Goal: Task Accomplishment & Management: Manage account settings

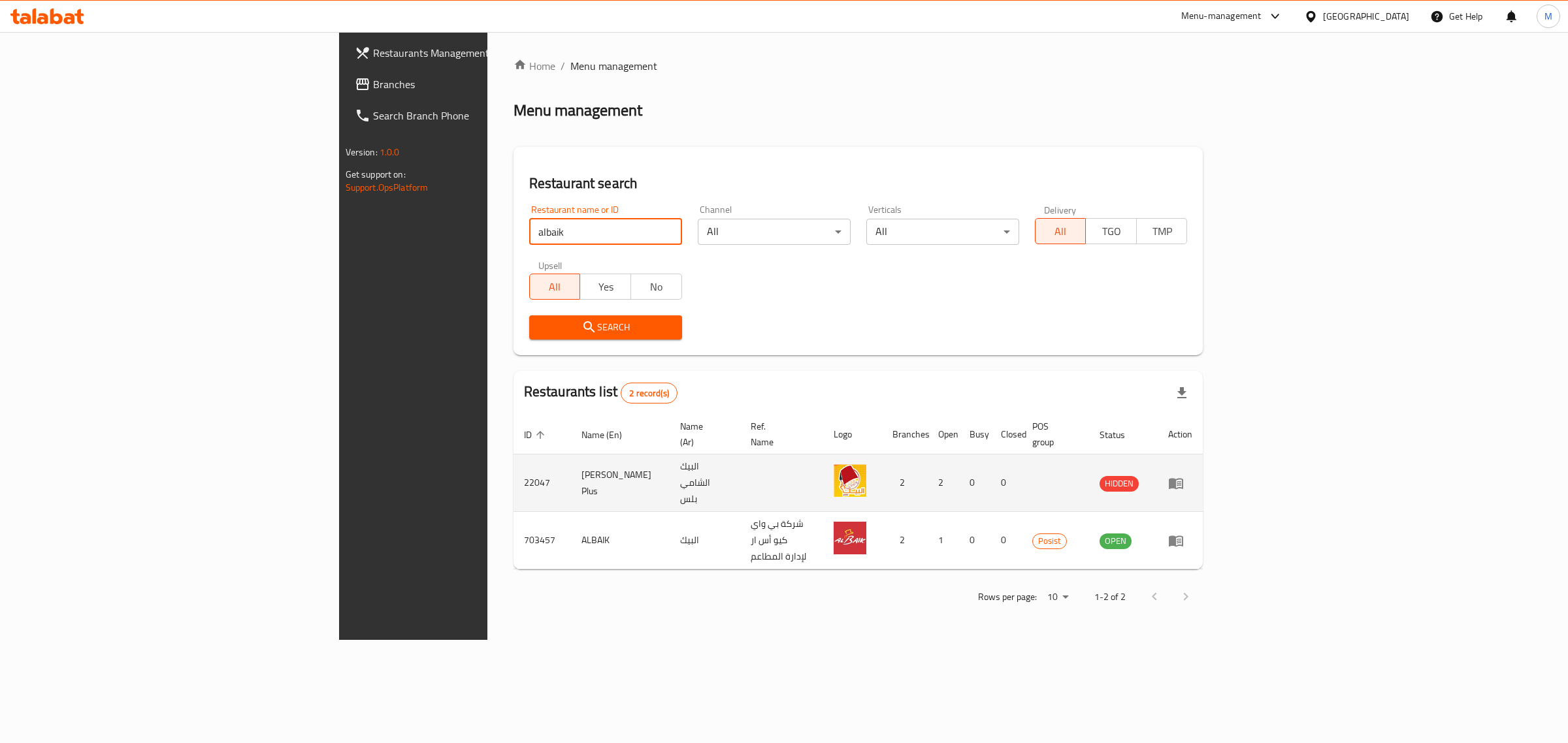
click at [514, 459] on td "22047" at bounding box center [543, 483] width 58 height 58
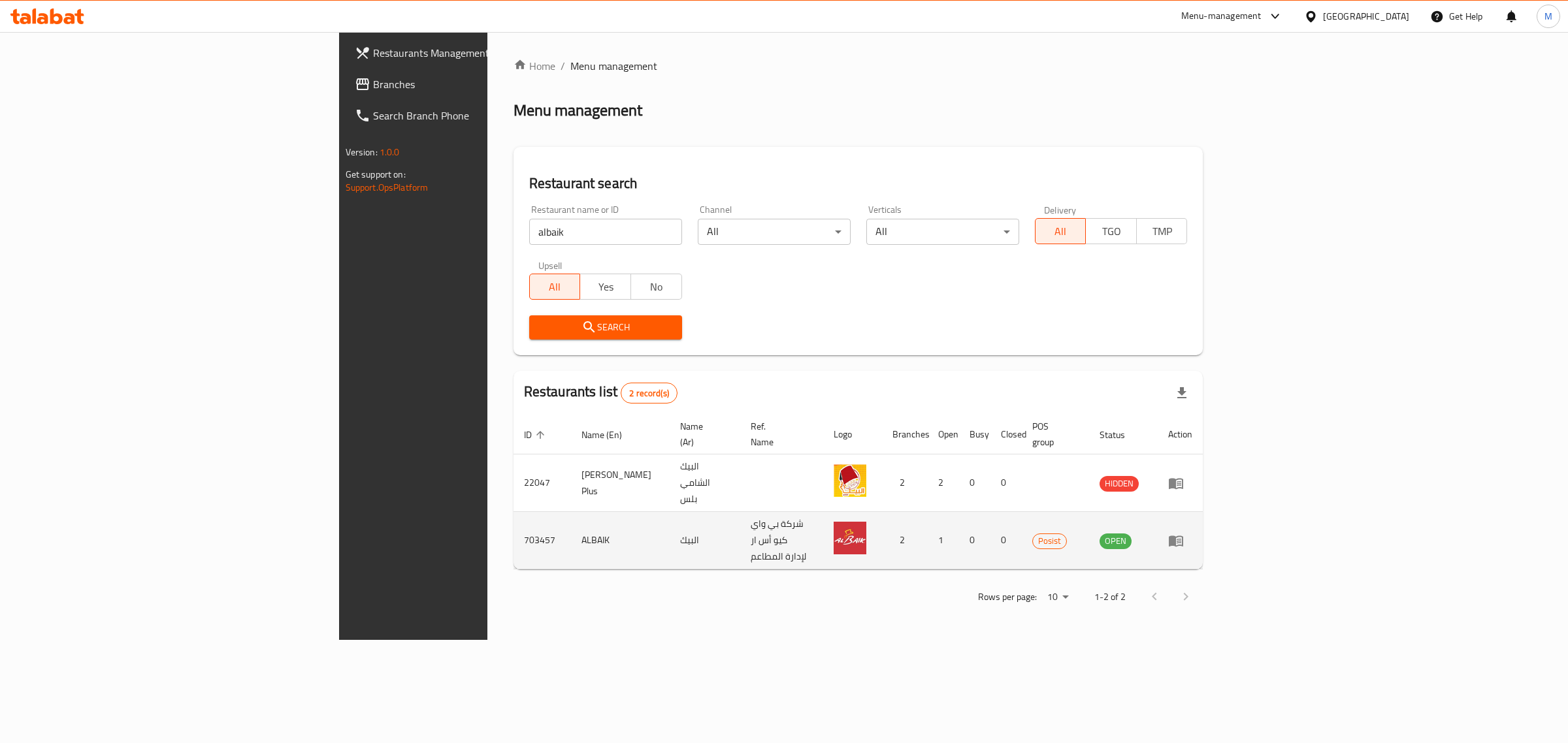
click at [514, 515] on td "703457" at bounding box center [543, 541] width 58 height 58
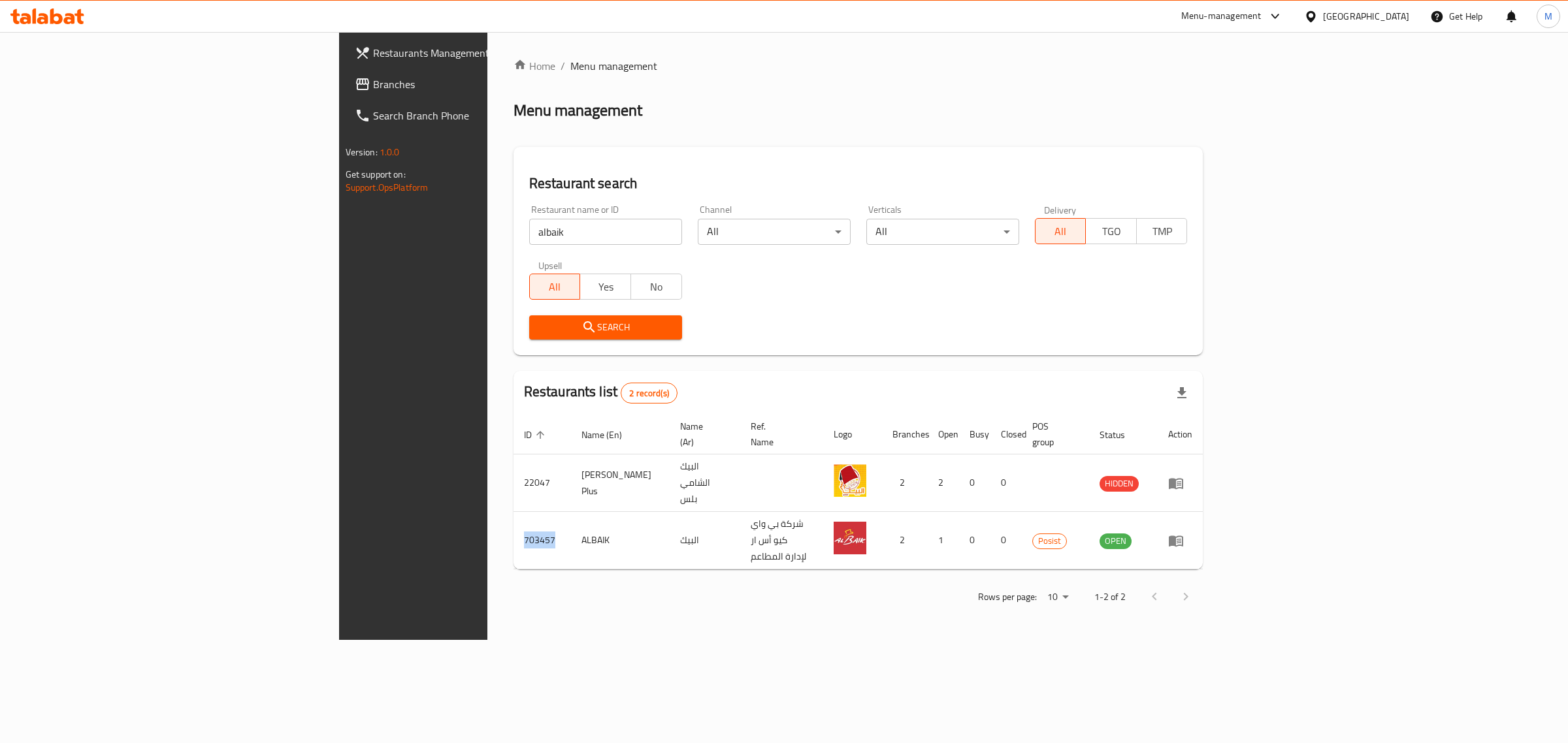
copy td "703457"
click at [529, 233] on input "albaik" at bounding box center [605, 232] width 153 height 26
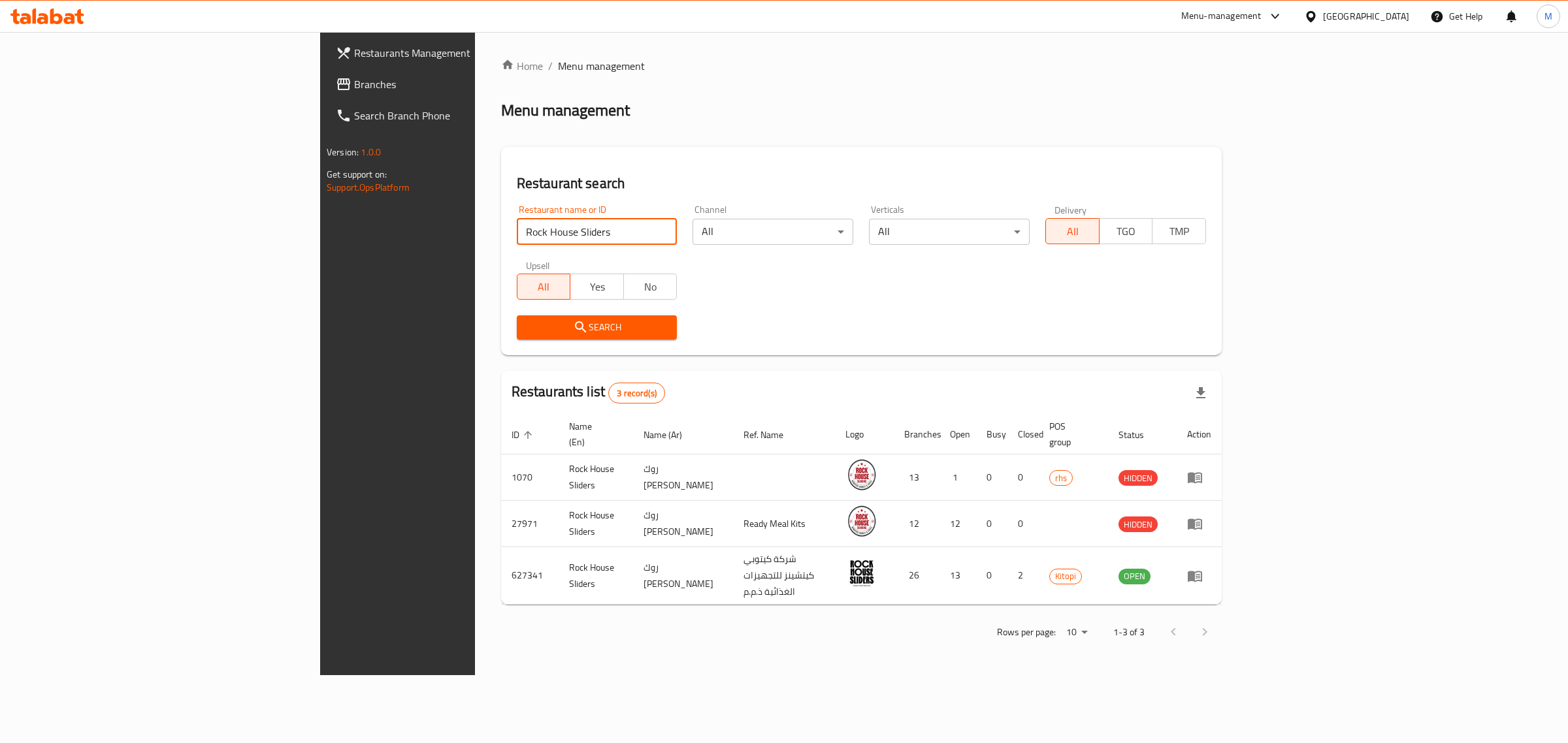
click at [517, 226] on input "Rock House Sliders" at bounding box center [597, 232] width 161 height 26
type input "Wooden Bakery"
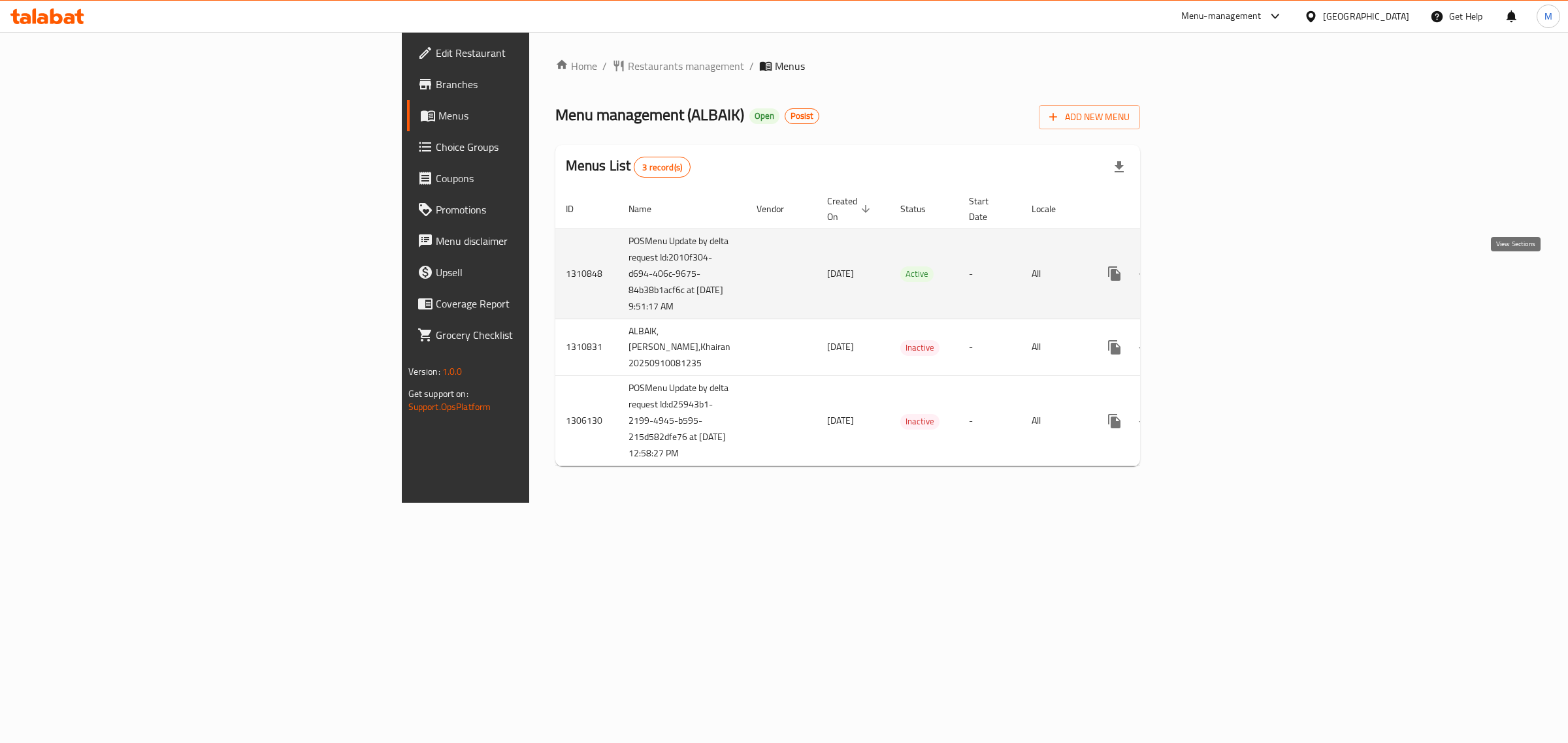
click at [1225, 279] on link "enhanced table" at bounding box center [1209, 274] width 32 height 32
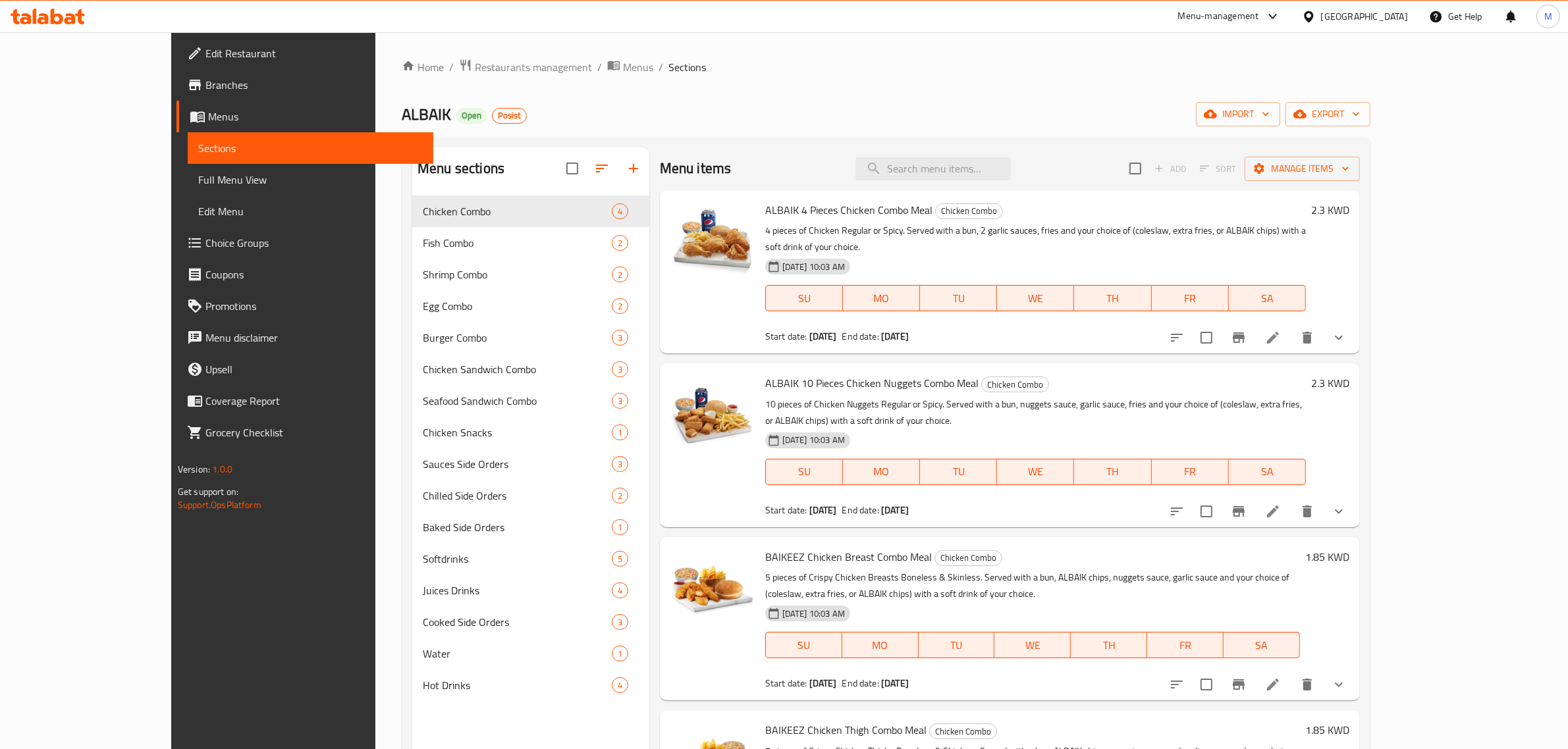
click at [1355, 322] on button "show more" at bounding box center [1339, 338] width 32 height 32
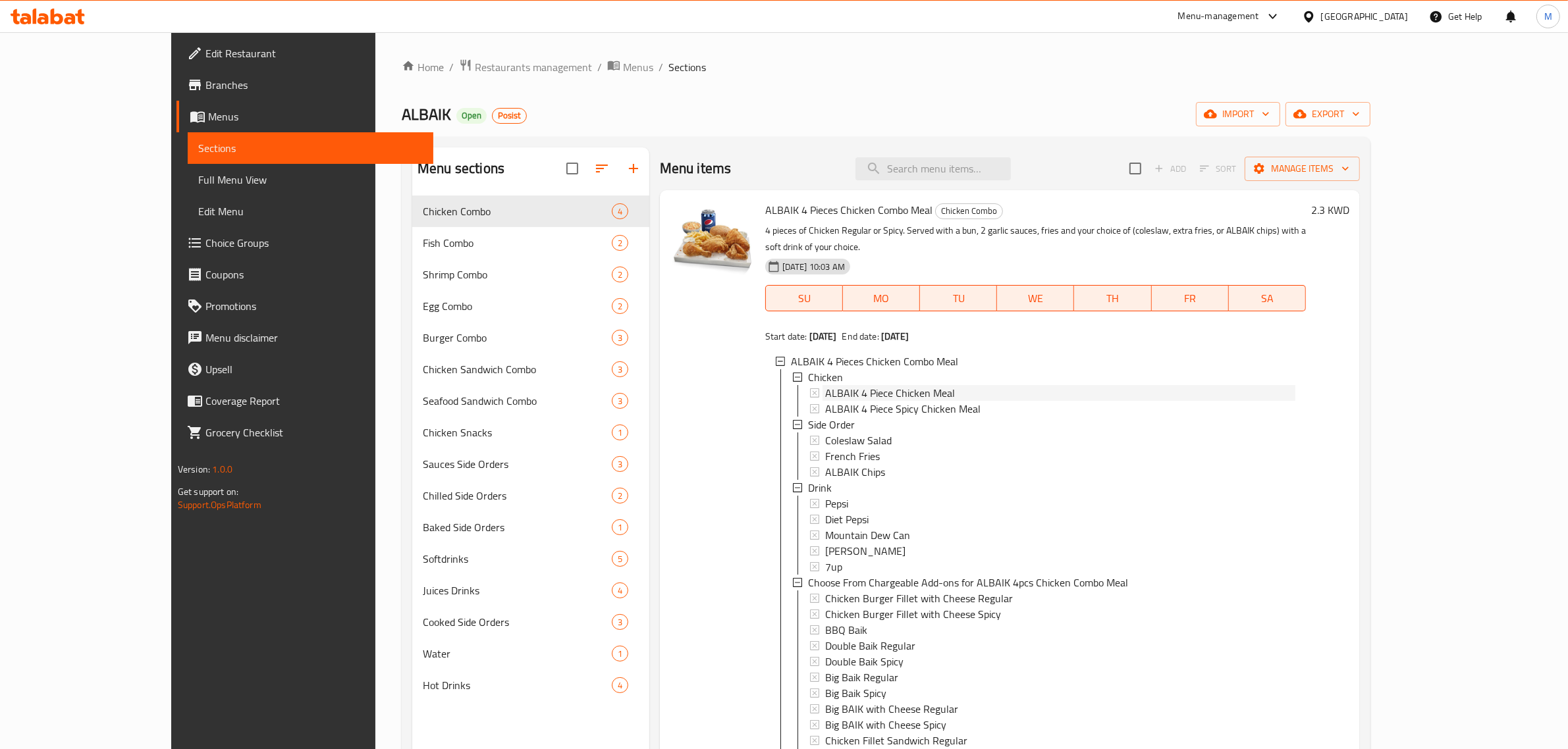
click at [868, 385] on span "ALBAIK 4 Piece Chicken Meal" at bounding box center [889, 393] width 130 height 16
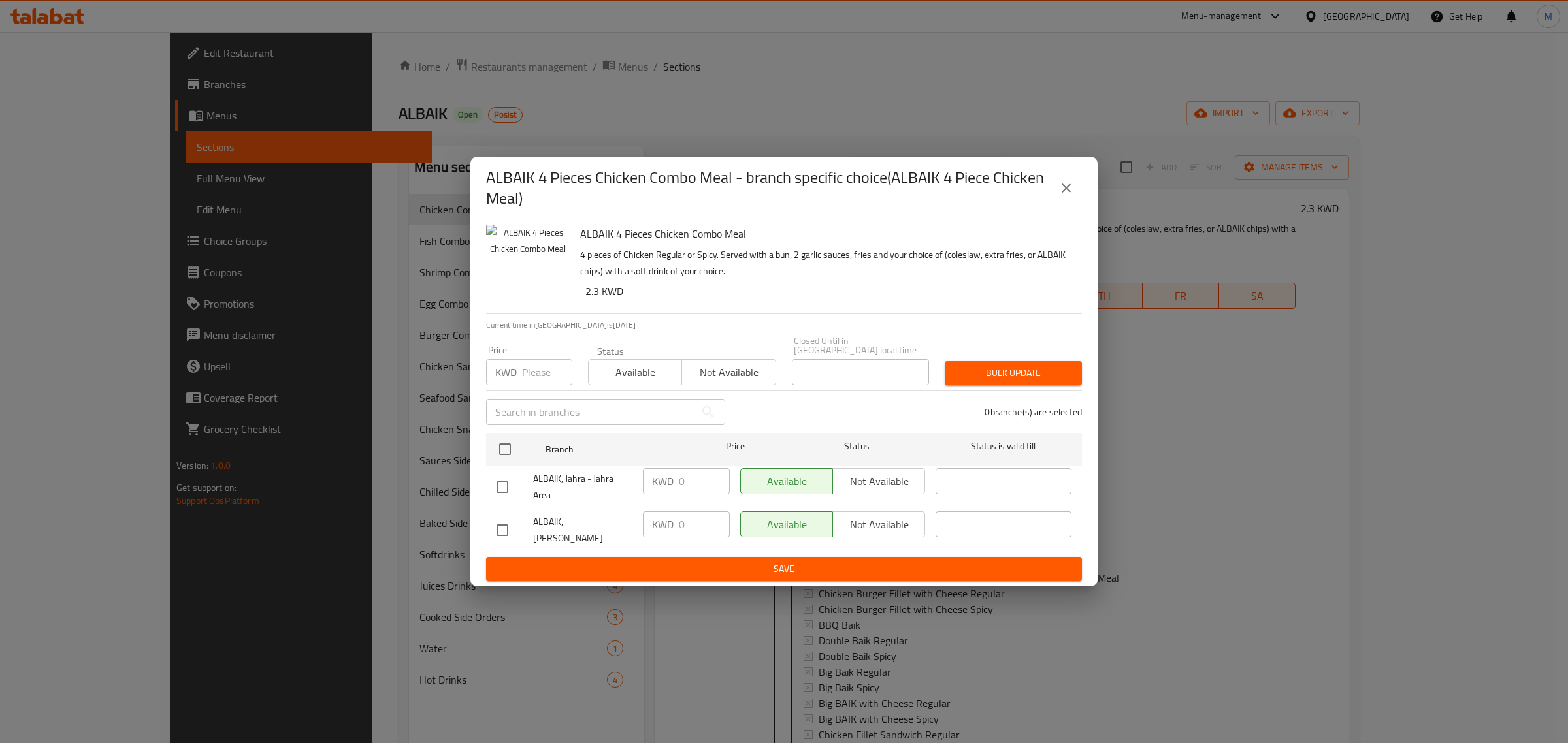
click at [1221, 420] on div "ALBAIK 4 Pieces Chicken Combo Meal - branch specific choice(ALBAIK 4 Piece Chic…" at bounding box center [784, 371] width 1568 height 743
click at [1068, 194] on icon "close" at bounding box center [1066, 187] width 16 height 16
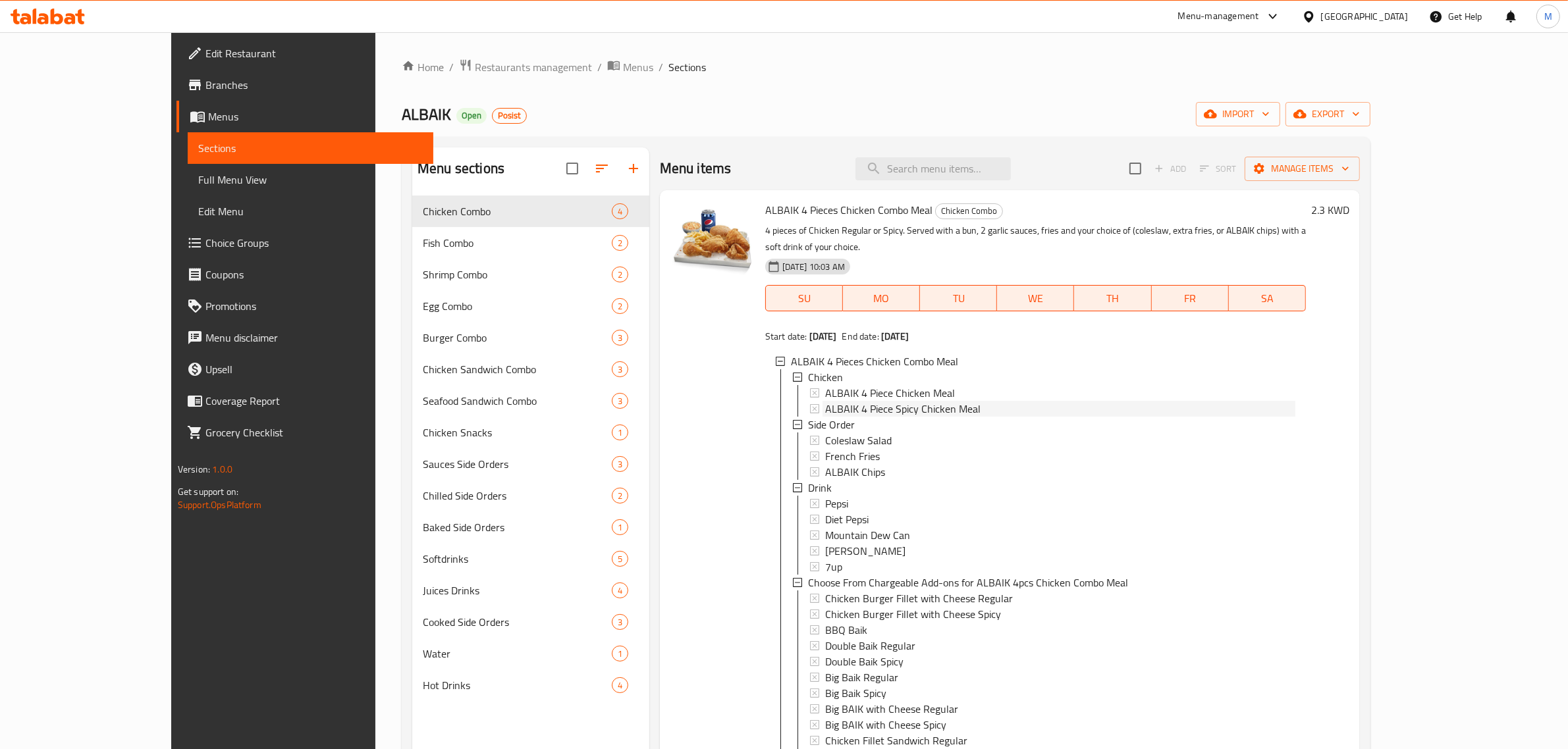
click at [844, 401] on span "ALBAIK 4 Piece Spicy Chicken Meal" at bounding box center [902, 409] width 155 height 16
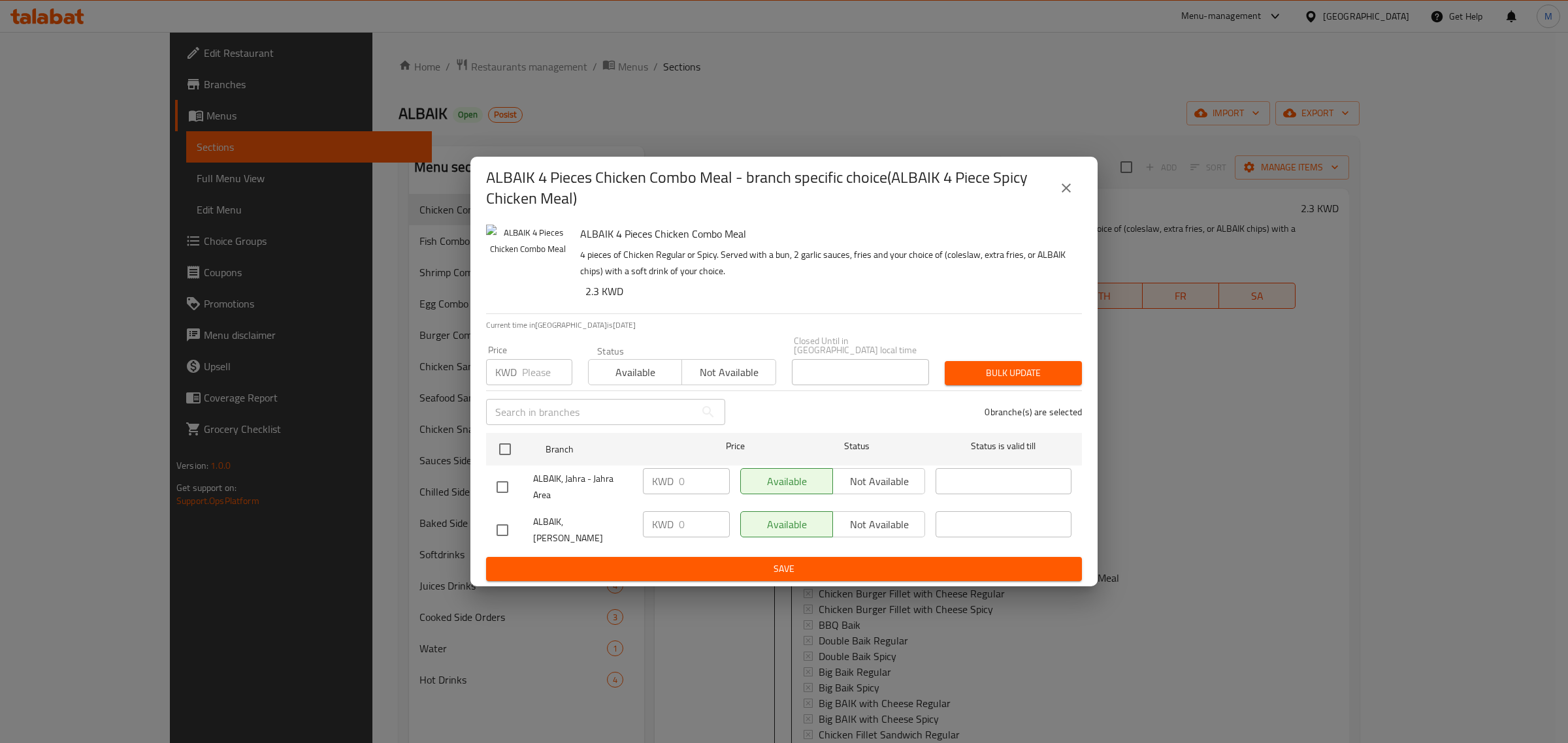
click at [1070, 193] on icon "close" at bounding box center [1066, 188] width 9 height 9
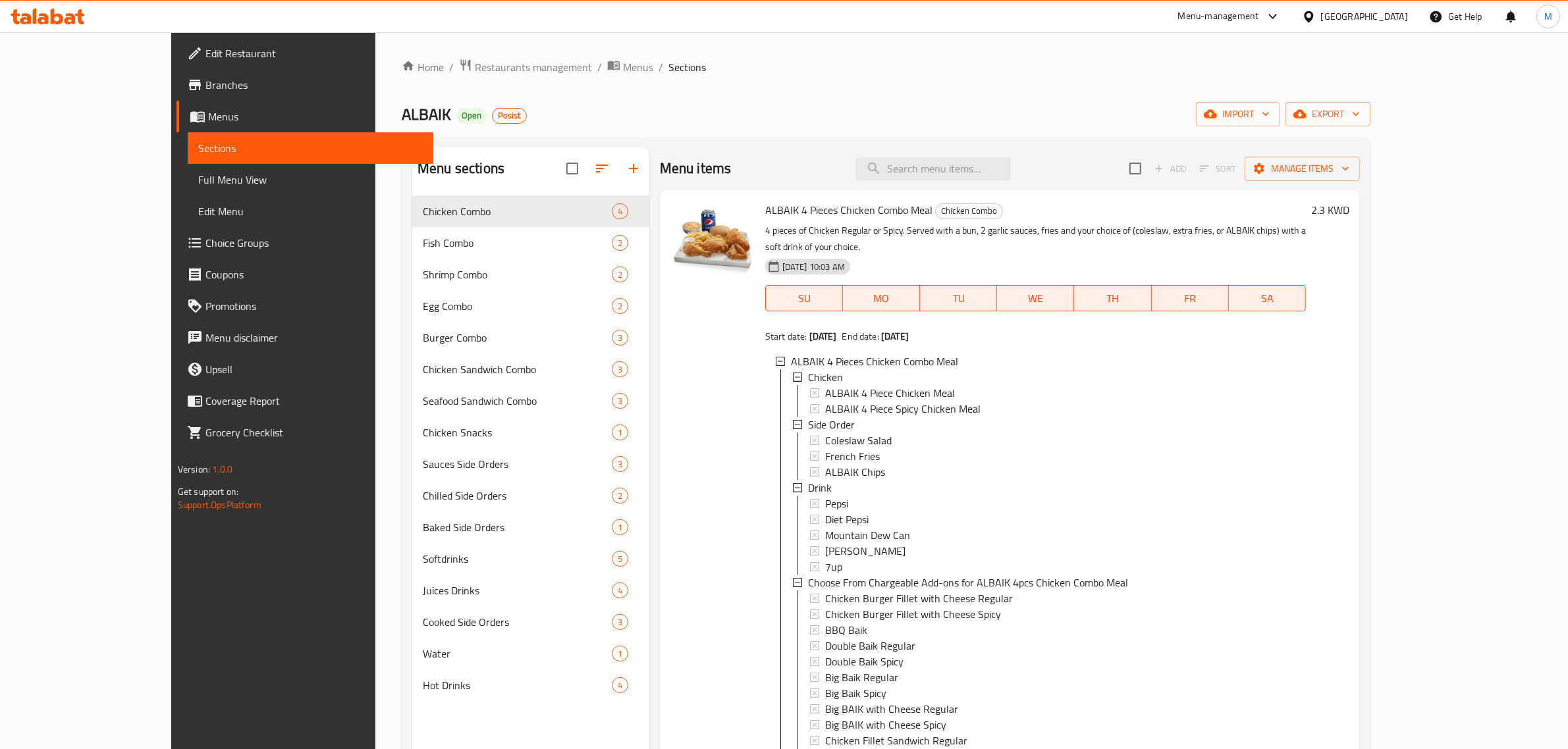
scroll to position [1, 0]
click at [834, 447] on span "French Fries" at bounding box center [852, 454] width 54 height 16
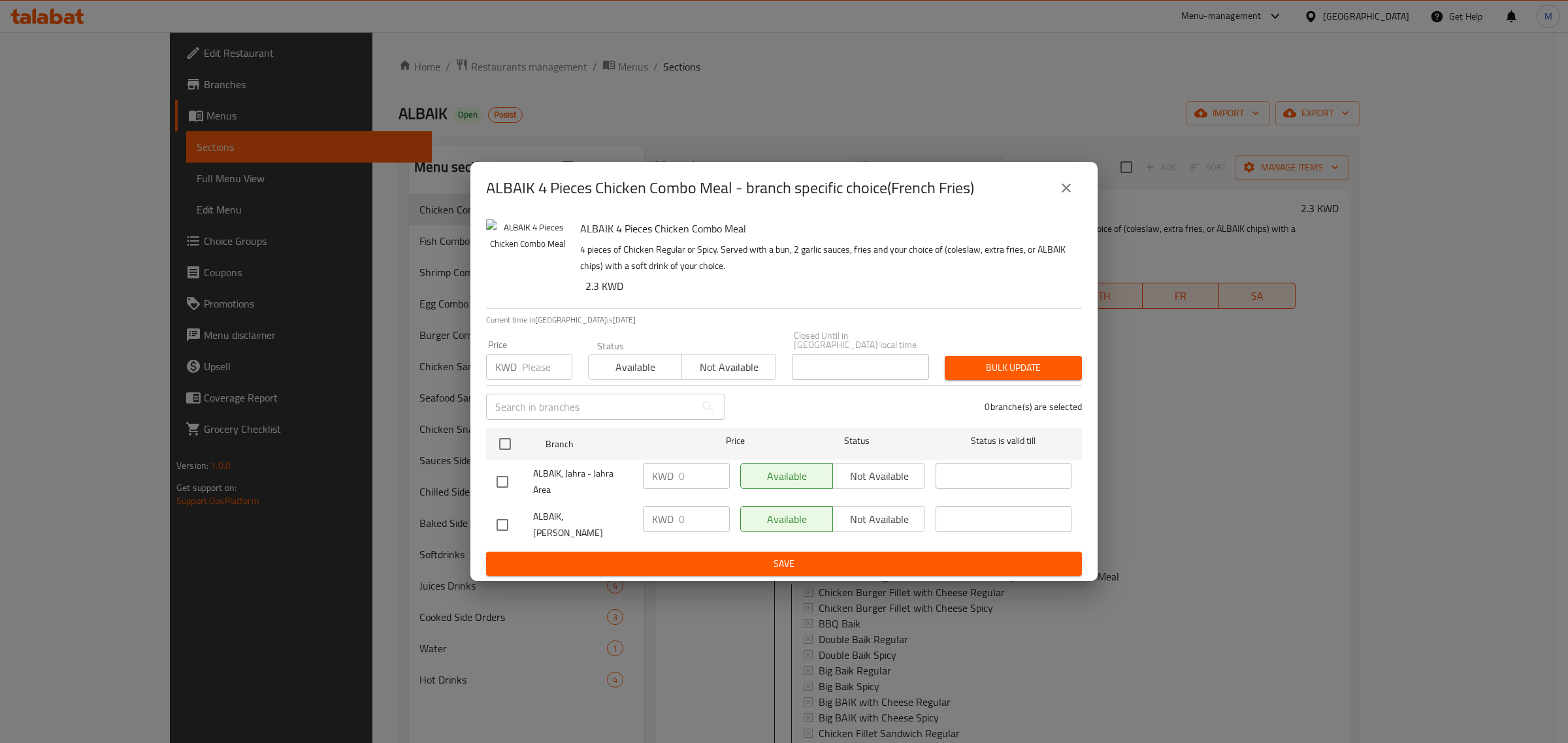
click at [1078, 199] on button "close" at bounding box center [1066, 188] width 32 height 32
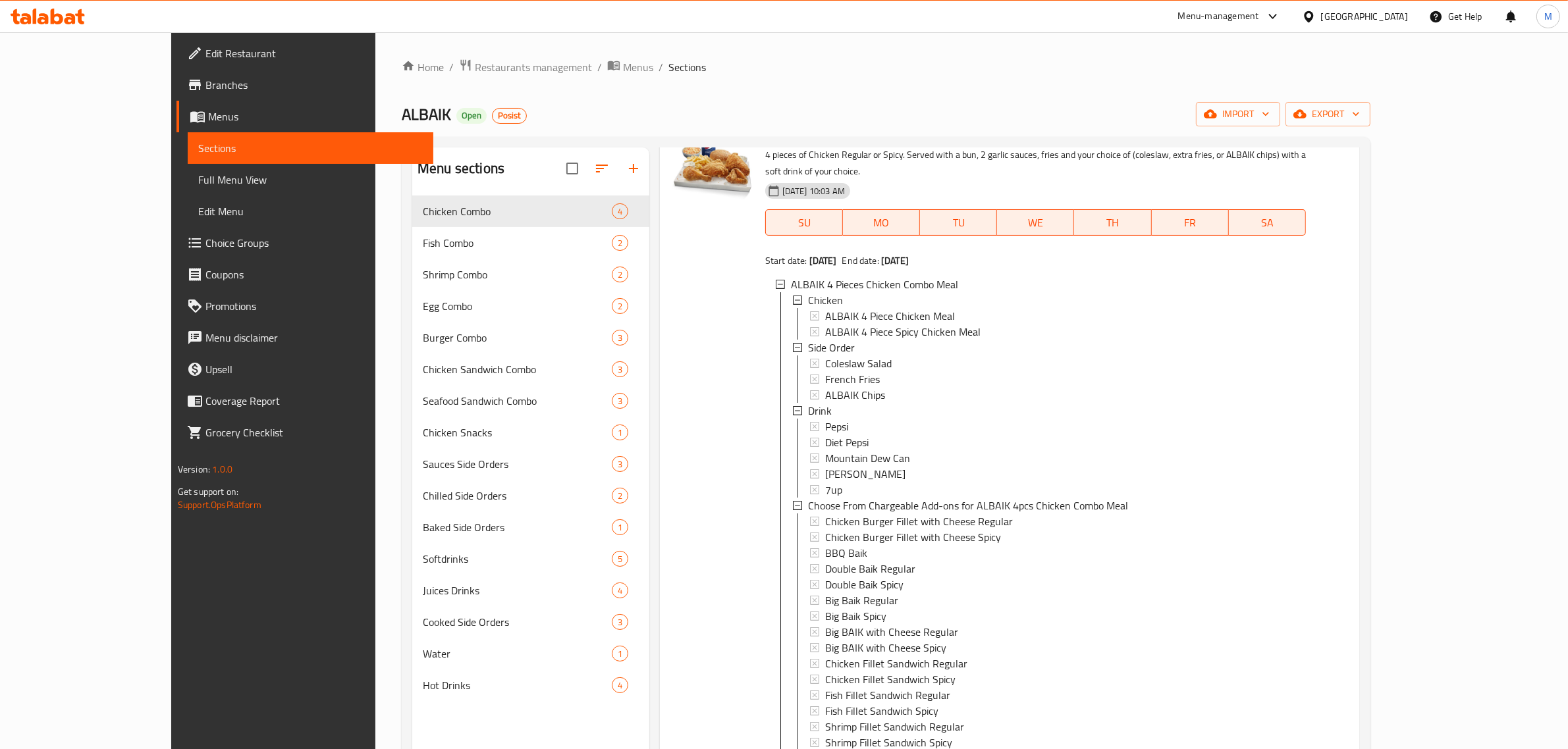
scroll to position [411, 0]
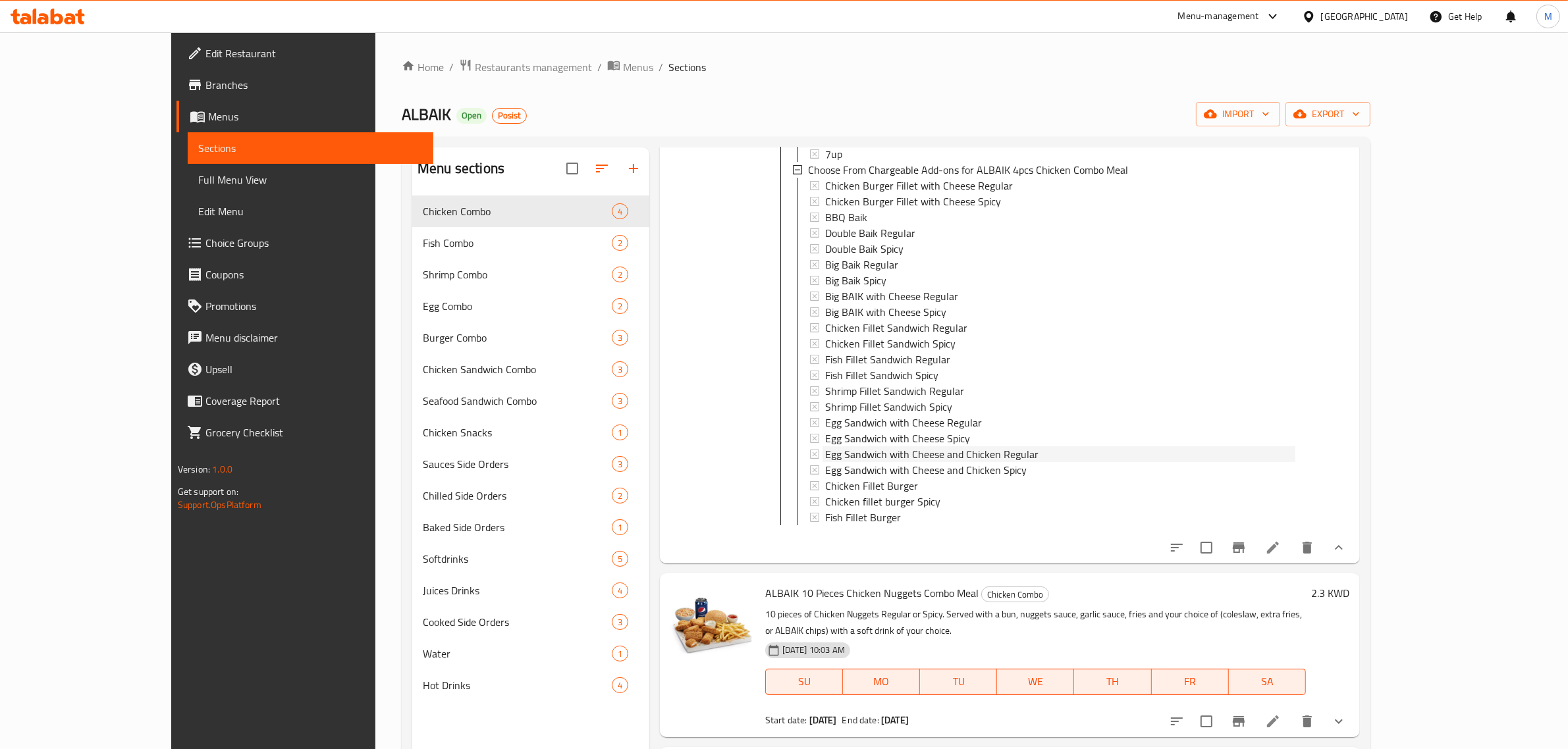
click at [864, 446] on span "Egg Sandwich with Cheese and Chicken Regular" at bounding box center [931, 454] width 213 height 16
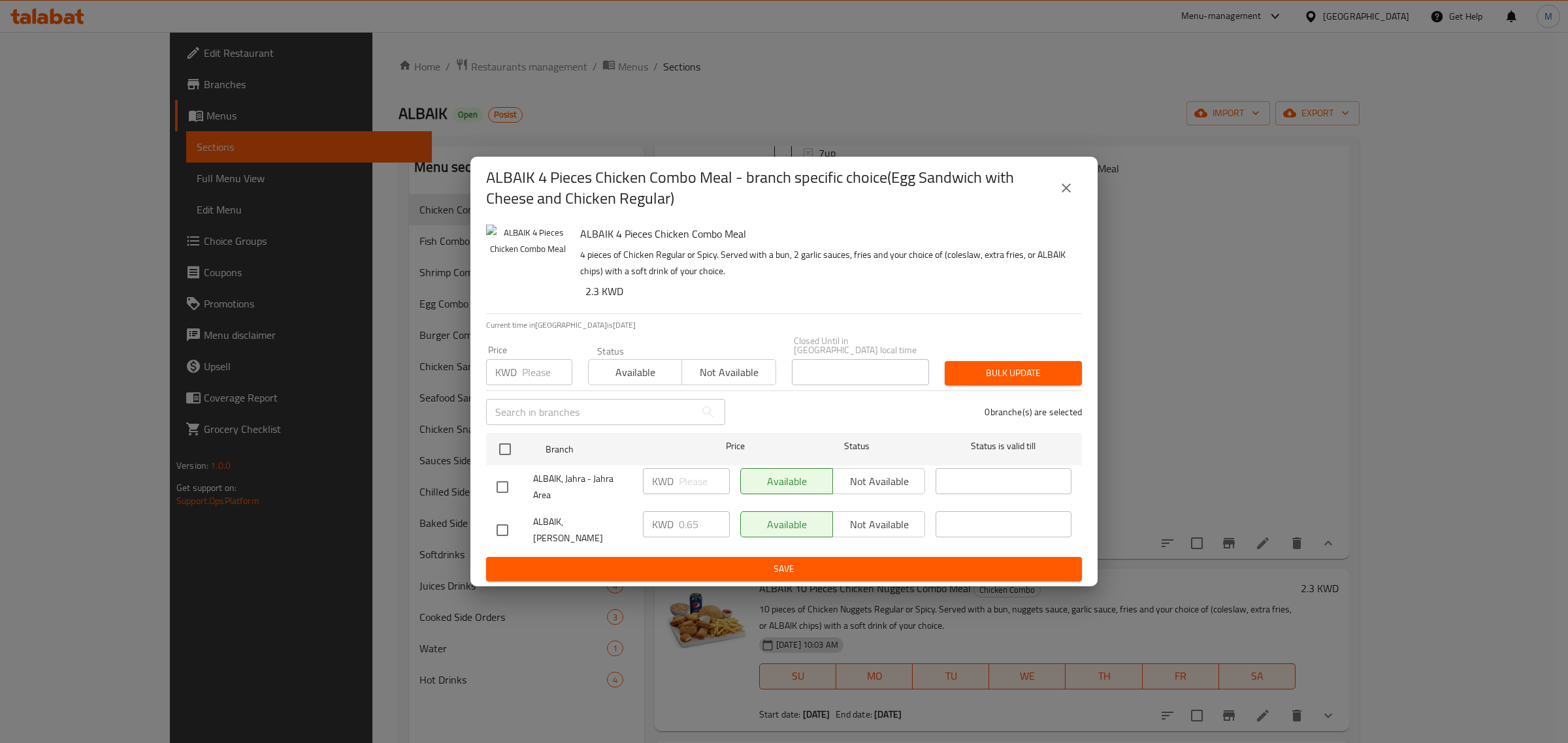
click at [1073, 191] on icon "close" at bounding box center [1066, 187] width 16 height 16
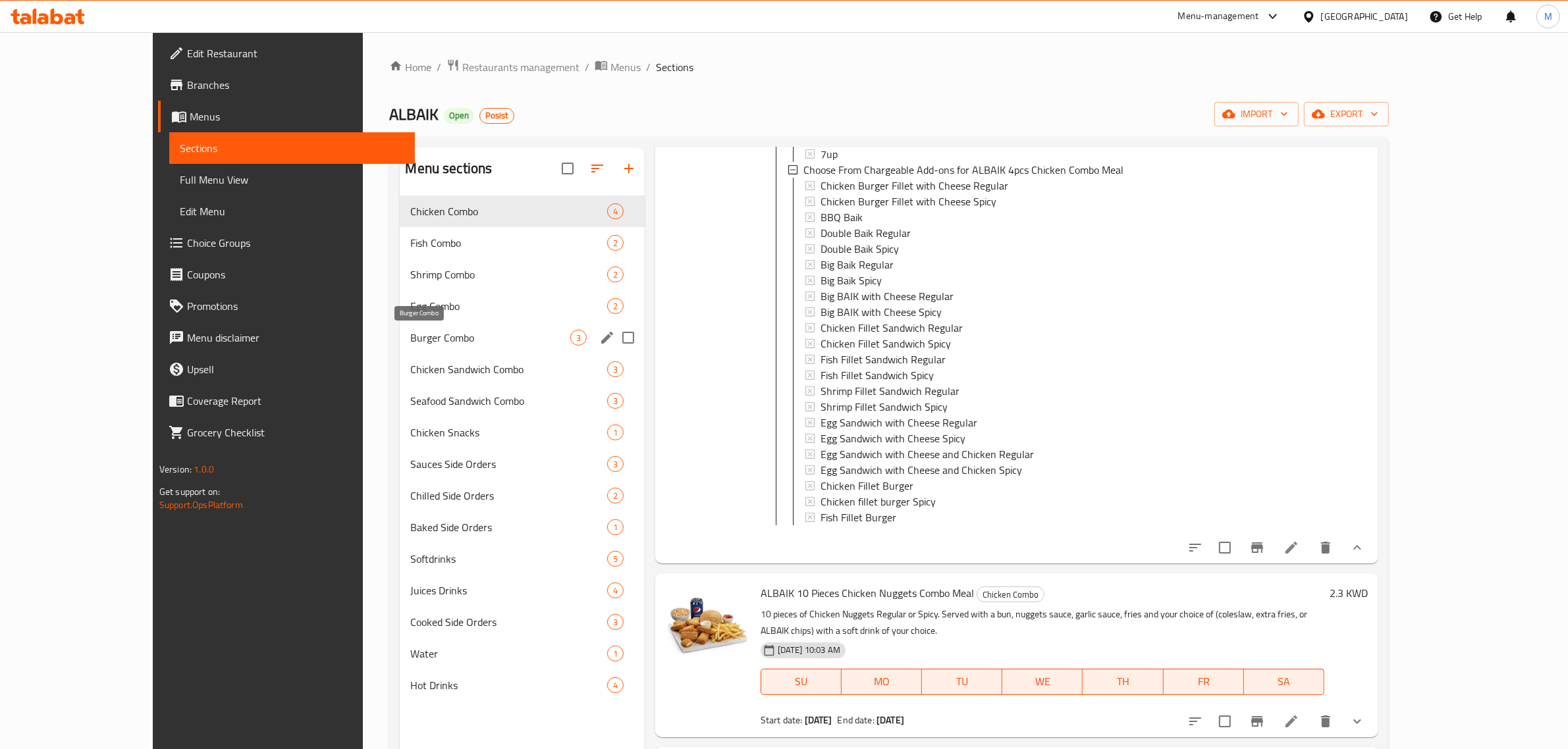
click at [410, 338] on span "Burger Combo" at bounding box center [490, 338] width 159 height 16
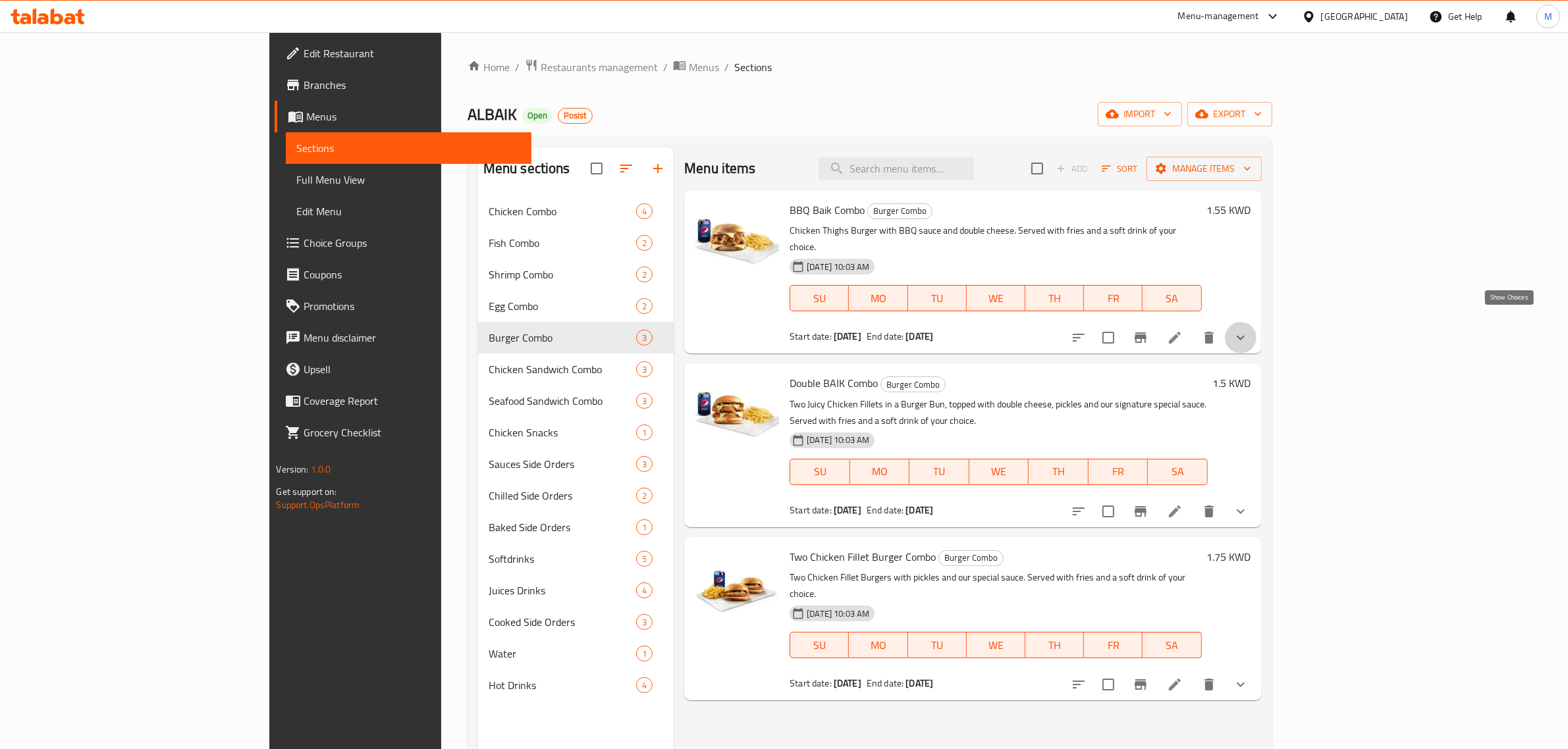
click at [1244, 336] on icon "show more" at bounding box center [1241, 338] width 7 height 5
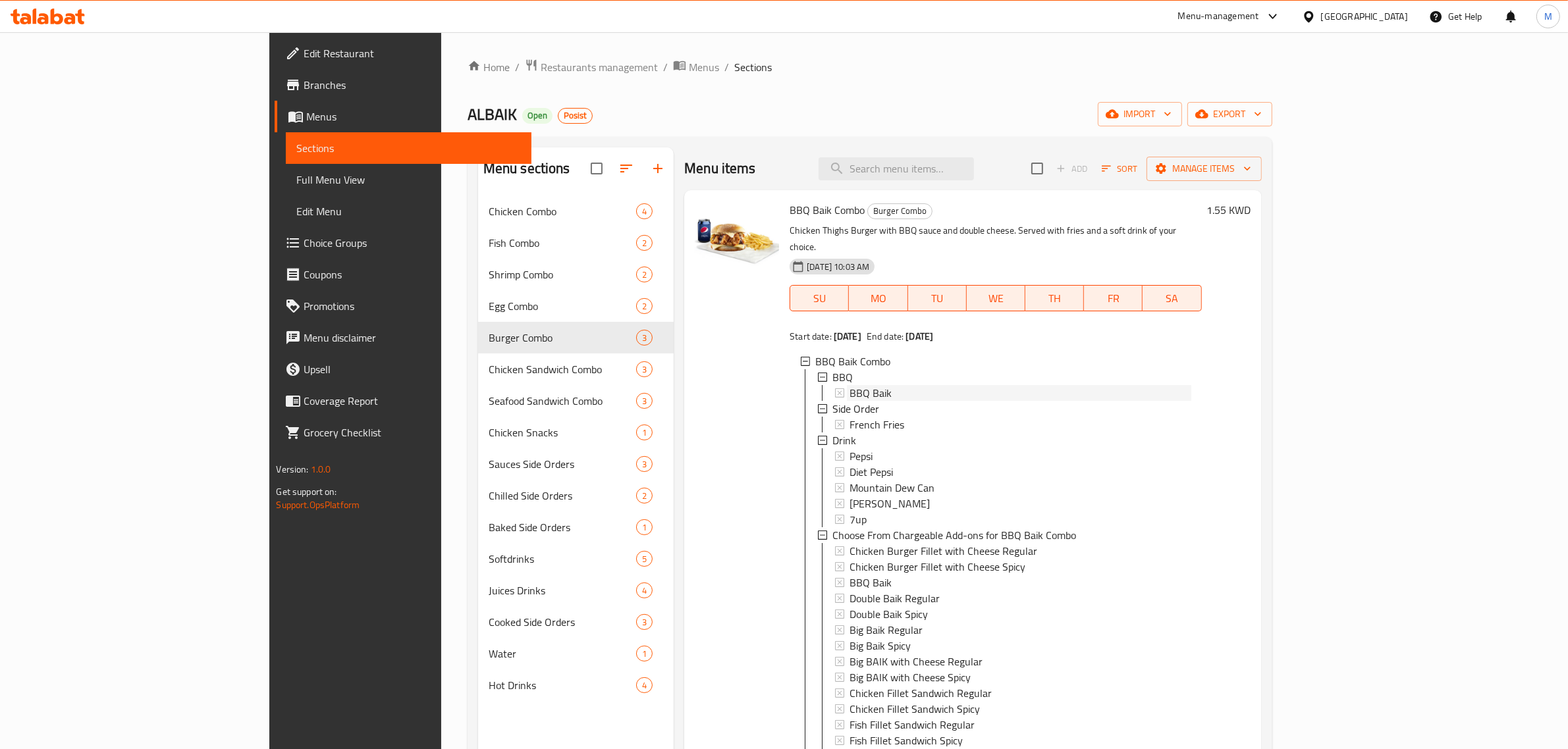
click at [850, 385] on span "BBQ Baik" at bounding box center [870, 393] width 42 height 16
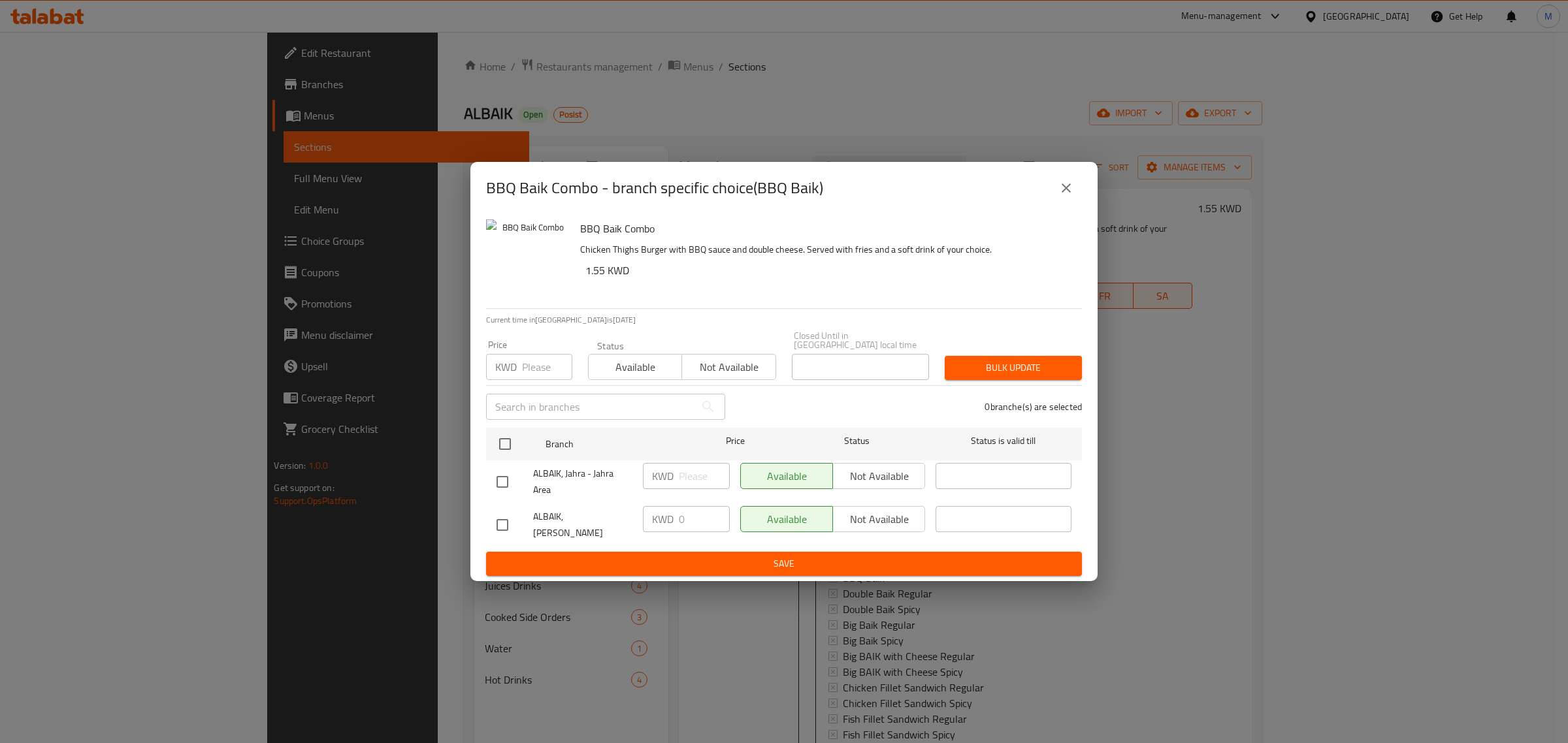
click at [945, 586] on div "BBQ Baik Combo - branch specific choice(BBQ Baik) BBQ Baik Combo Chicken Thighs…" at bounding box center [784, 371] width 1568 height 743
click at [1209, 393] on div "BBQ Baik Combo - branch specific choice(BBQ Baik) BBQ Baik Combo Chicken Thighs…" at bounding box center [784, 371] width 1568 height 743
click at [1063, 191] on icon "close" at bounding box center [1066, 187] width 16 height 16
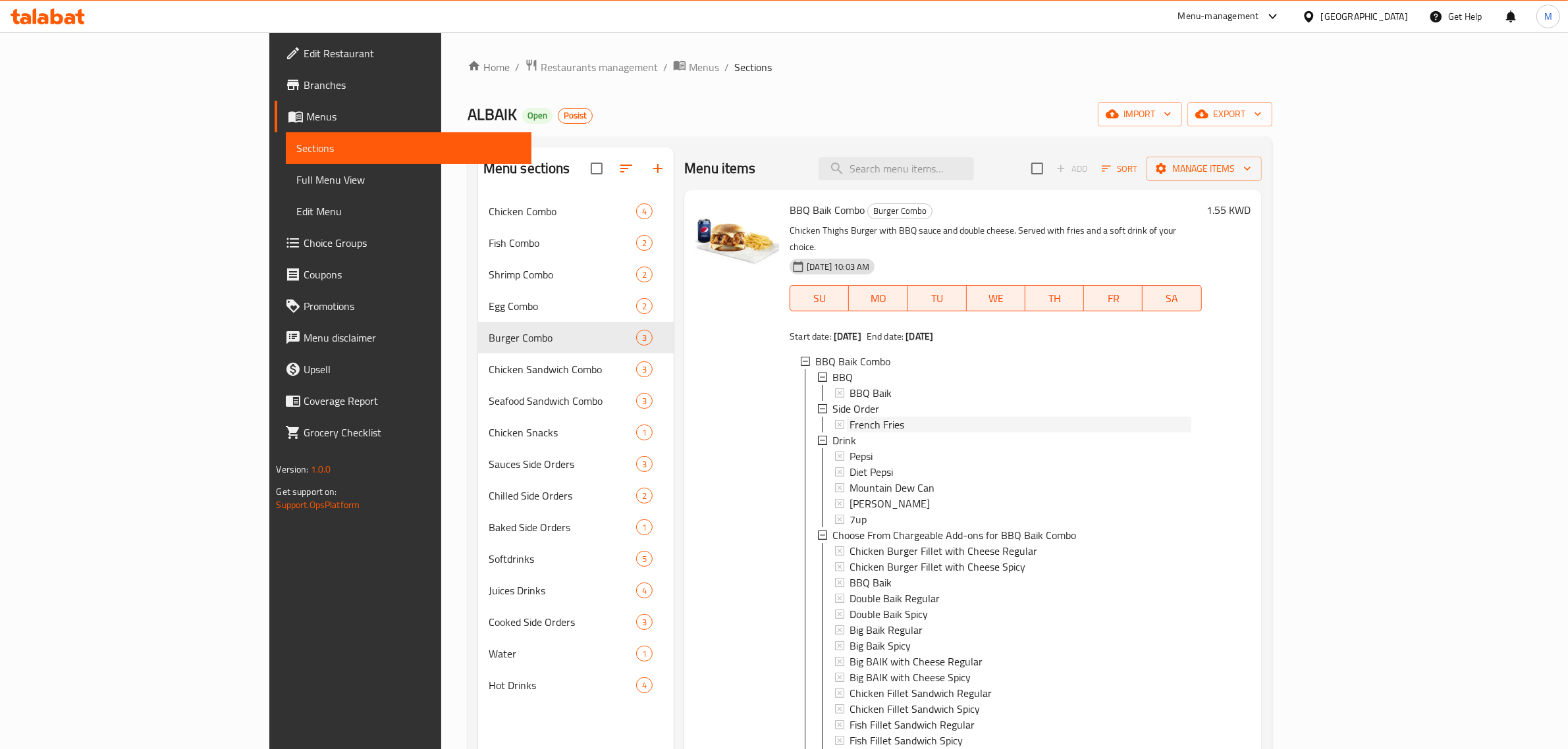
click at [850, 417] on span "French Fries" at bounding box center [877, 425] width 54 height 16
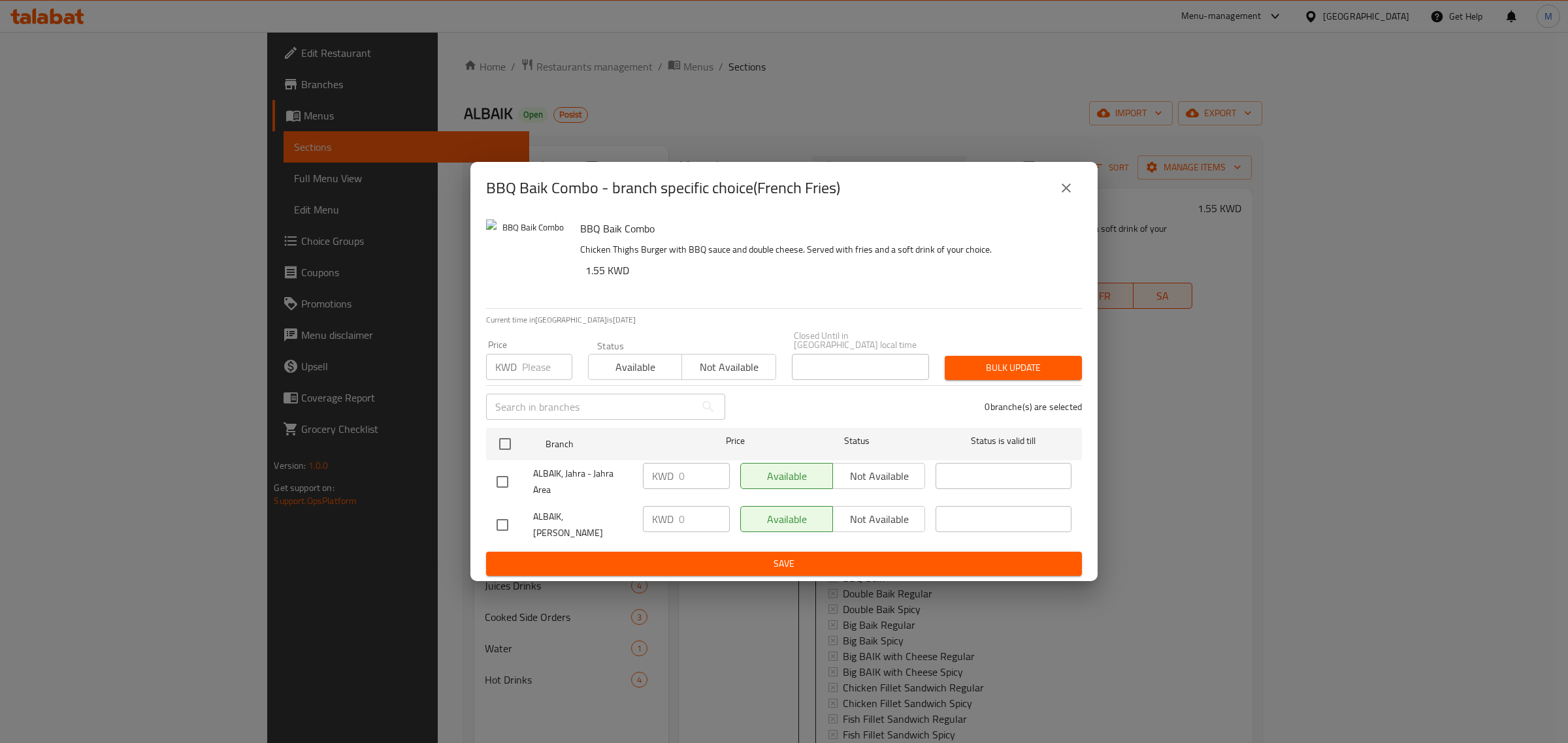
click at [1076, 195] on button "close" at bounding box center [1066, 188] width 32 height 32
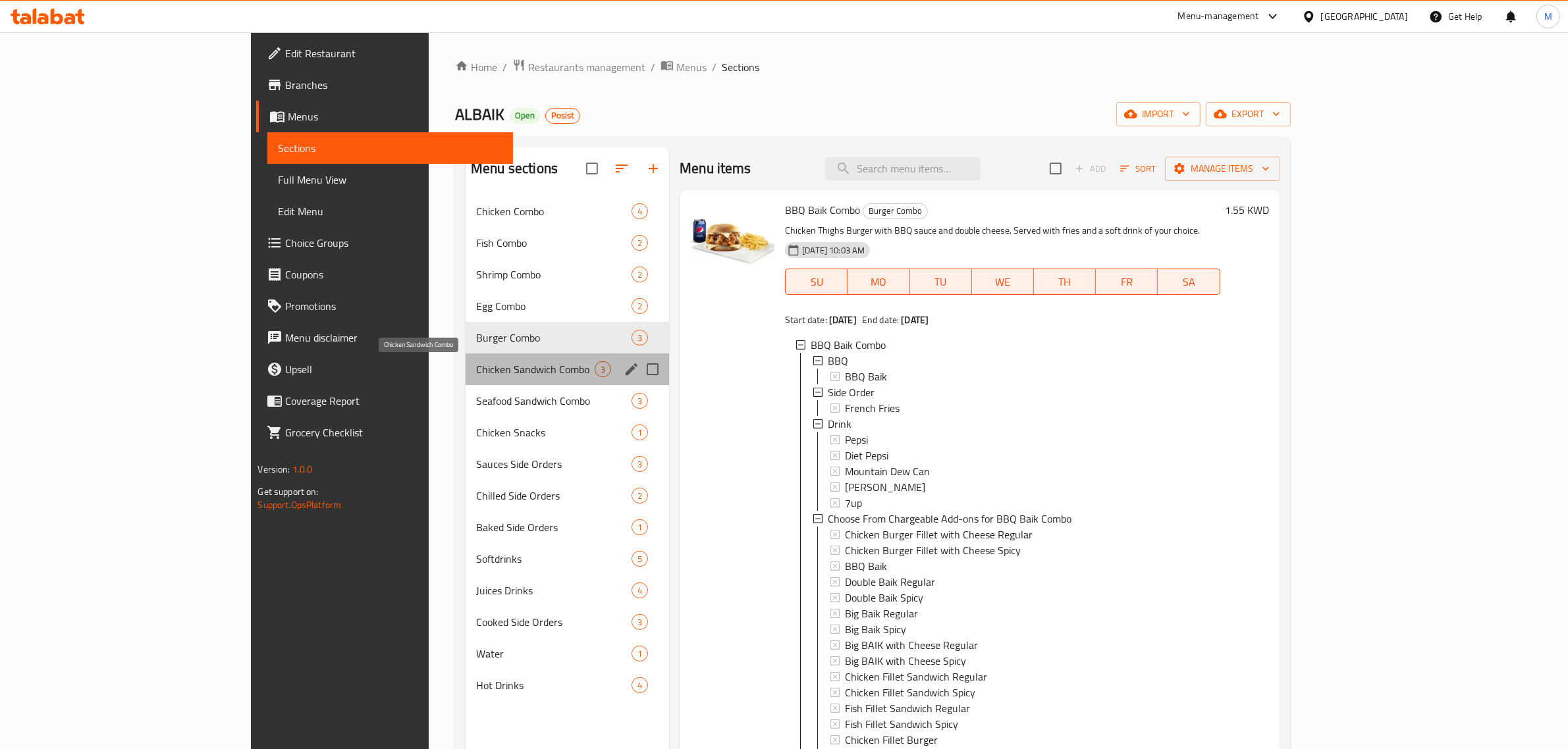
click at [476, 374] on span "Chicken Sandwich Combo" at bounding box center [535, 369] width 119 height 16
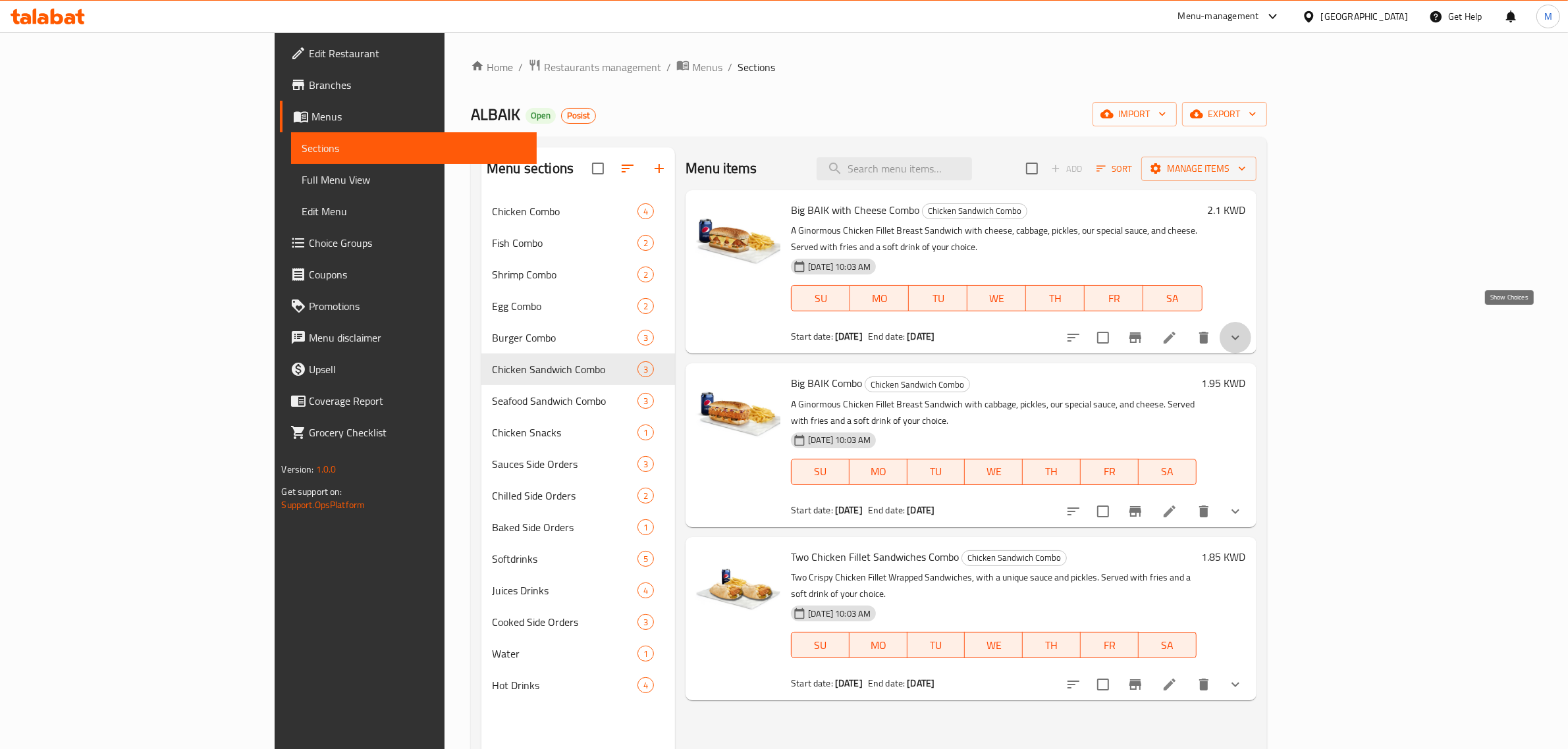
click at [1244, 330] on icon "show more" at bounding box center [1235, 338] width 16 height 16
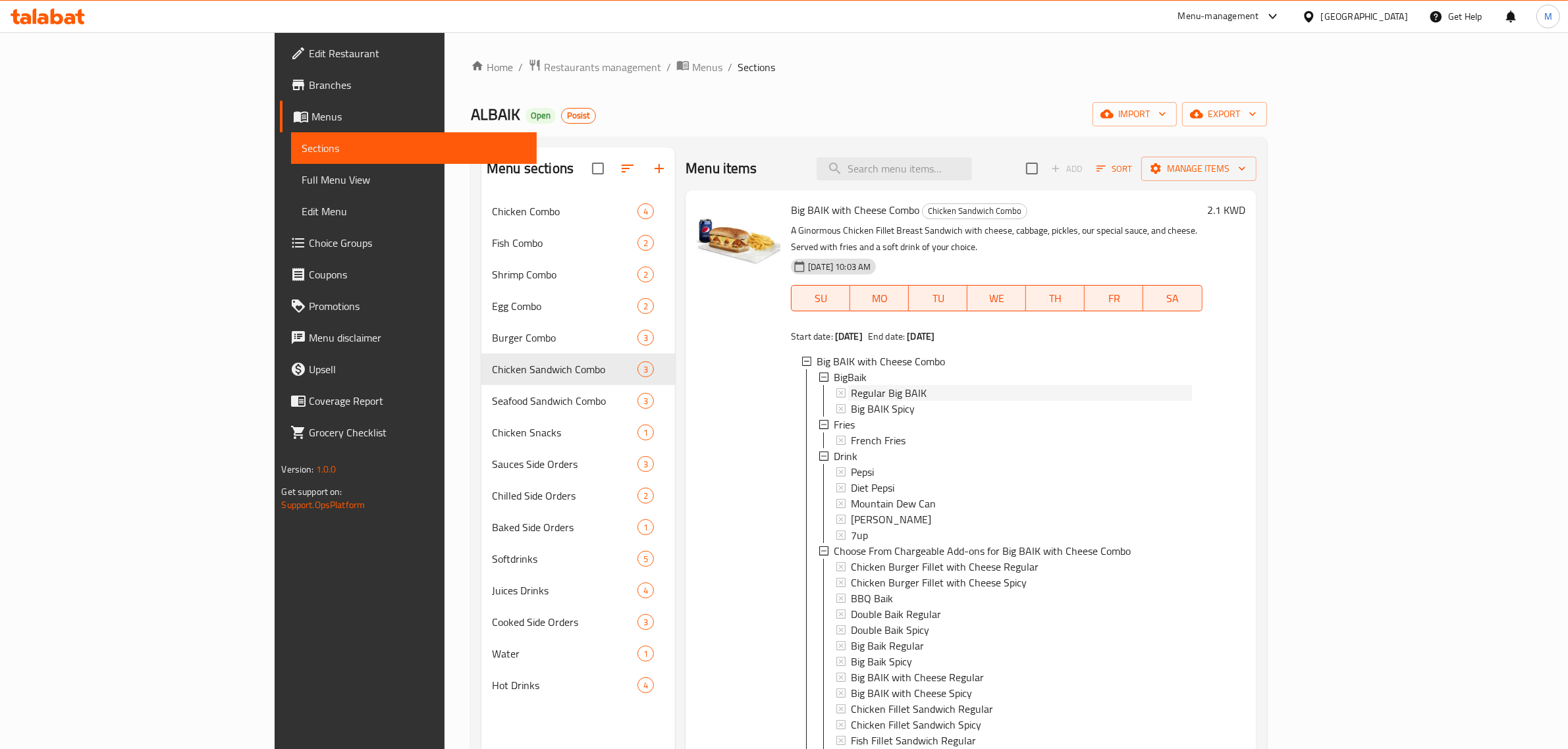
click at [851, 385] on span "Regular Big BAIK" at bounding box center [888, 393] width 76 height 16
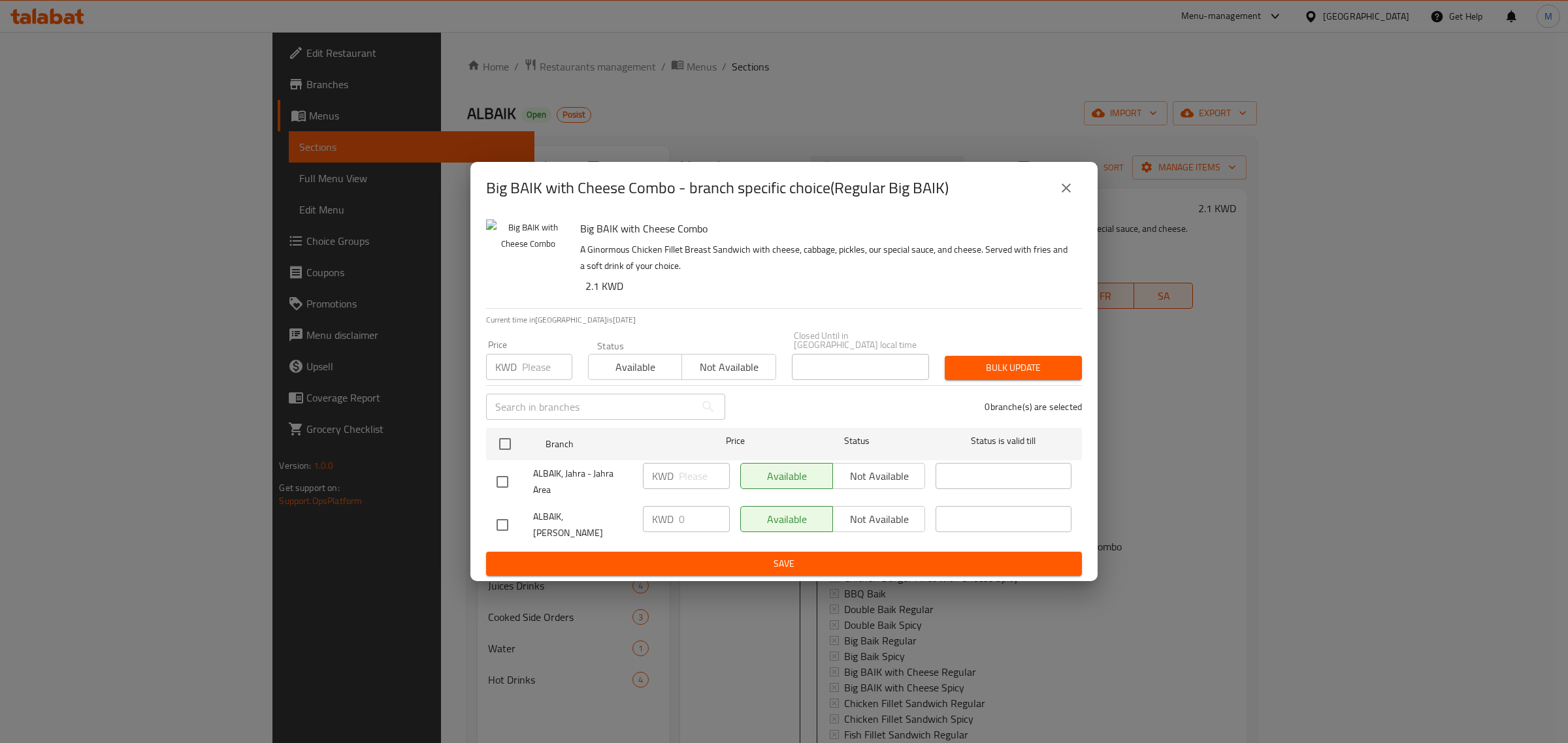
click at [1241, 419] on div "Big BAIK with Cheese Combo - branch specific choice(Regular Big BAIK) Big BAIK …" at bounding box center [784, 371] width 1568 height 743
click at [1076, 200] on button "close" at bounding box center [1066, 188] width 32 height 32
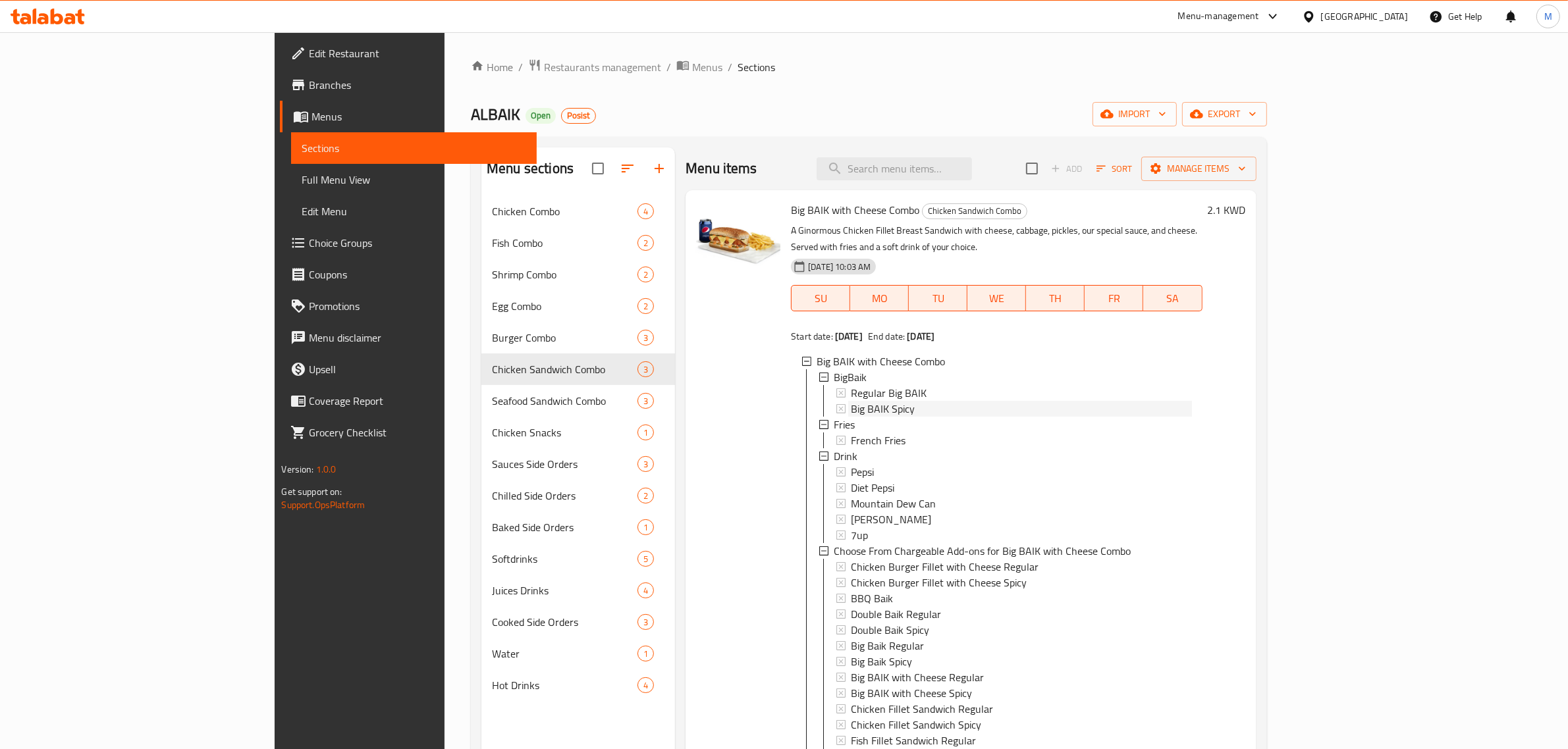
click at [851, 401] on span "Big BAIK Spicy" at bounding box center [883, 409] width 64 height 16
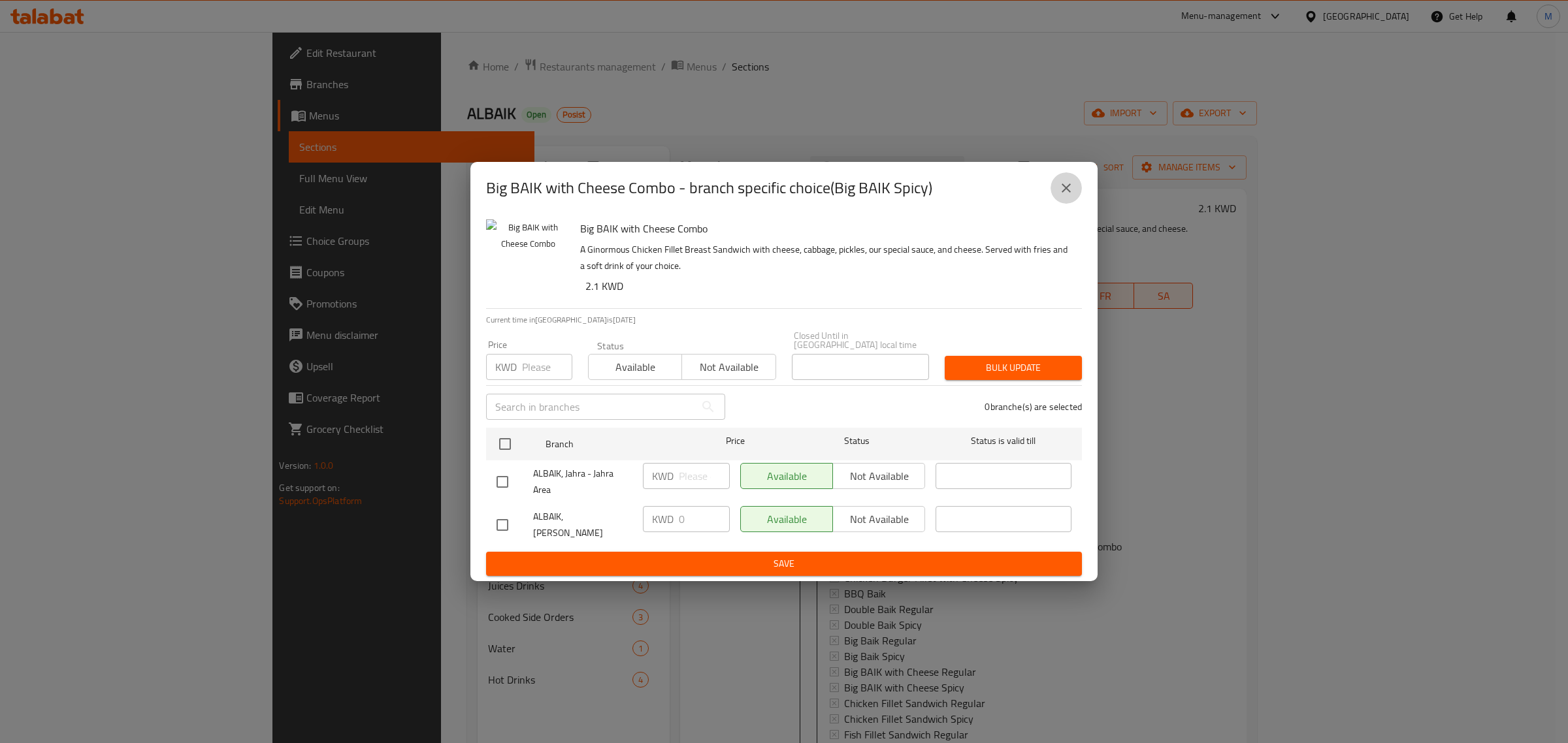
click at [1070, 204] on button "close" at bounding box center [1066, 188] width 32 height 32
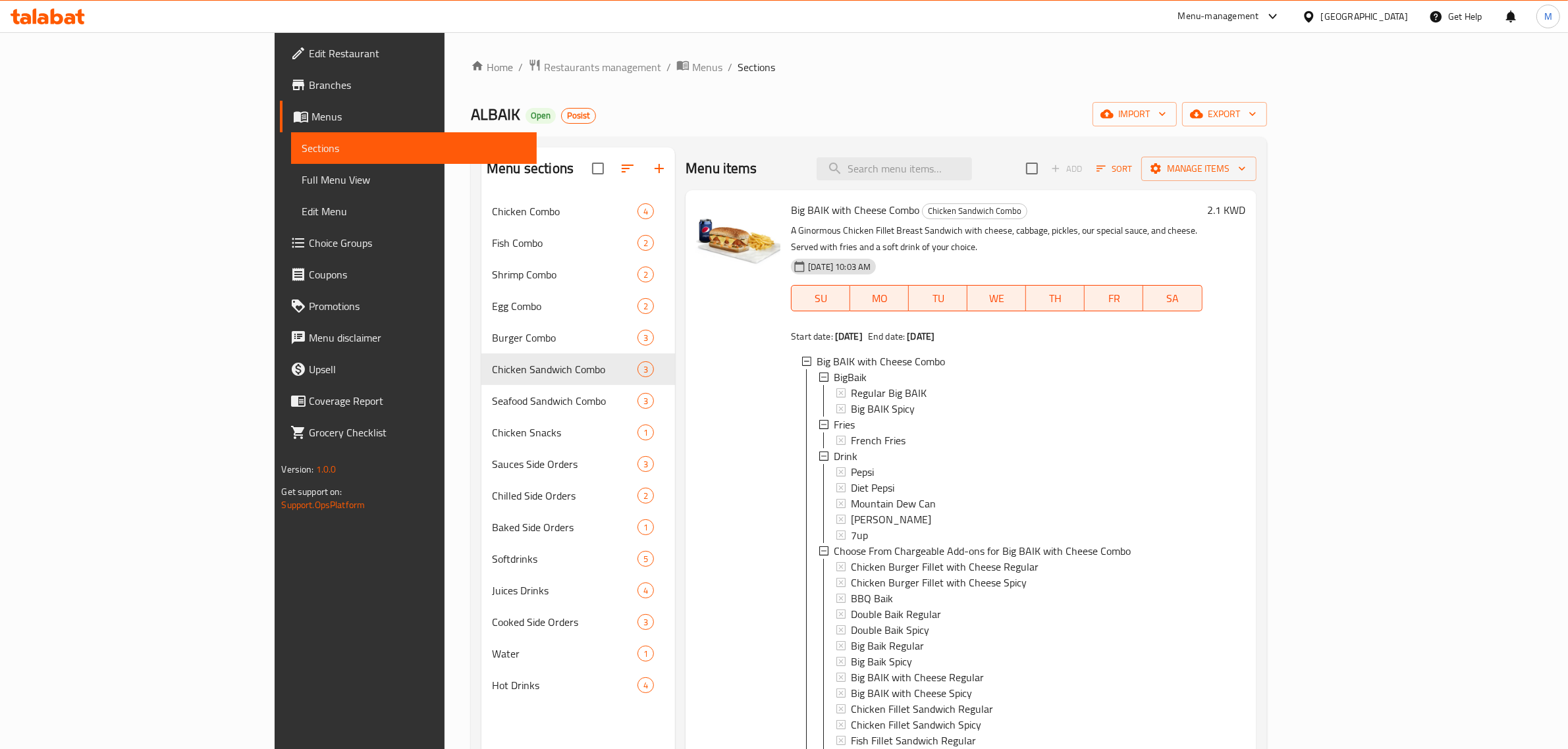
scroll to position [1, 0]
click at [851, 496] on span "Mountain Dew Can" at bounding box center [893, 503] width 85 height 16
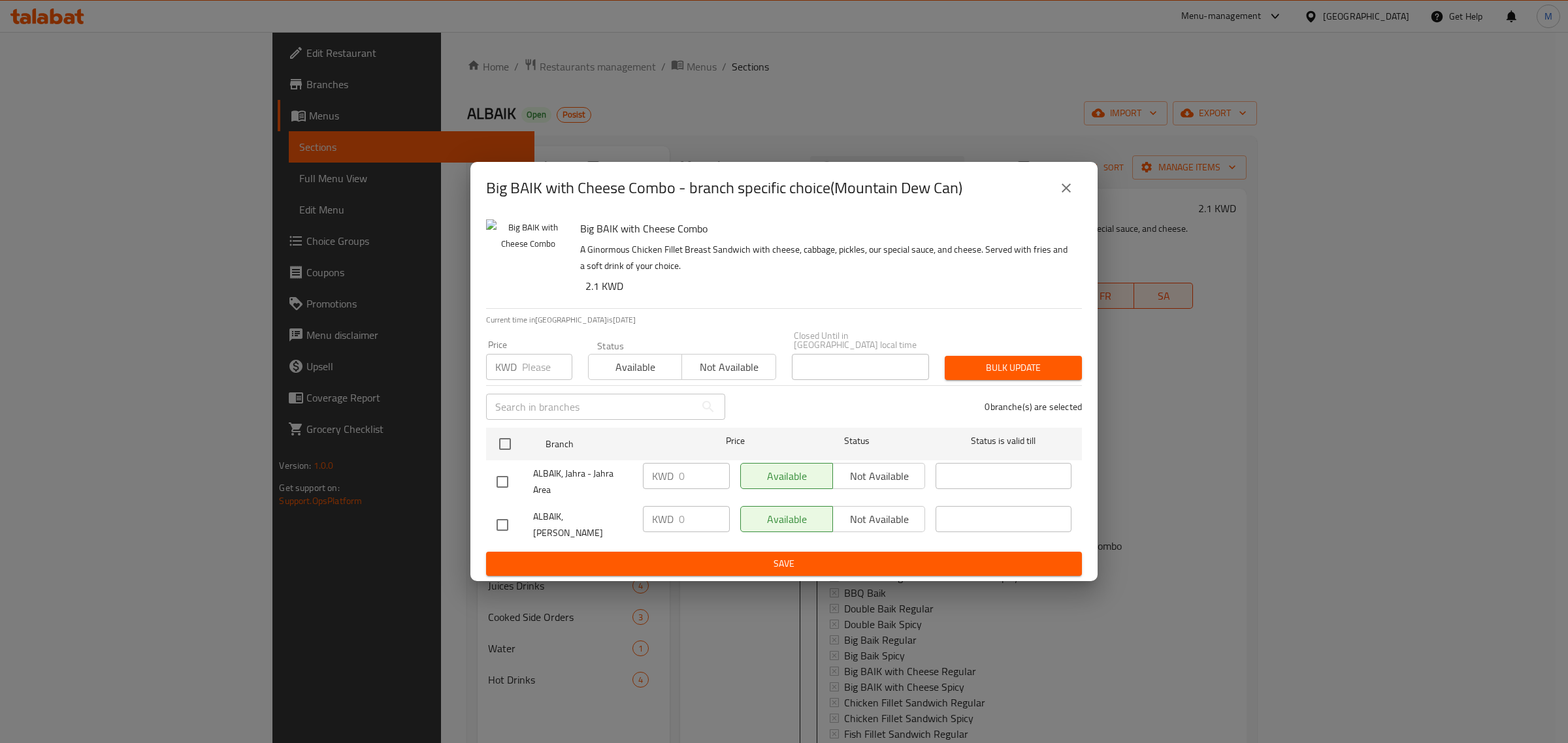
click at [1072, 196] on icon "close" at bounding box center [1066, 187] width 16 height 16
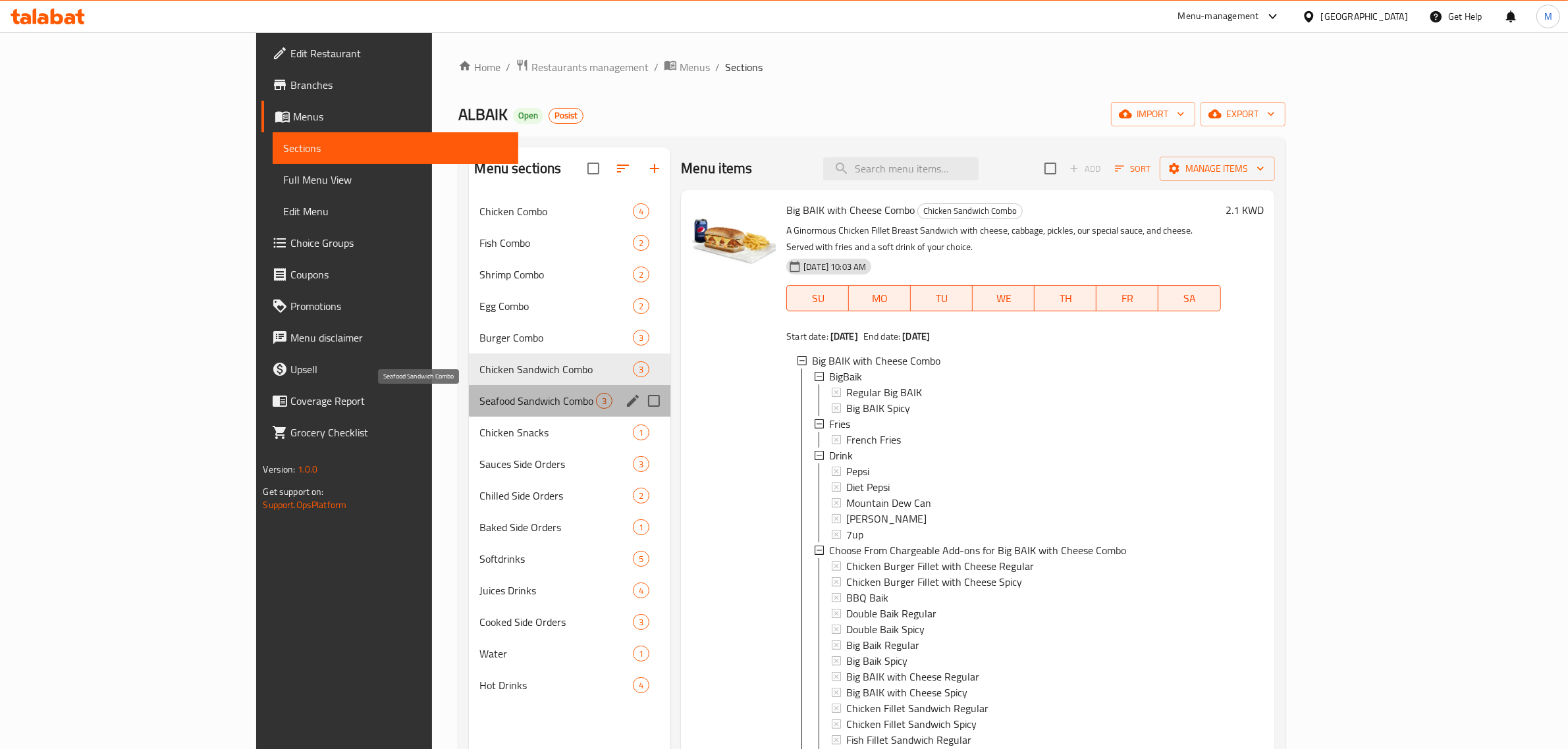
click at [480, 396] on span "Seafood Sandwich Combo" at bounding box center [538, 400] width 117 height 16
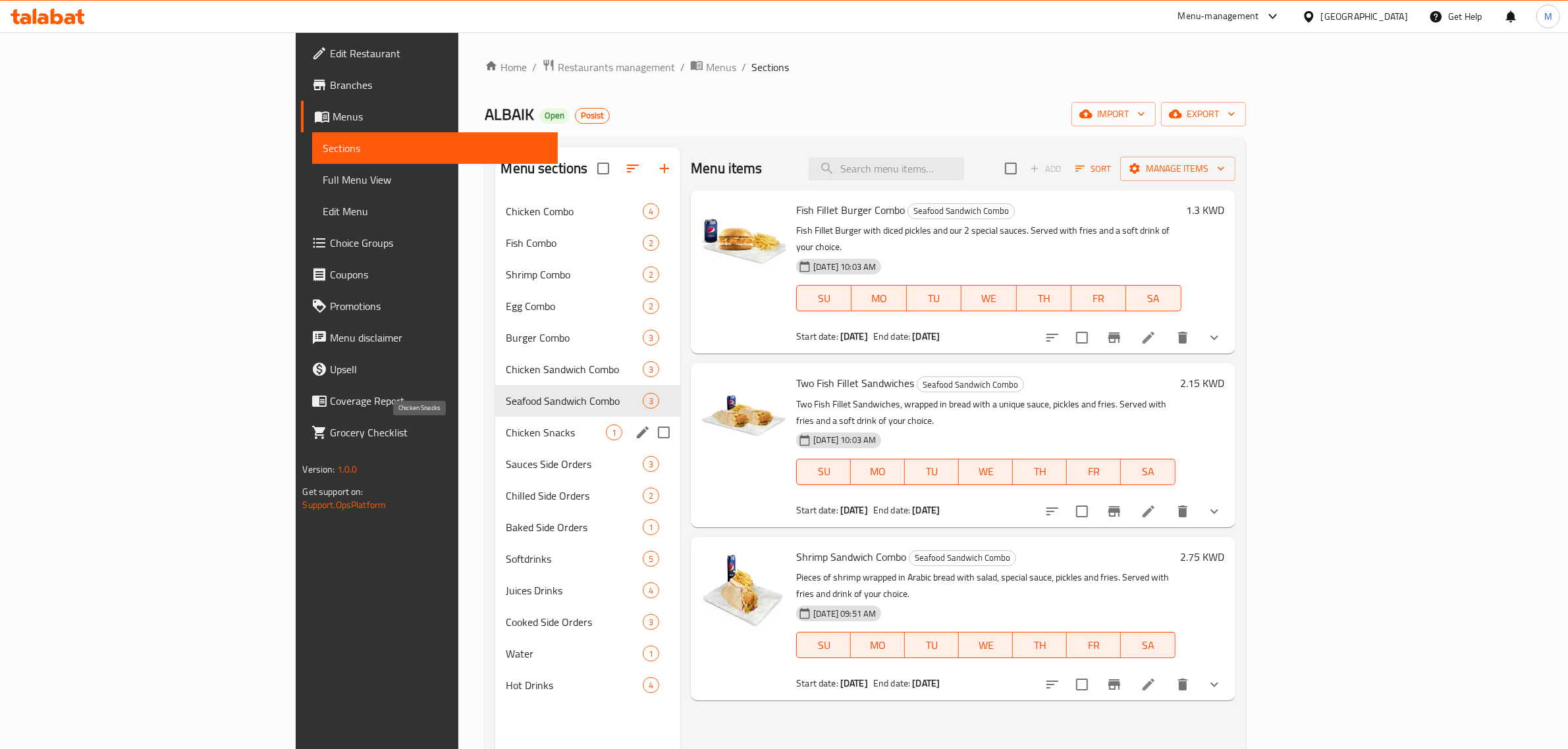
click at [506, 429] on span "Chicken Snacks" at bounding box center [555, 432] width 100 height 16
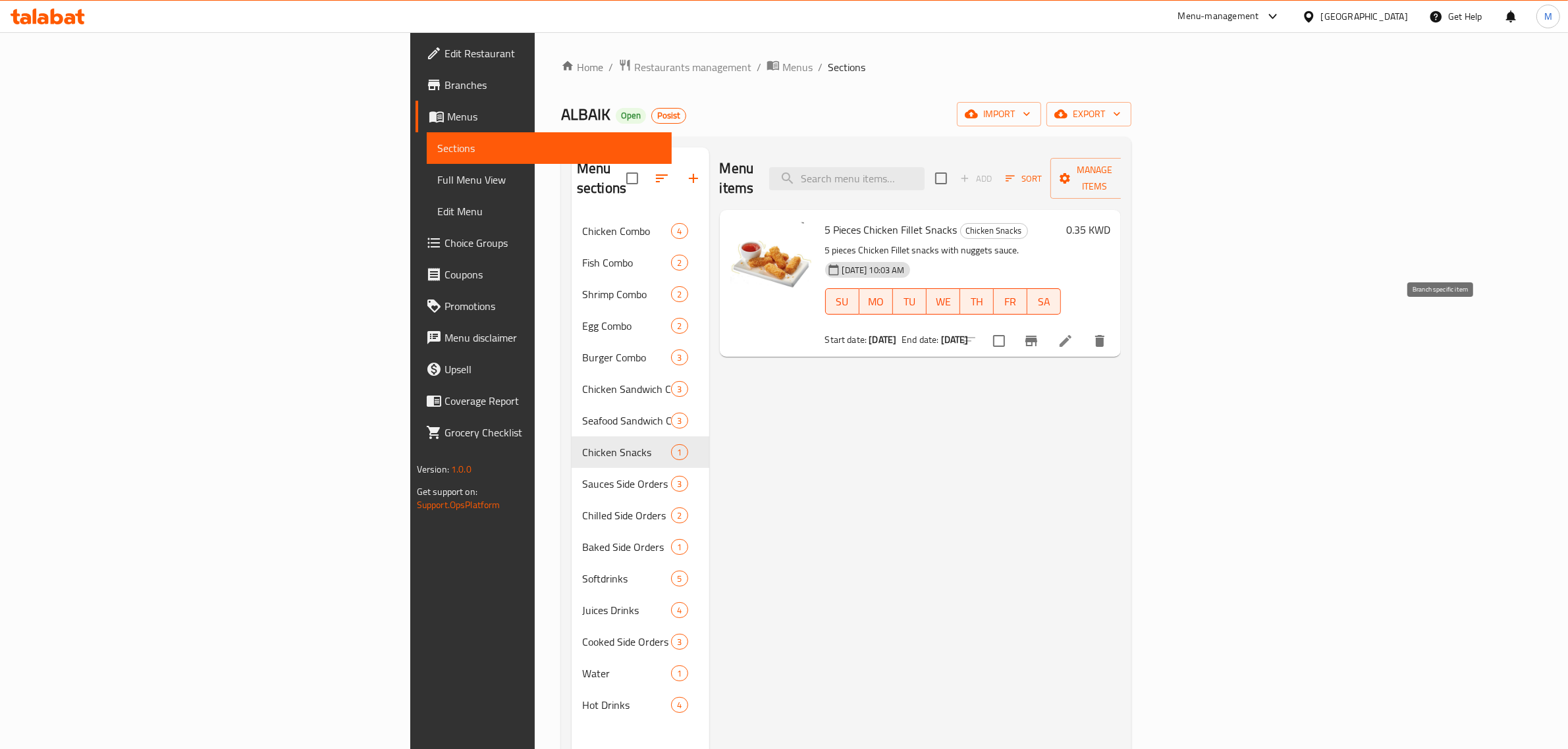
click at [1039, 333] on icon "Branch-specific-item" at bounding box center [1030, 340] width 16 height 16
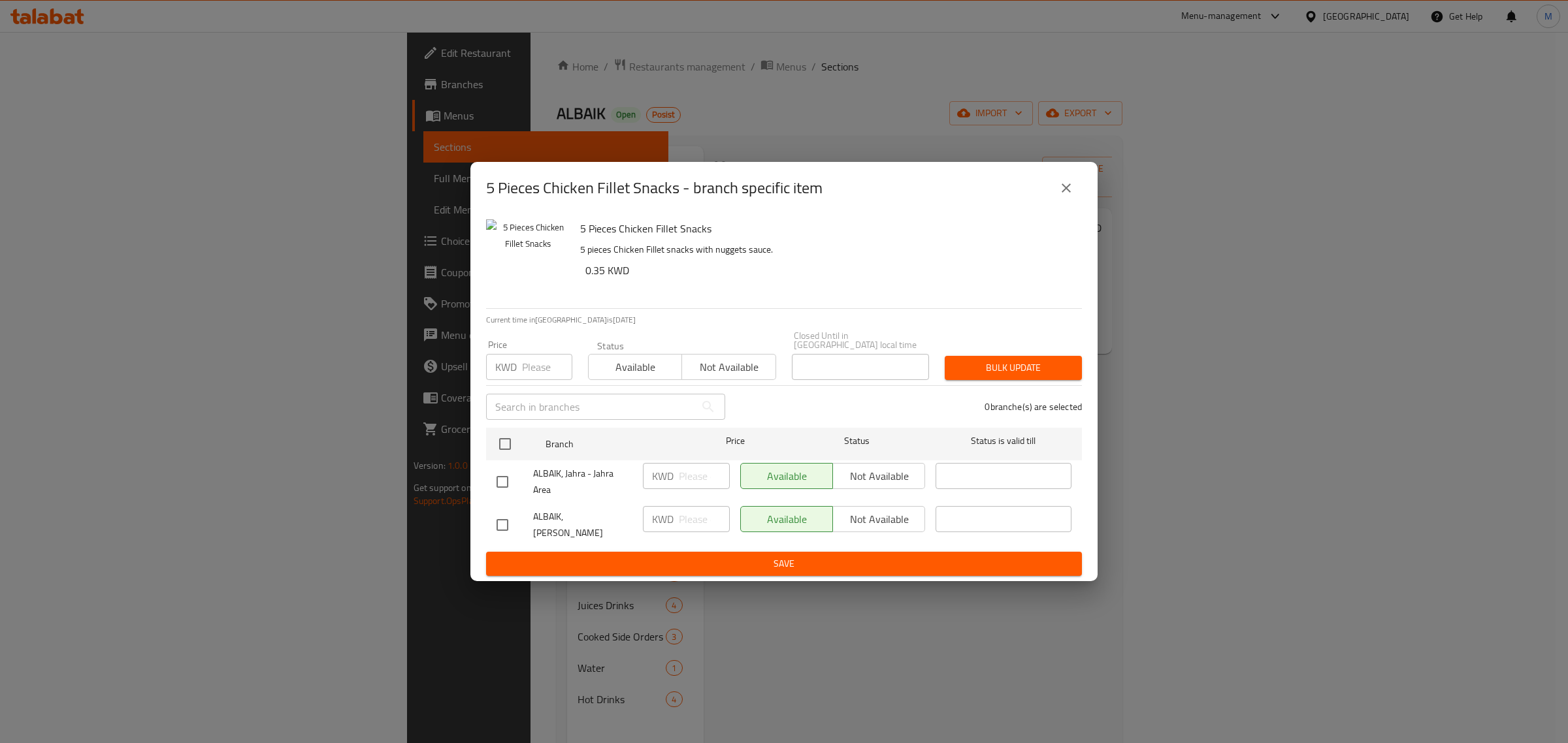
click at [1083, 194] on div "5 Pieces Chicken Fillet Snacks - branch specific item" at bounding box center [784, 188] width 627 height 52
click at [1079, 195] on button "close" at bounding box center [1066, 188] width 32 height 32
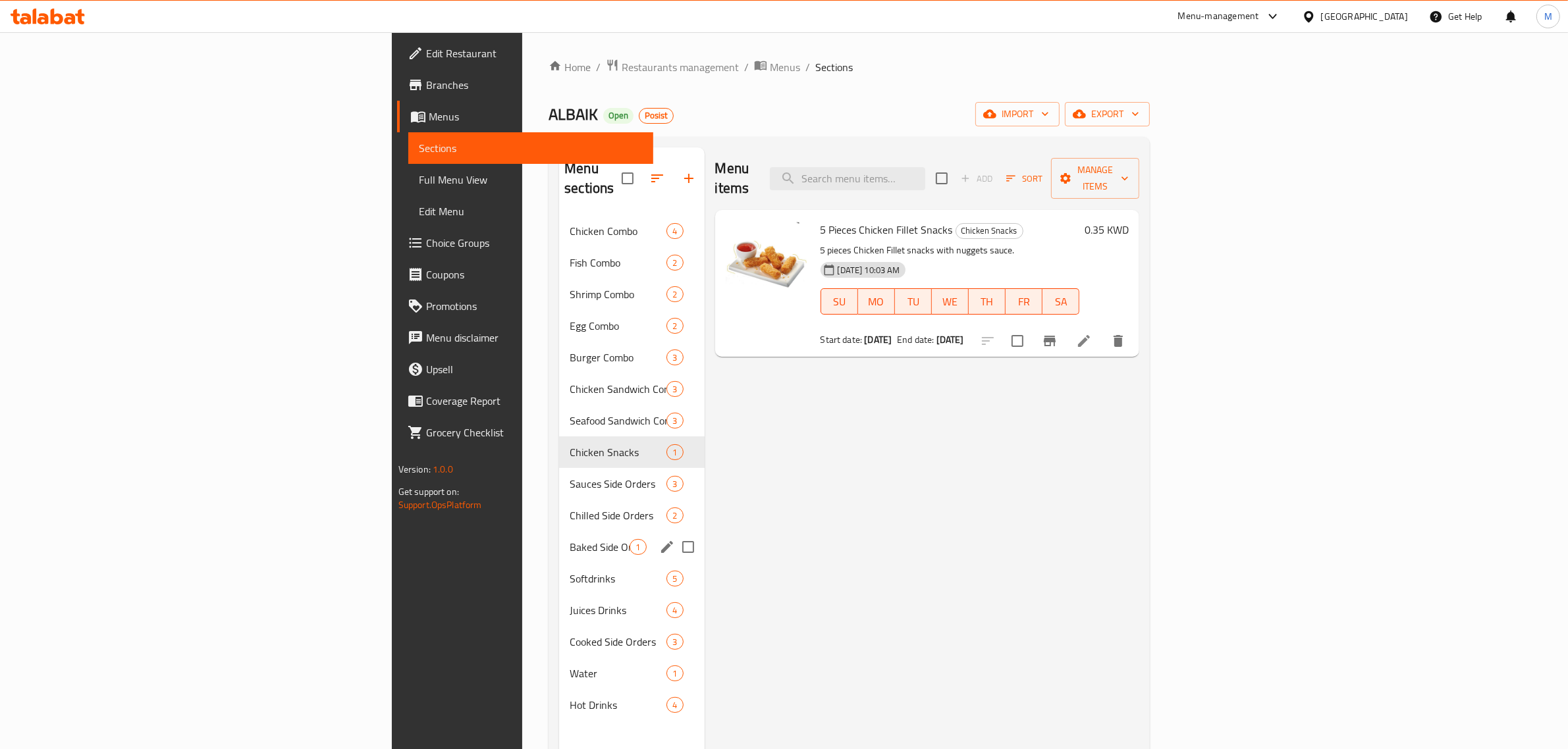
click at [569, 540] on span "Baked Side Orders" at bounding box center [599, 547] width 60 height 16
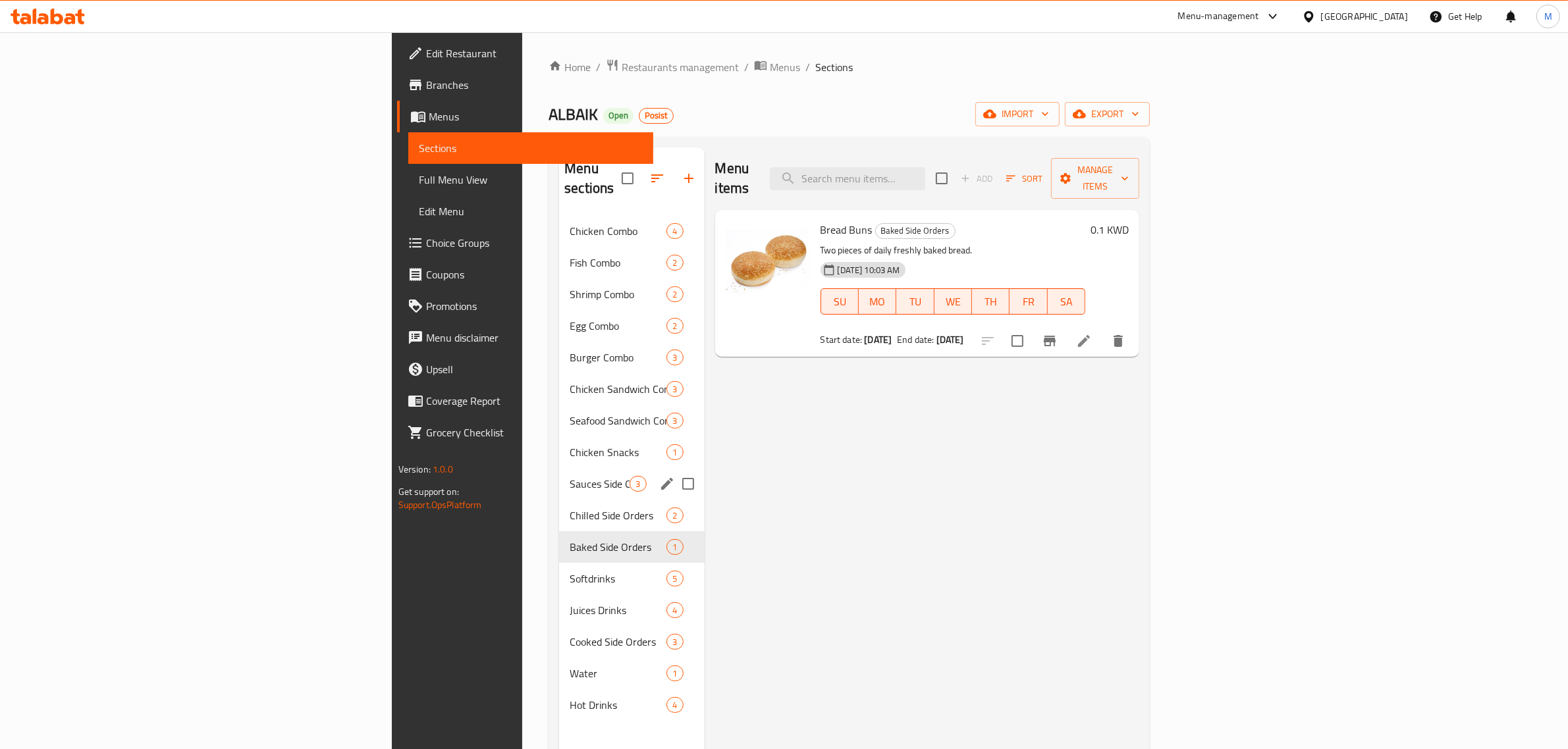
click at [559, 475] on div "Sauces Side Orders 3" at bounding box center [631, 484] width 145 height 32
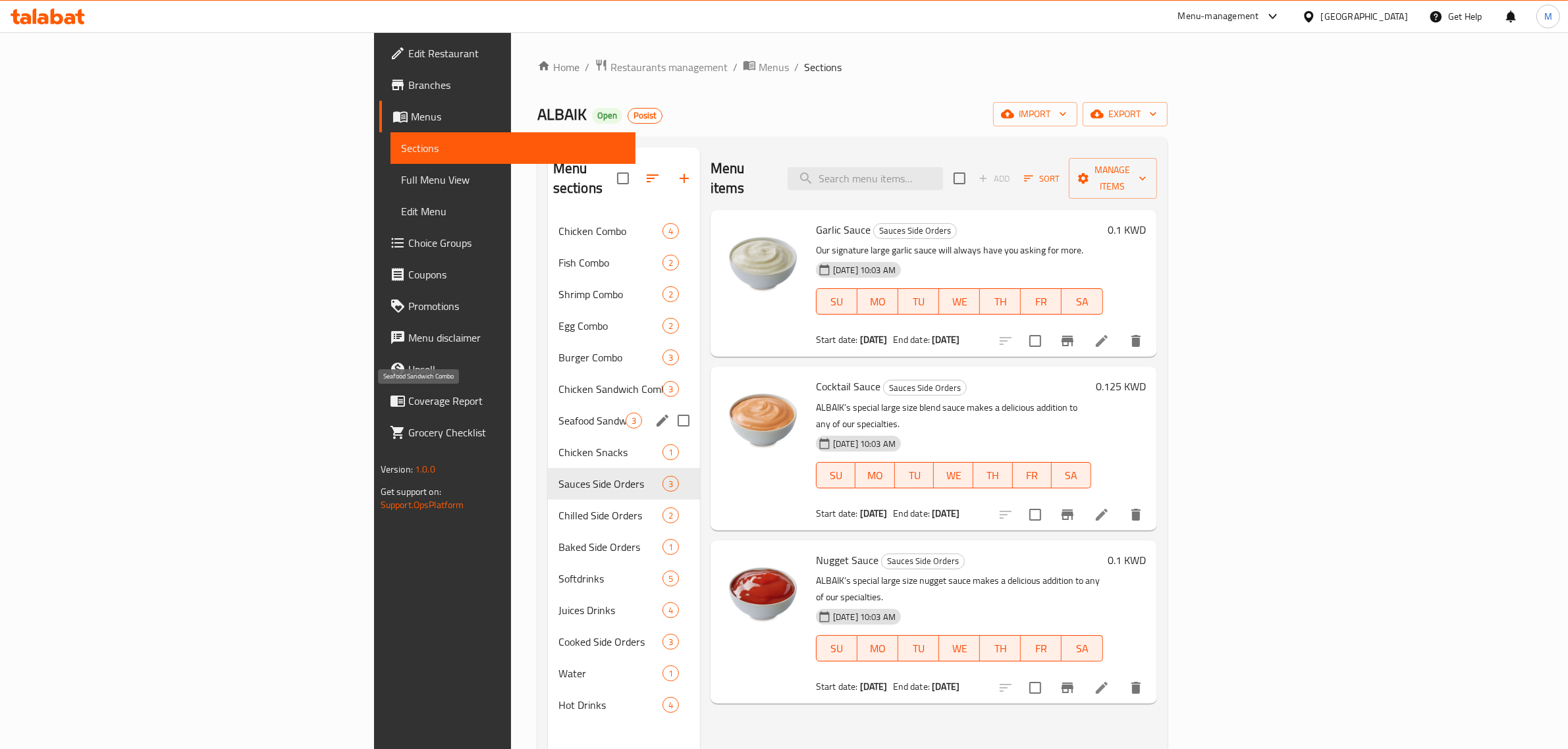
click at [558, 413] on span "Seafood Sandwich Combo" at bounding box center [592, 421] width 67 height 16
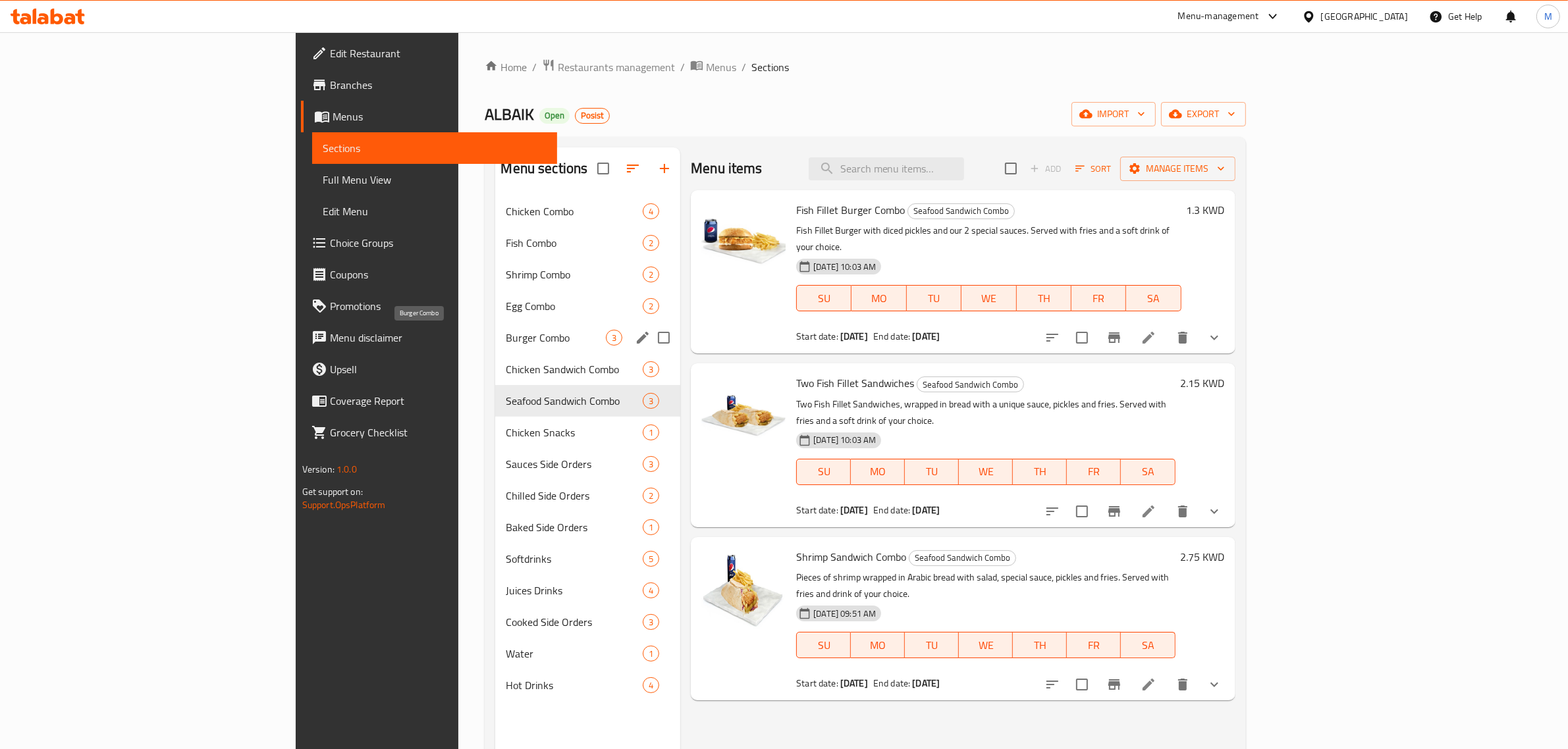
click at [506, 337] on span "Burger Combo" at bounding box center [555, 338] width 100 height 16
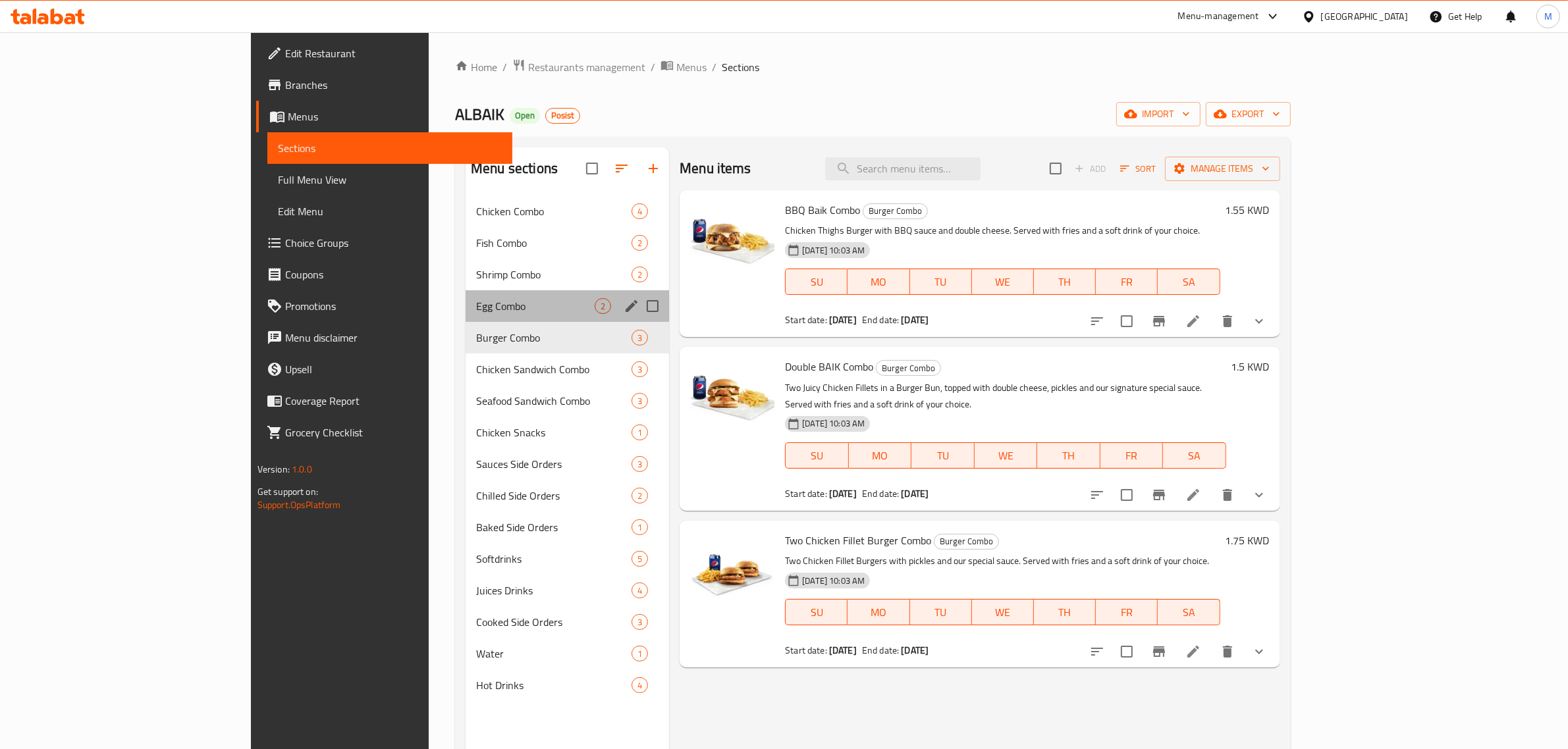
click at [466, 295] on div "Egg Combo 2" at bounding box center [568, 307] width 204 height 32
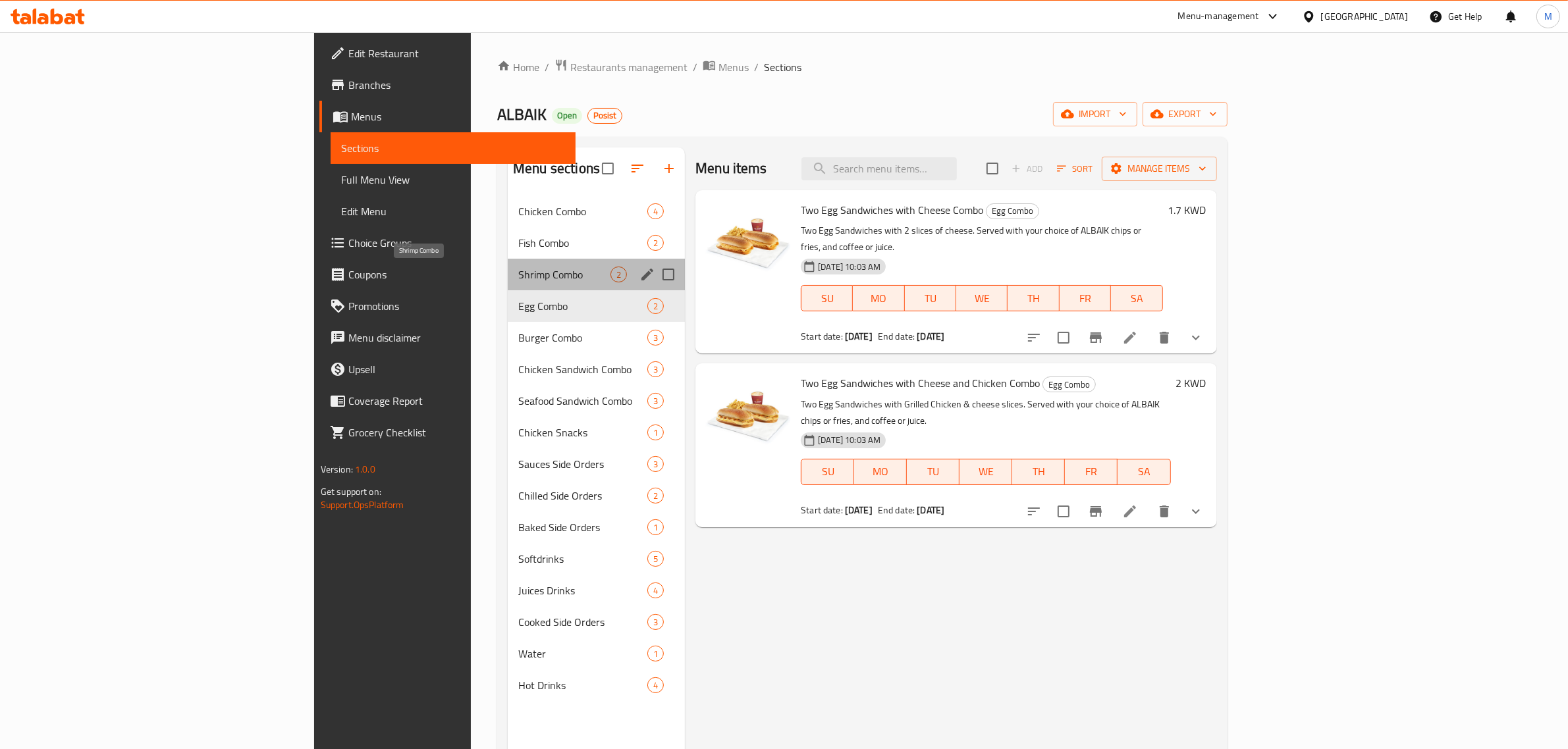
click at [518, 270] on span "Shrimp Combo" at bounding box center [564, 274] width 93 height 16
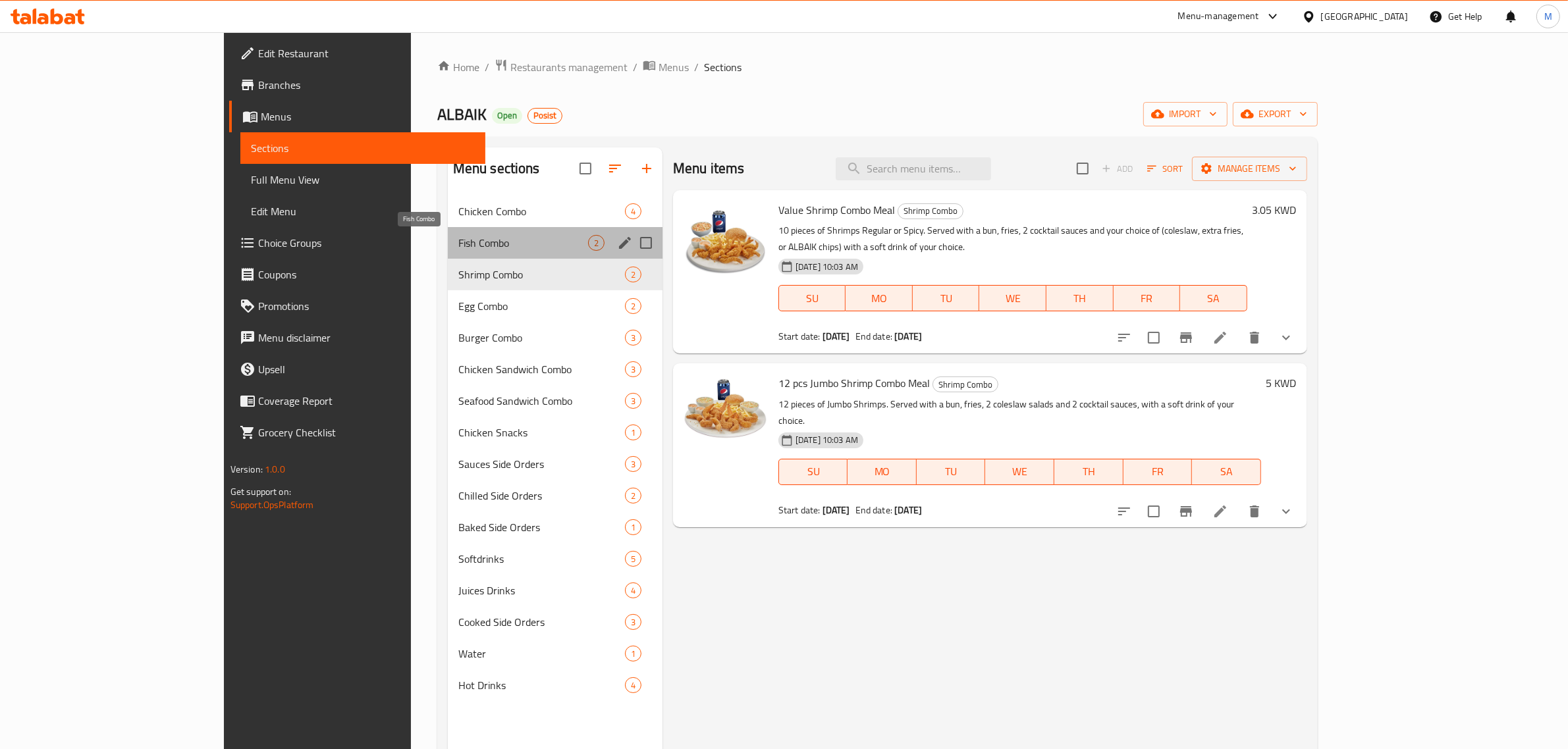
click at [458, 239] on span "Fish Combo" at bounding box center [523, 242] width 130 height 16
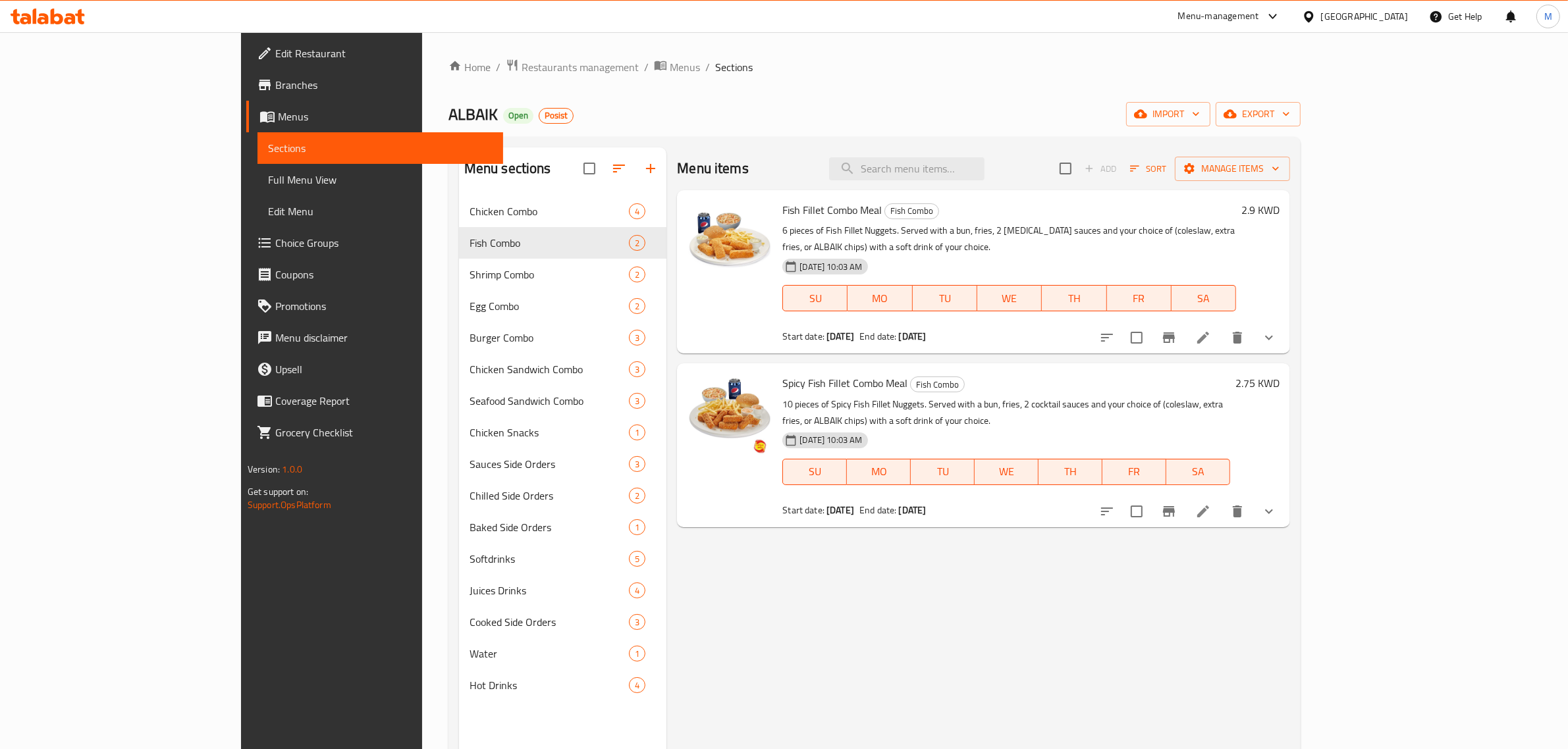
click at [1277, 330] on icon "show more" at bounding box center [1269, 338] width 16 height 16
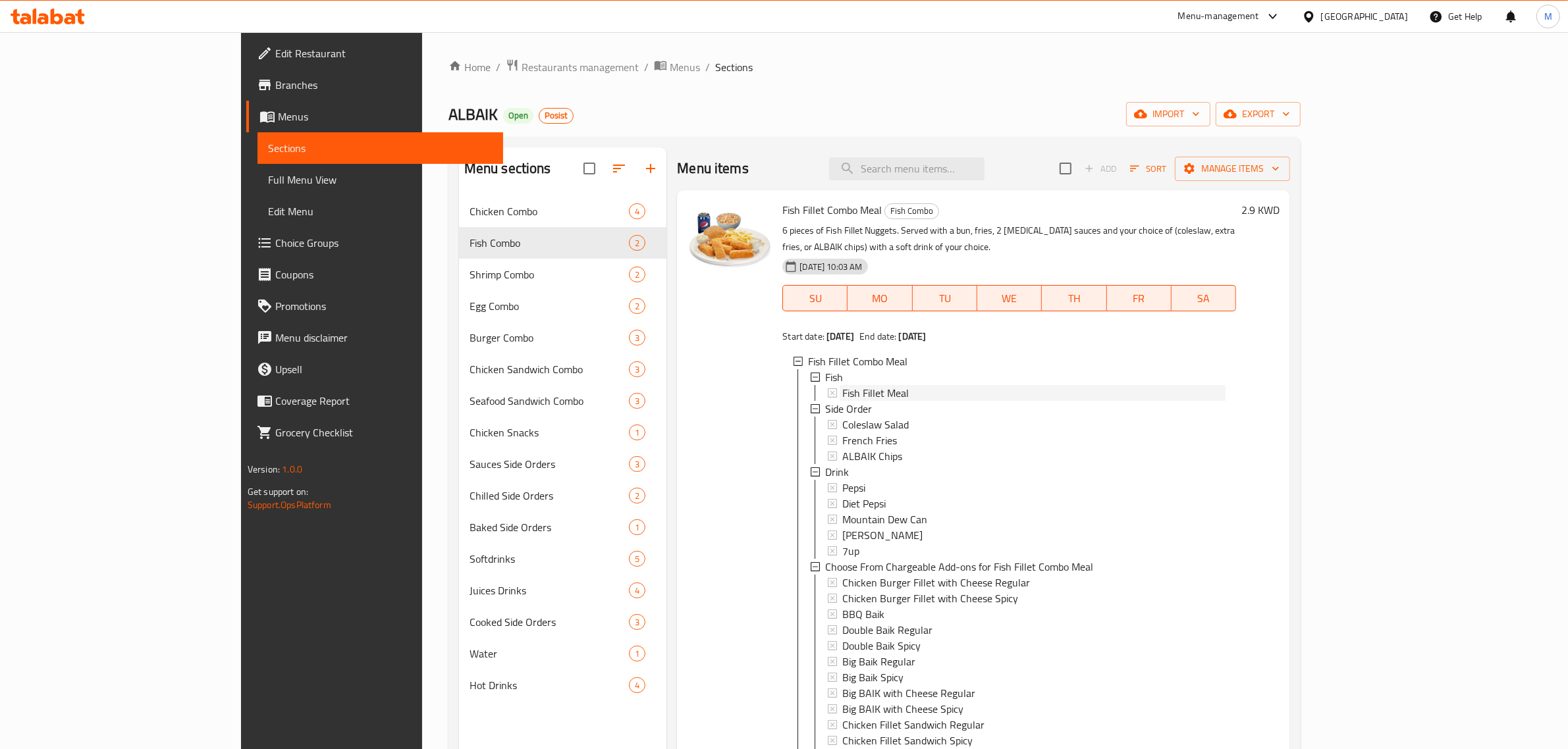
click at [903, 385] on div "Fish Fillet Meal" at bounding box center [1034, 393] width 383 height 16
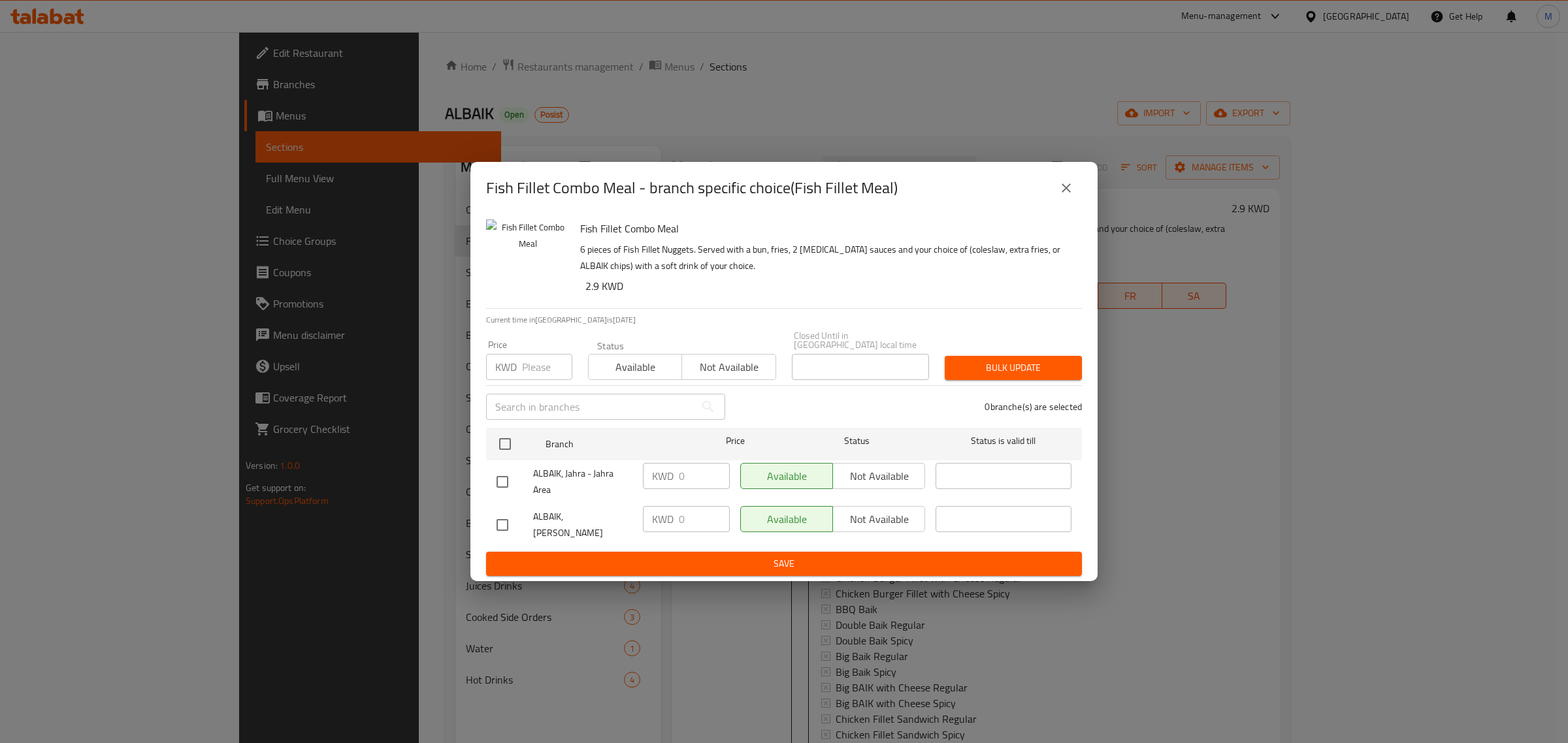
click at [1249, 396] on div "Fish Fillet Combo Meal - branch specific choice(Fish Fillet Meal) Fish Fillet C…" at bounding box center [784, 371] width 1568 height 743
click at [1065, 193] on icon "close" at bounding box center [1066, 188] width 9 height 9
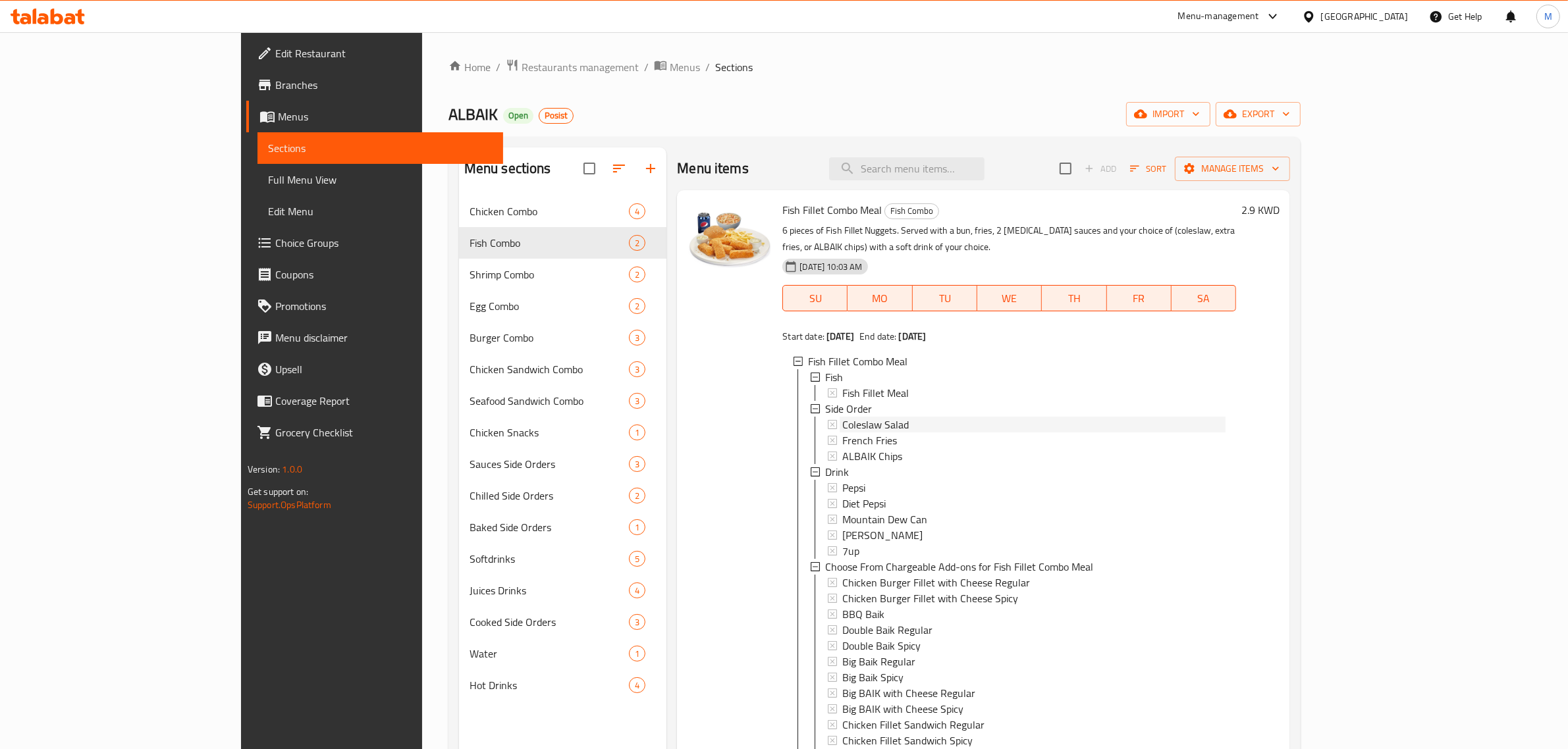
click at [842, 417] on span "Coleslaw Salad" at bounding box center [875, 425] width 66 height 16
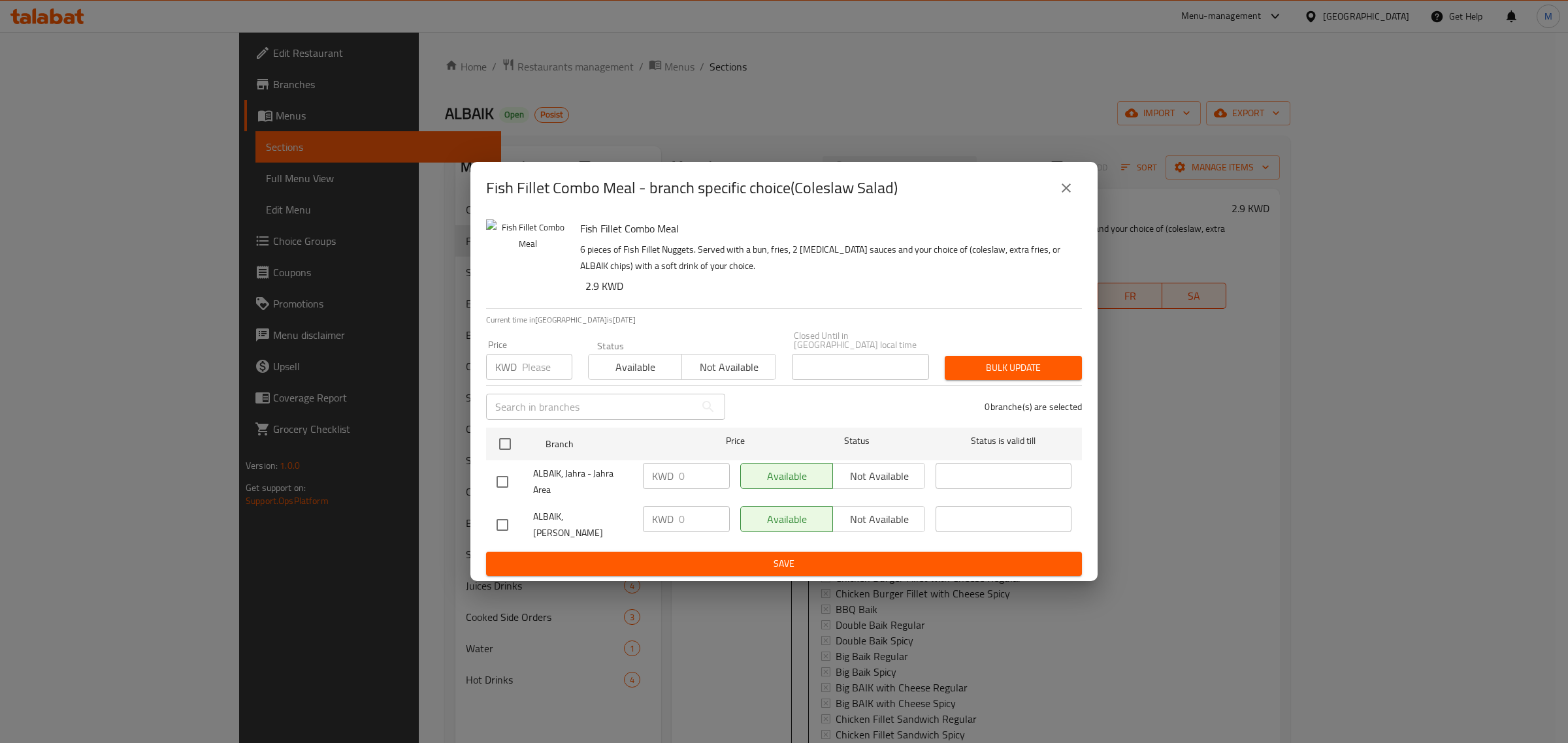
click at [1281, 394] on div "Fish Fillet Combo Meal - branch specific choice(Coleslaw Salad) Fish Fillet Com…" at bounding box center [784, 371] width 1568 height 743
click at [1061, 196] on icon "close" at bounding box center [1066, 187] width 16 height 16
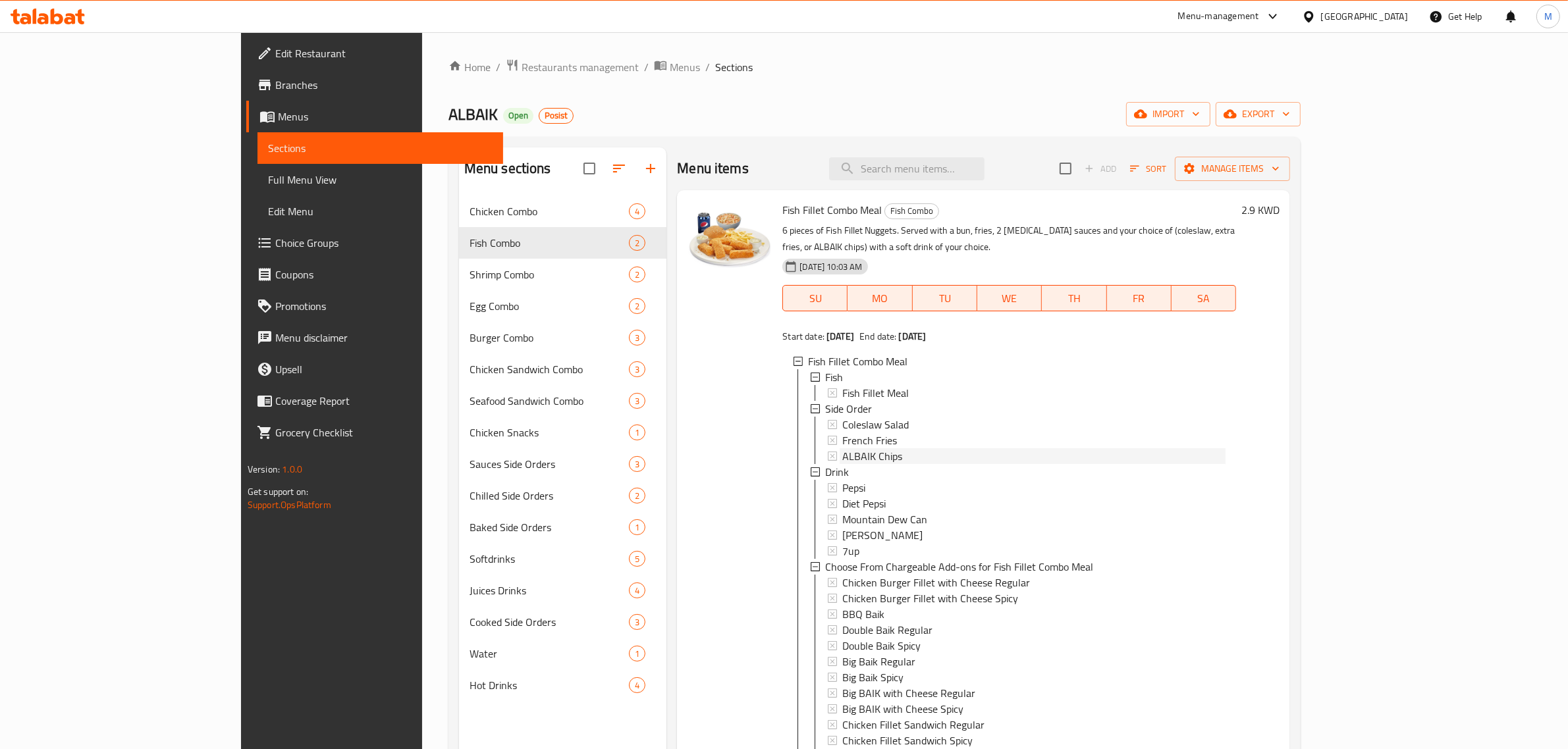
click at [842, 449] on span "ALBAIK Chips" at bounding box center [872, 456] width 60 height 16
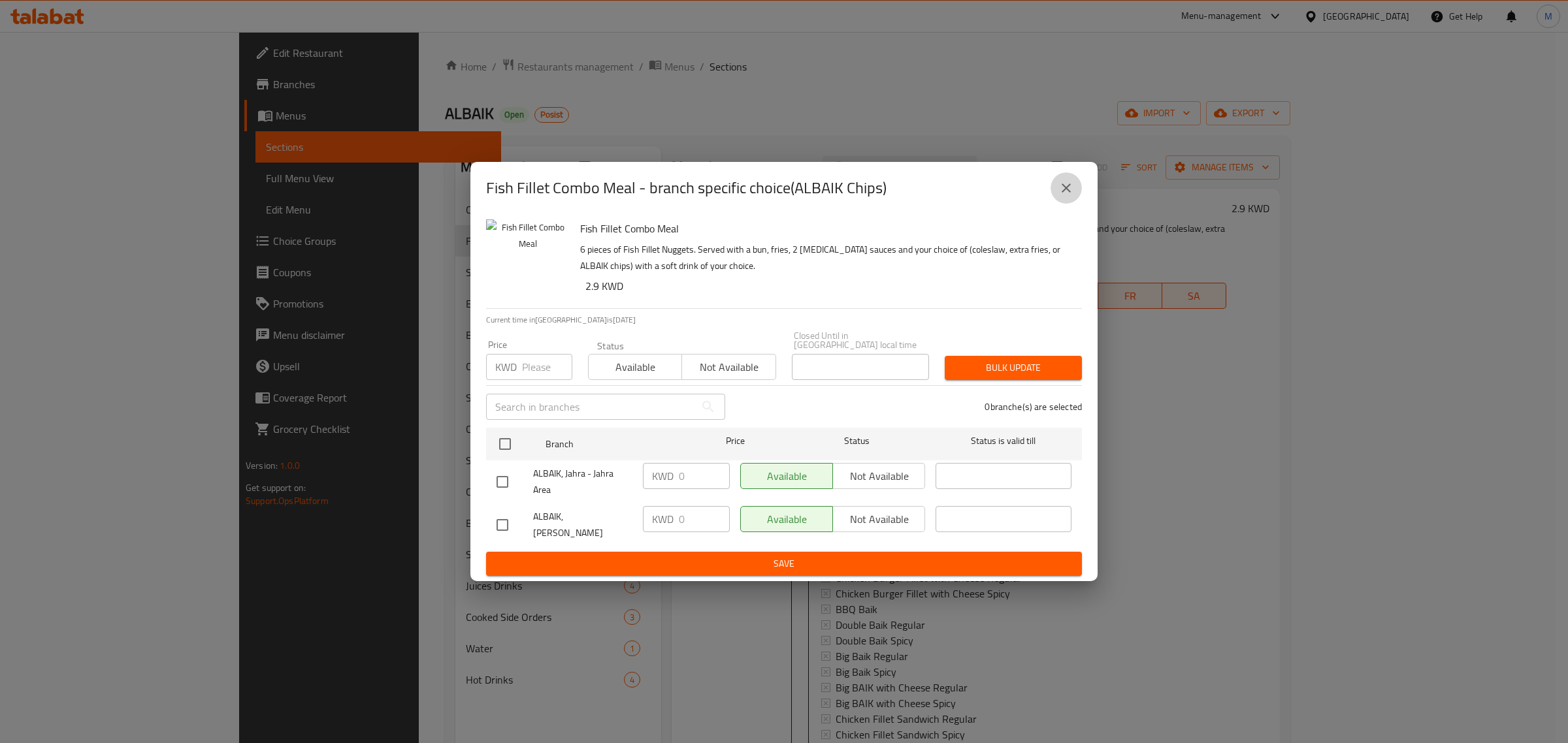
click at [1071, 196] on icon "close" at bounding box center [1066, 187] width 16 height 16
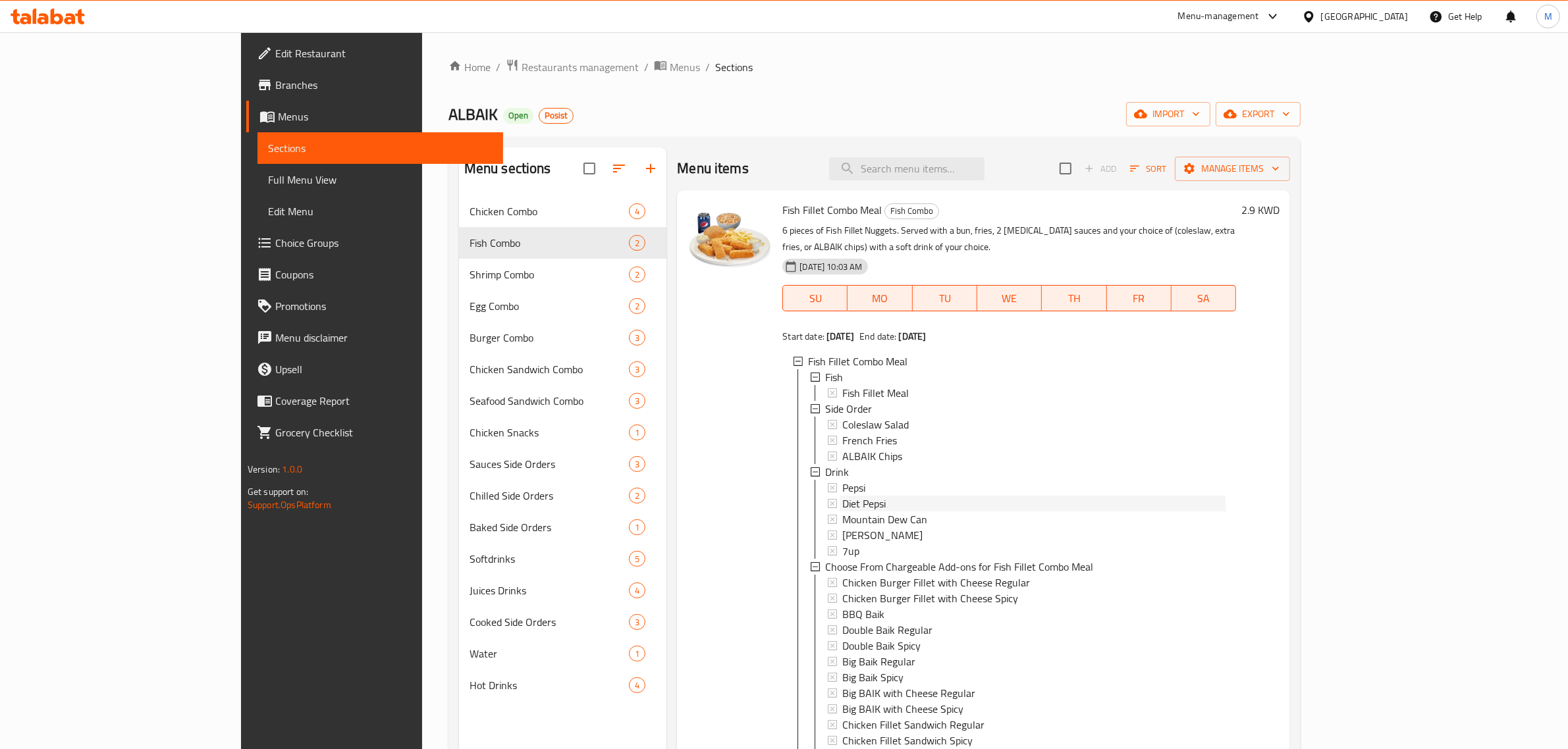
click at [842, 496] on span "Diet Pepsi" at bounding box center [864, 503] width 43 height 16
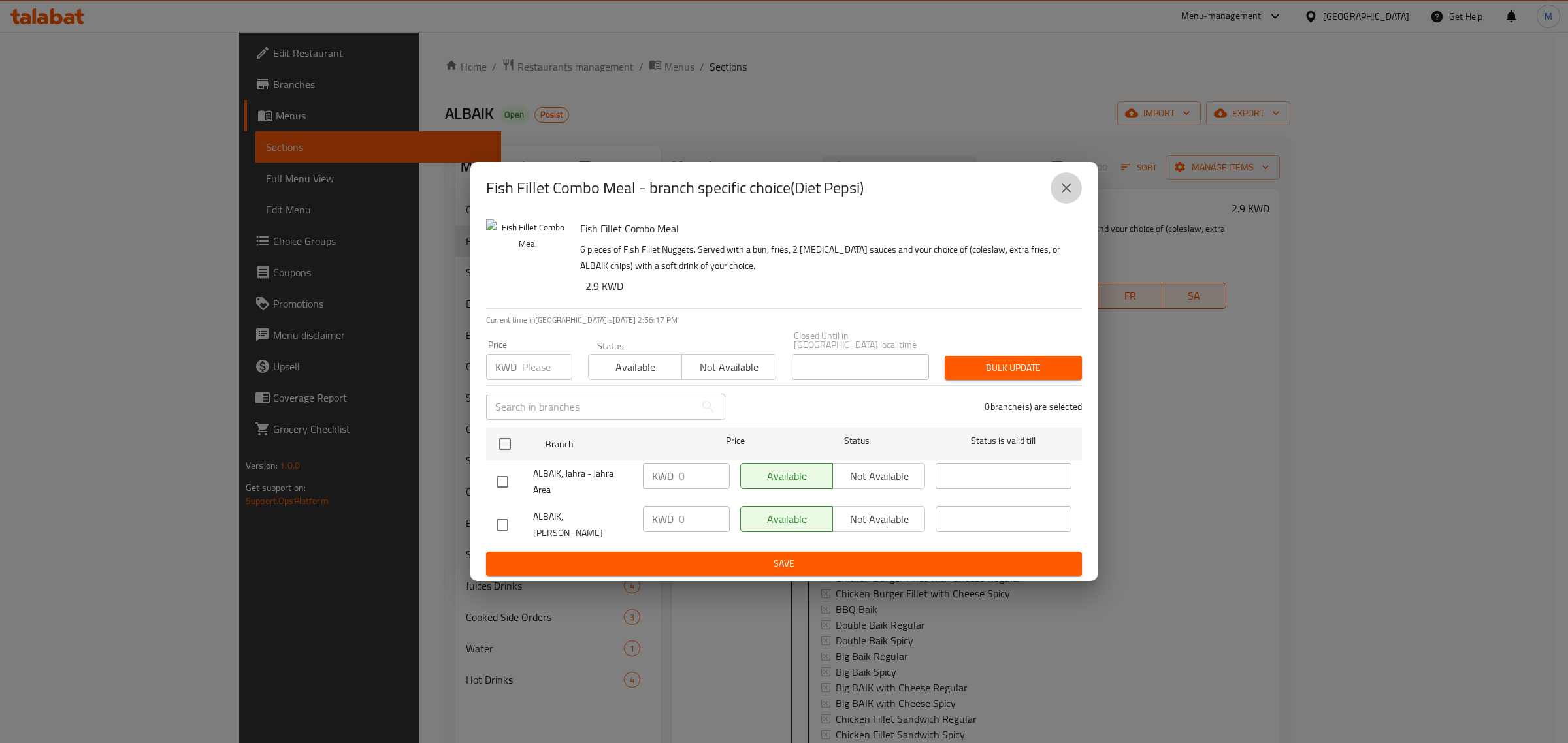
click at [1064, 193] on icon "close" at bounding box center [1066, 188] width 9 height 9
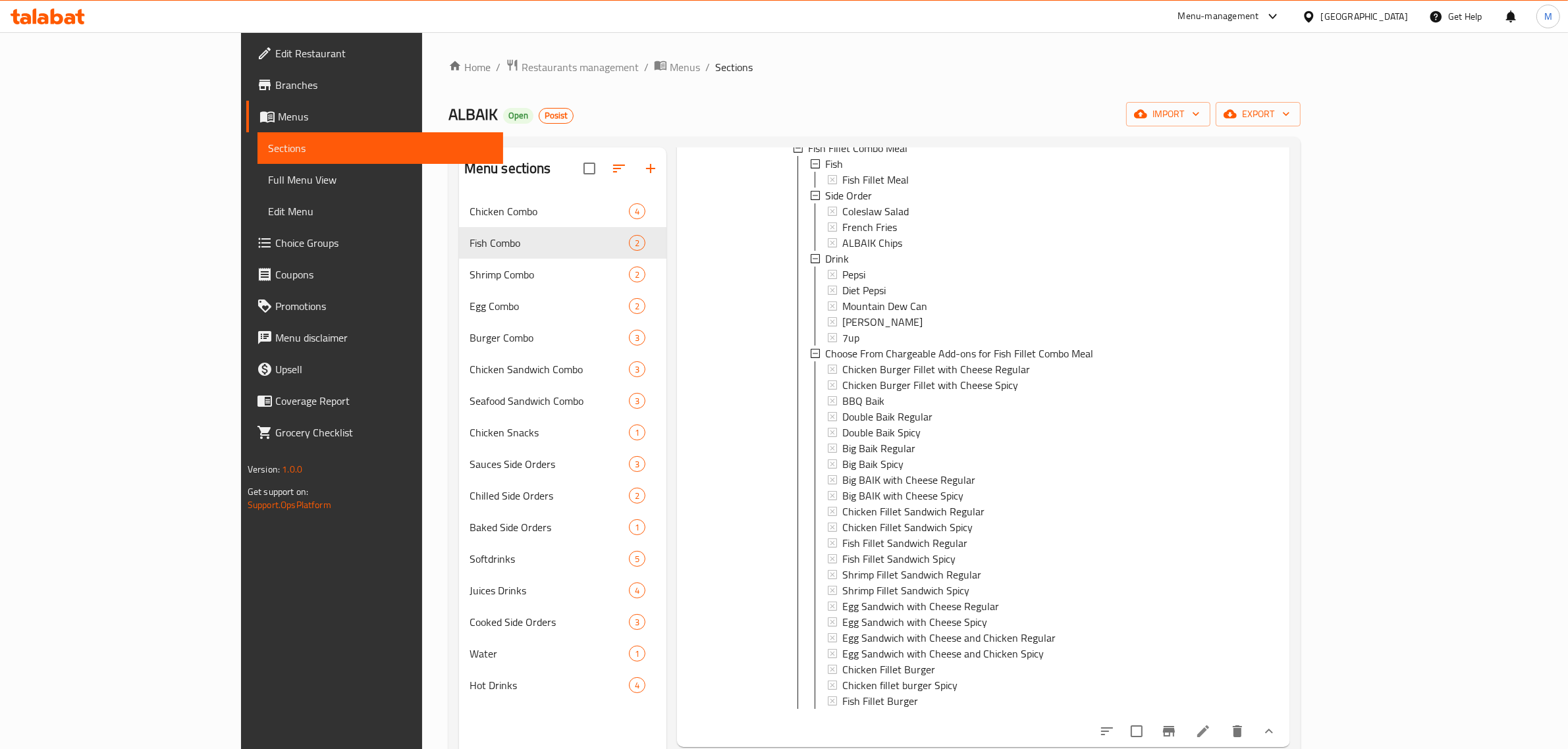
scroll to position [215, 0]
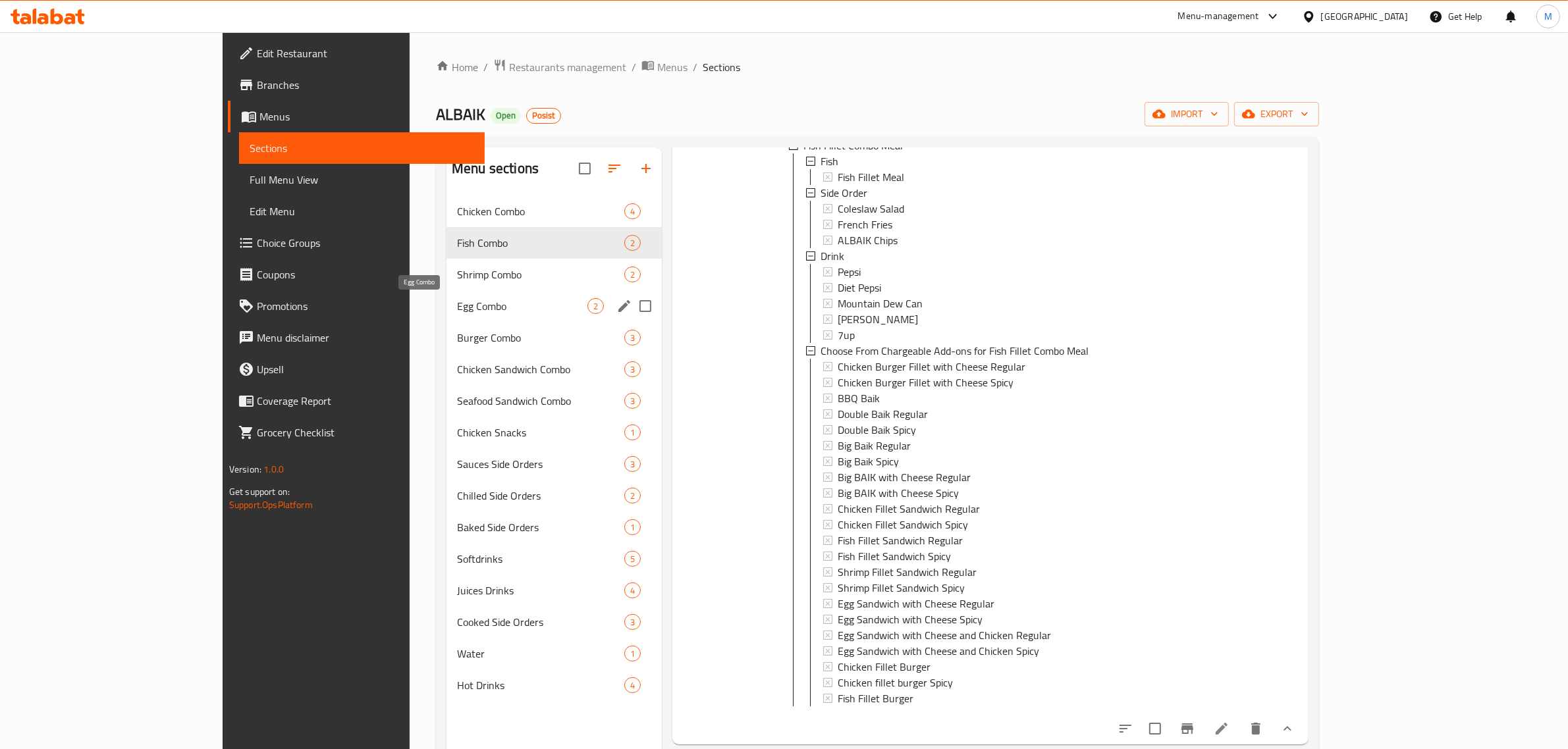
click at [446, 297] on div "Egg Combo 2" at bounding box center [554, 307] width 215 height 32
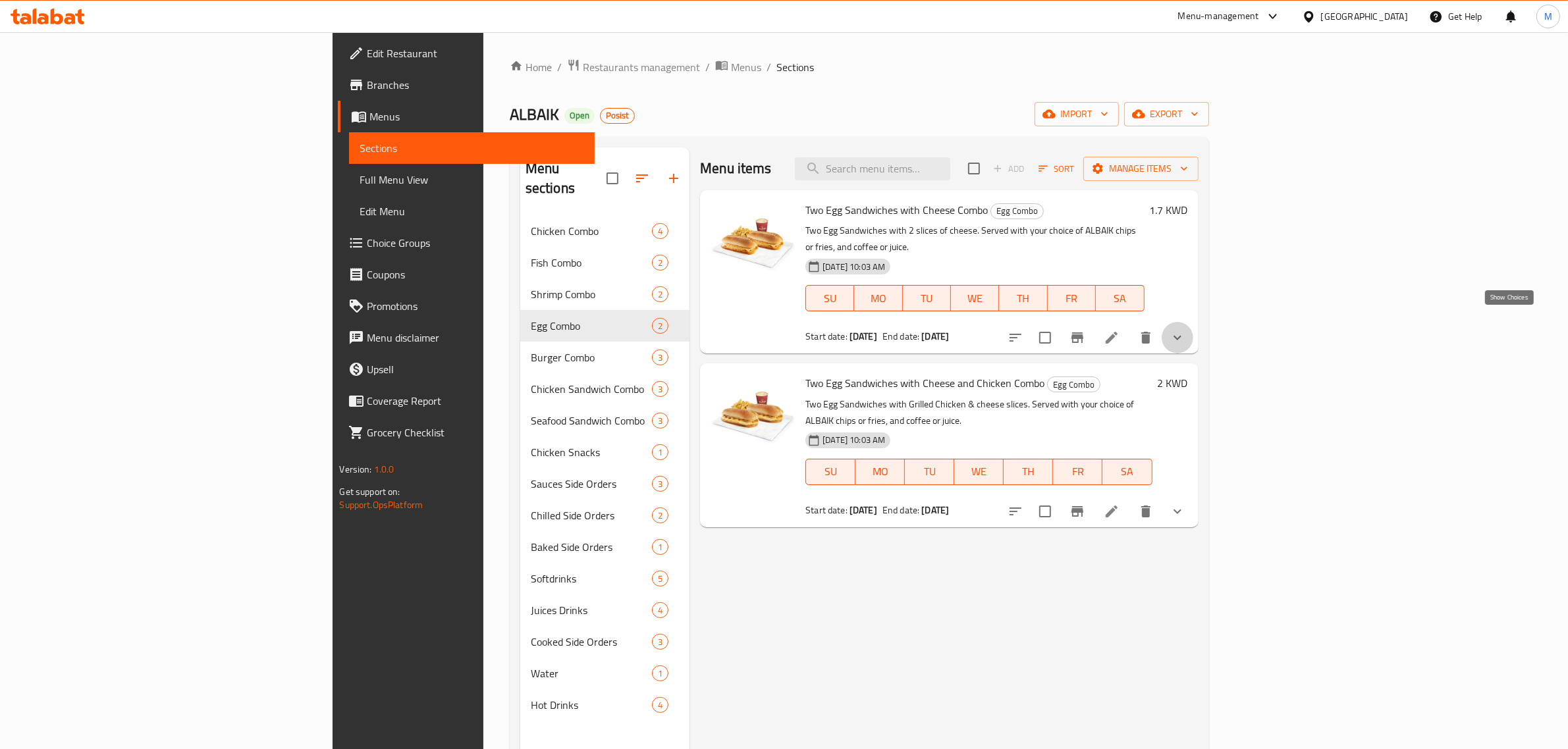
click at [1186, 330] on icon "show more" at bounding box center [1177, 338] width 16 height 16
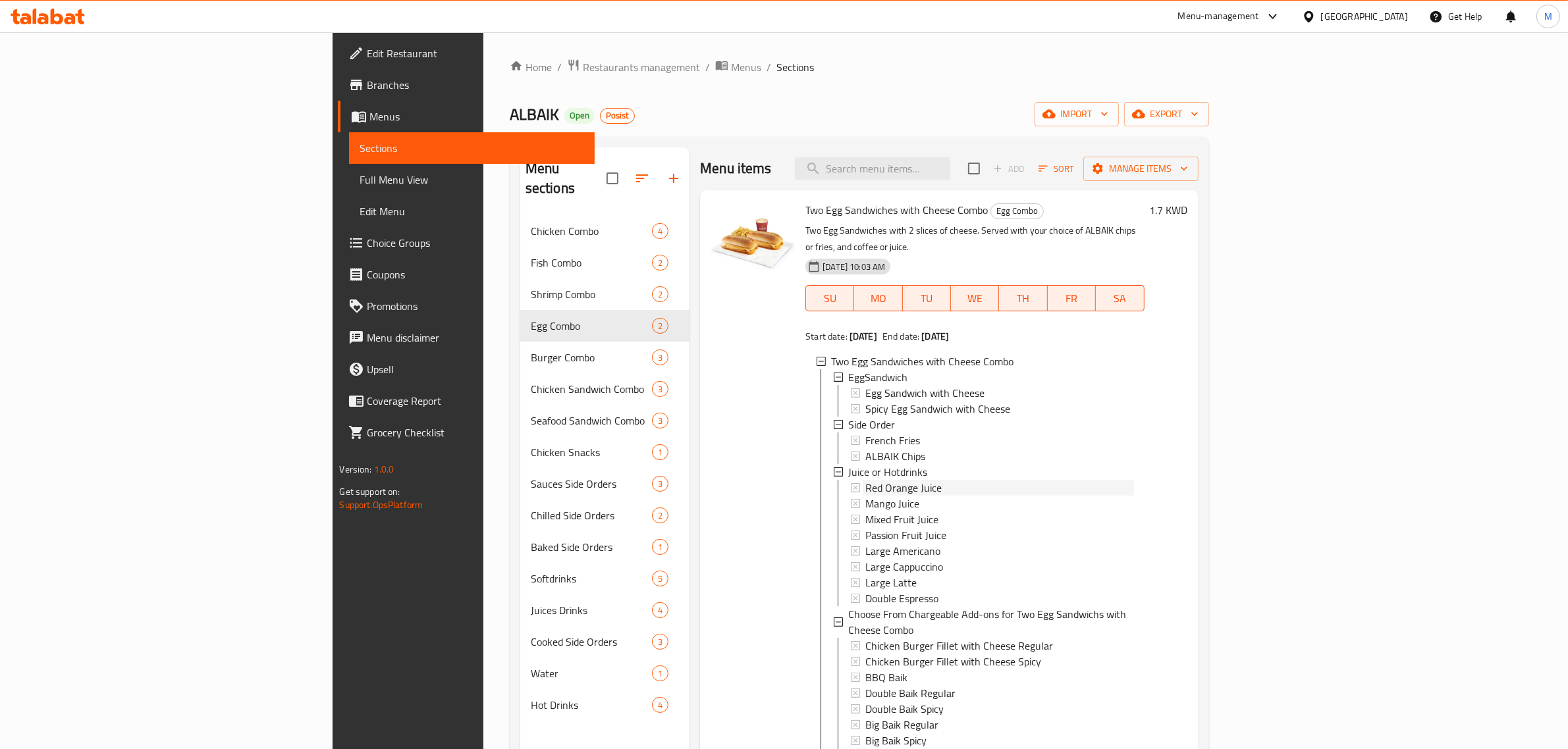
click at [943, 480] on div "Red Orange Juice" at bounding box center [999, 487] width 268 height 16
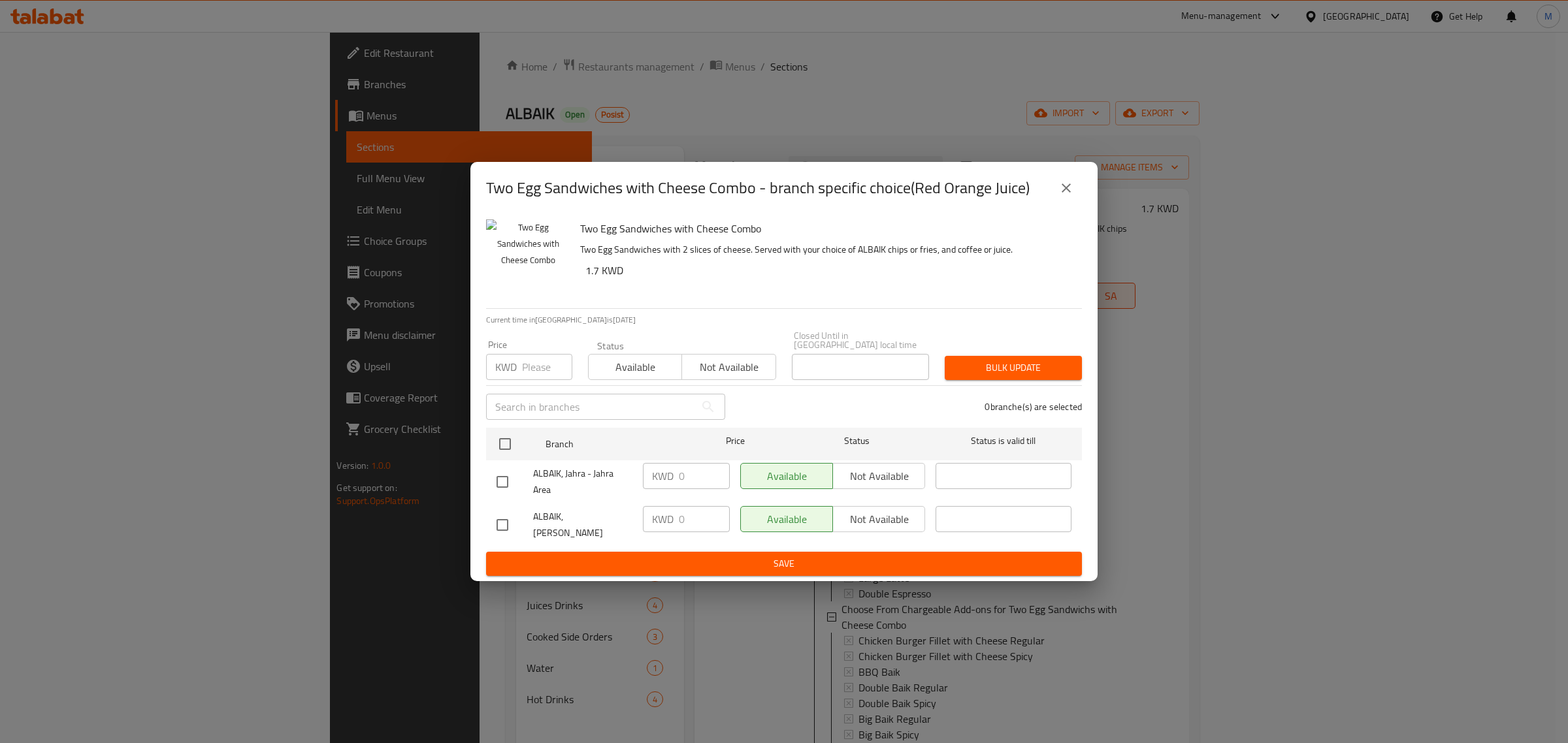
click at [1073, 196] on icon "close" at bounding box center [1066, 187] width 16 height 16
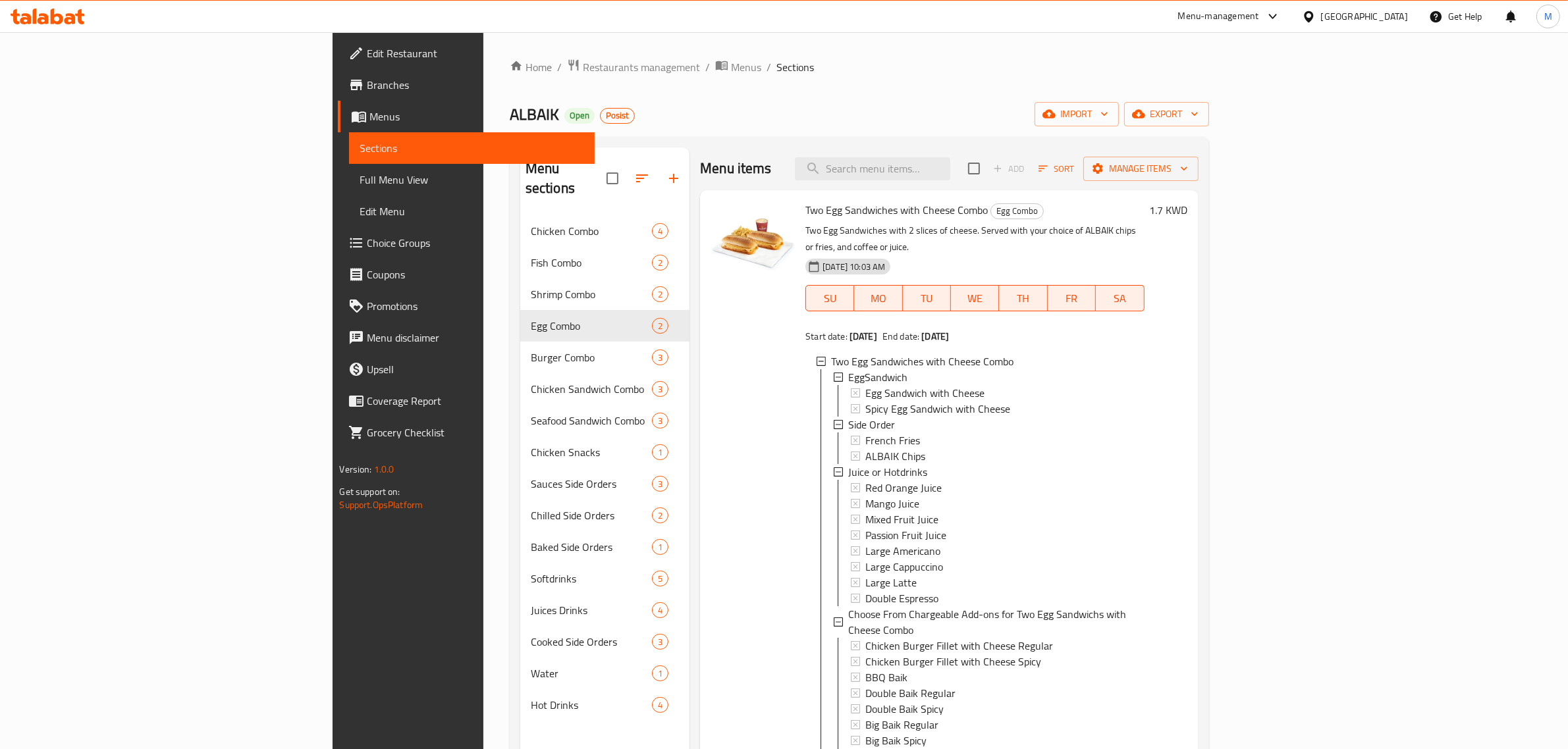
scroll to position [1, 0]
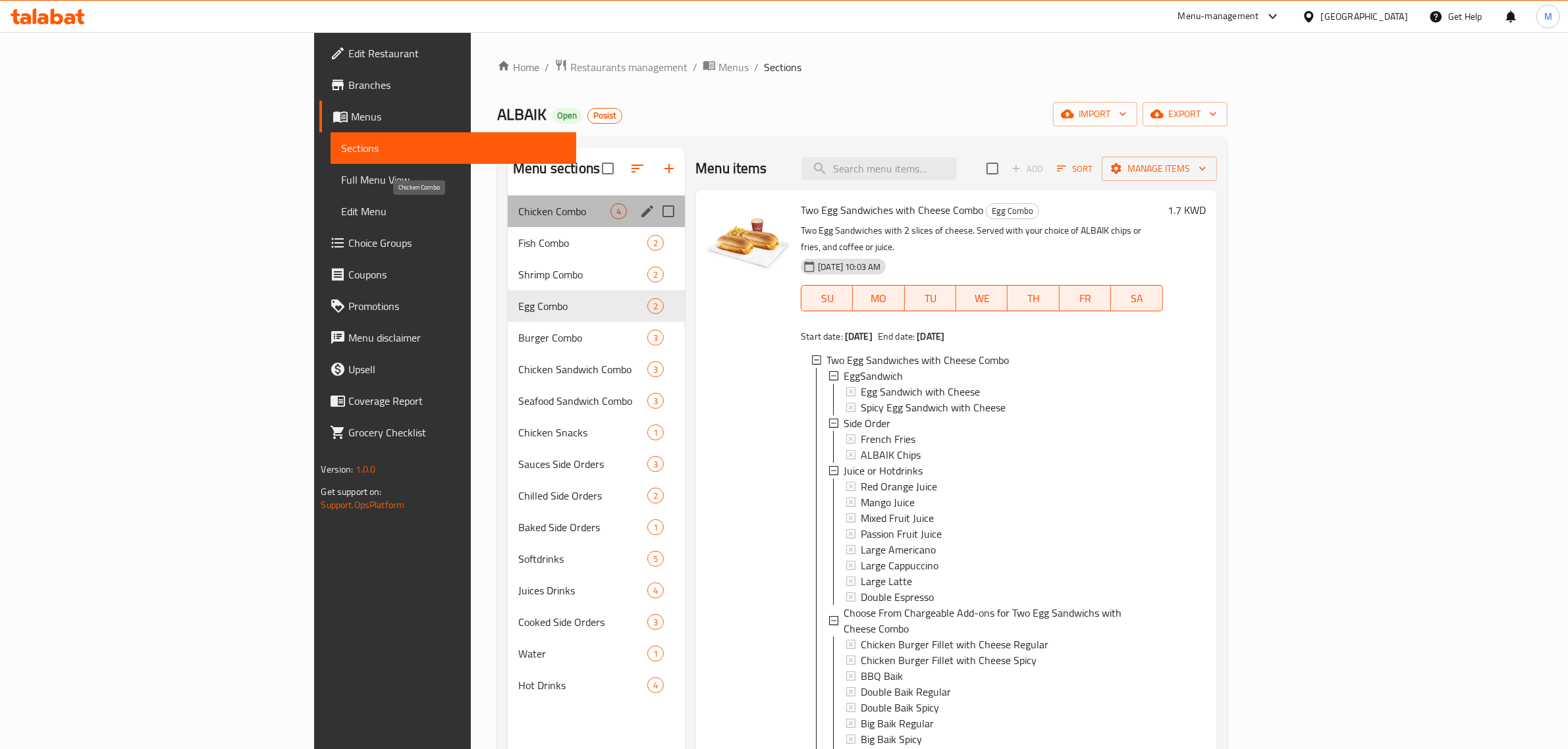
click at [518, 212] on span "Chicken Combo" at bounding box center [564, 211] width 93 height 16
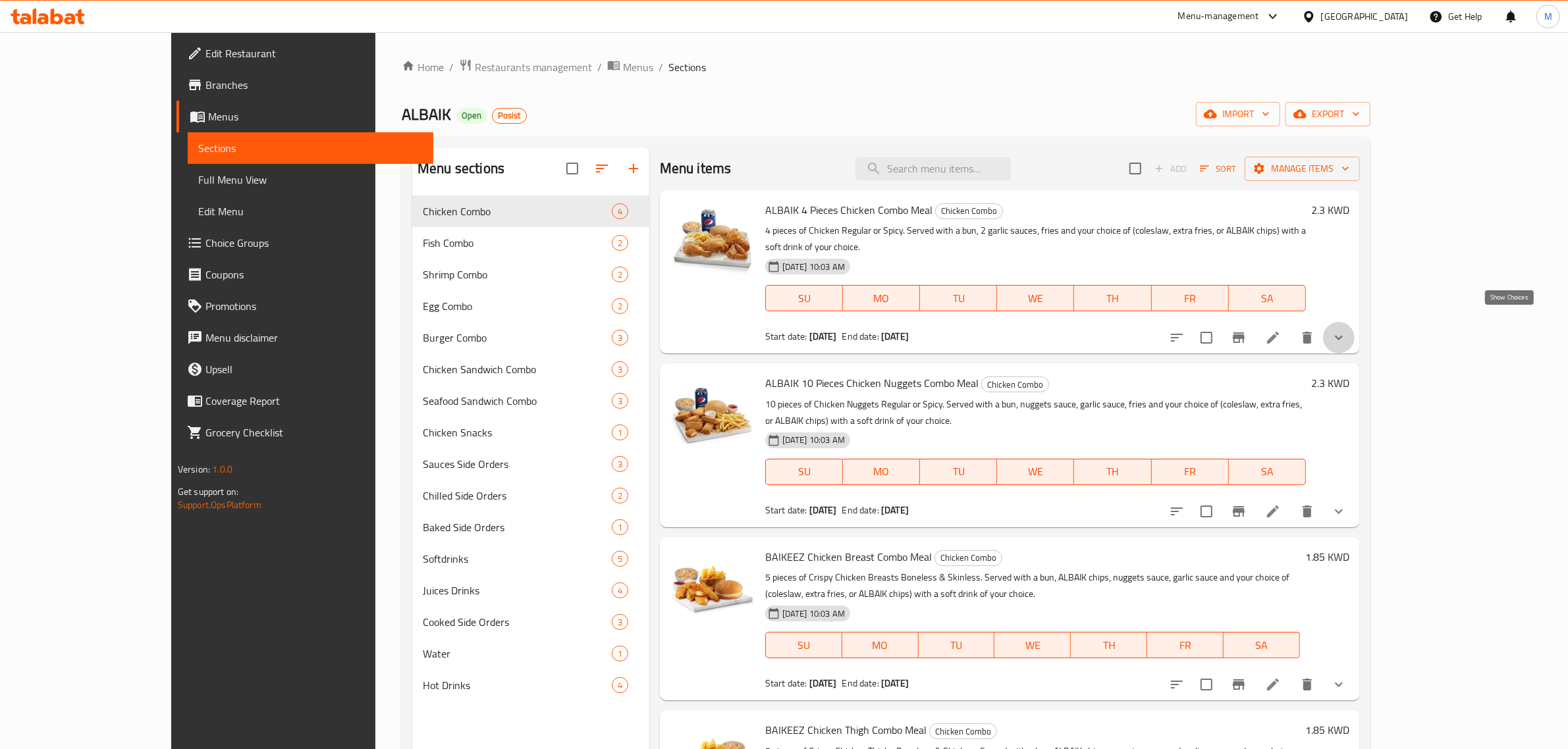
click at [1346, 330] on icon "show more" at bounding box center [1338, 338] width 16 height 16
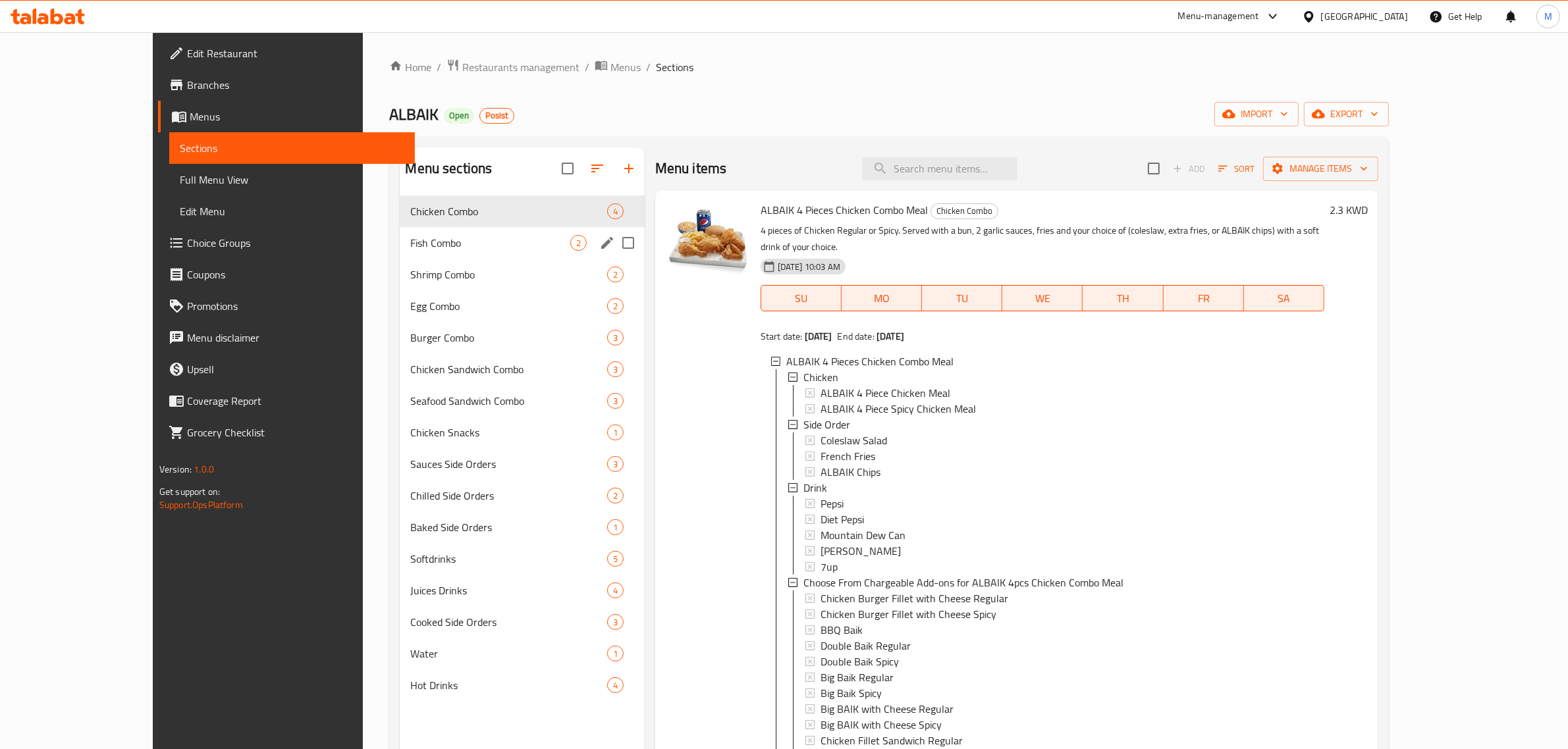
click at [442, 244] on span "Fish Combo" at bounding box center [490, 242] width 159 height 16
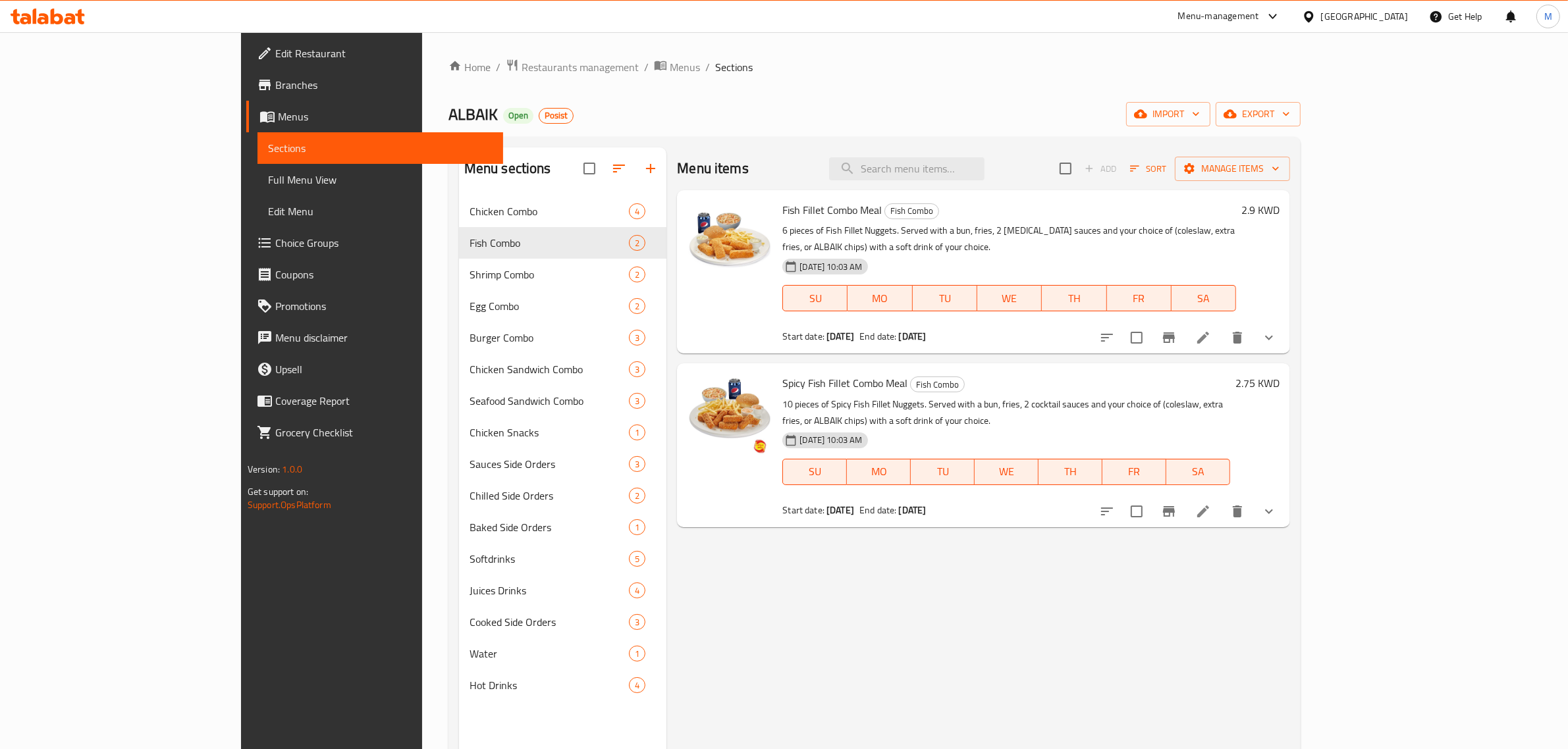
click at [1285, 324] on button "show more" at bounding box center [1269, 338] width 32 height 32
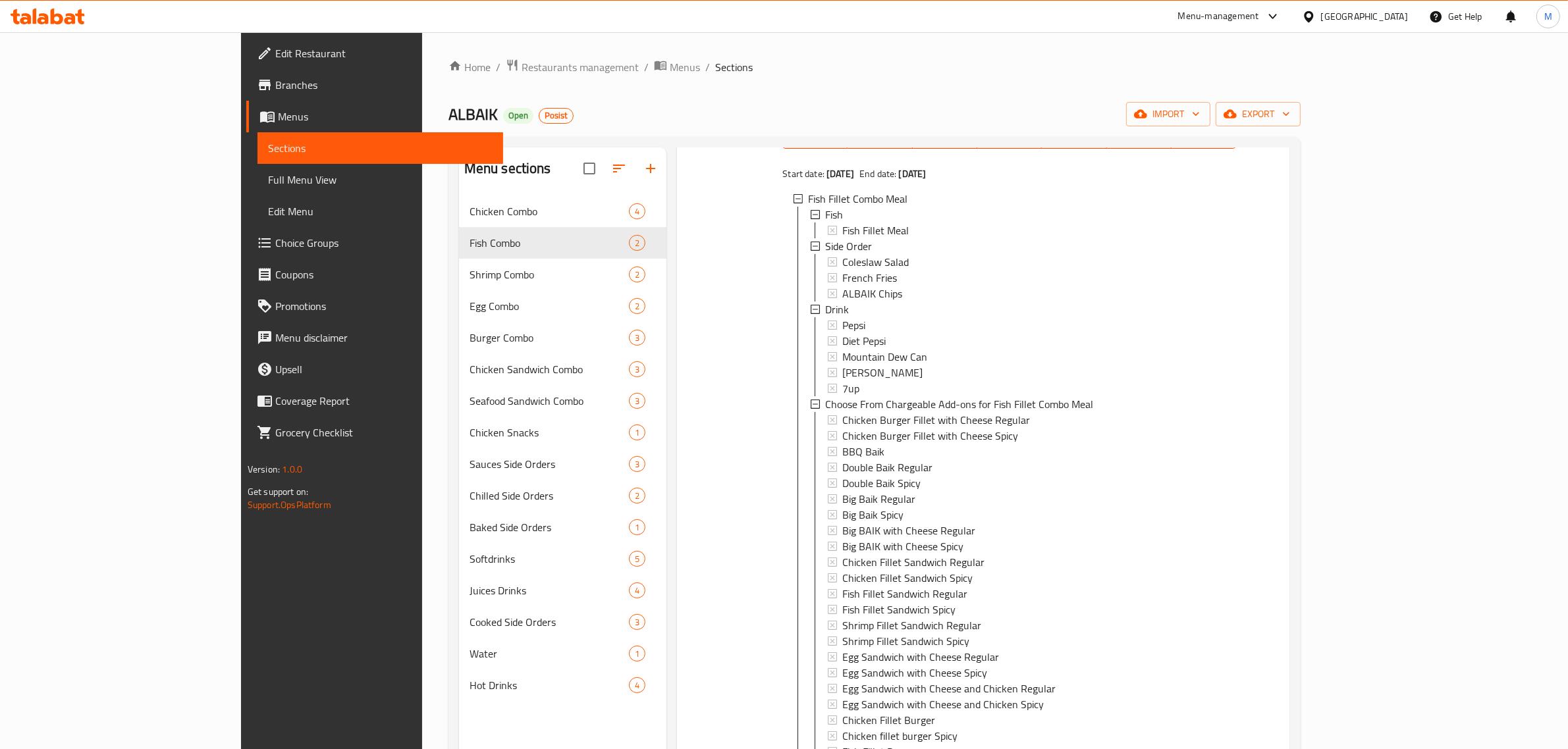
scroll to position [165, 0]
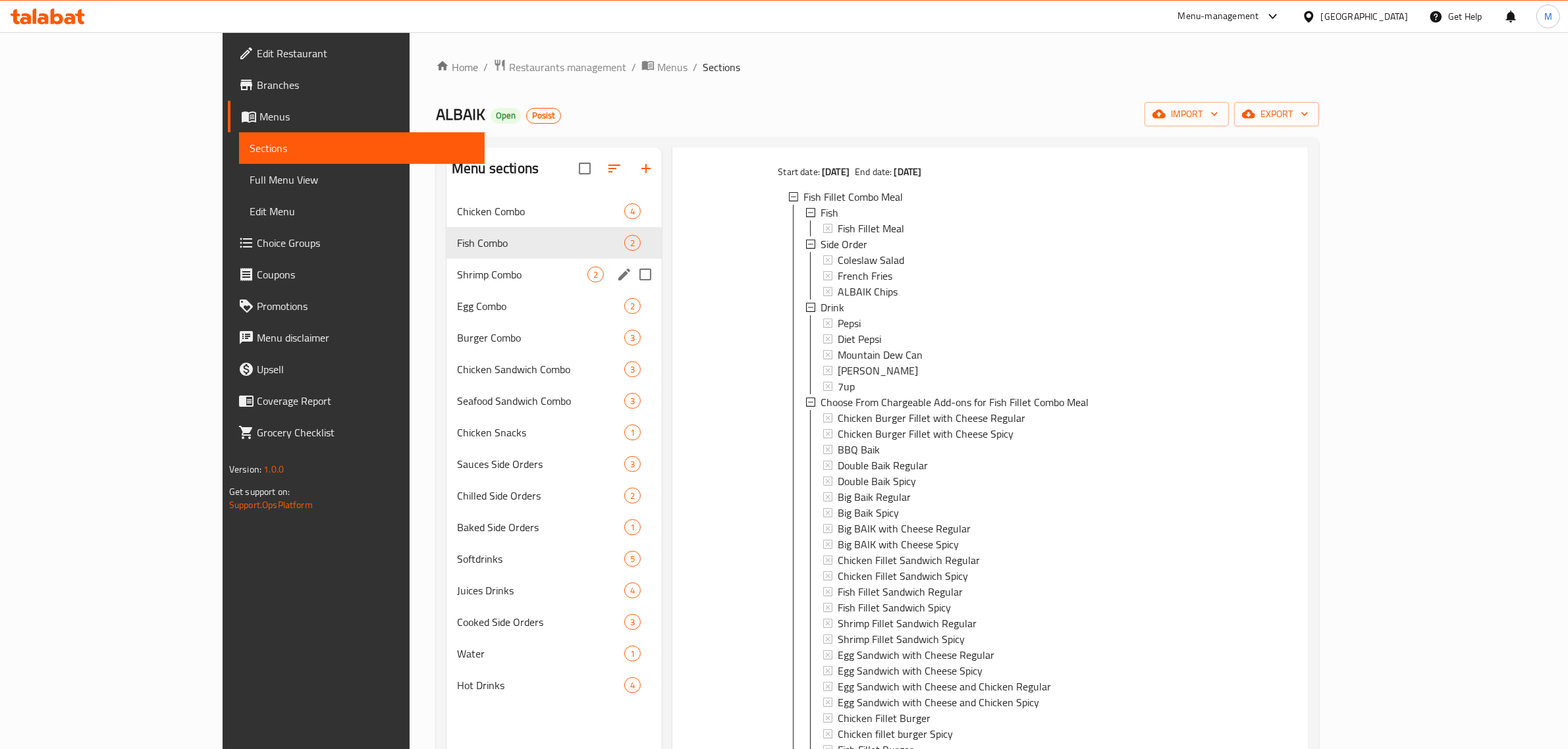
click at [446, 284] on div "Shrimp Combo 2" at bounding box center [554, 275] width 215 height 32
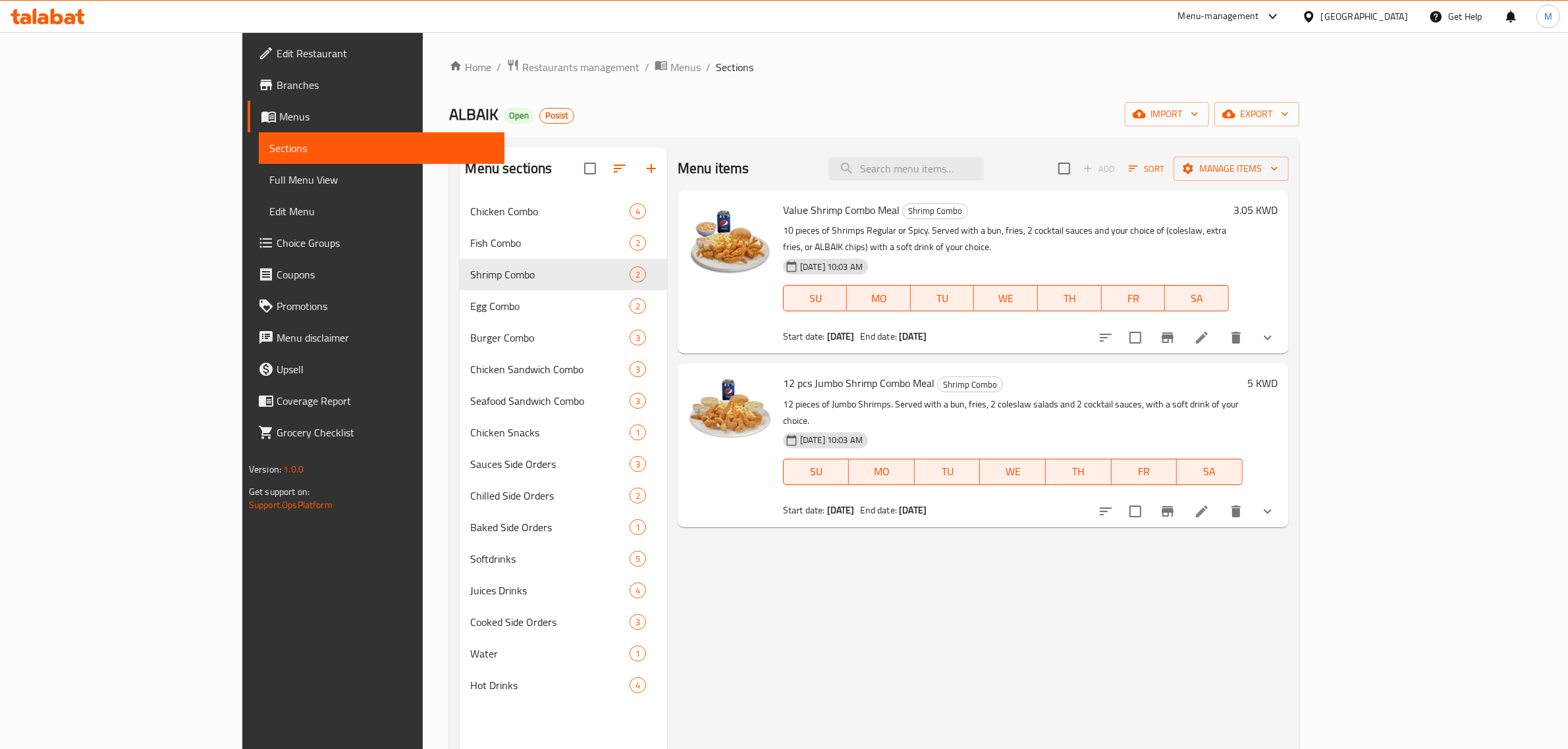
click at [1284, 322] on button "show more" at bounding box center [1268, 338] width 32 height 32
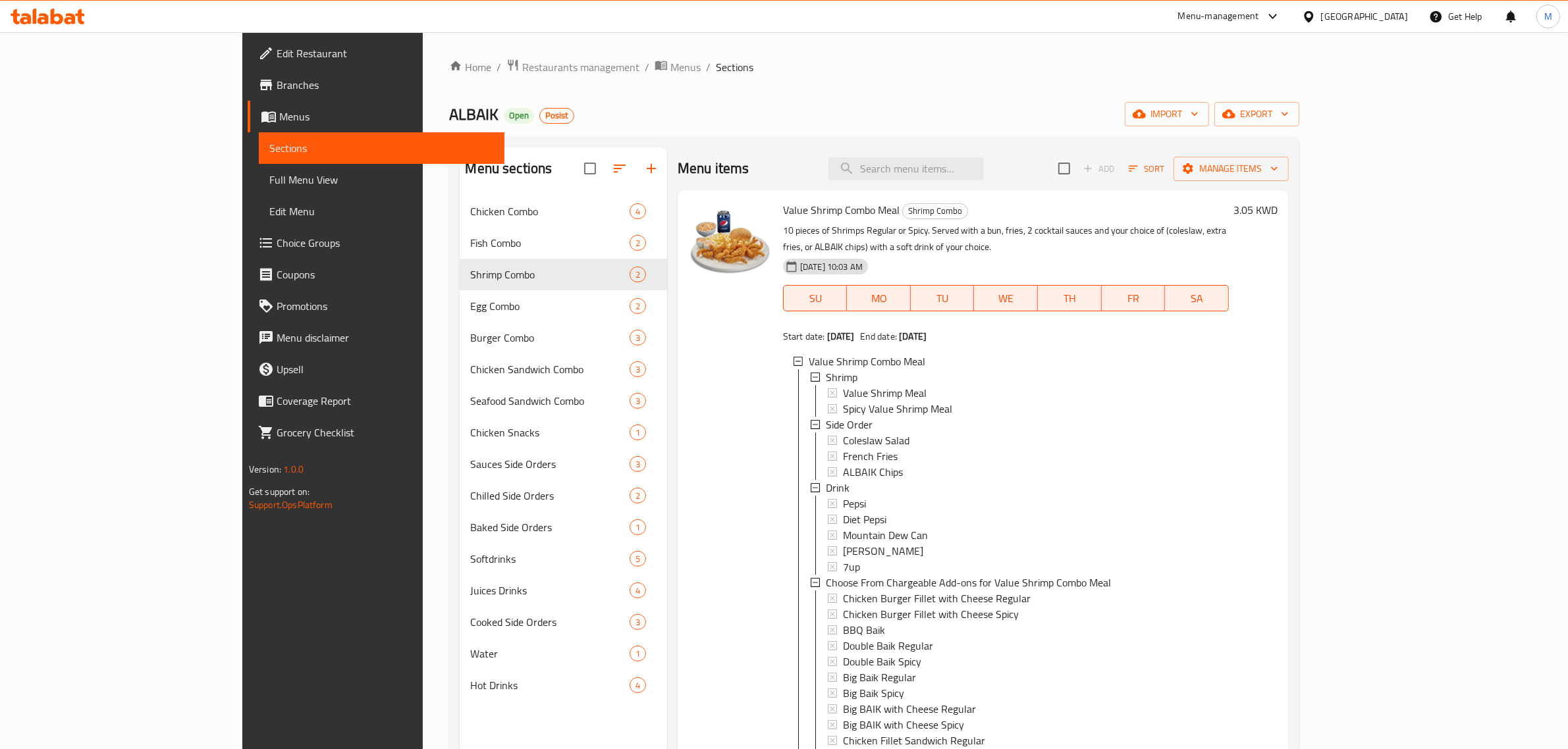
click at [1288, 321] on div "Value Shrimp Combo Meal Shrimp Combo 10 pieces of Shrimps Regular or Spicy. Ser…" at bounding box center [984, 583] width 611 height 785
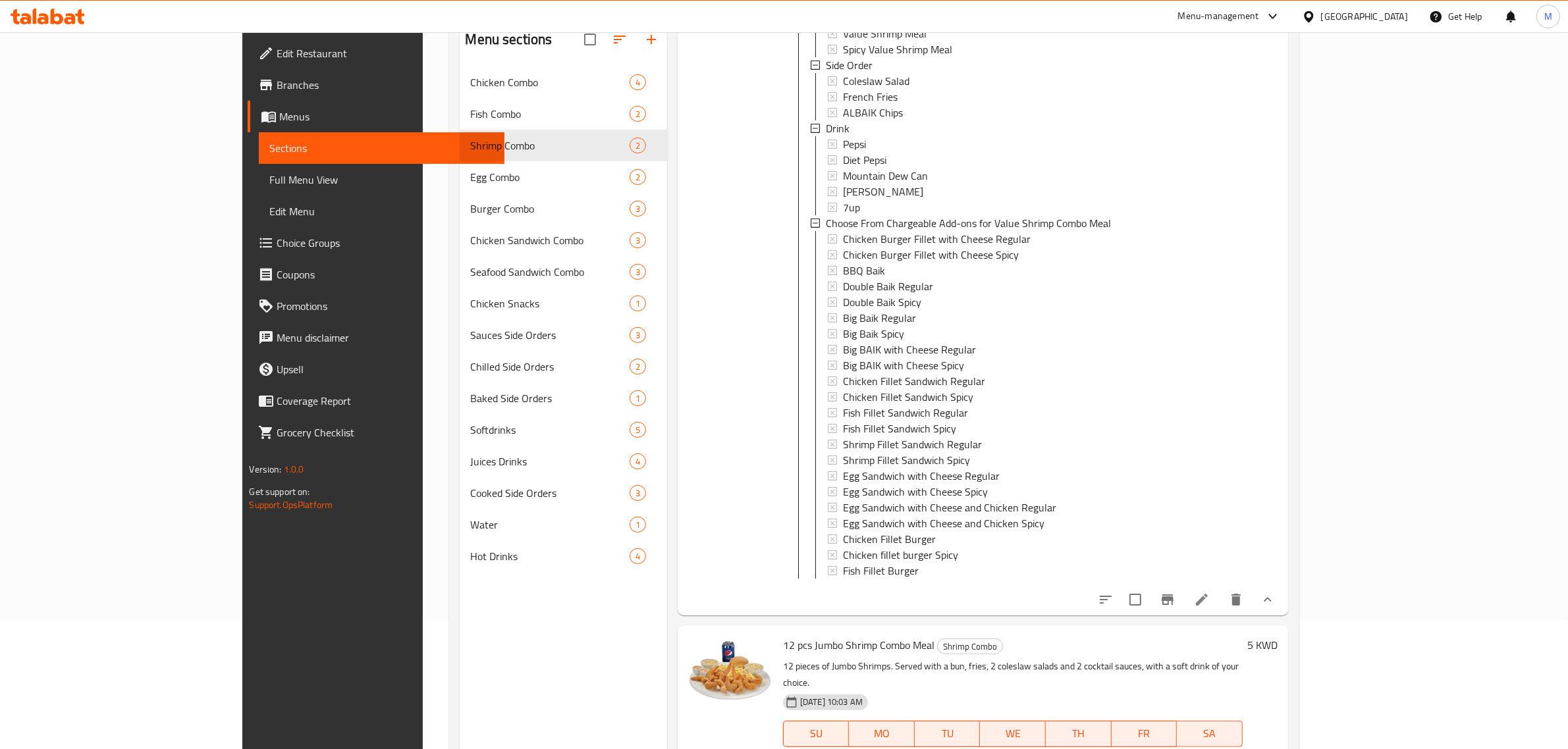
scroll to position [185, 0]
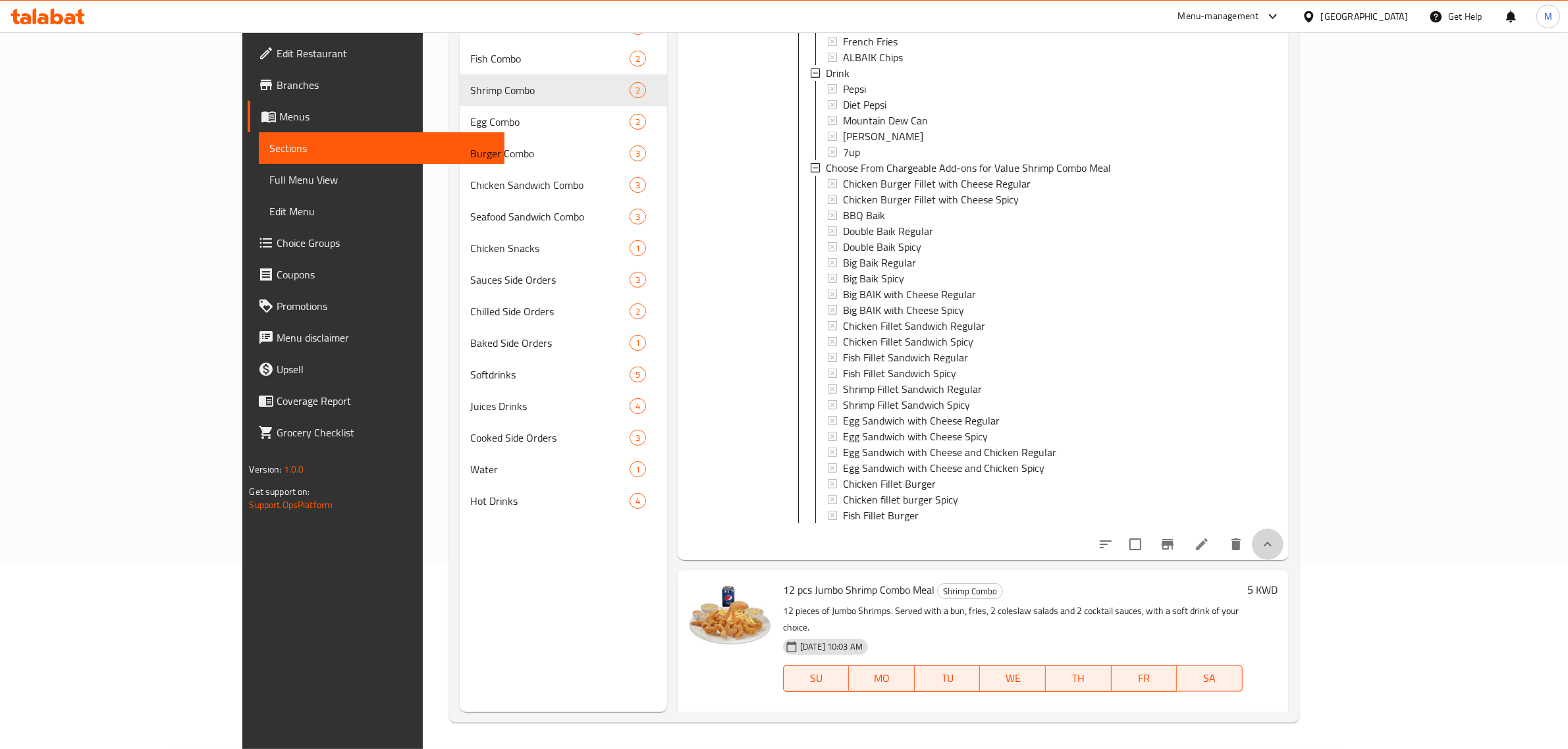
click at [1275, 542] on icon "show more" at bounding box center [1267, 544] width 16 height 16
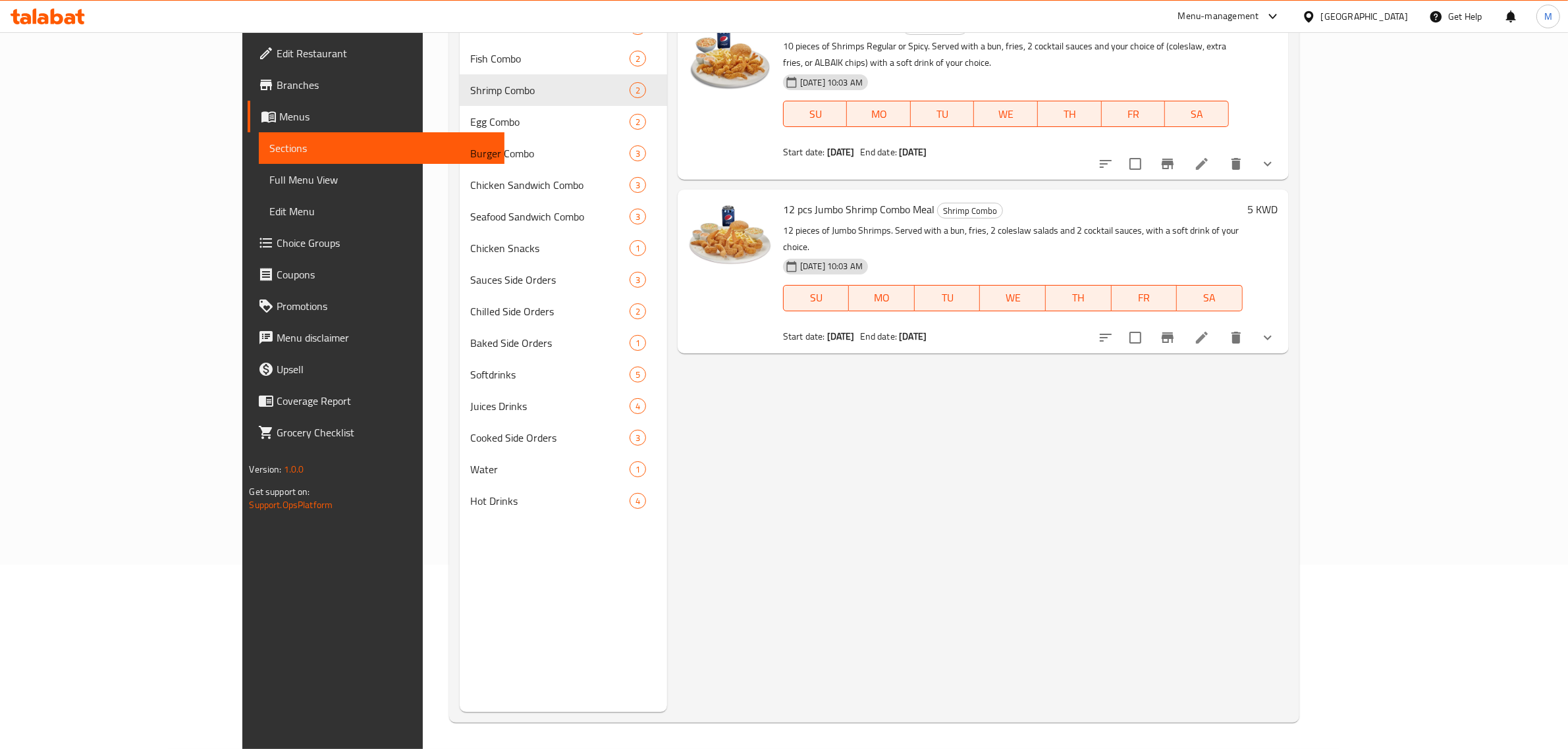
scroll to position [0, 0]
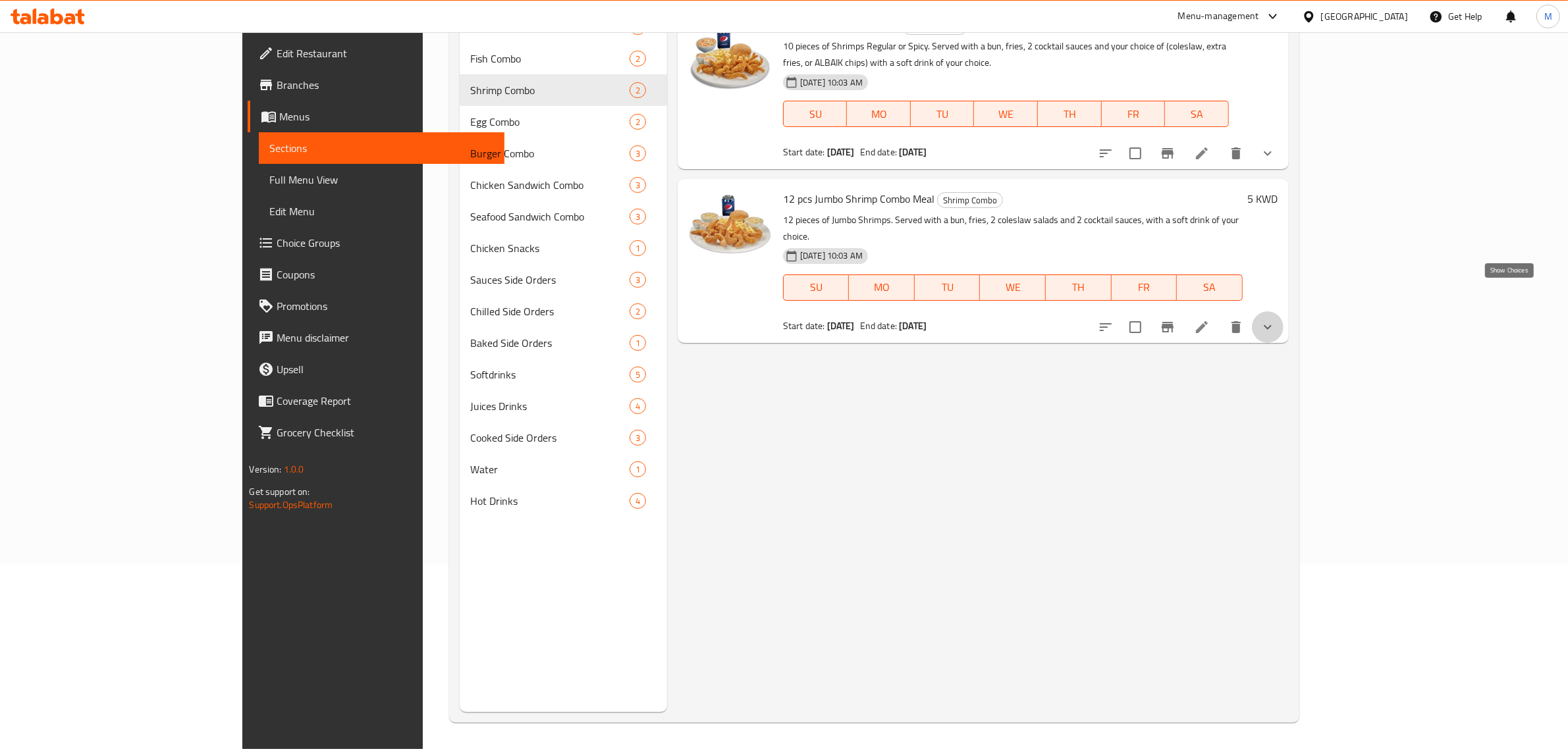
click at [1275, 320] on icon "show more" at bounding box center [1267, 327] width 16 height 16
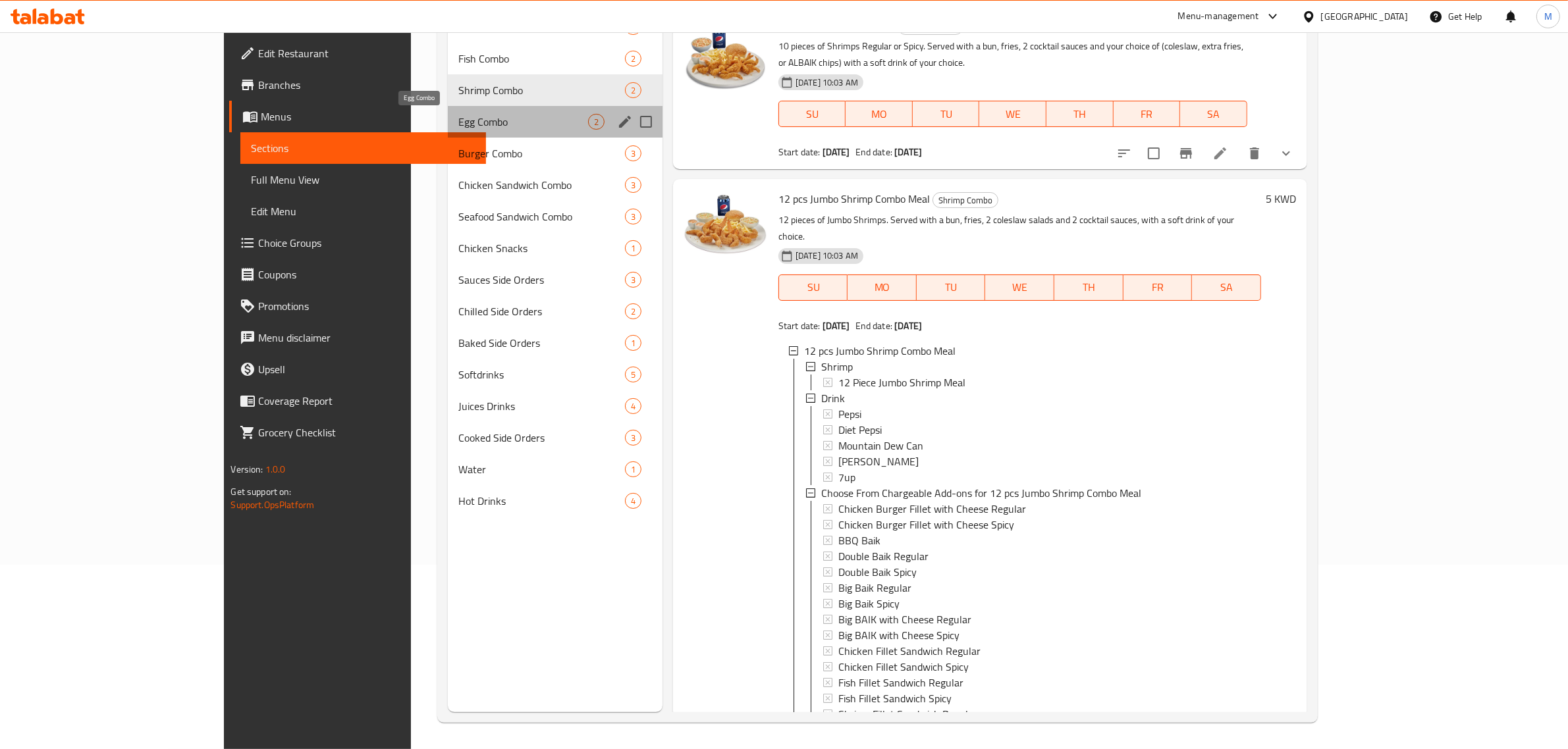
click at [458, 122] on span "Egg Combo" at bounding box center [523, 122] width 130 height 16
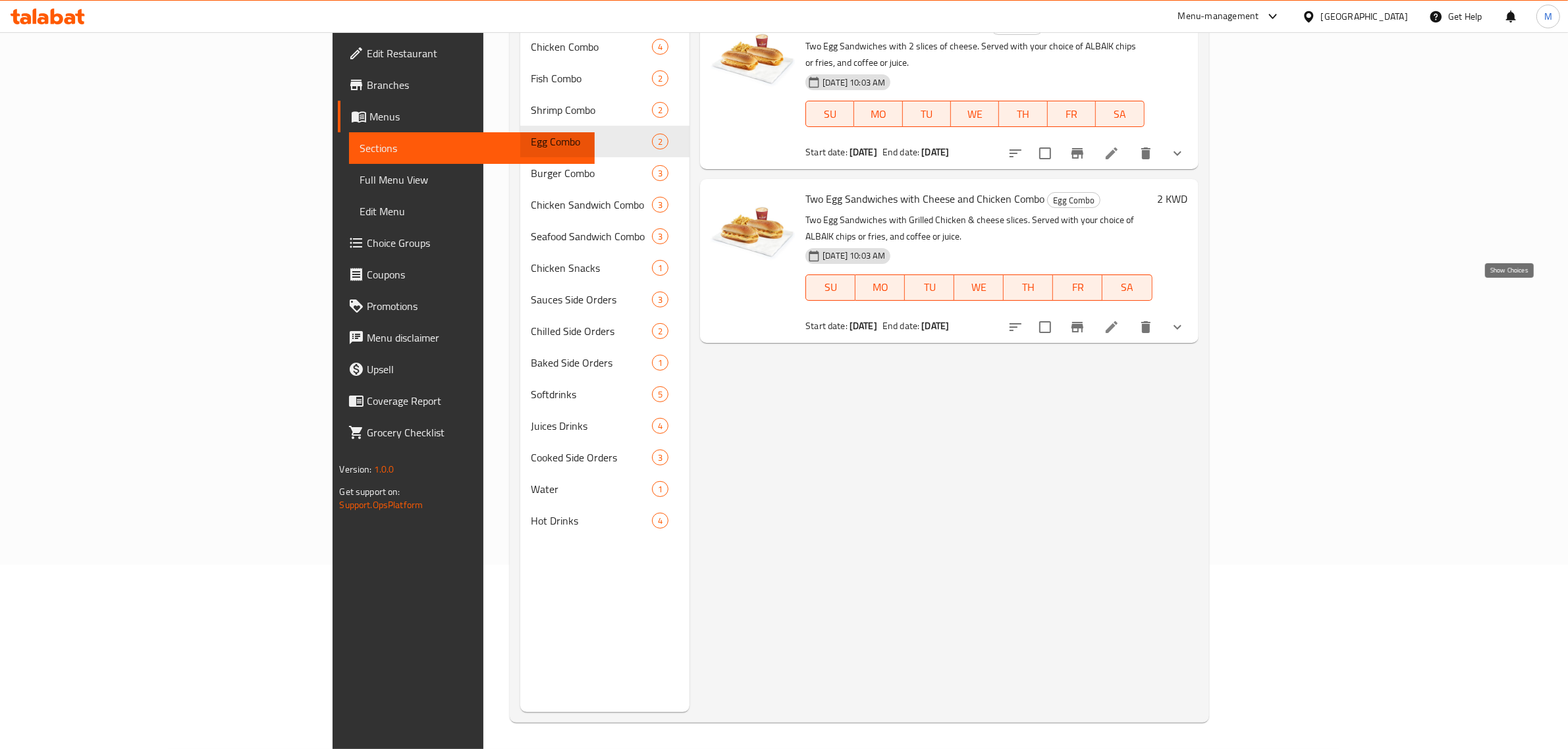
click at [1186, 320] on icon "show more" at bounding box center [1177, 327] width 16 height 16
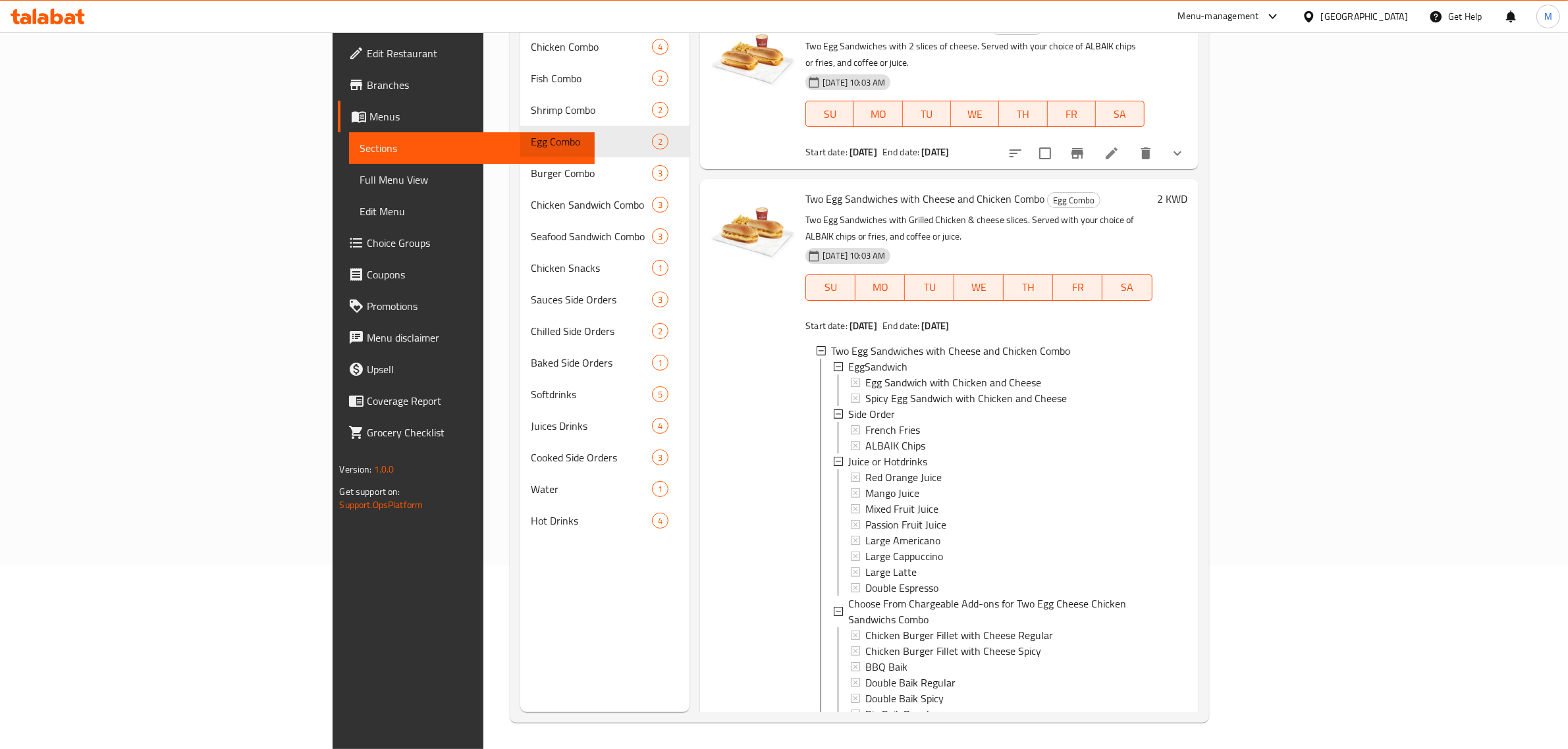
click at [1186, 146] on icon "show more" at bounding box center [1177, 153] width 16 height 16
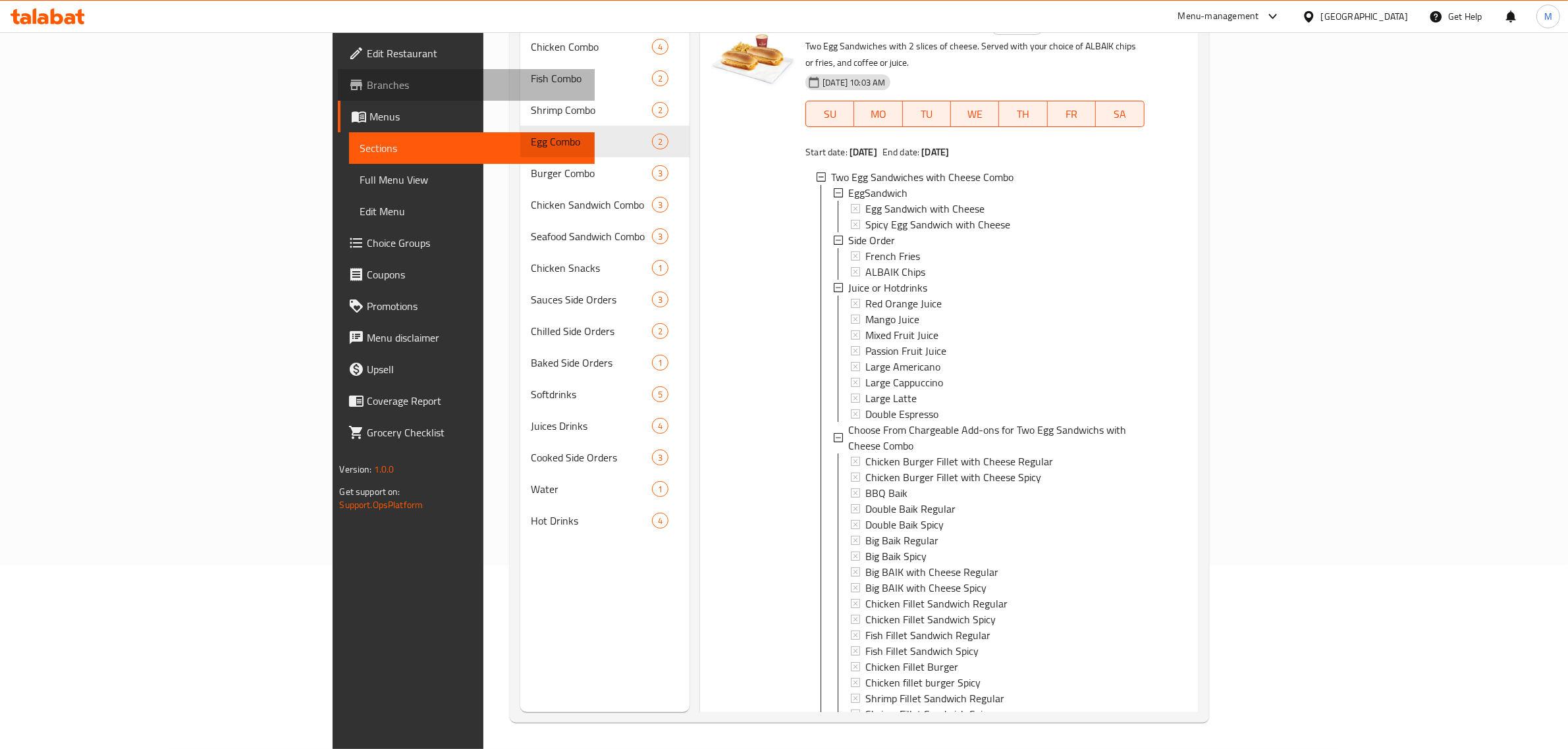
click at [367, 79] on span "Branches" at bounding box center [475, 84] width 217 height 16
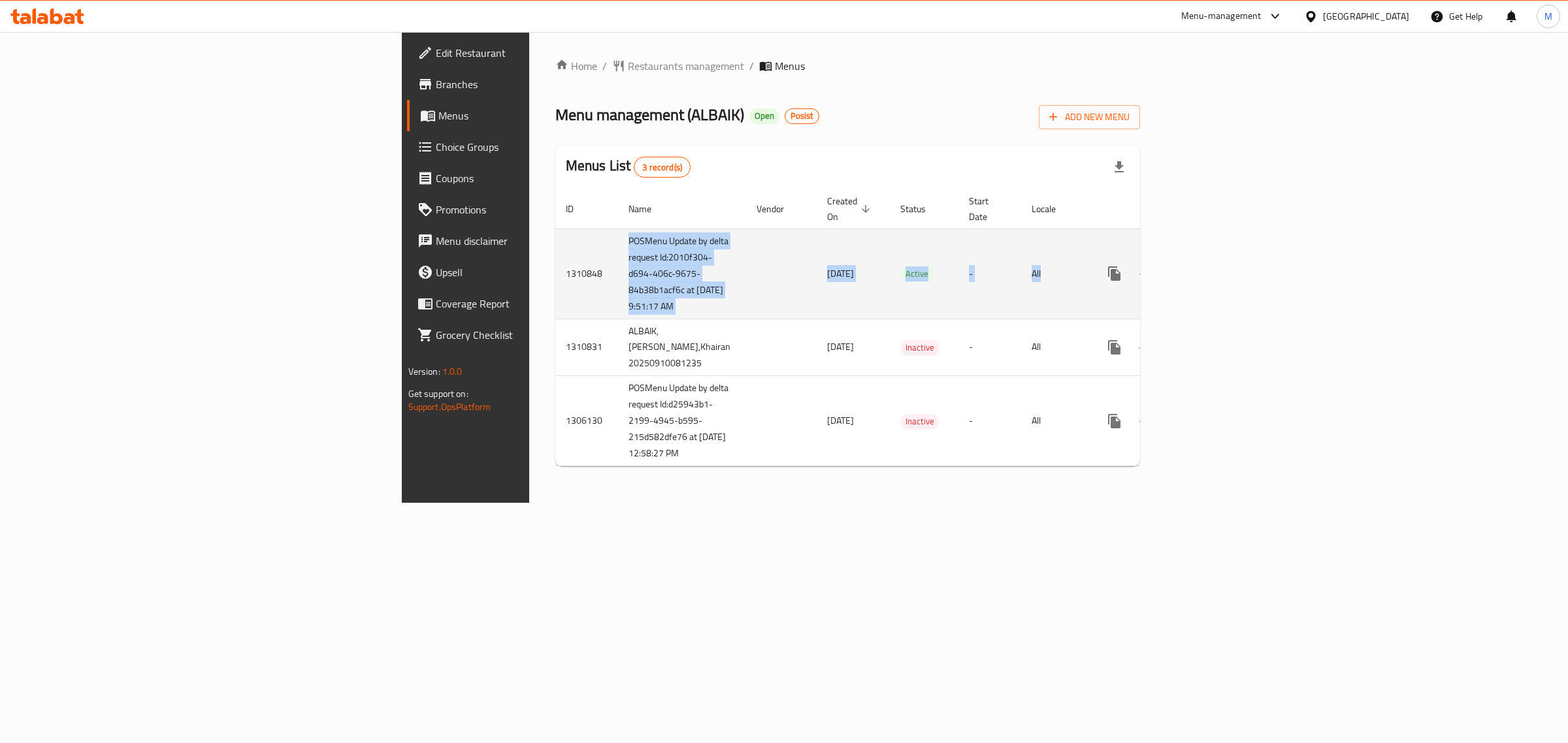
drag, startPoint x: 347, startPoint y: 232, endPoint x: 1371, endPoint y: 330, distance: 1028.7
click at [1235, 319] on tr "1310848 POSMenu Update by delta request Id:2010f304-d694-406c-9675-84b38b1acf6c…" at bounding box center [895, 273] width 679 height 90
click at [816, 263] on td "[DATE]" at bounding box center [853, 273] width 73 height 90
drag, startPoint x: 357, startPoint y: 309, endPoint x: 403, endPoint y: 309, distance: 46.0
click at [618, 309] on td "POSMenu Update by delta request Id:2010f304-d694-406c-9675-84b38b1acf6c at [DAT…" at bounding box center [682, 273] width 128 height 90
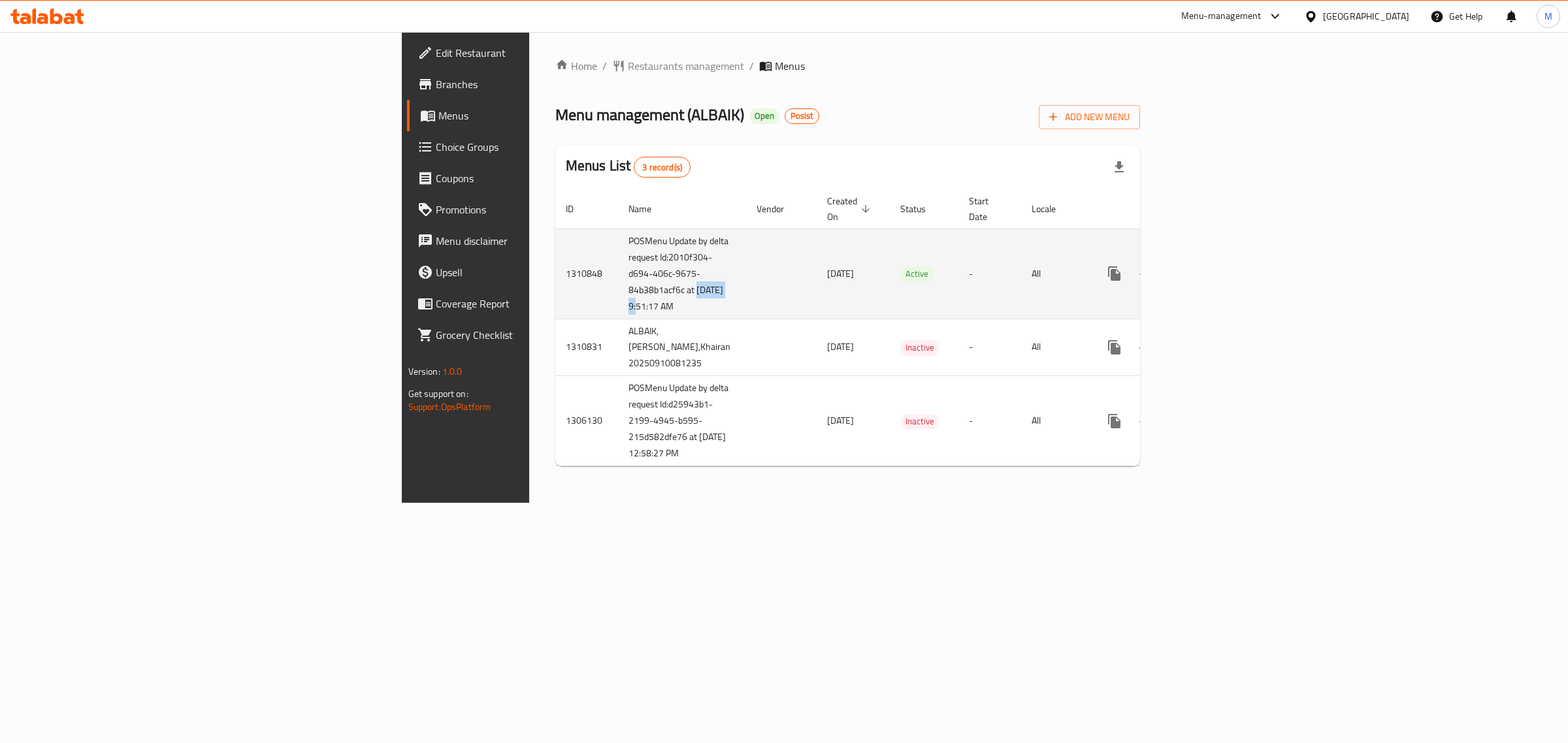
click at [618, 311] on td "POSMenu Update by delta request Id:2010f304-d694-406c-9675-84b38b1acf6c at [DAT…" at bounding box center [682, 273] width 128 height 90
drag, startPoint x: 410, startPoint y: 311, endPoint x: 357, endPoint y: 314, distance: 53.1
click at [618, 314] on td "POSMenu Update by delta request Id:2010f304-d694-406c-9675-84b38b1acf6c at [DAT…" at bounding box center [682, 273] width 128 height 90
drag, startPoint x: 414, startPoint y: 330, endPoint x: 353, endPoint y: 326, distance: 61.1
click at [618, 319] on td "POSMenu Update by delta request Id:2010f304-d694-406c-9675-84b38b1acf6c at [DAT…" at bounding box center [682, 273] width 128 height 90
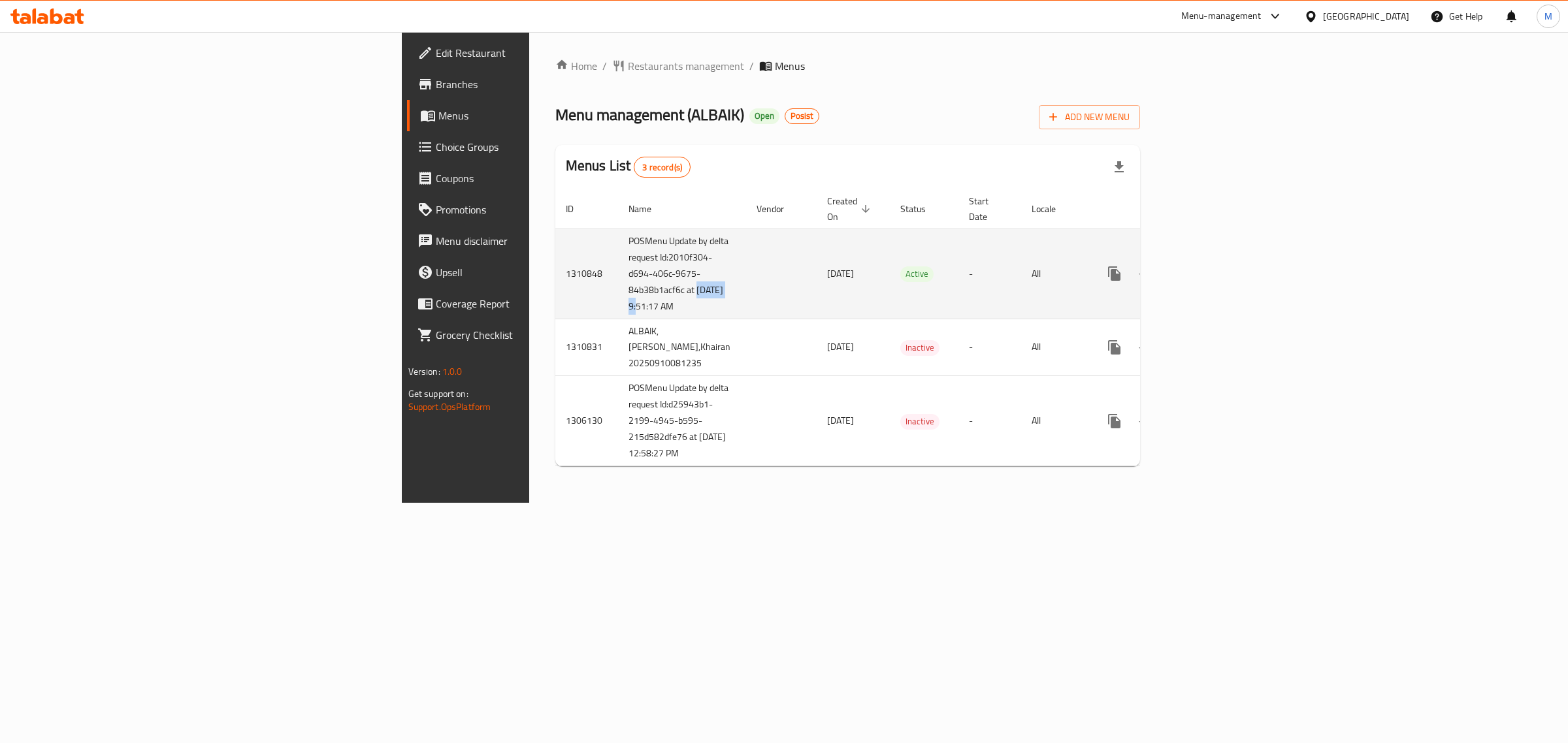
click at [618, 319] on td "POSMenu Update by delta request Id:2010f304-d694-406c-9675-84b38b1acf6c at [DAT…" at bounding box center [682, 273] width 128 height 90
drag, startPoint x: 423, startPoint y: 314, endPoint x: 420, endPoint y: 321, distance: 7.6
click at [618, 314] on td "POSMenu Update by delta request Id:2010f304-d694-406c-9675-84b38b1acf6c at [DAT…" at bounding box center [682, 273] width 128 height 90
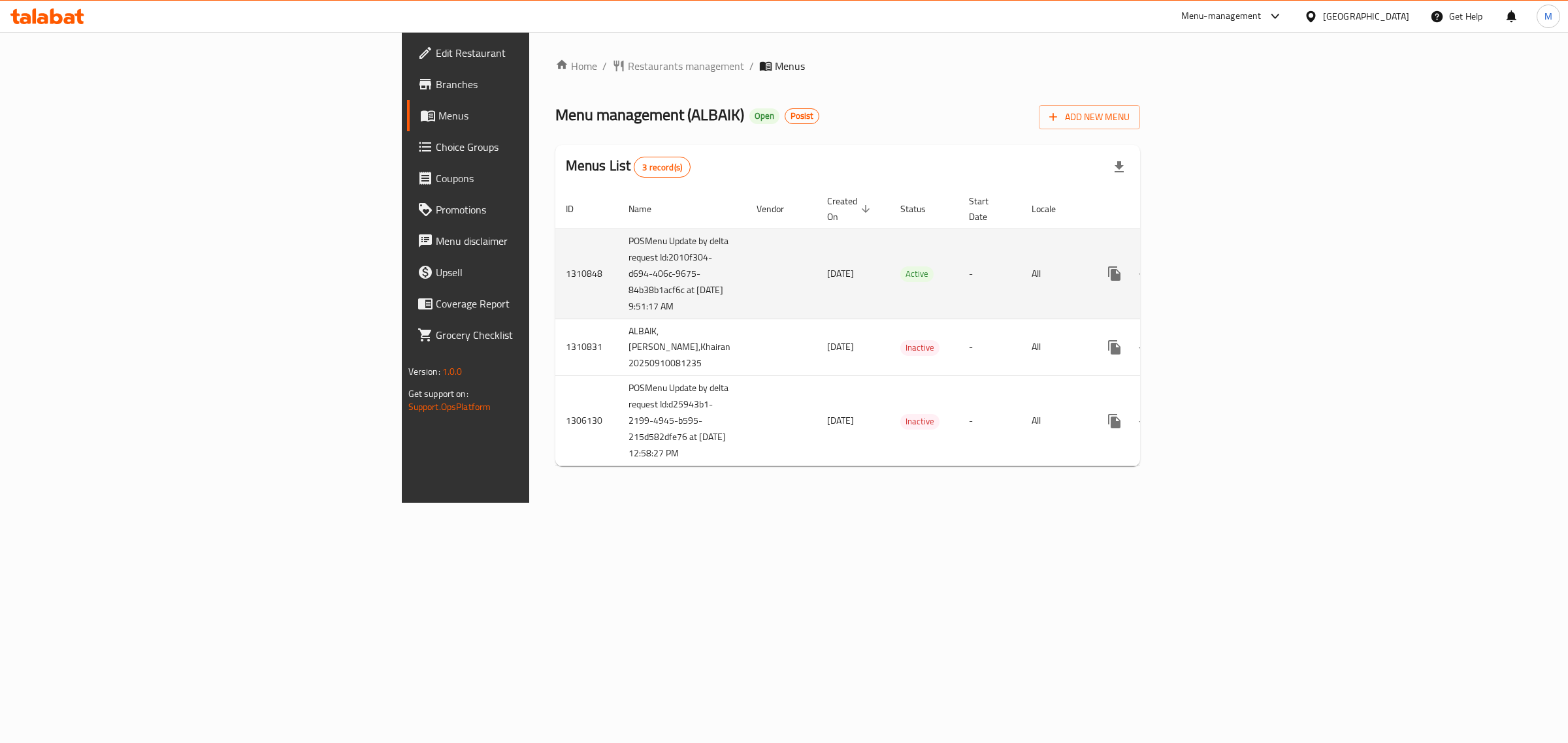
drag, startPoint x: 417, startPoint y: 326, endPoint x: 367, endPoint y: 314, distance: 51.4
click at [618, 314] on td "POSMenu Update by delta request Id:2010f304-d694-406c-9675-84b38b1acf6c at [DAT…" at bounding box center [682, 273] width 128 height 90
click at [618, 314] on td "POSMenu Update by delta request Id:2010f304-d694-406c-9675-84b38b1acf6c at [DAT…" at bounding box center [682, 273] width 128 height 90
click at [618, 308] on td "POSMenu Update by delta request Id:2010f304-d694-406c-9675-84b38b1acf6c at [DAT…" at bounding box center [682, 273] width 128 height 90
drag, startPoint x: 358, startPoint y: 258, endPoint x: 416, endPoint y: 299, distance: 71.0
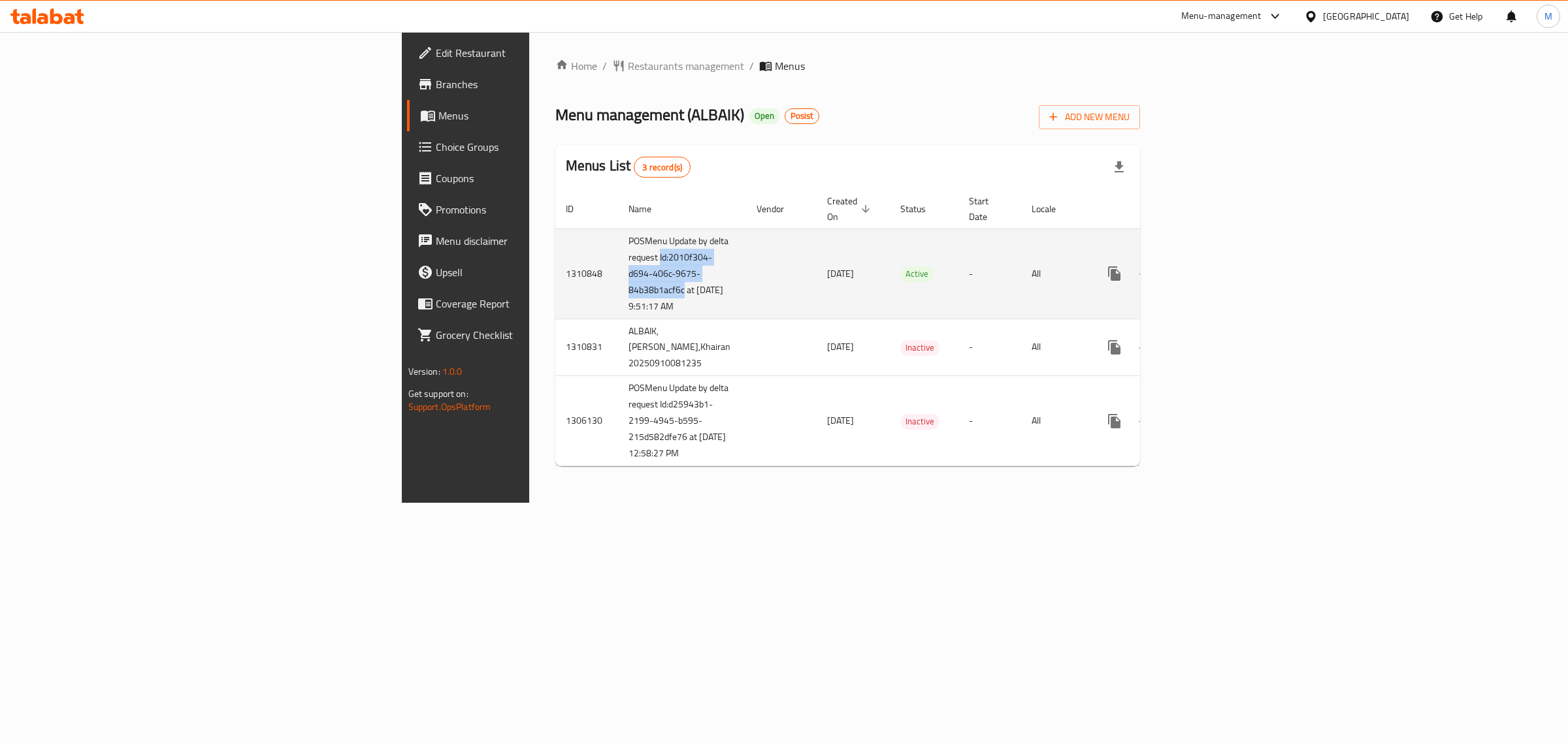
click at [618, 299] on td "POSMenu Update by delta request Id:2010f304-d694-406c-9675-84b38b1acf6c at [DAT…" at bounding box center [682, 273] width 128 height 90
click at [618, 260] on td "POSMenu Update by delta request Id:2010f304-d694-406c-9675-84b38b1acf6c at [DAT…" at bounding box center [682, 273] width 128 height 90
drag, startPoint x: 414, startPoint y: 290, endPoint x: 357, endPoint y: 256, distance: 66.4
click at [618, 256] on td "POSMenu Update by delta request Id:2010f304-d694-406c-9675-84b38b1acf6c at [DAT…" at bounding box center [682, 273] width 128 height 90
click at [1216, 273] on icon "enhanced table" at bounding box center [1208, 274] width 16 height 16
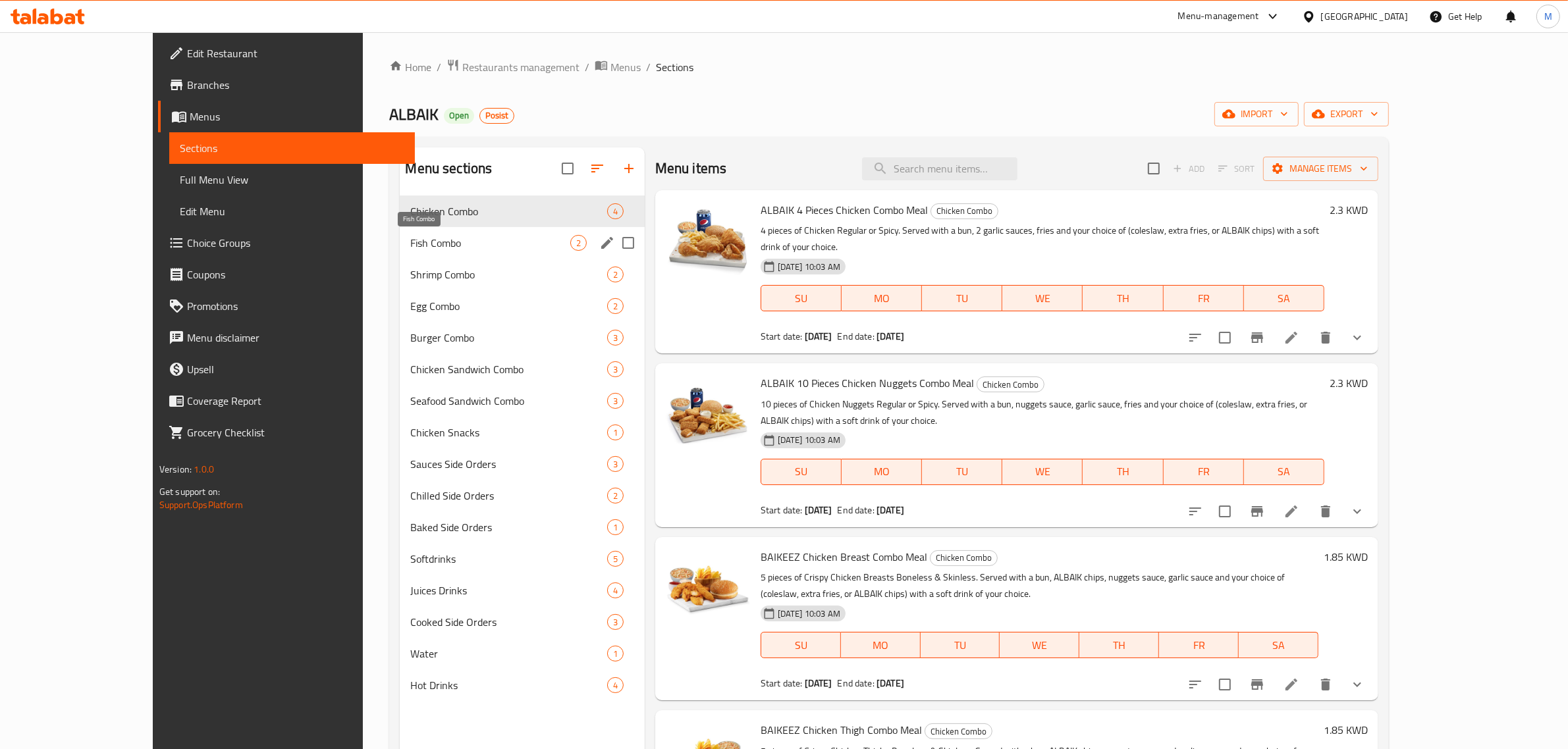
click at [410, 238] on span "Fish Combo" at bounding box center [490, 242] width 159 height 16
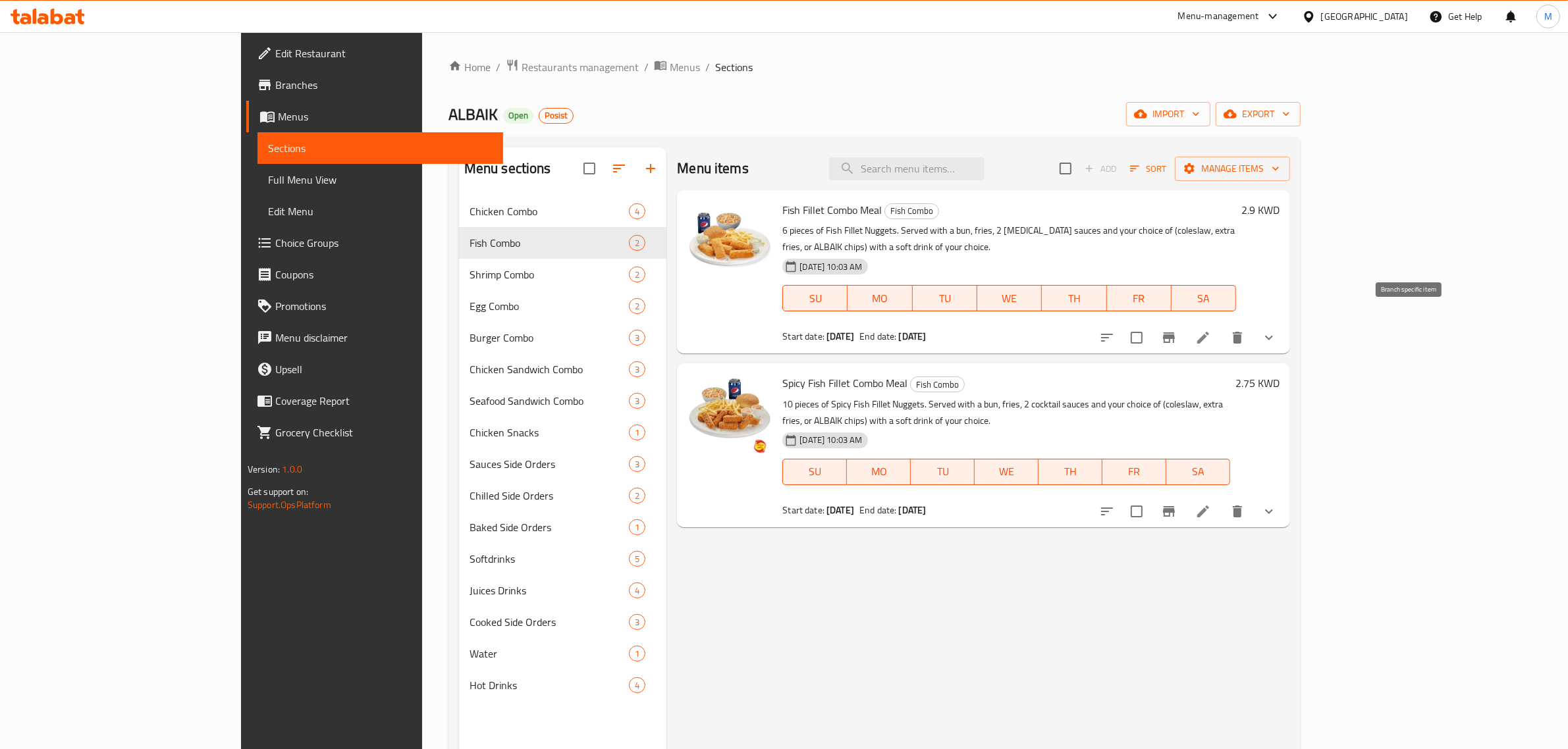
click at [1177, 330] on icon "Branch-specific-item" at bounding box center [1169, 338] width 16 height 16
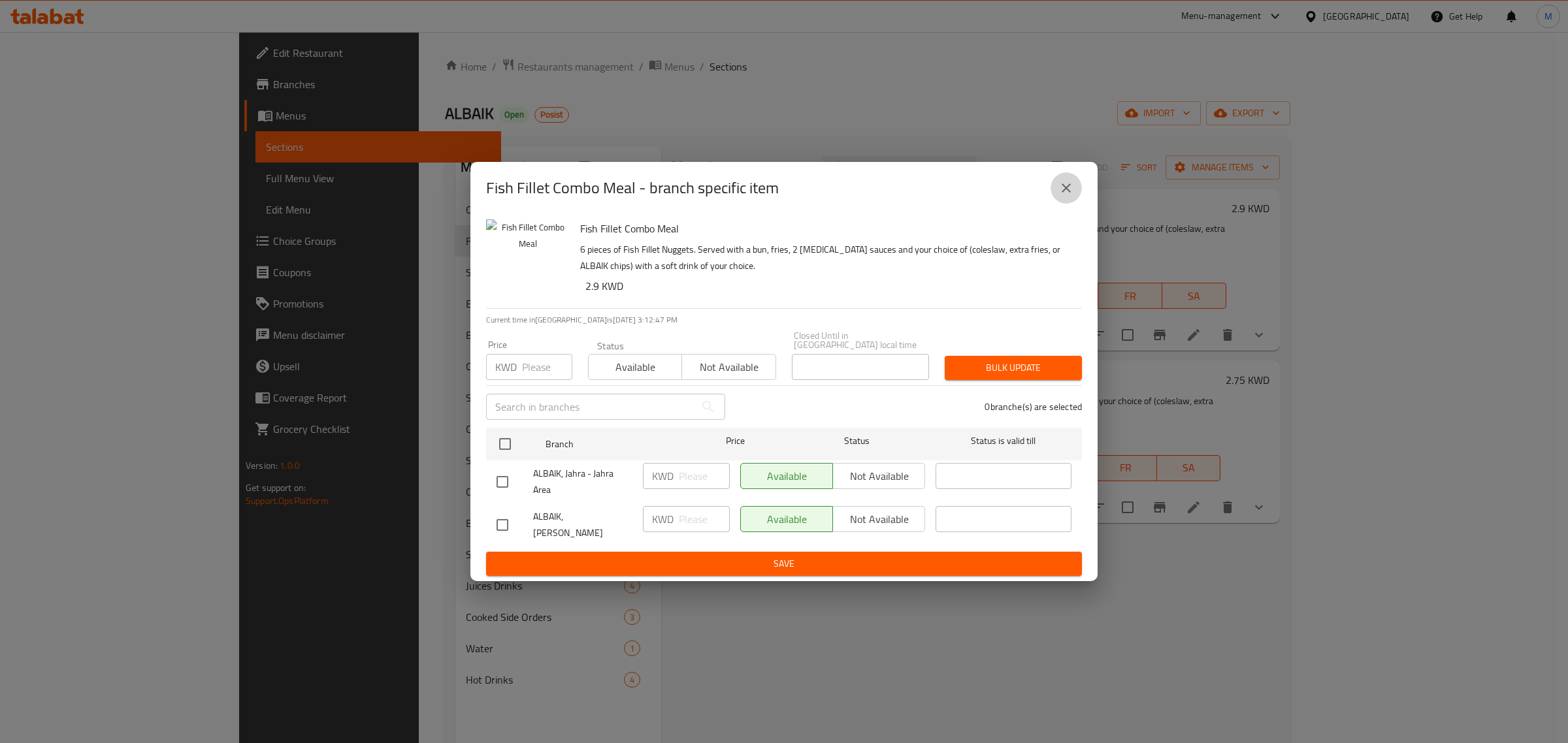
click at [1075, 197] on button "close" at bounding box center [1066, 188] width 32 height 32
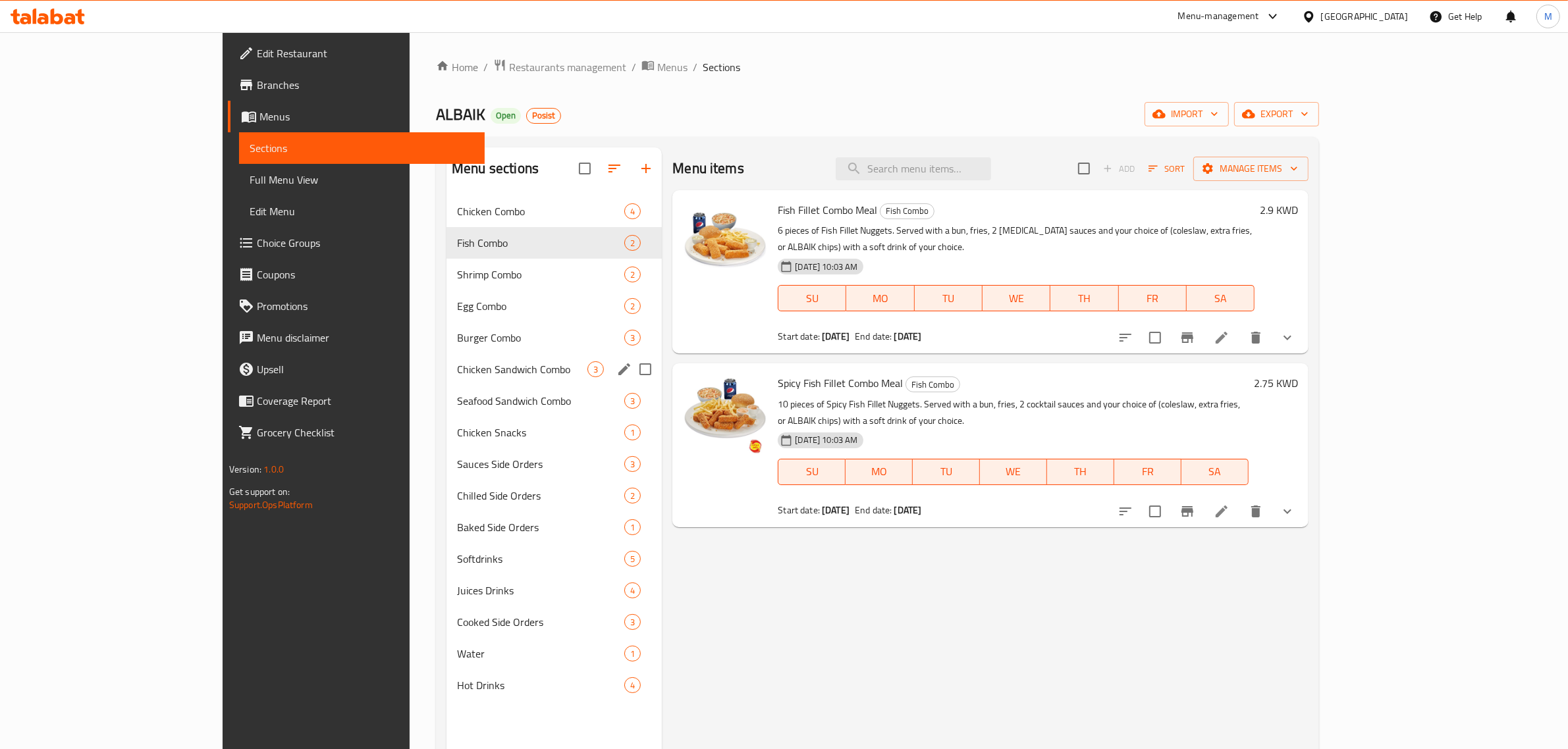
click at [446, 353] on div "Chicken Sandwich Combo 3" at bounding box center [554, 369] width 215 height 32
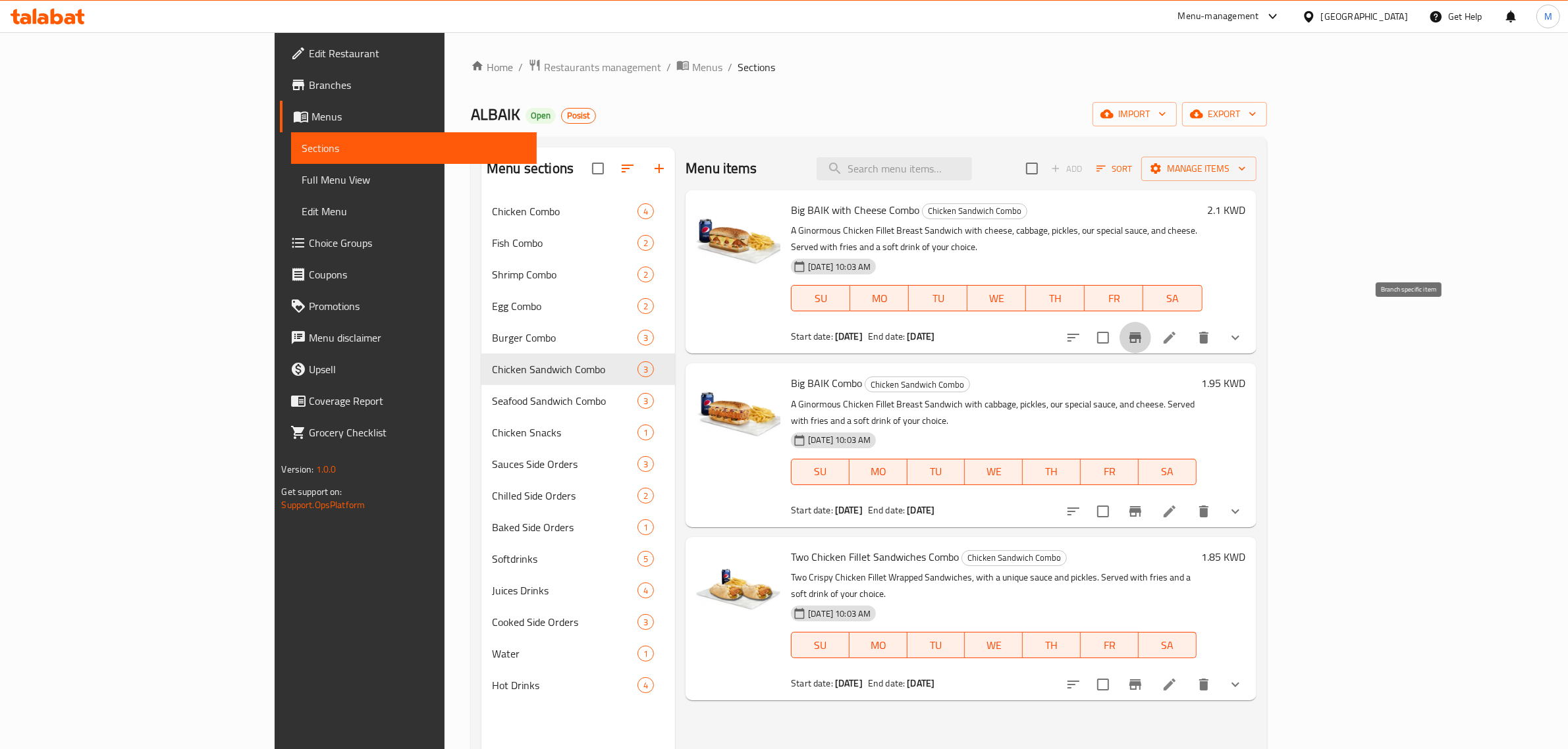
click at [1151, 322] on button "Branch-specific-item" at bounding box center [1135, 338] width 32 height 32
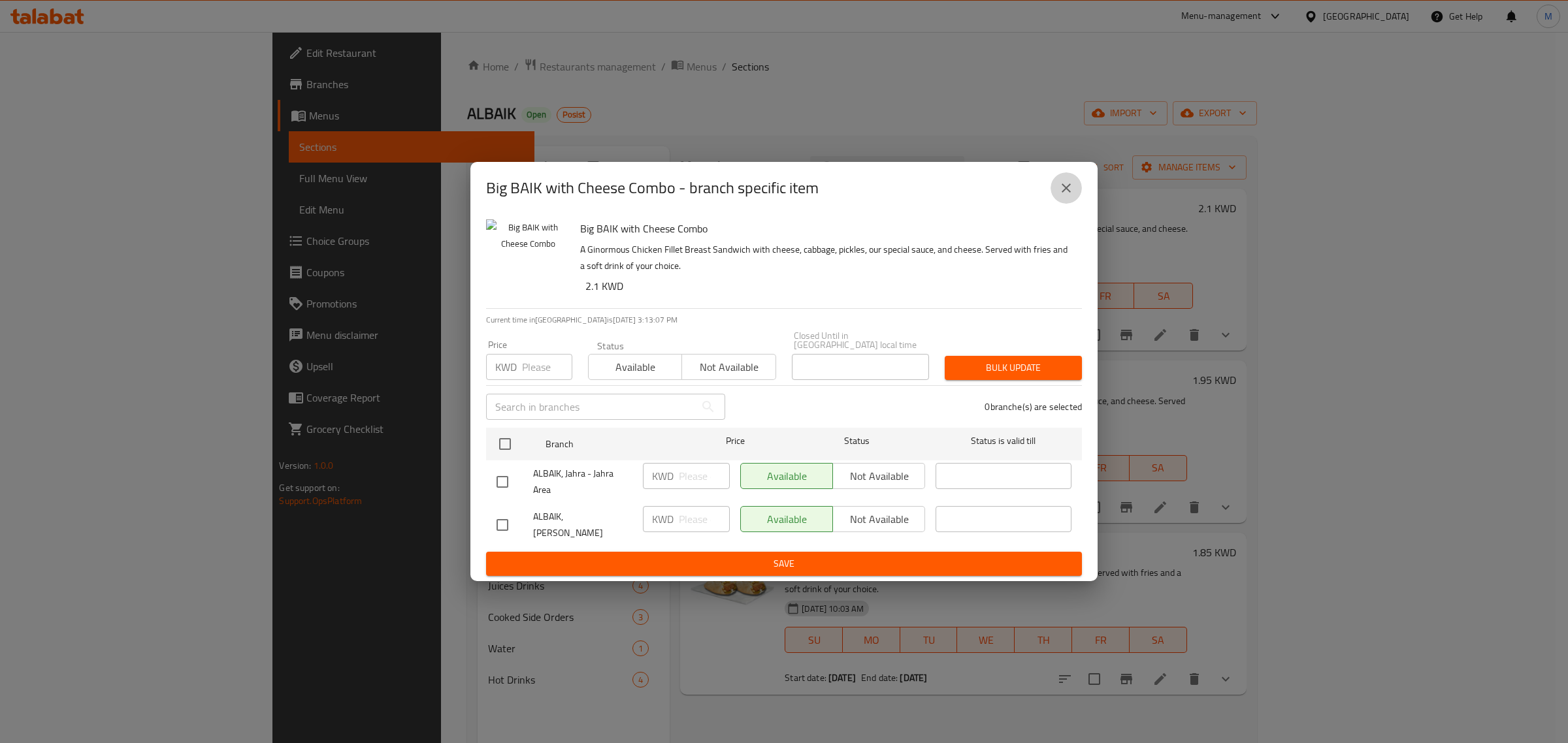
click at [1060, 196] on icon "close" at bounding box center [1066, 187] width 16 height 16
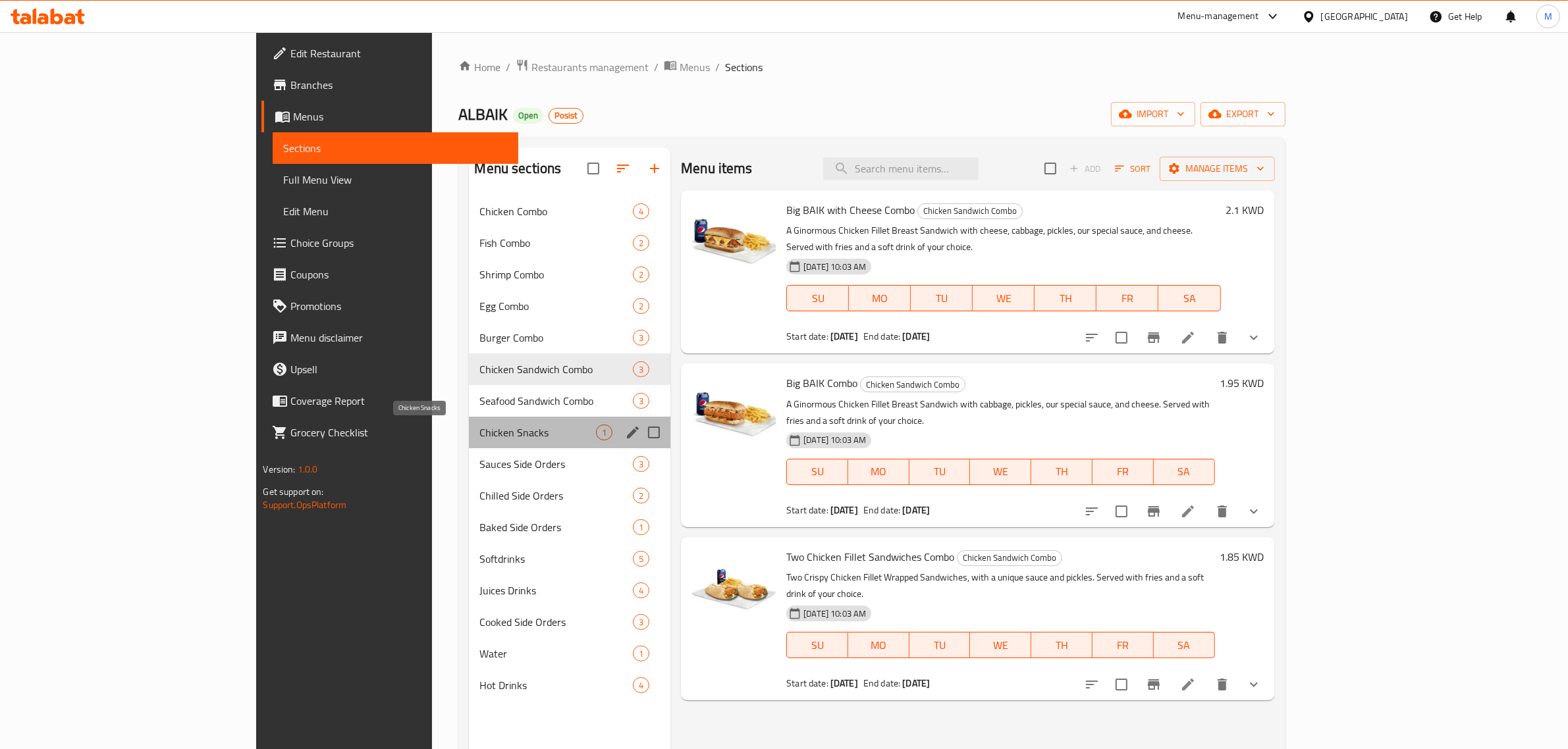
click at [480, 431] on span "Chicken Snacks" at bounding box center [538, 432] width 117 height 16
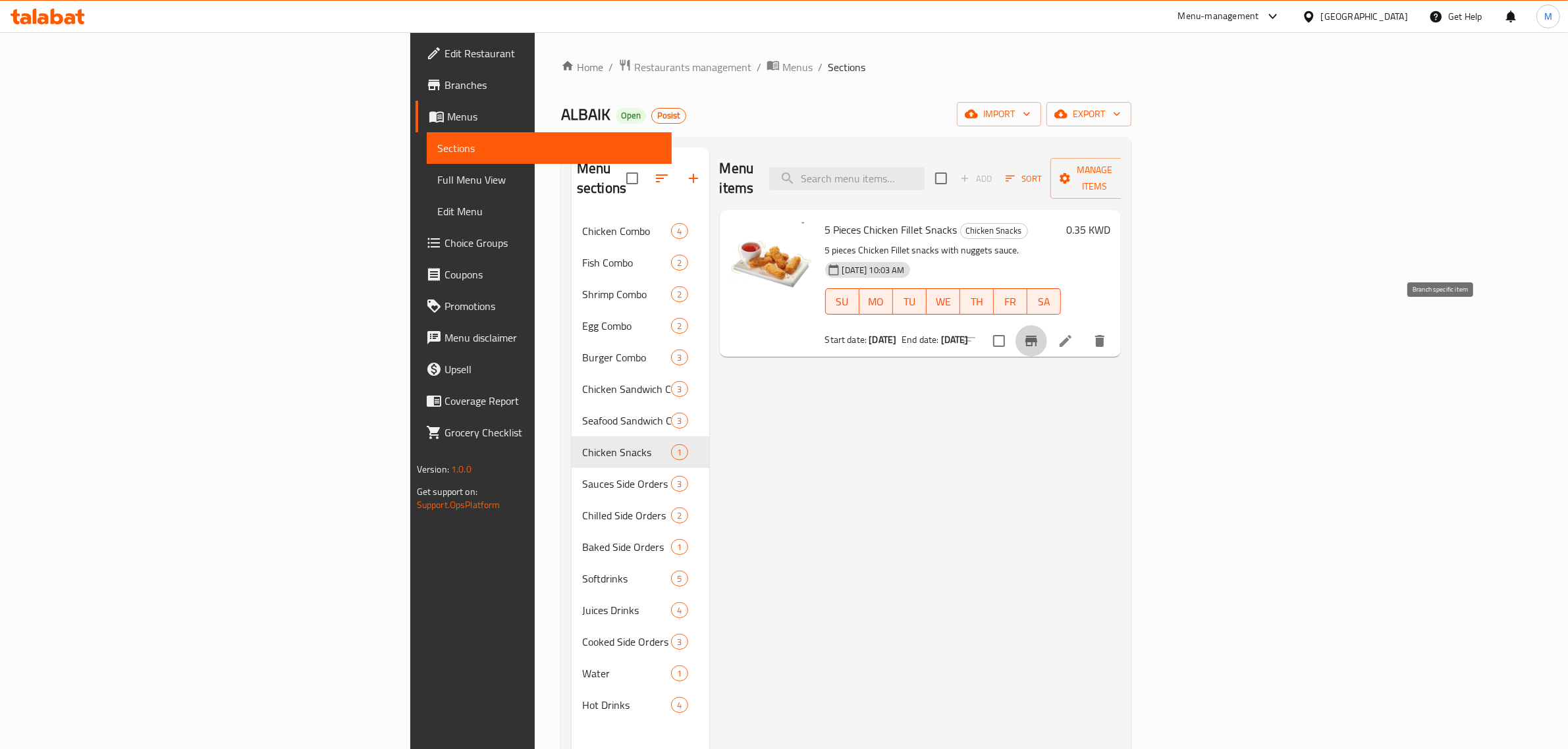
click at [1039, 333] on icon "Branch-specific-item" at bounding box center [1030, 340] width 16 height 16
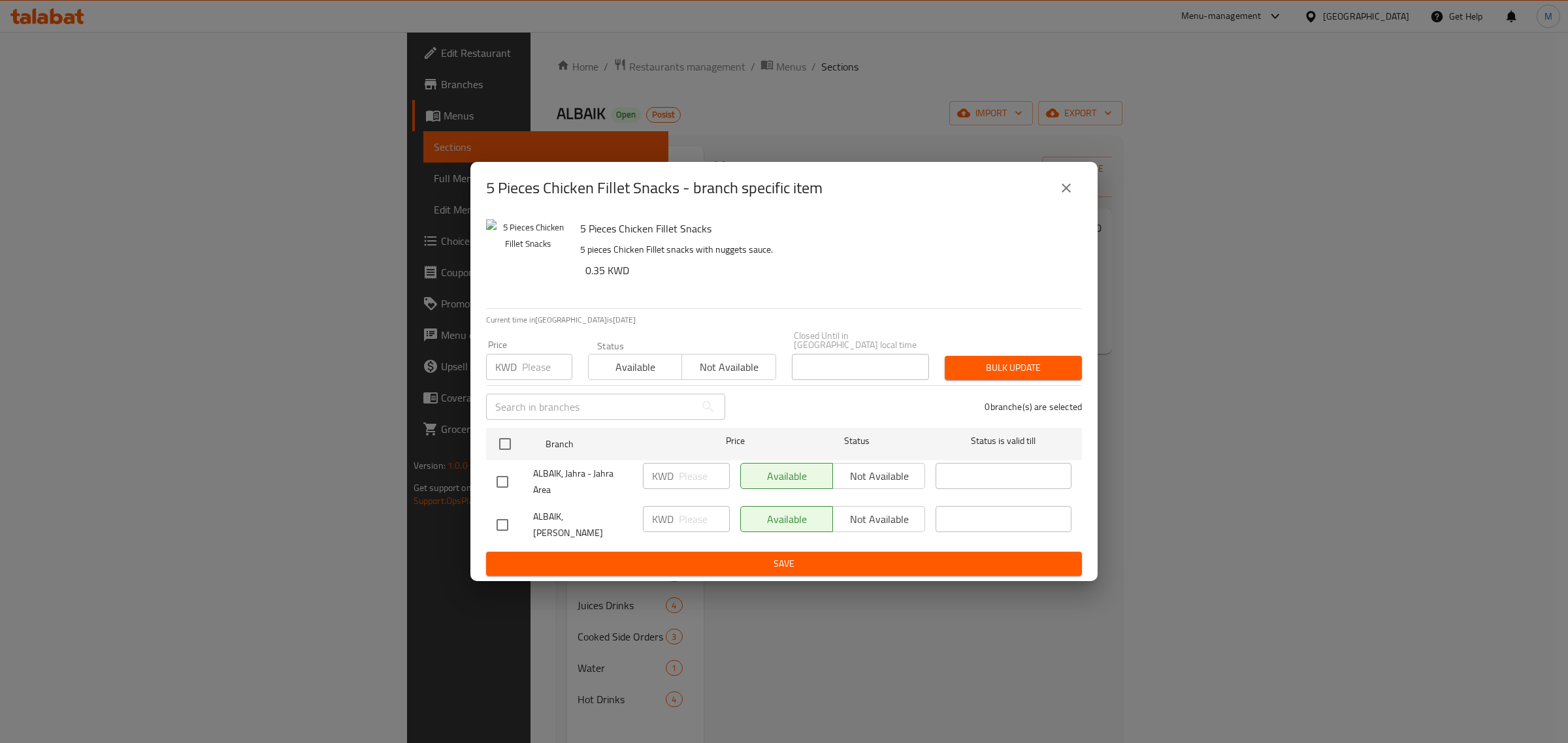
click at [1065, 196] on icon "close" at bounding box center [1066, 187] width 16 height 16
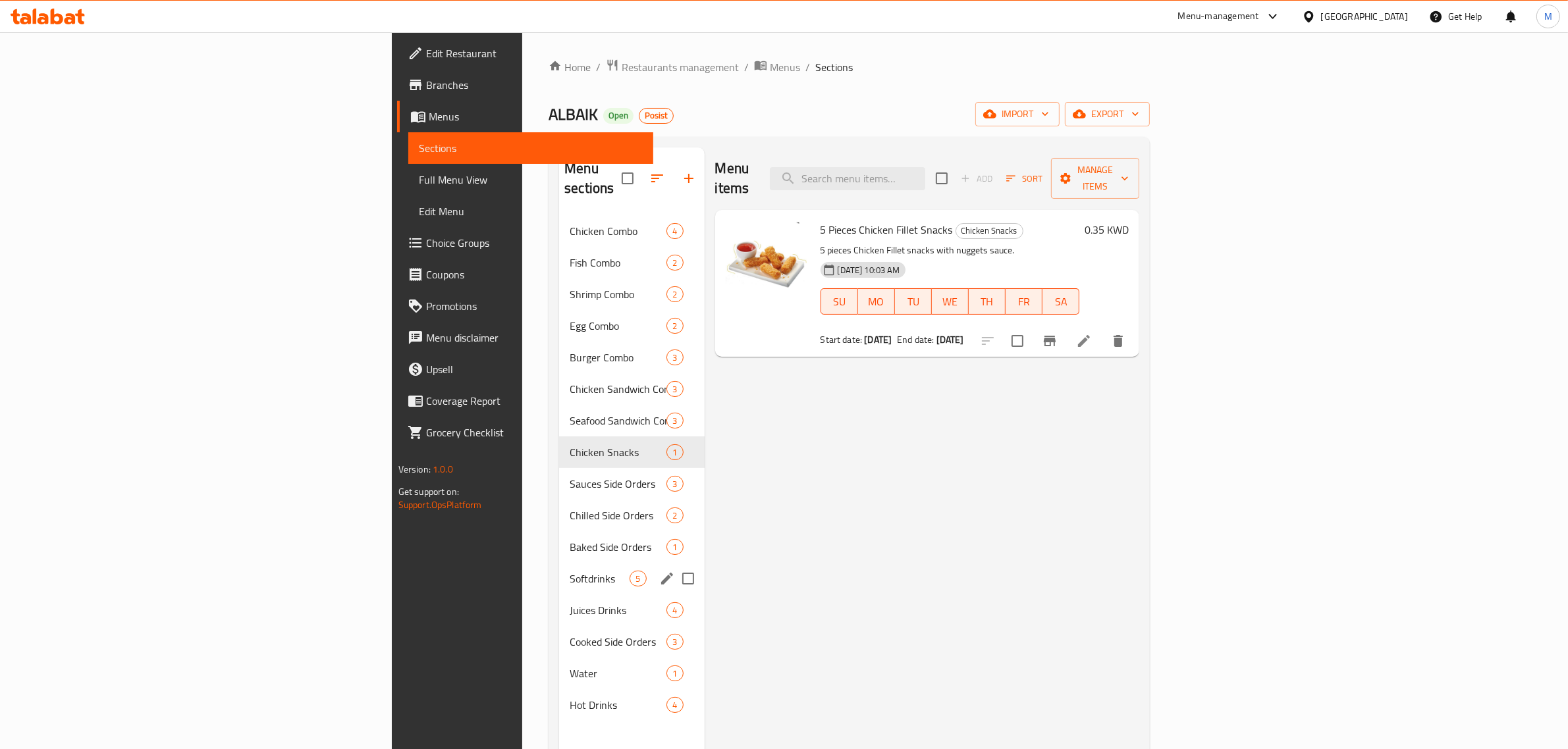
click at [569, 571] on span "Softdrinks" at bounding box center [599, 579] width 60 height 16
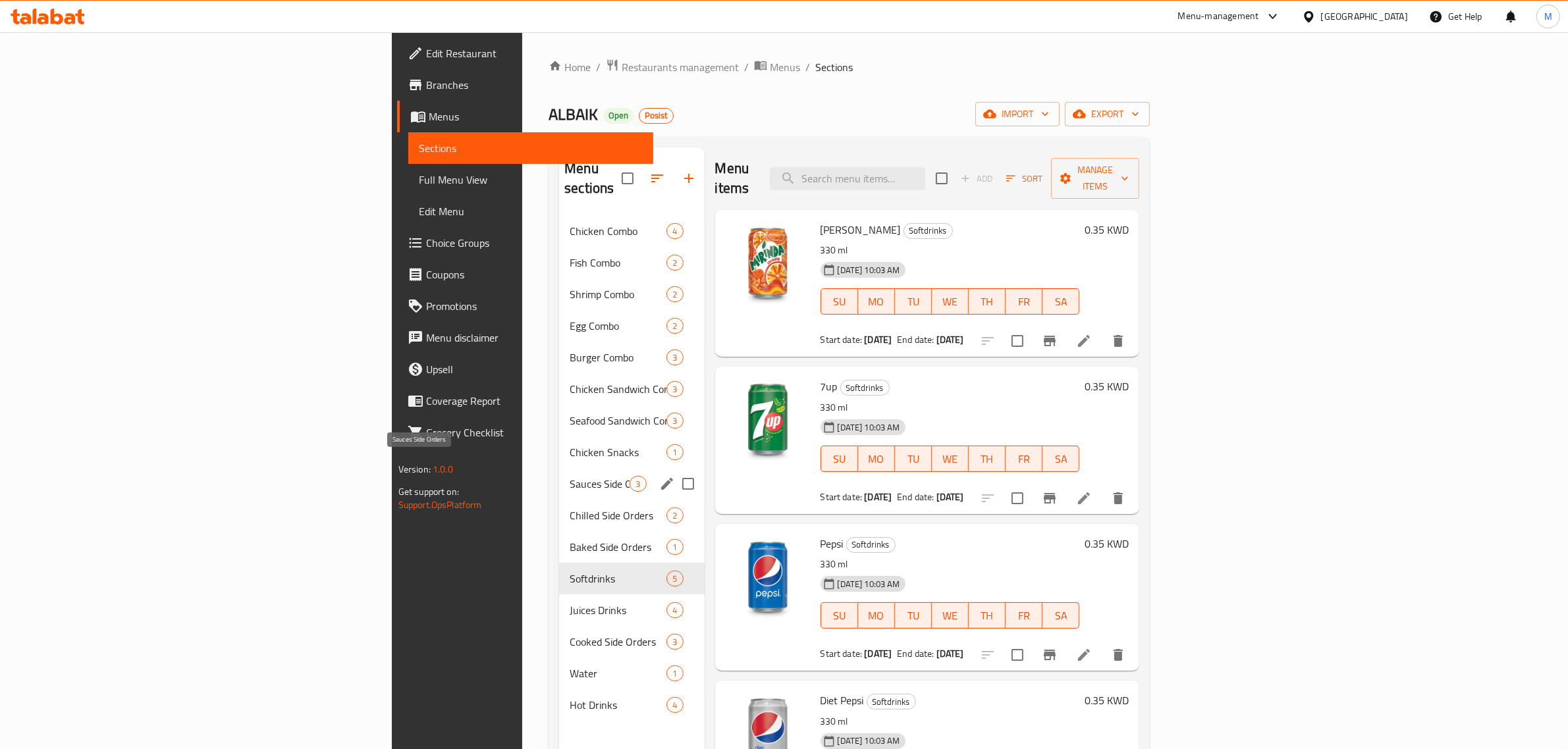
click at [559, 468] on div "Sauces Side Orders 3" at bounding box center [631, 484] width 145 height 32
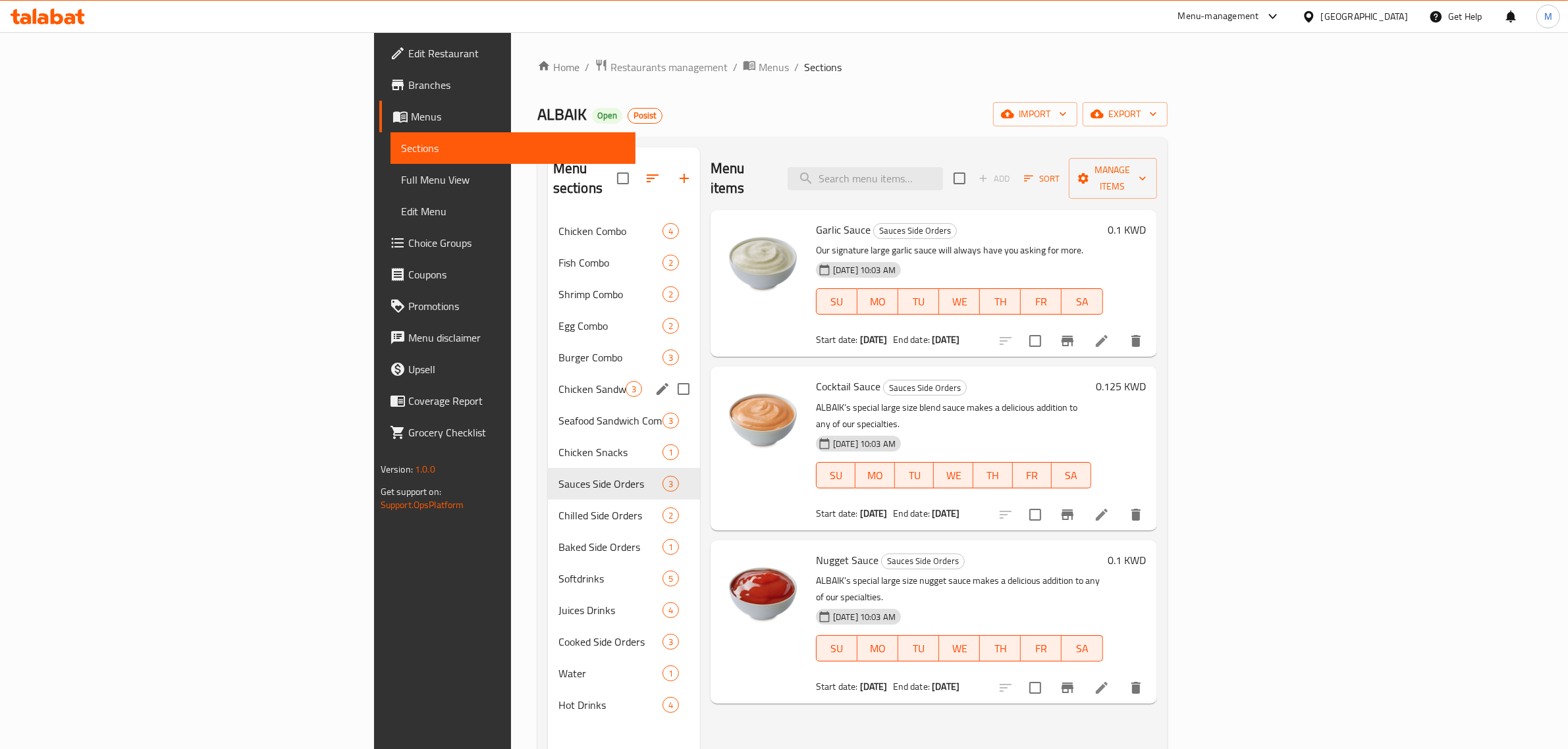
click at [558, 350] on span "Burger Combo" at bounding box center [610, 357] width 104 height 16
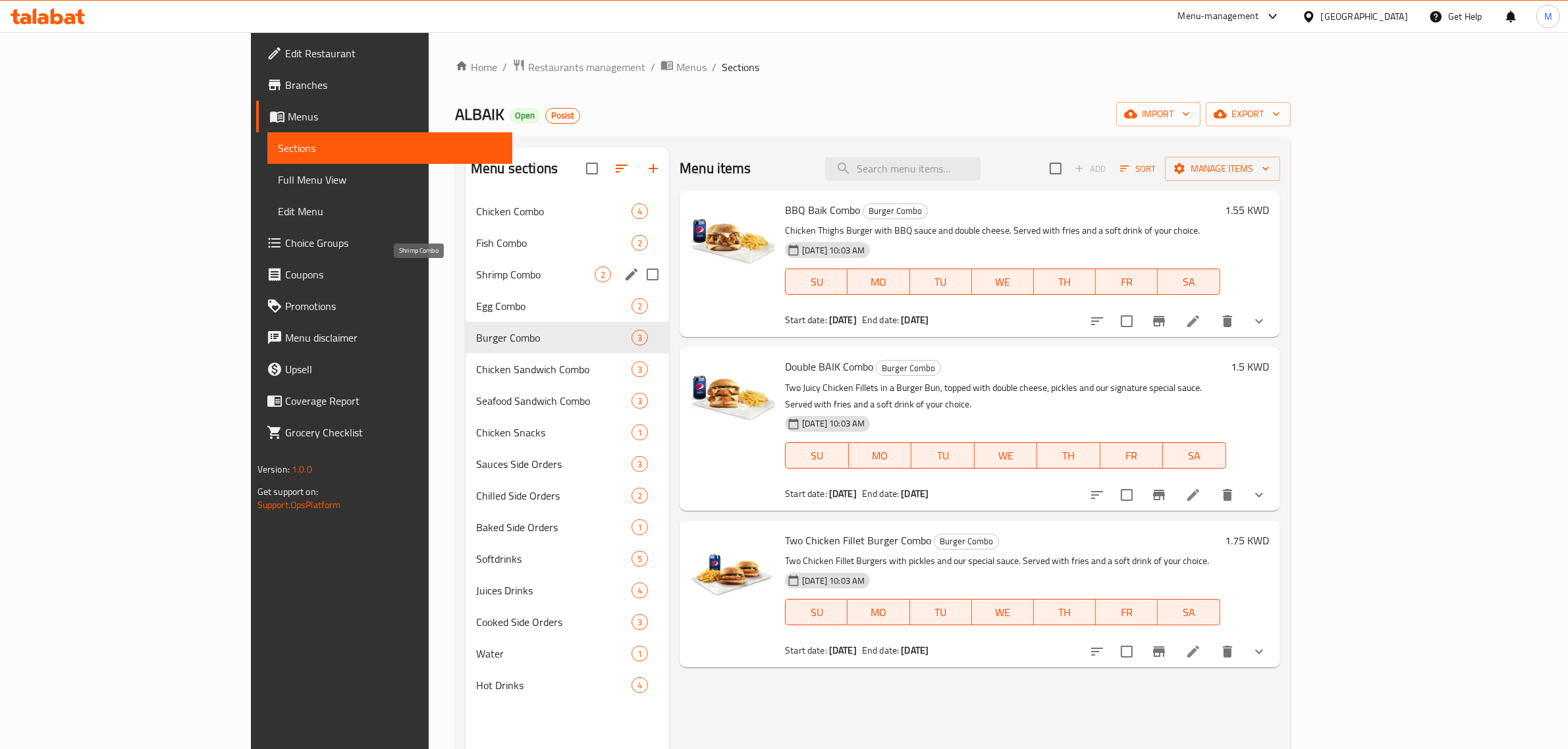
click at [466, 255] on div "Fish Combo 2" at bounding box center [568, 243] width 204 height 32
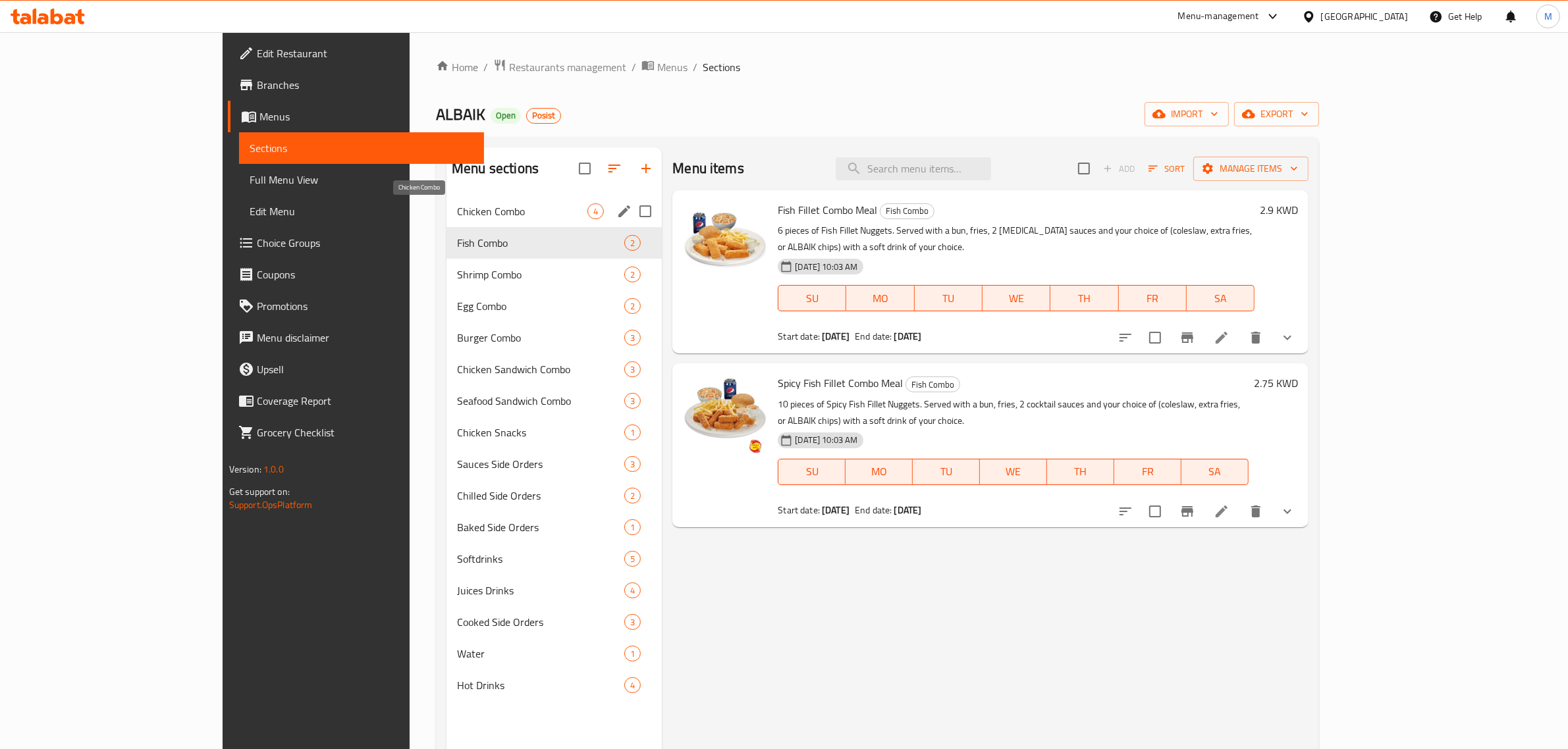
click at [457, 205] on span "Chicken Combo" at bounding box center [522, 211] width 130 height 16
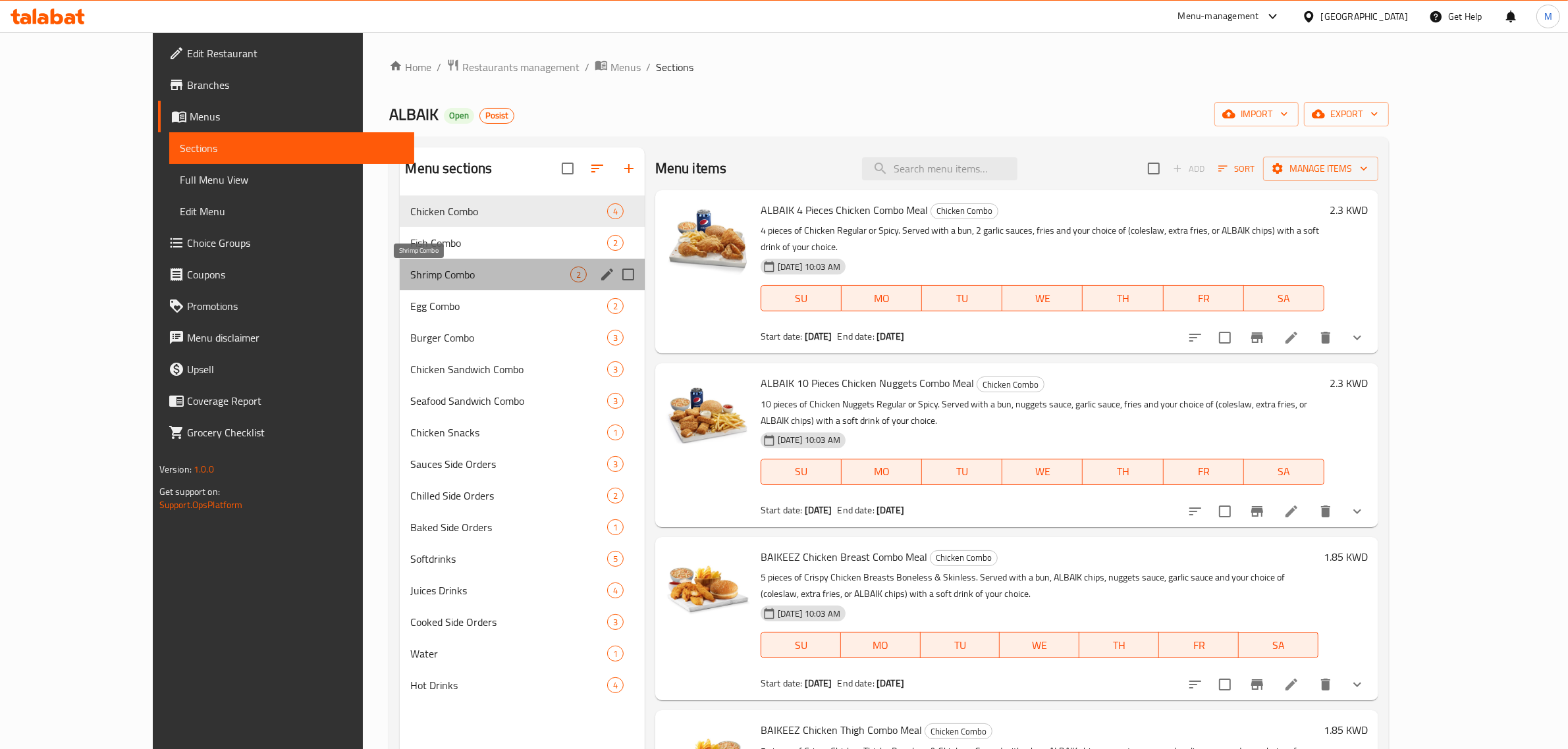
click at [425, 274] on span "Shrimp Combo" at bounding box center [490, 274] width 159 height 16
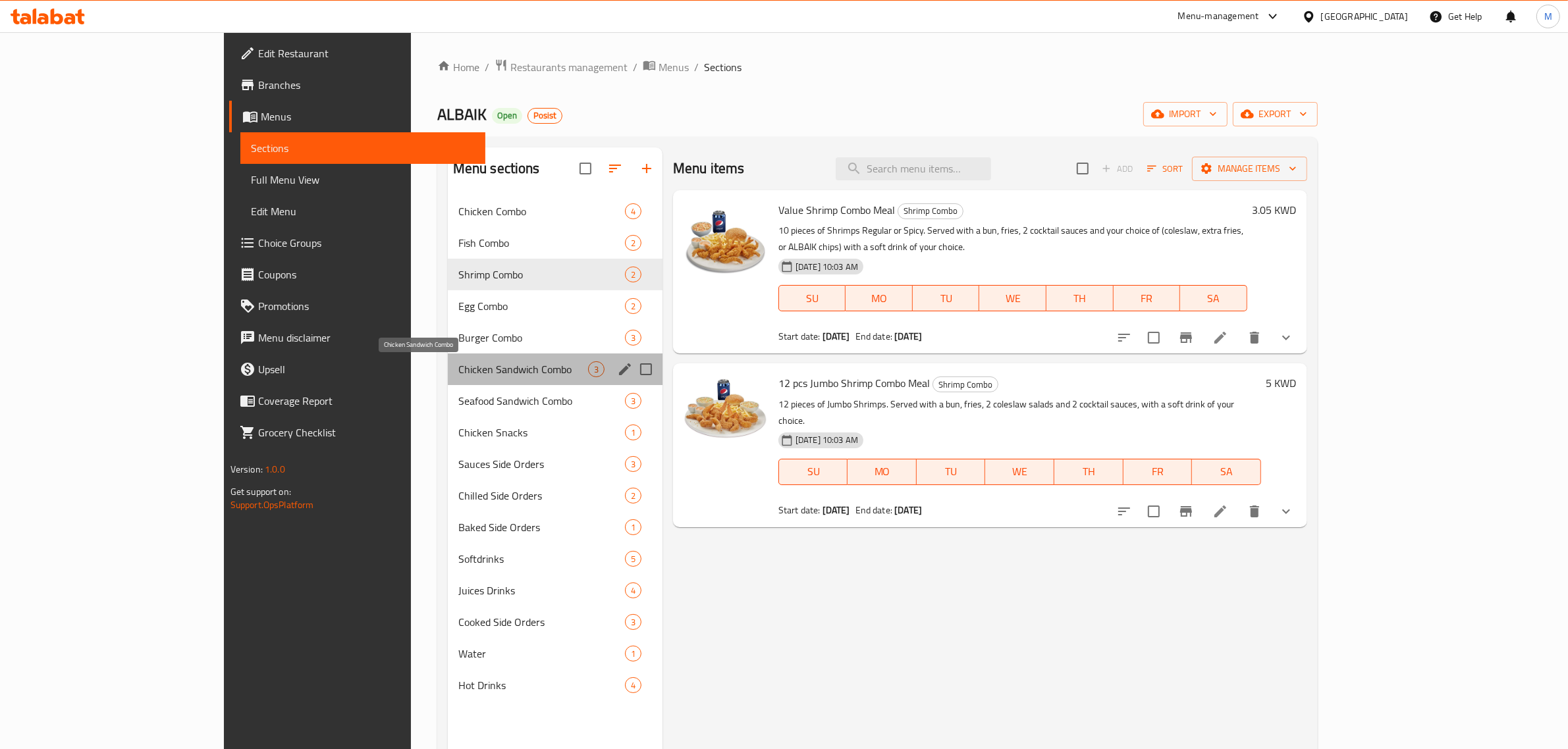
click at [458, 363] on span "Chicken Sandwich Combo" at bounding box center [523, 369] width 130 height 16
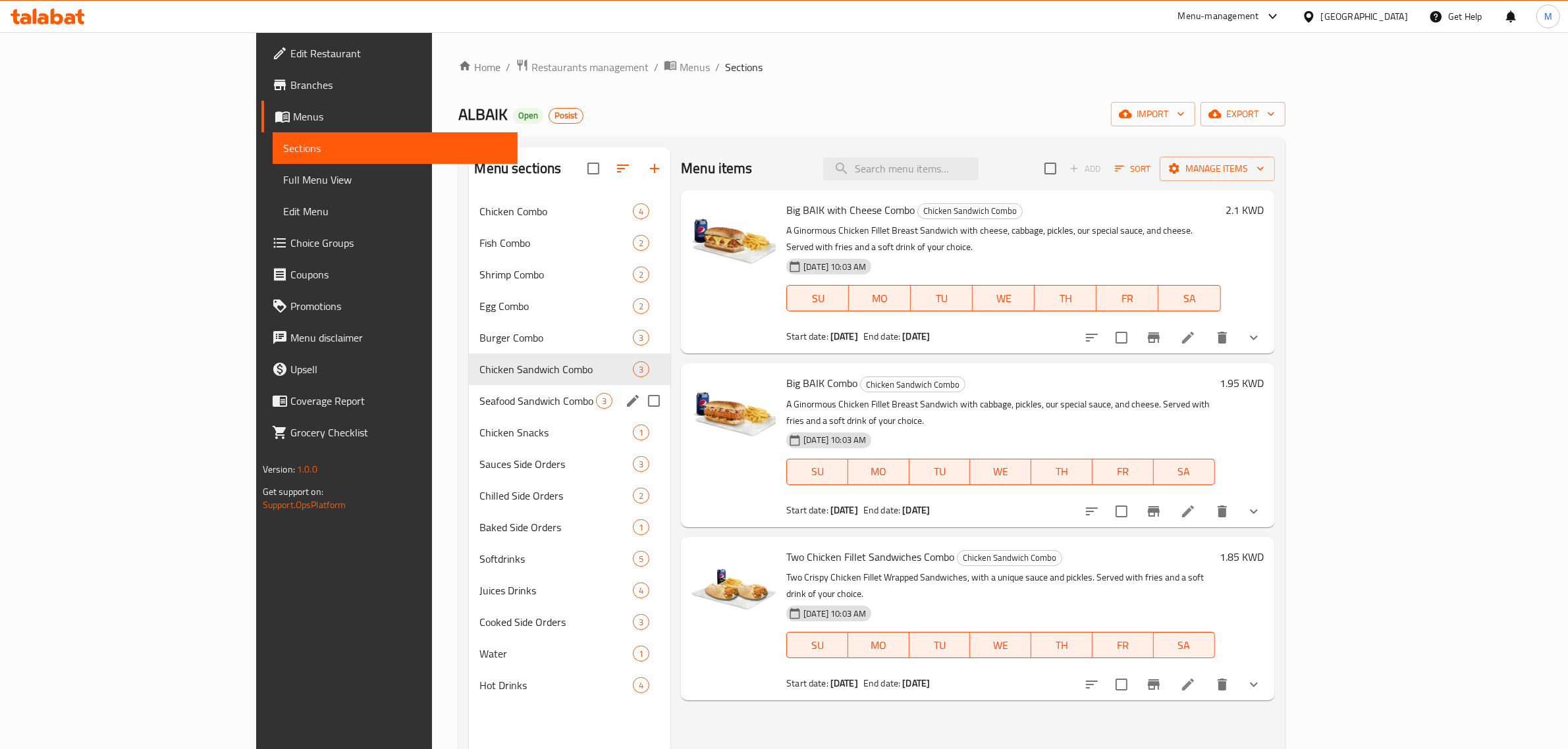
click at [468, 410] on div "Seafood Sandwich Combo 3" at bounding box center [569, 401] width 202 height 32
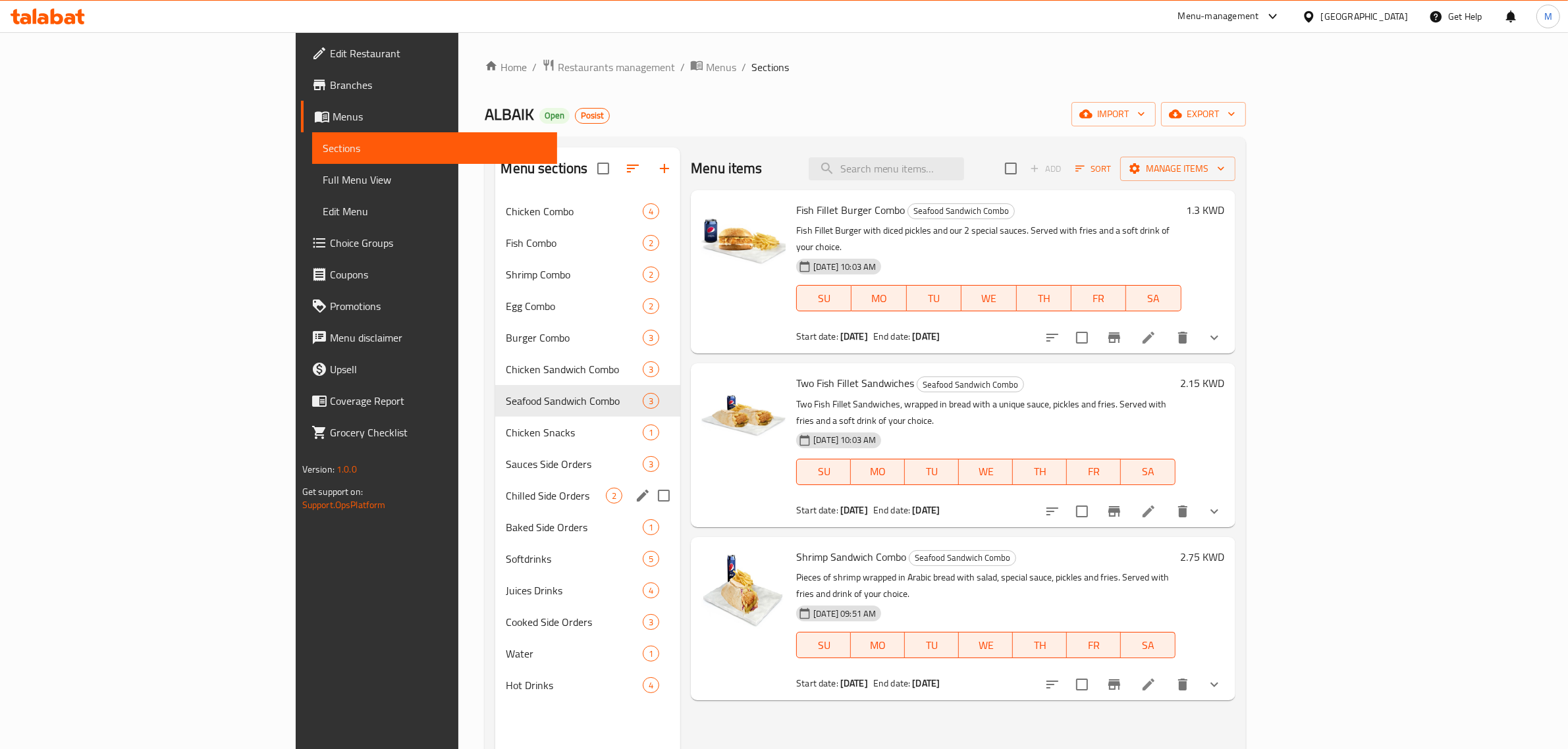
click at [496, 484] on div "Chilled Side Orders 2" at bounding box center [588, 496] width 185 height 32
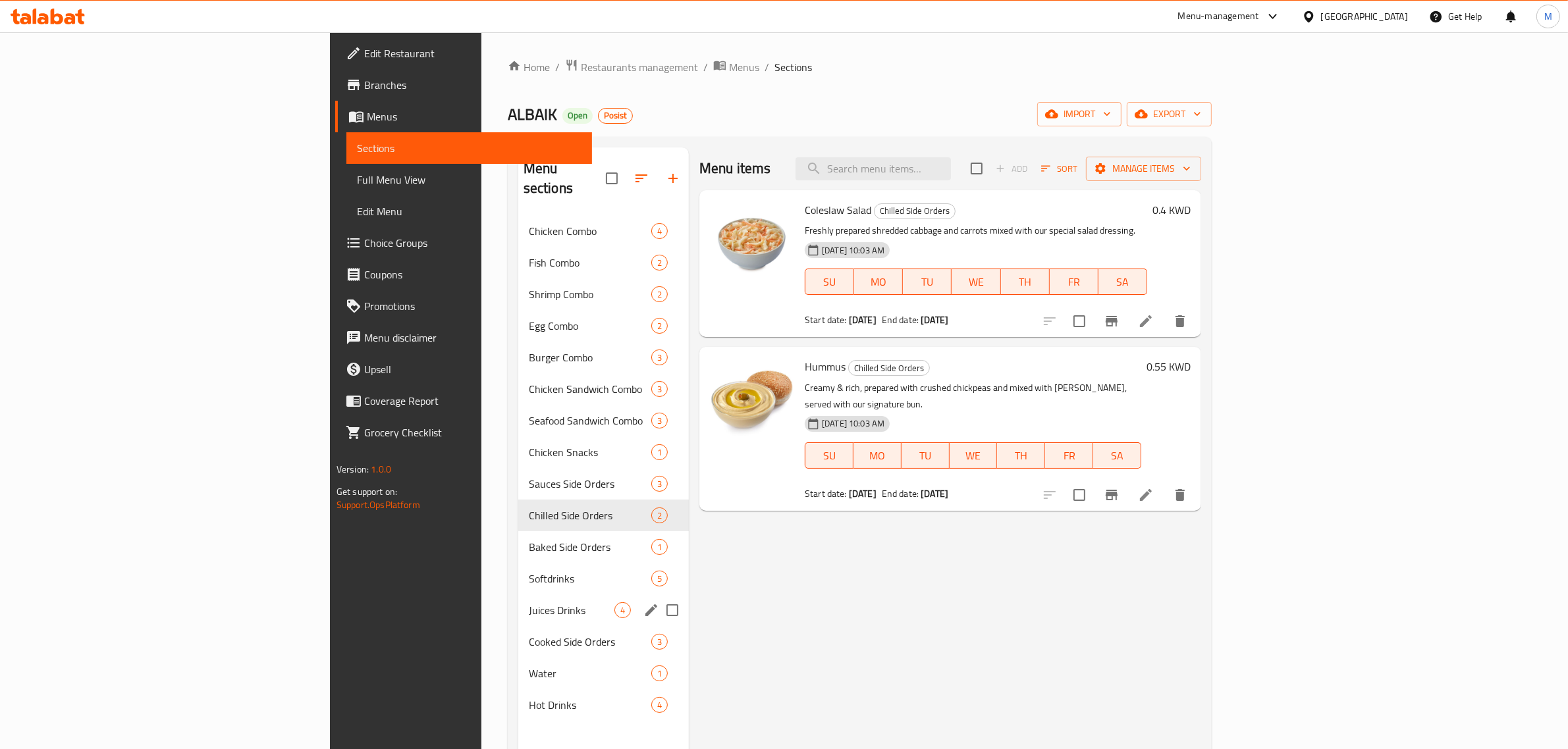
click at [518, 595] on div "Juices Drinks 4" at bounding box center [603, 611] width 170 height 32
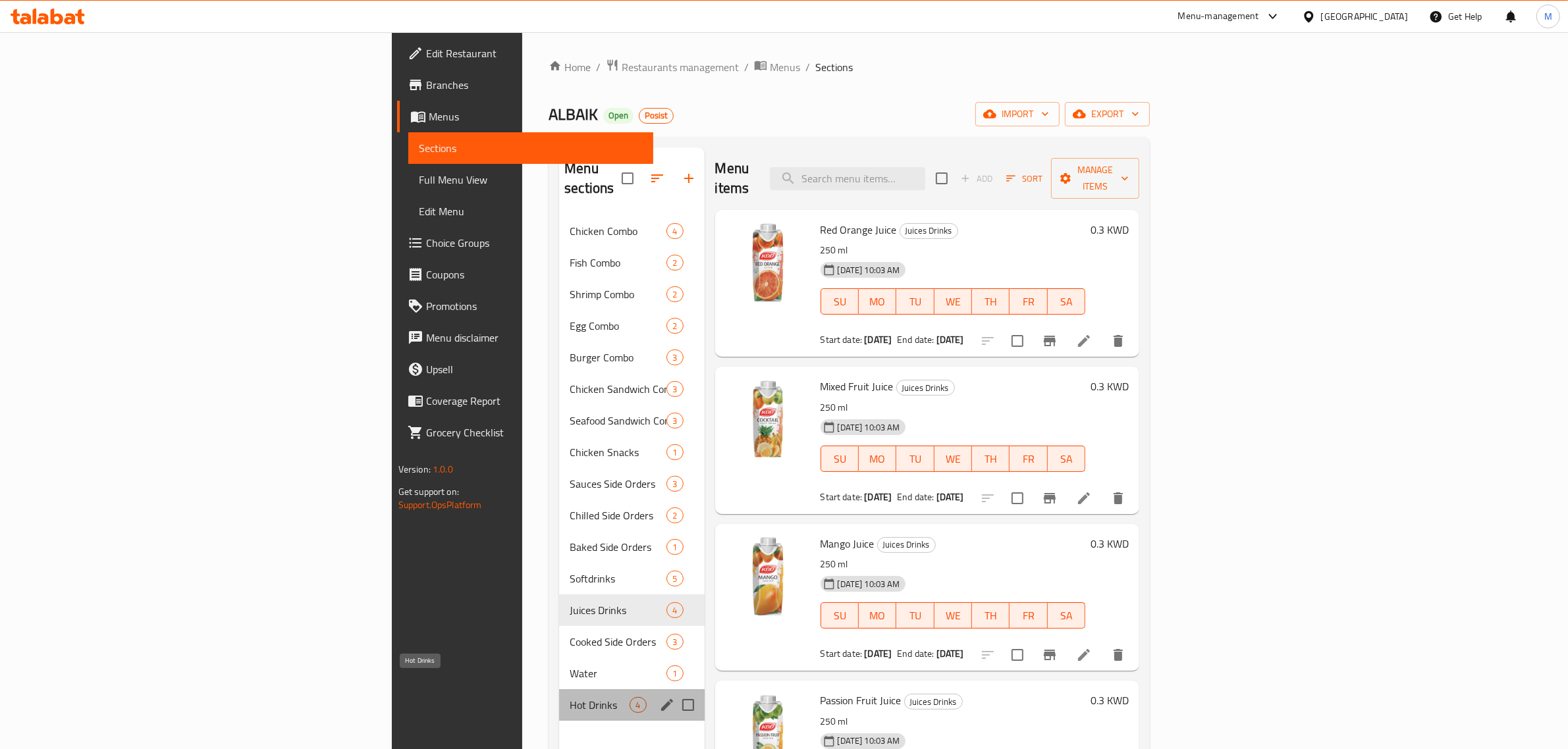
click at [569, 698] on span "Hot Drinks" at bounding box center [599, 705] width 60 height 16
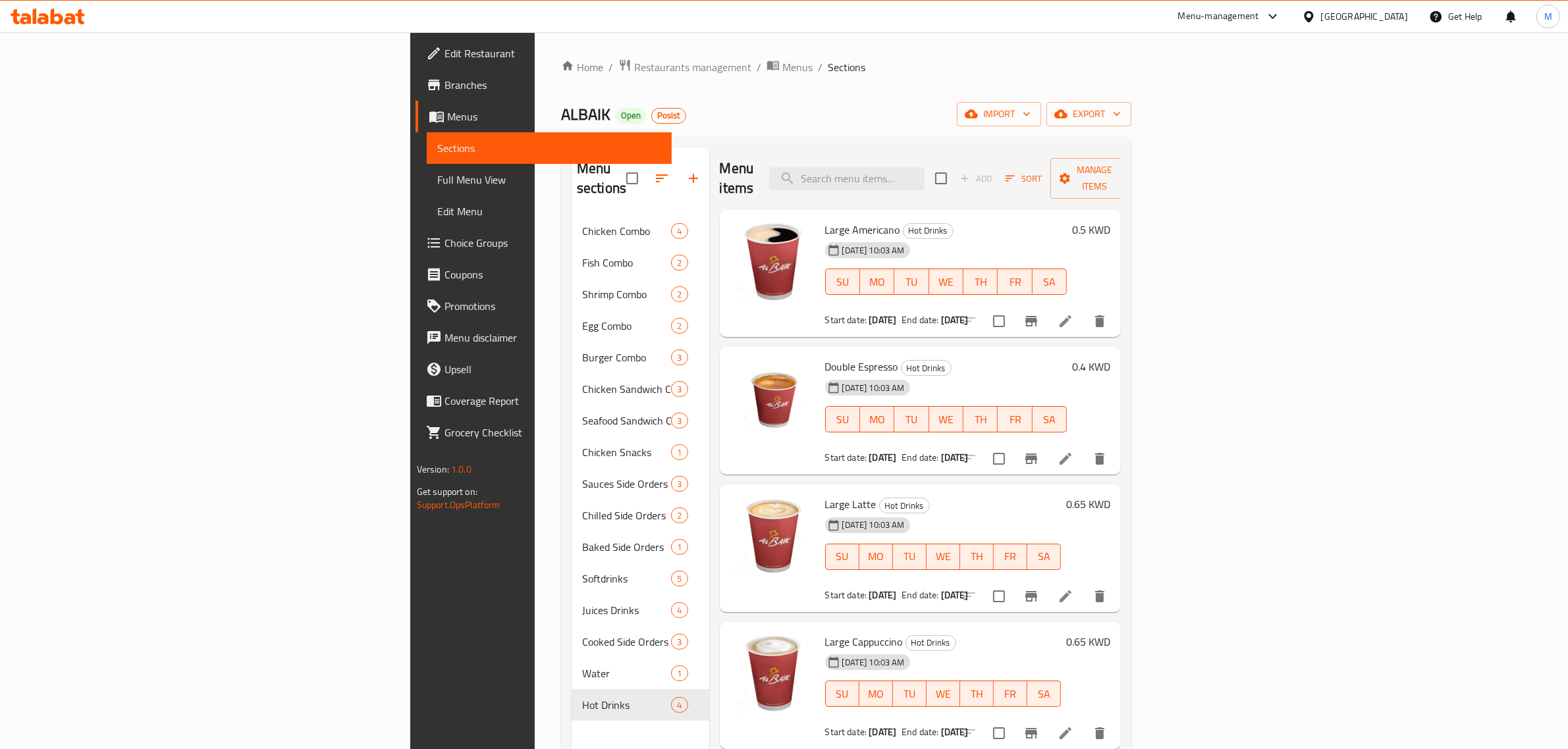
drag, startPoint x: 507, startPoint y: 57, endPoint x: 511, endPoint y: 78, distance: 21.4
click at [783, 59] on span "Menus" at bounding box center [798, 66] width 30 height 16
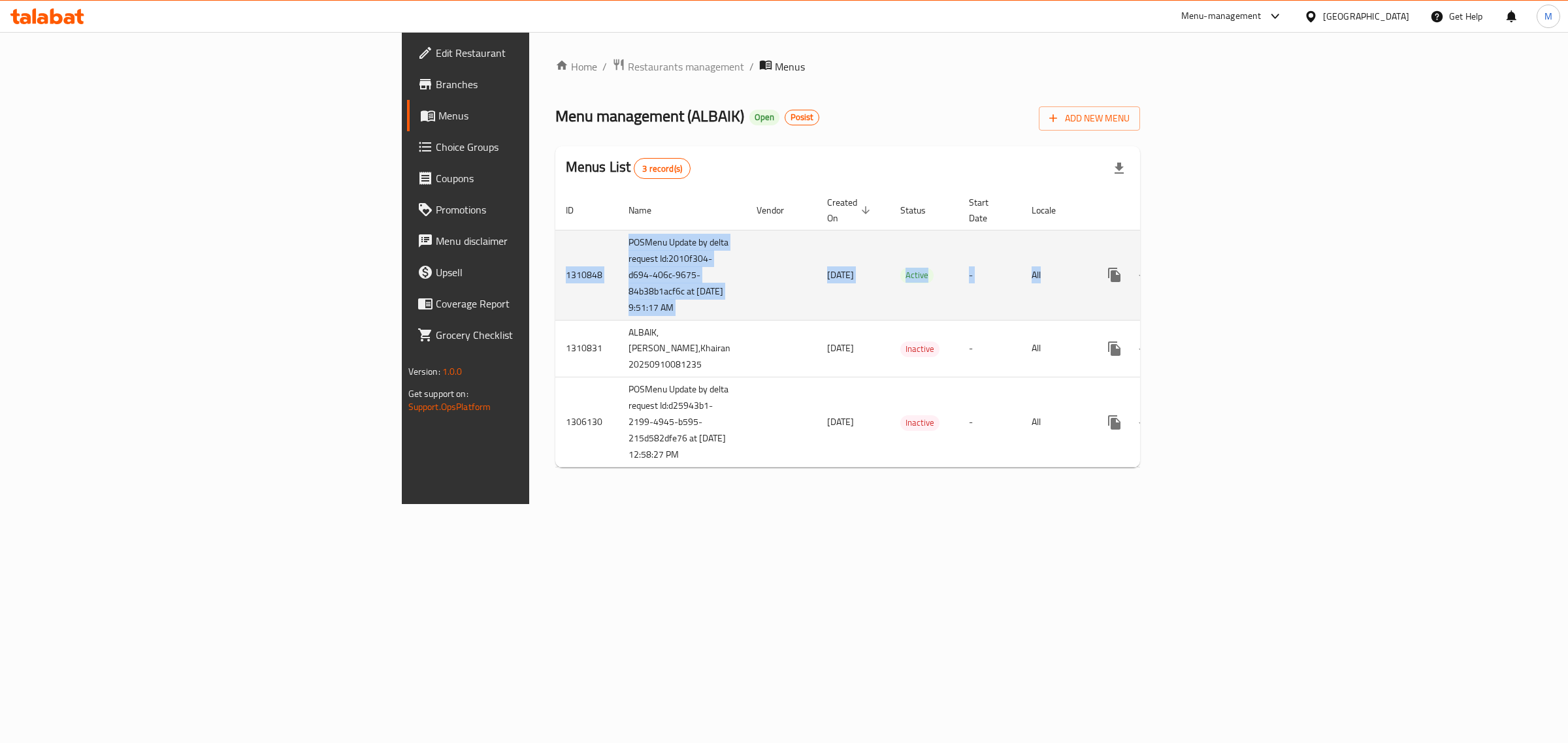
drag, startPoint x: 294, startPoint y: 211, endPoint x: 1301, endPoint y: 275, distance: 1009.0
click at [1235, 275] on table "ID Name Vendor Created On sorted descending Status Start Date Locale Actions 13…" at bounding box center [895, 329] width 679 height 277
click at [1088, 301] on td "All" at bounding box center [1055, 275] width 68 height 90
drag, startPoint x: 354, startPoint y: 226, endPoint x: 457, endPoint y: 314, distance: 135.5
click at [556, 314] on tr "1310848 POSMenu Update by delta request Id:2010f304-d694-406c-9675-84b38b1acf6c…" at bounding box center [895, 275] width 679 height 90
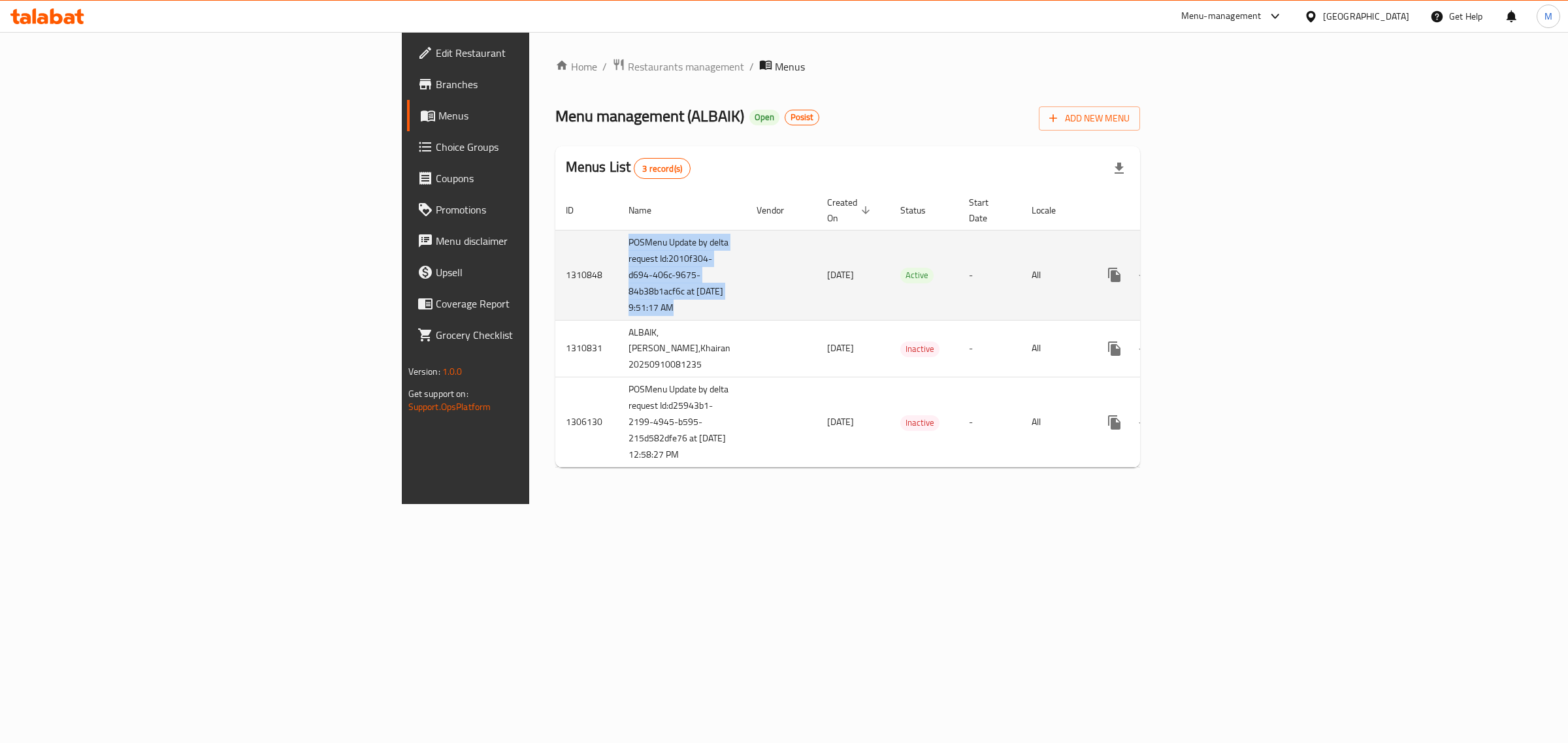
click at [746, 314] on td "enhanced table" at bounding box center [781, 275] width 71 height 90
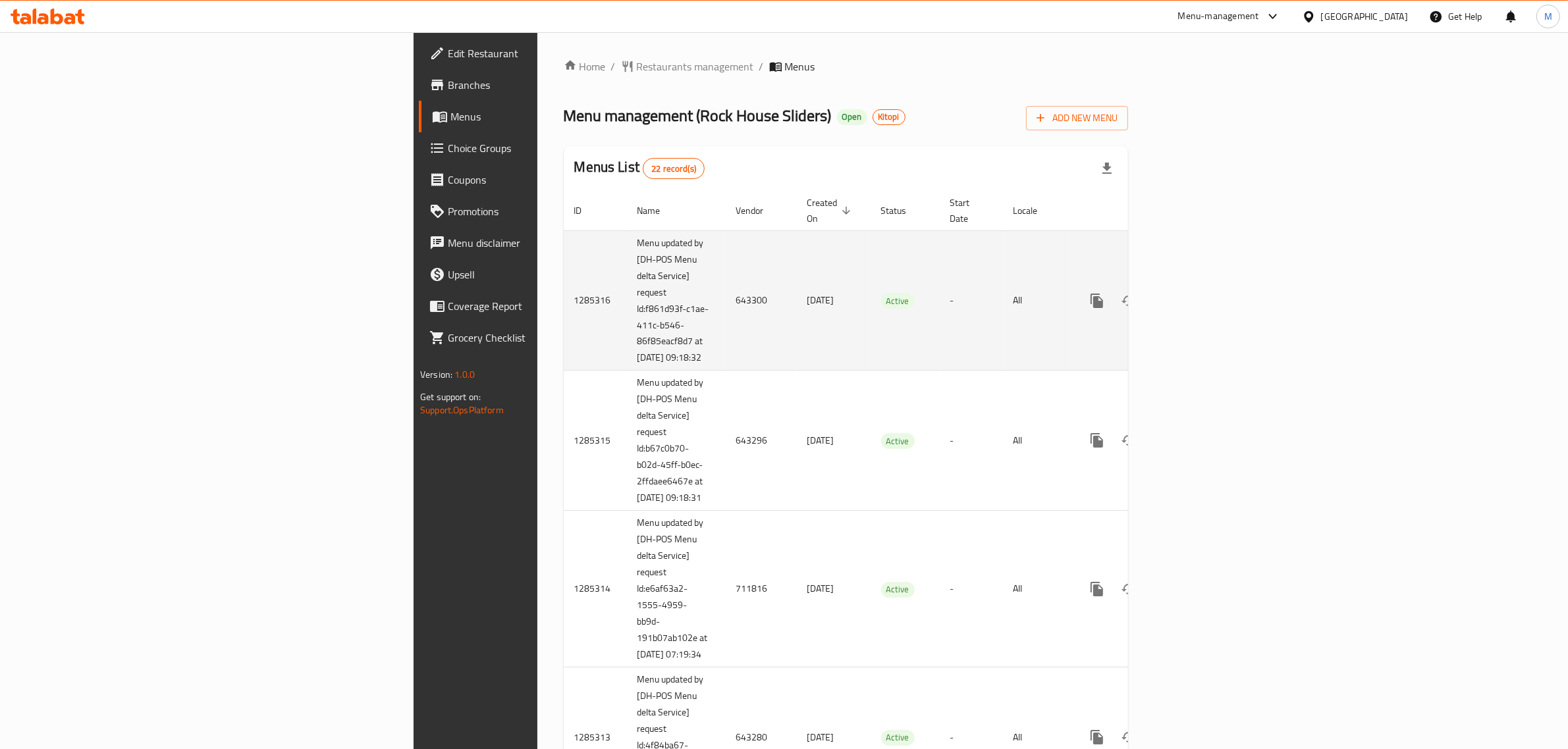
click at [726, 288] on td "643300" at bounding box center [761, 300] width 71 height 140
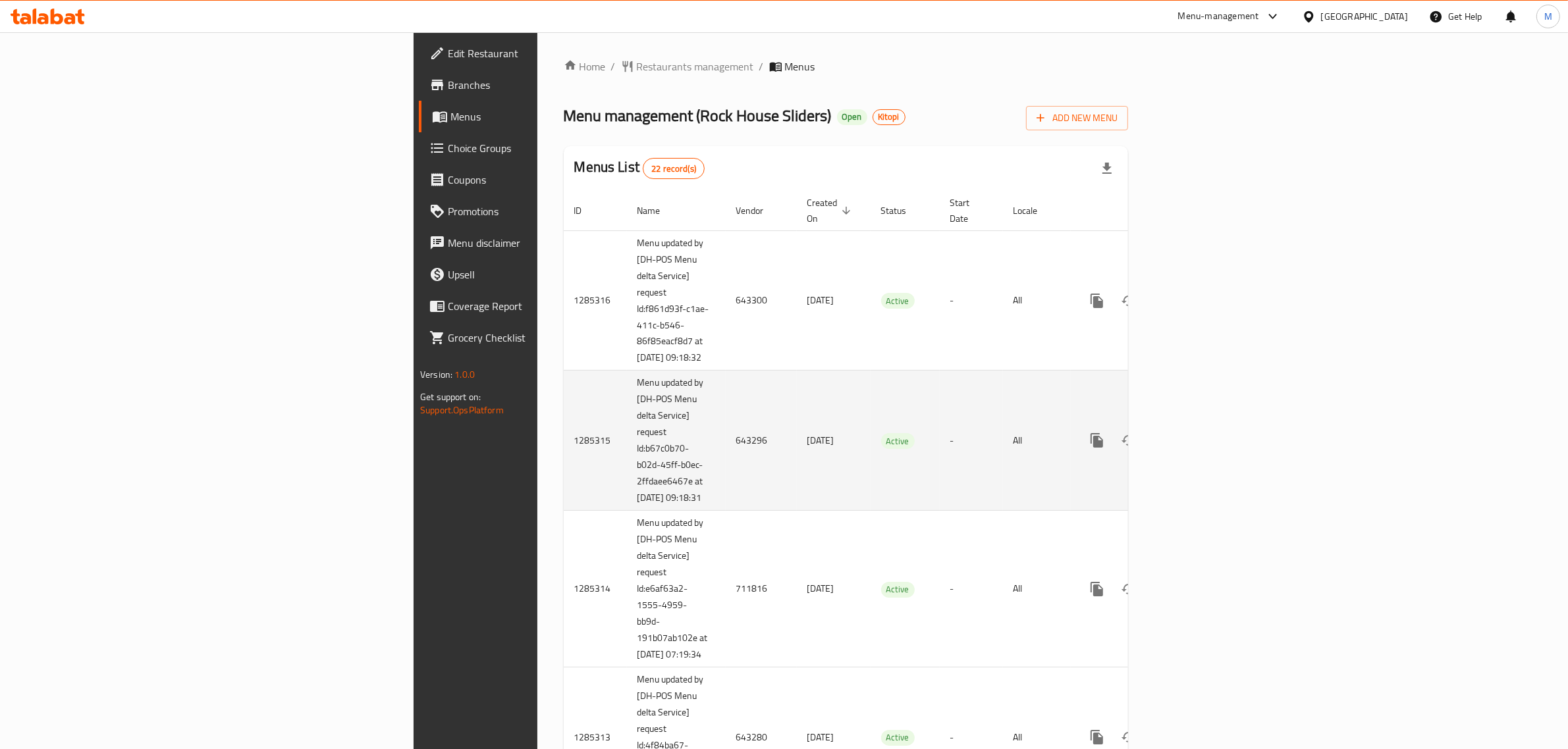
click at [726, 454] on td "643296" at bounding box center [761, 441] width 71 height 140
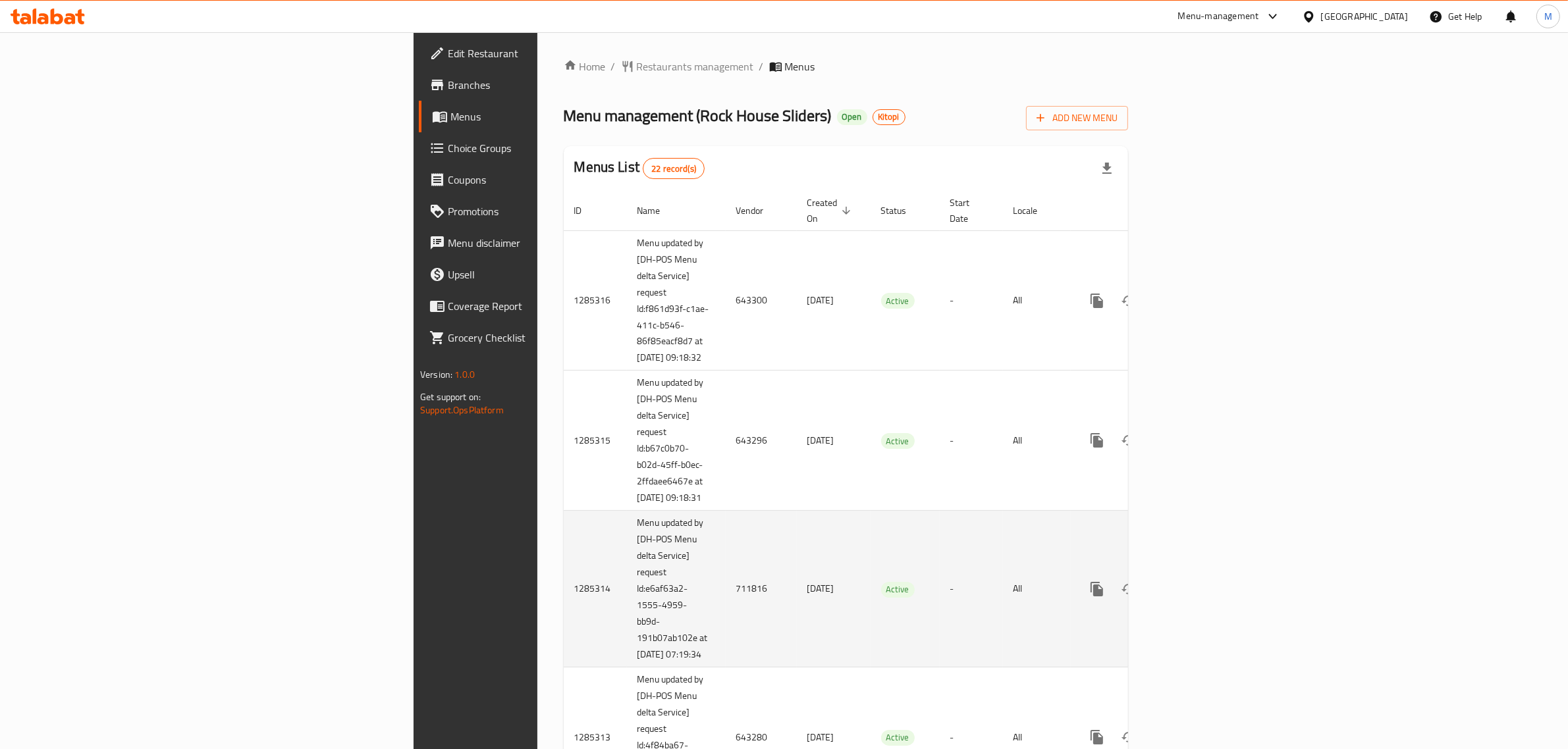
click at [726, 613] on td "711816" at bounding box center [761, 590] width 71 height 157
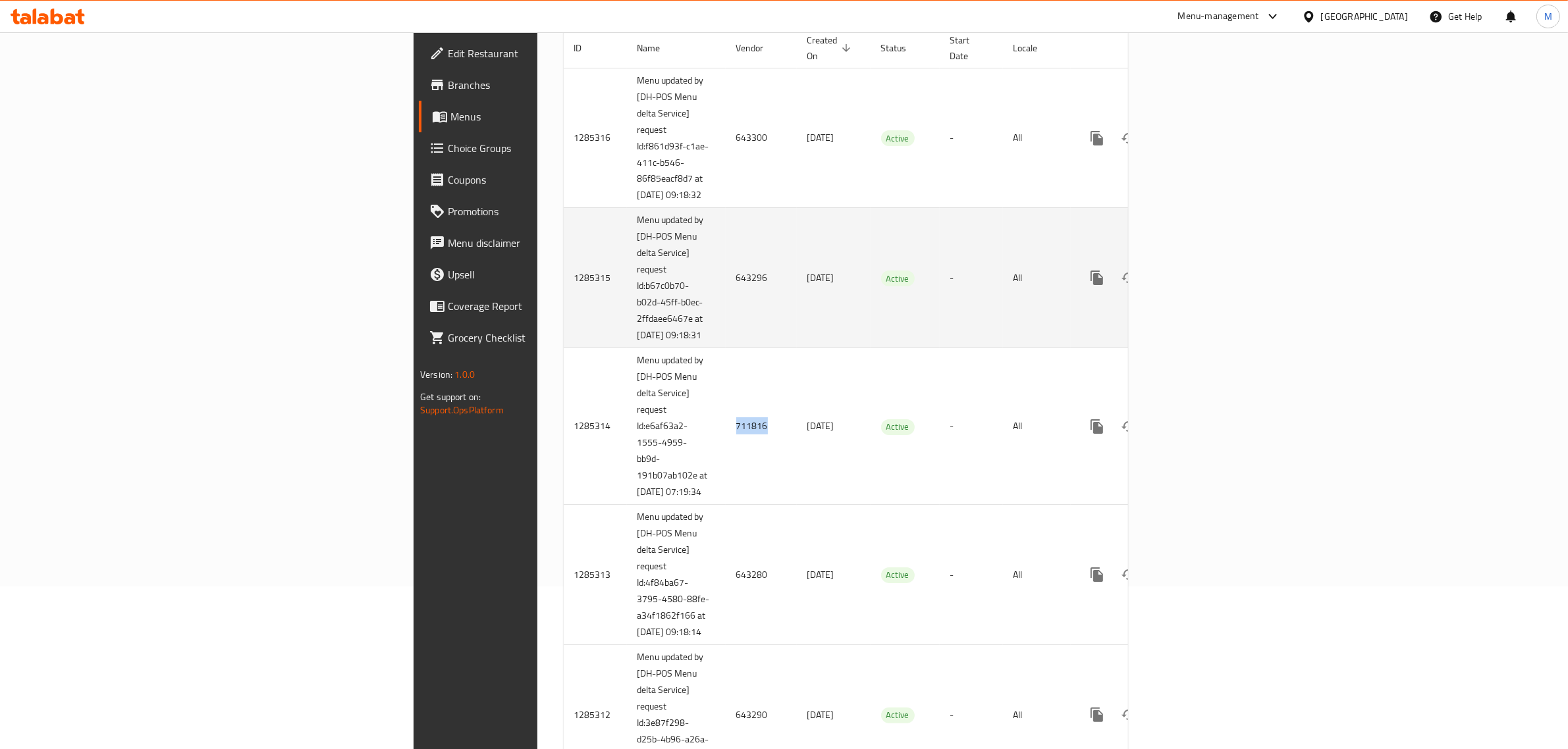
scroll to position [165, 0]
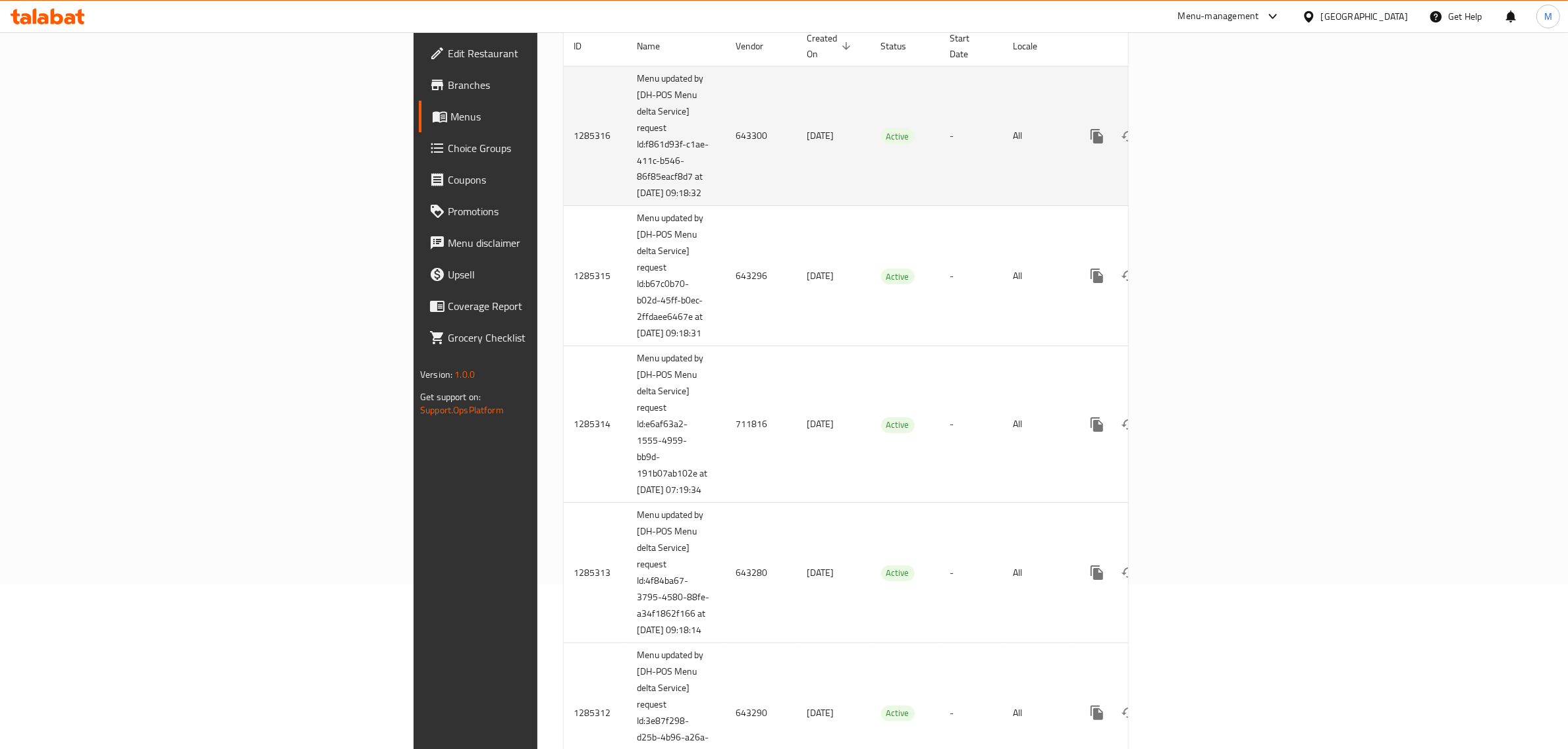
click at [726, 130] on td "643300" at bounding box center [761, 136] width 71 height 140
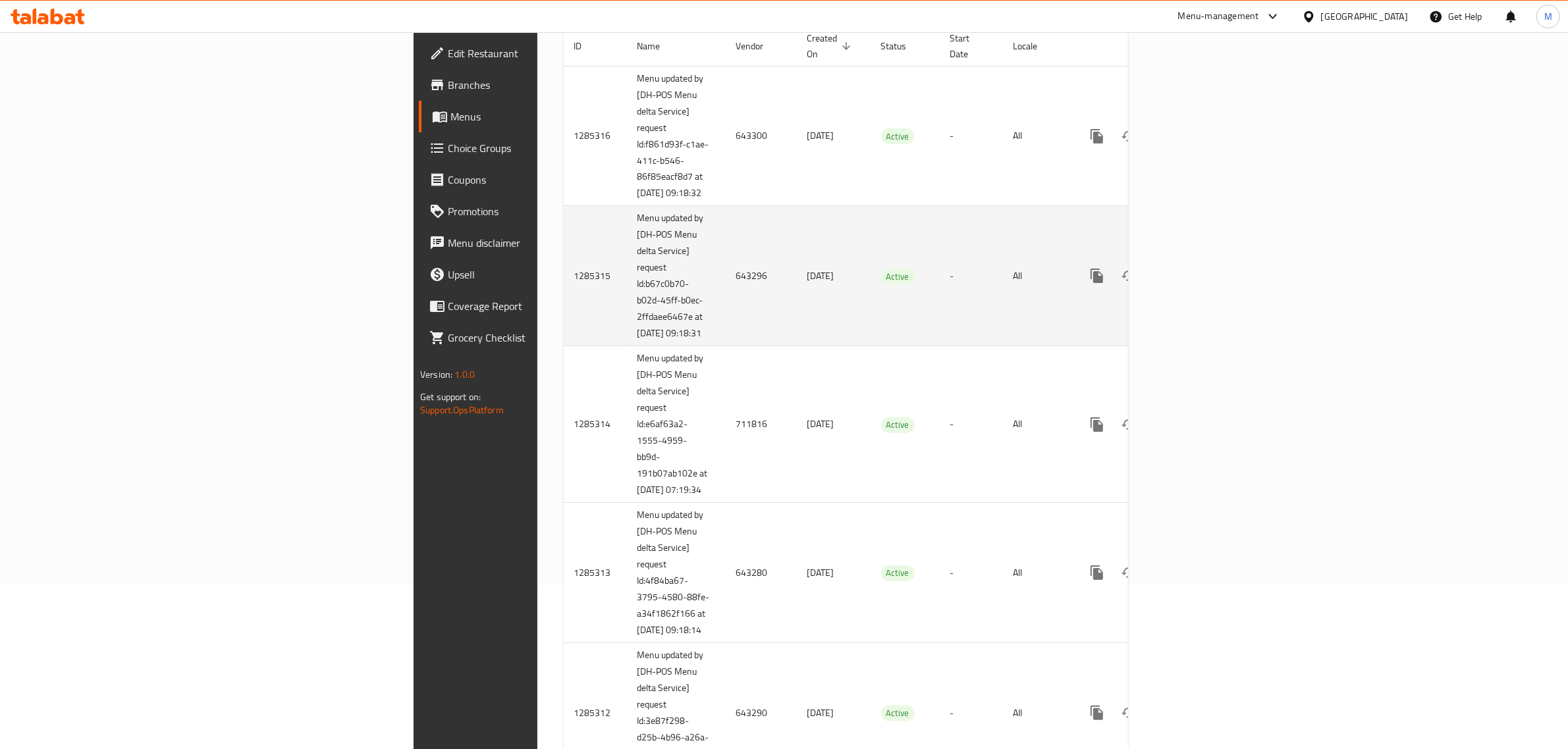
click at [726, 284] on td "643296" at bounding box center [761, 276] width 71 height 140
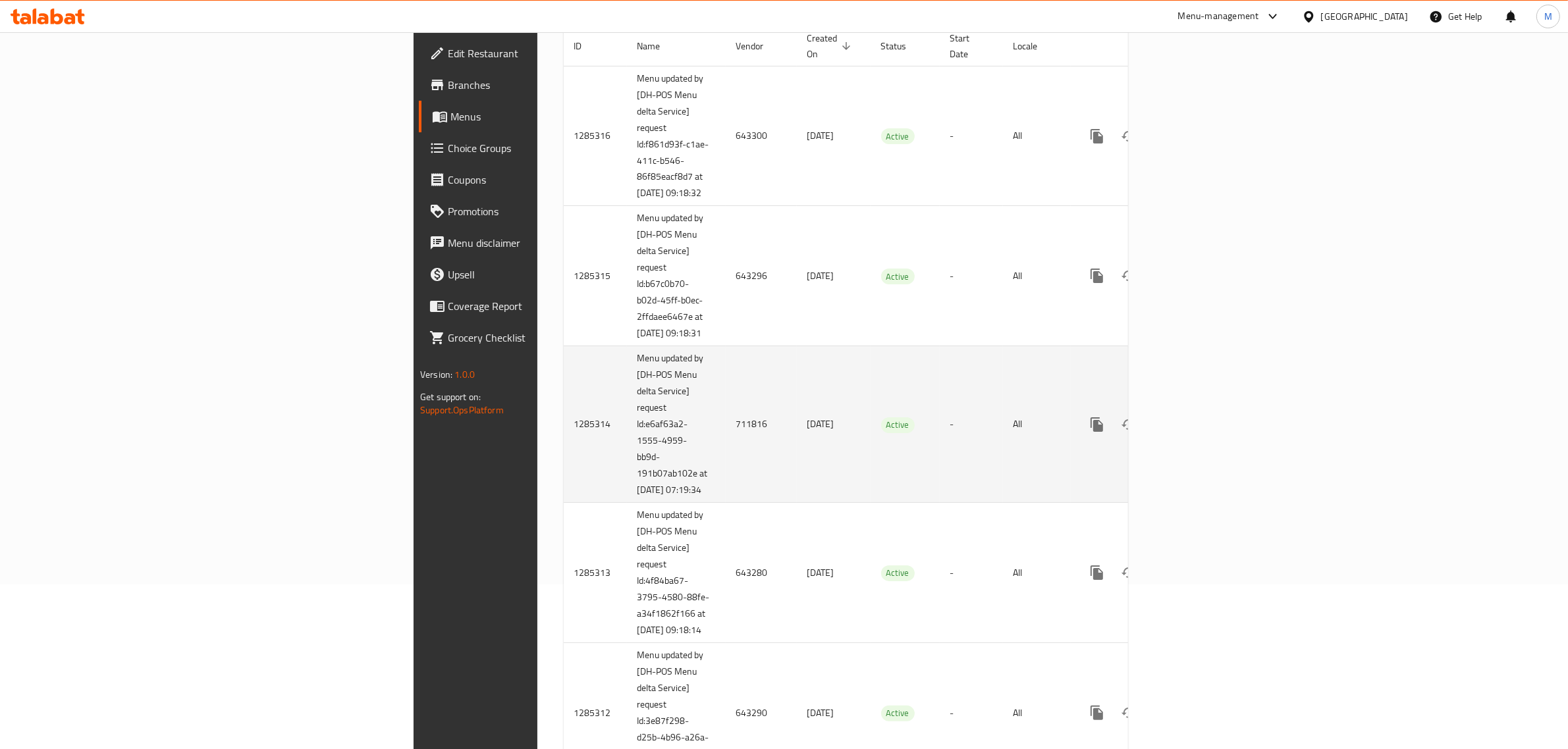
click at [726, 459] on td "711816" at bounding box center [761, 425] width 71 height 157
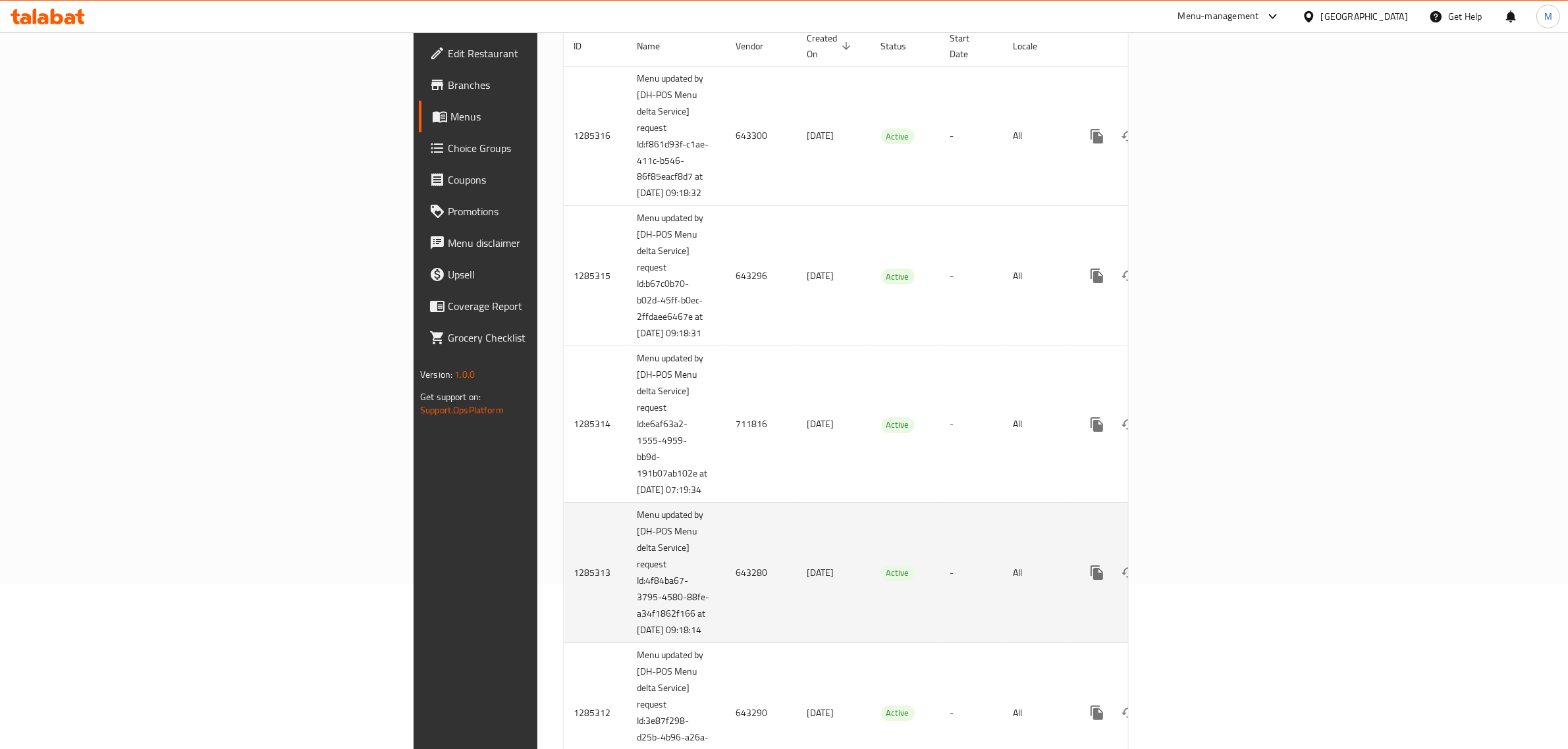
click at [726, 613] on td "643280" at bounding box center [761, 573] width 71 height 140
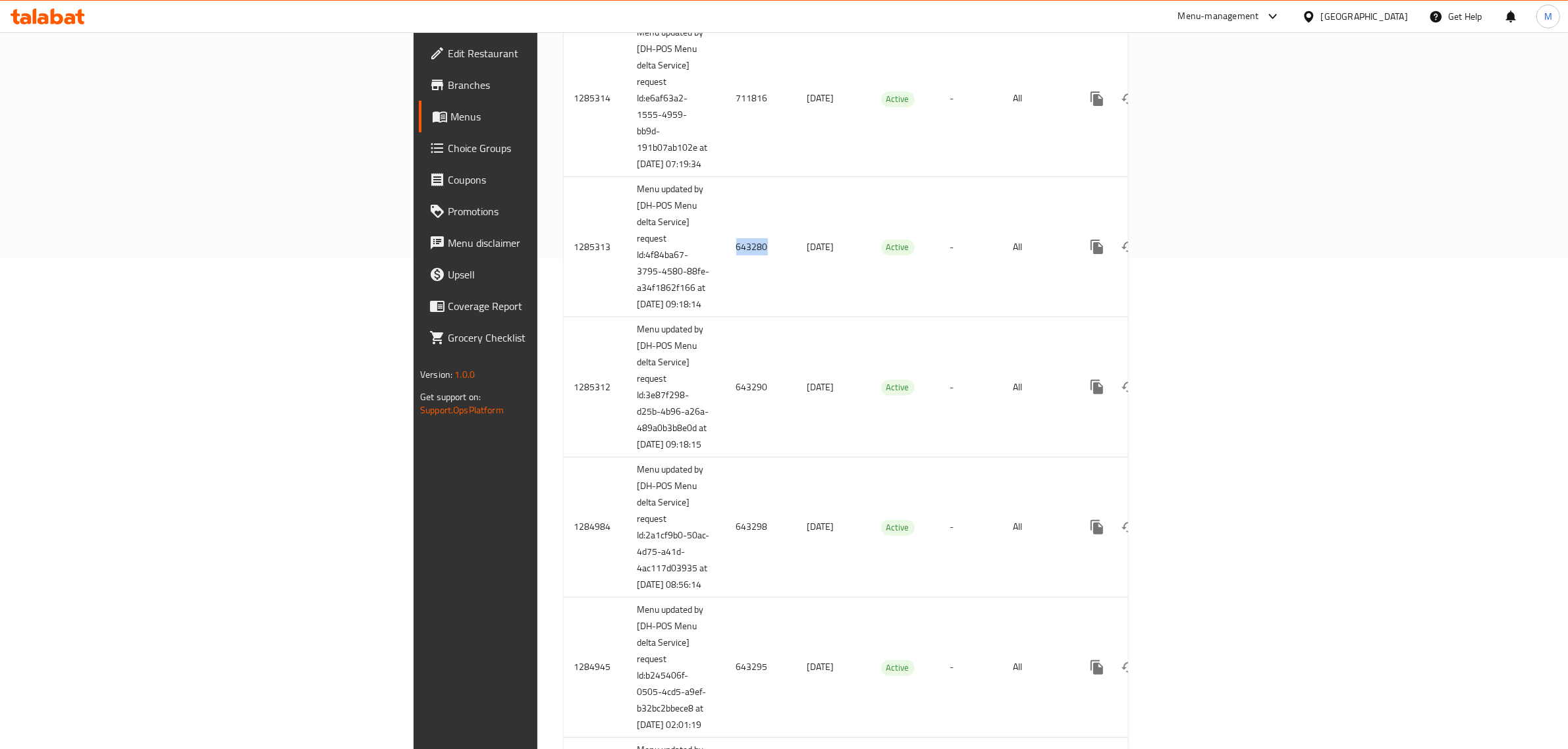
scroll to position [576, 0]
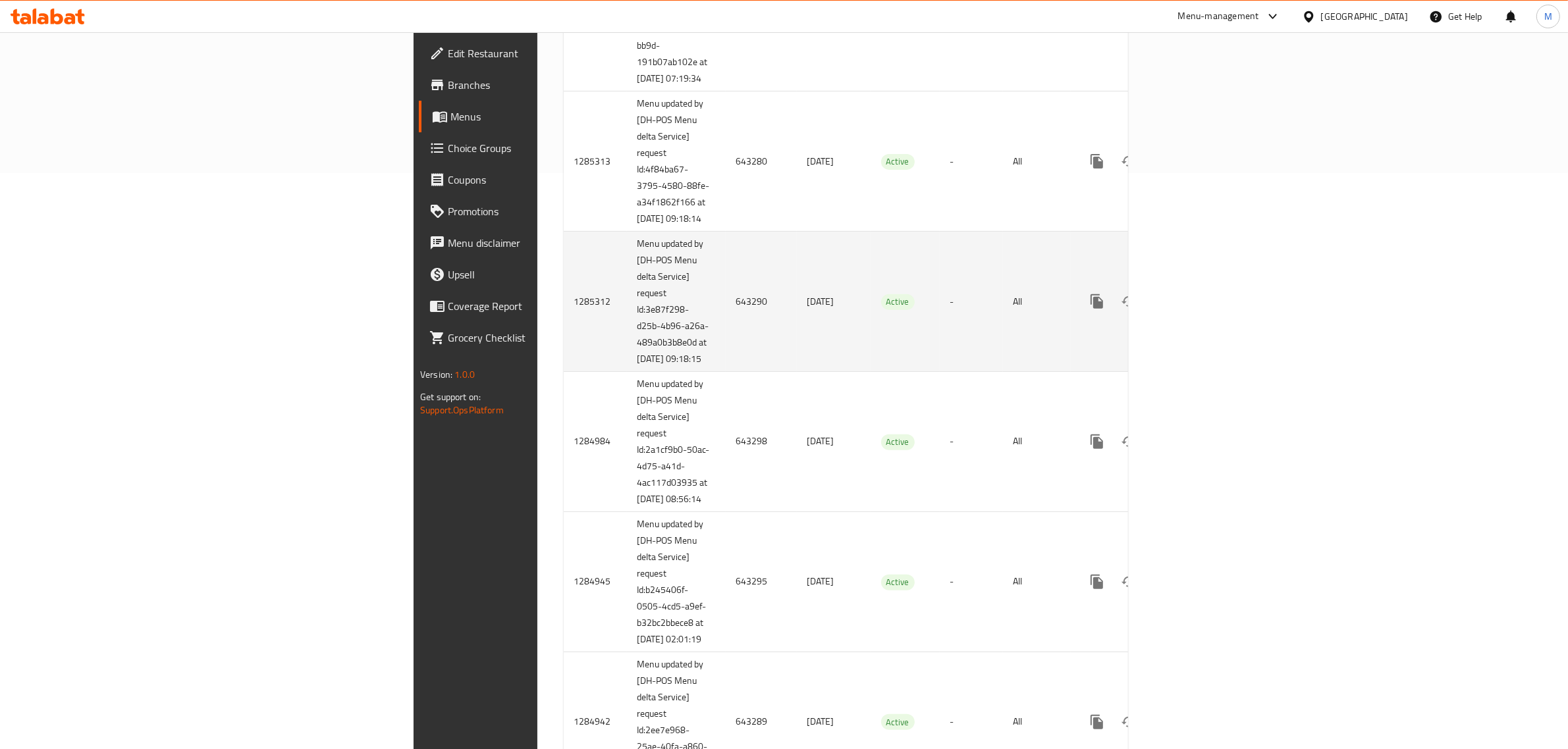
click at [726, 360] on td "643290" at bounding box center [761, 302] width 71 height 140
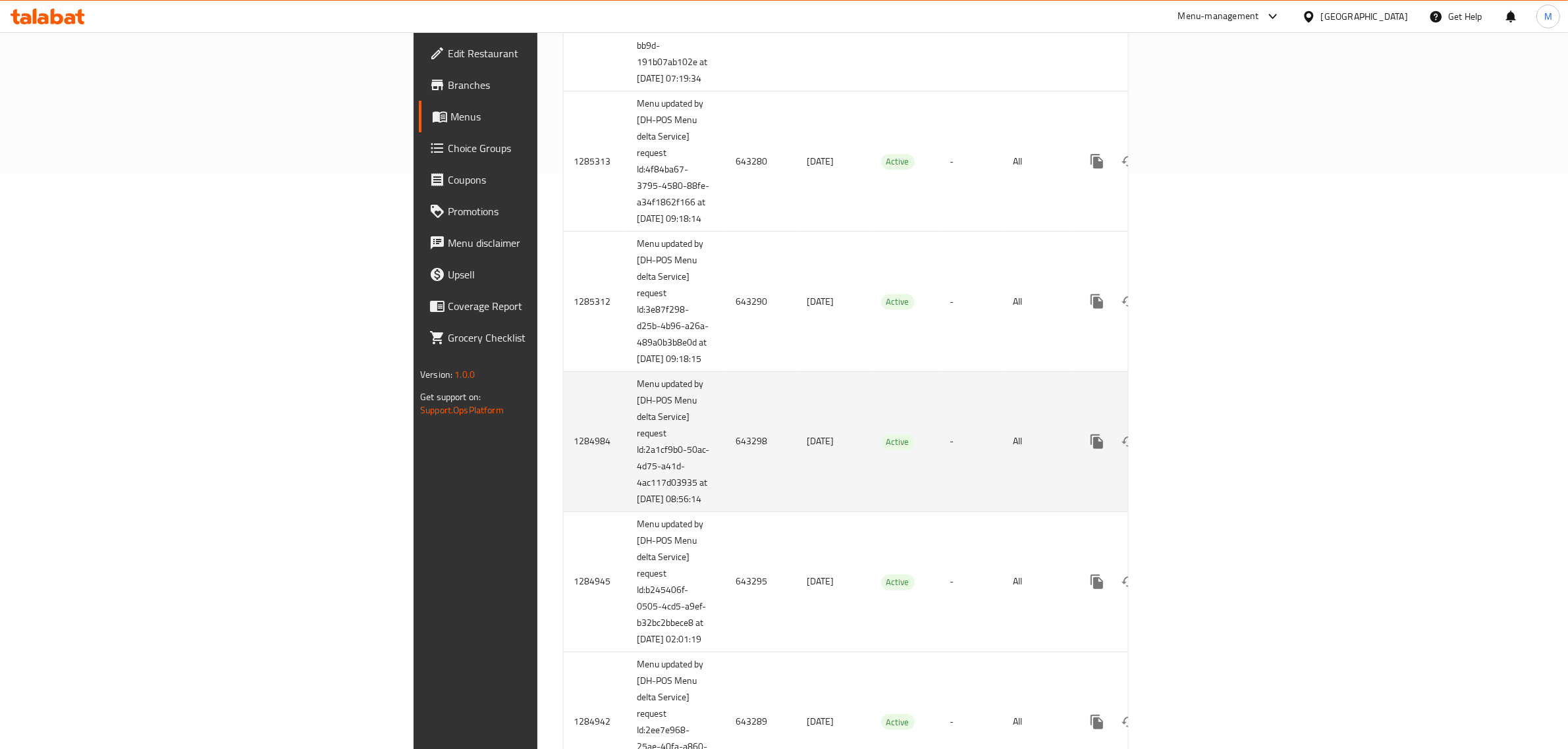
click at [726, 511] on td "643298" at bounding box center [761, 441] width 71 height 140
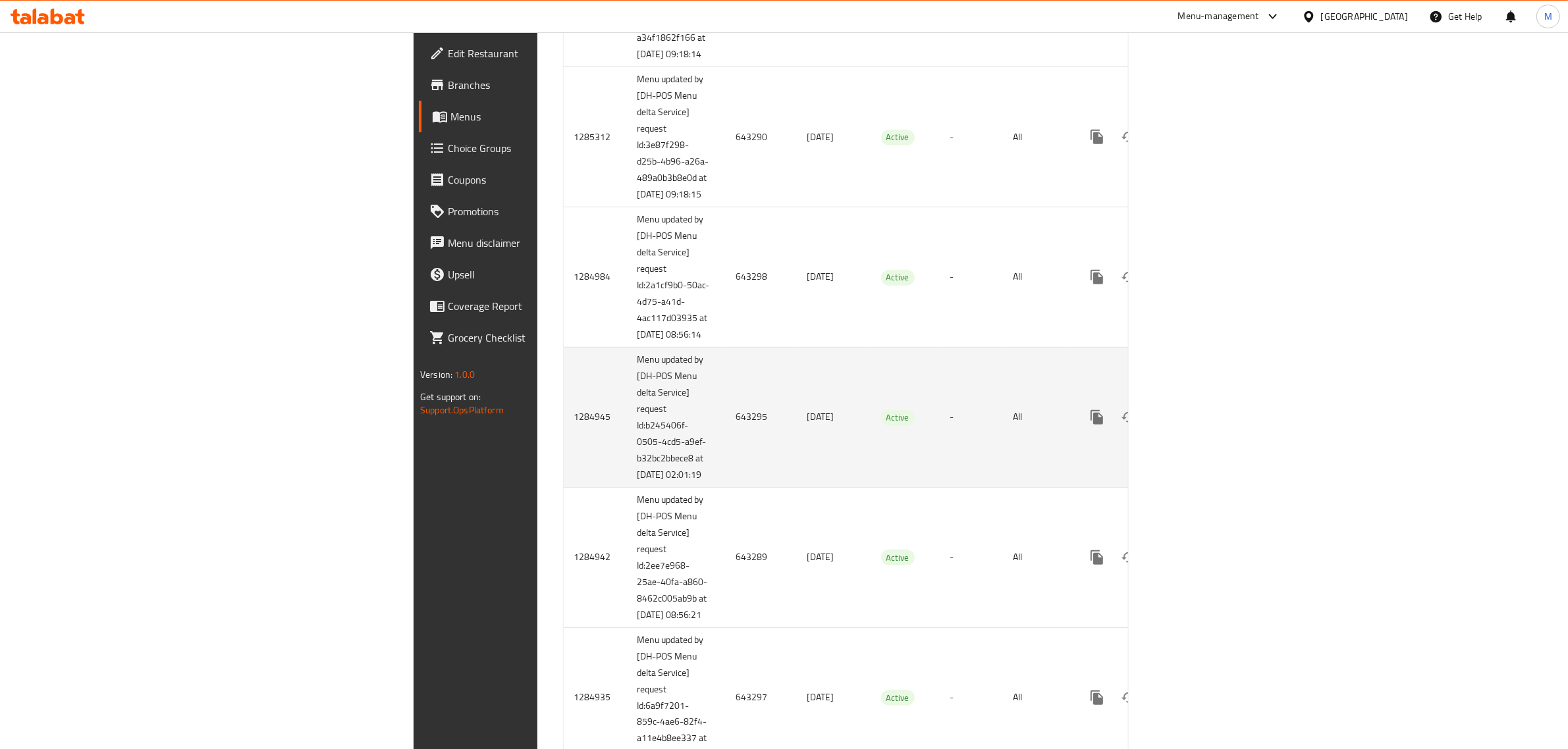
click at [726, 487] on td "643295" at bounding box center [761, 417] width 71 height 140
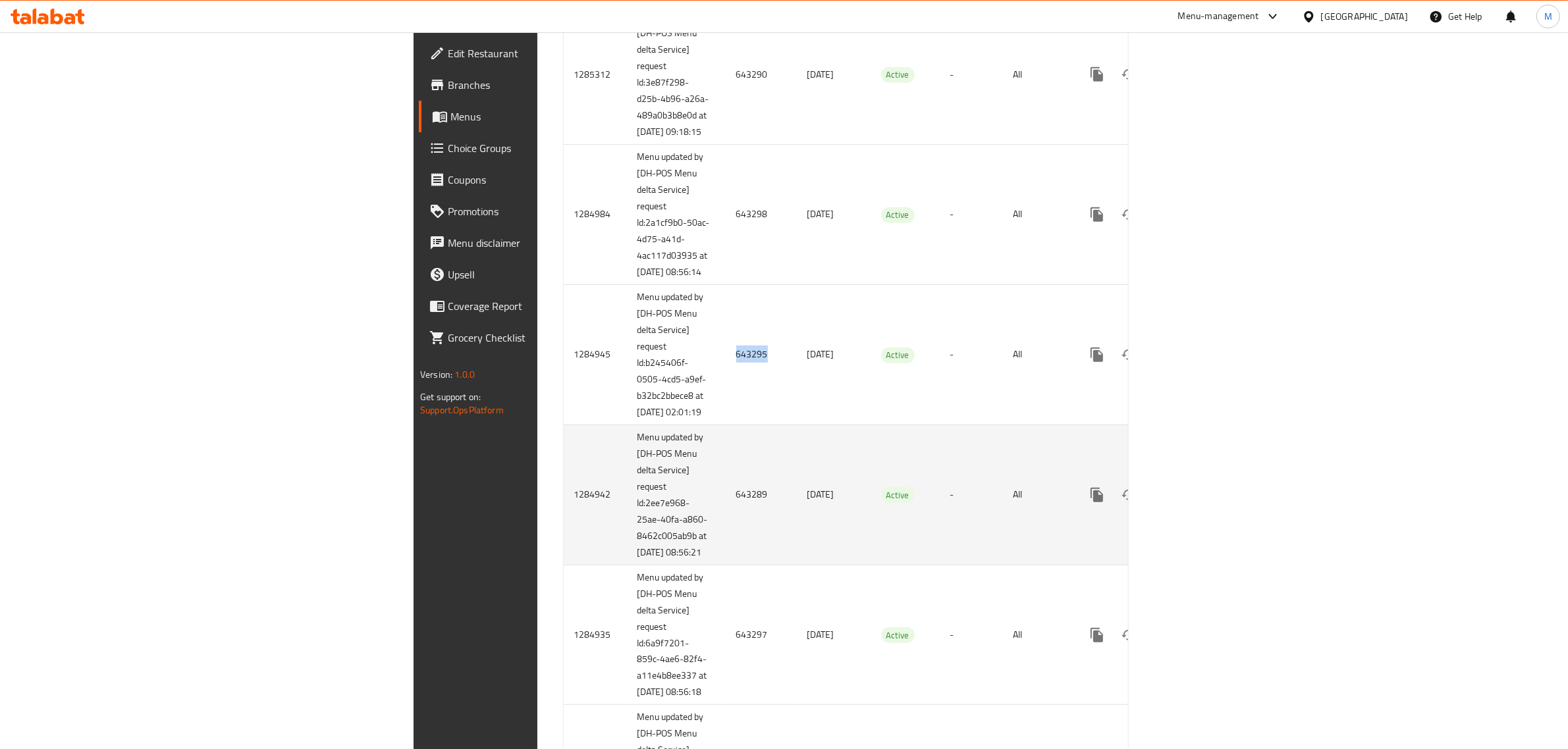
scroll to position [905, 0]
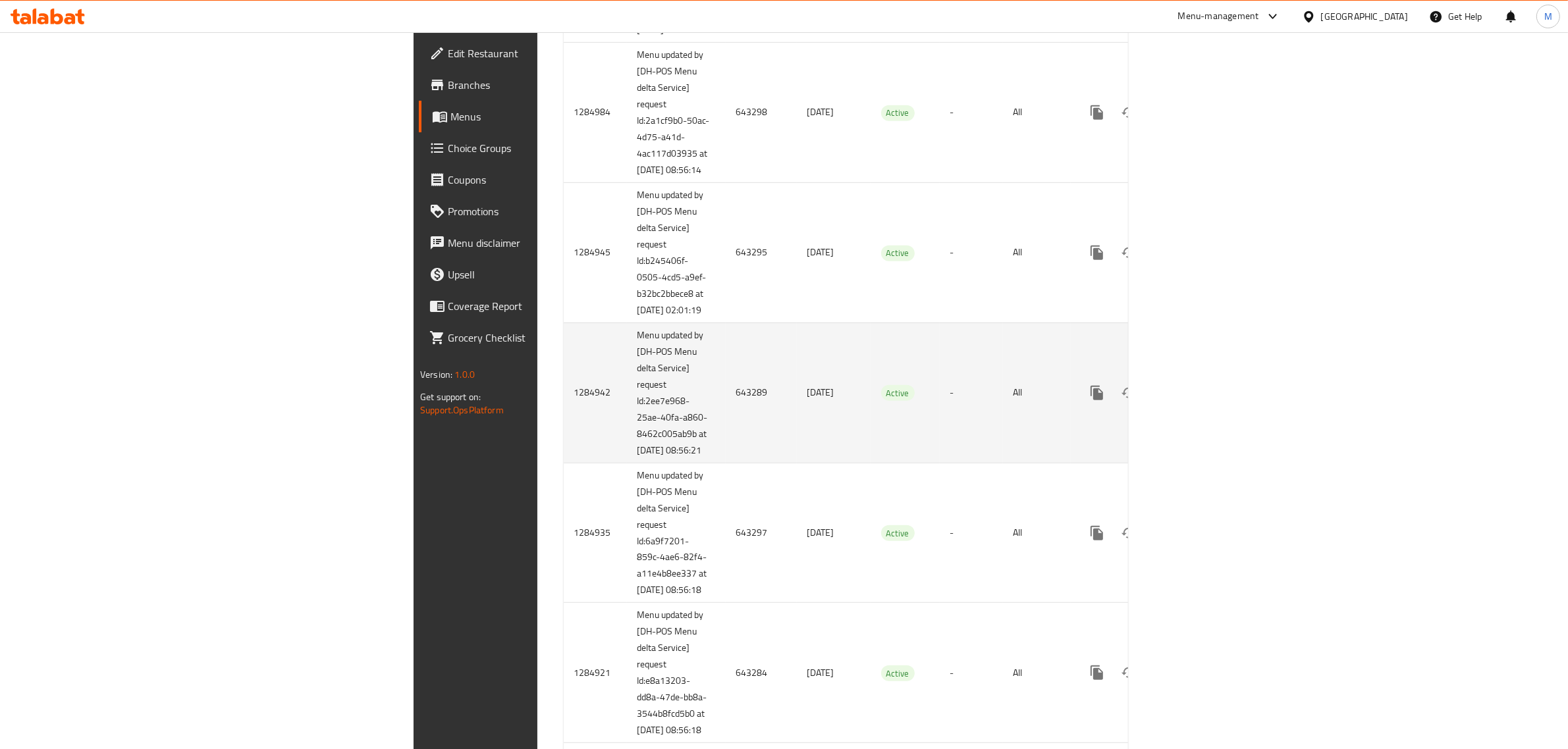
click at [726, 463] on td "643289" at bounding box center [761, 393] width 71 height 140
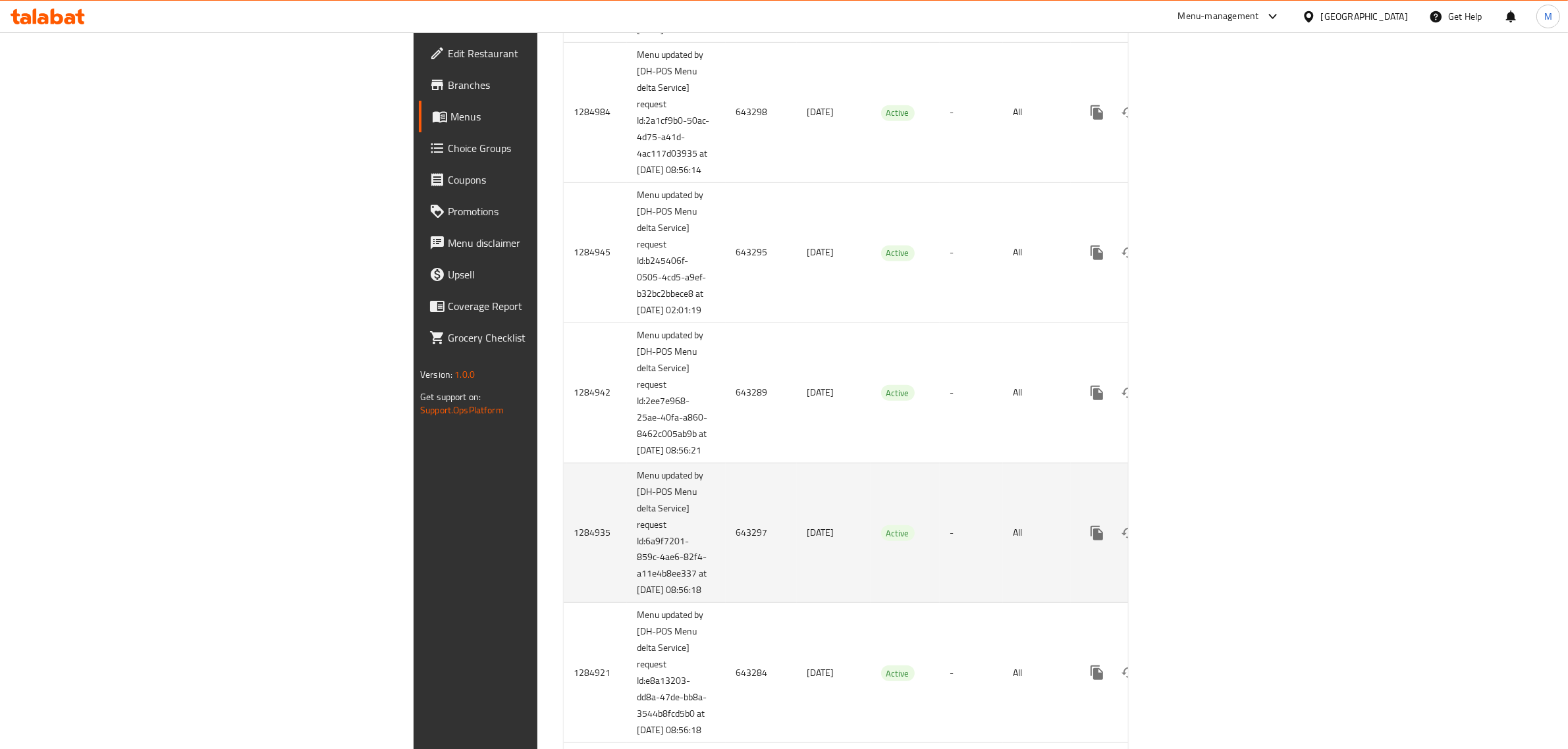
click at [726, 603] on td "643297" at bounding box center [761, 533] width 71 height 140
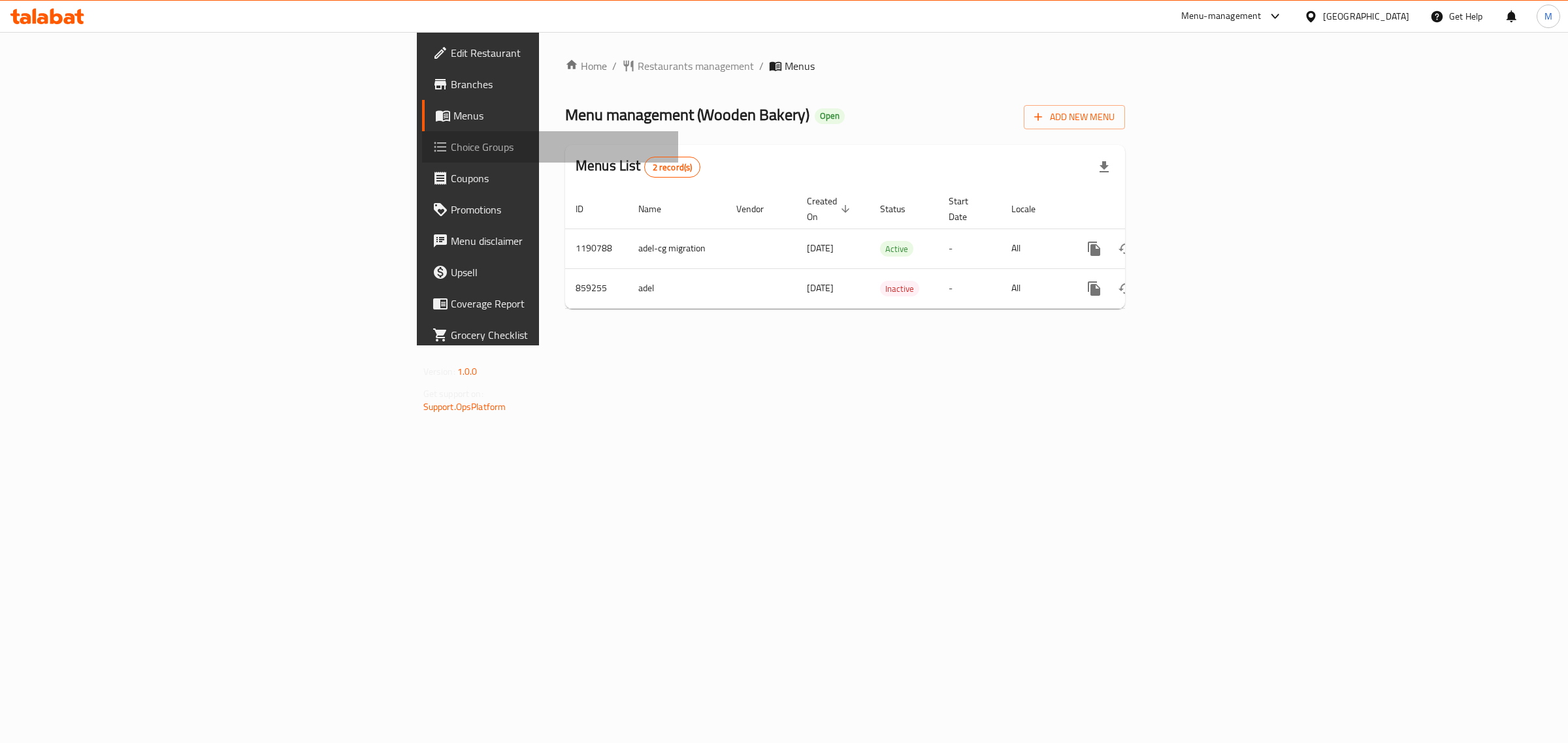
click at [451, 149] on span "Choice Groups" at bounding box center [559, 147] width 218 height 16
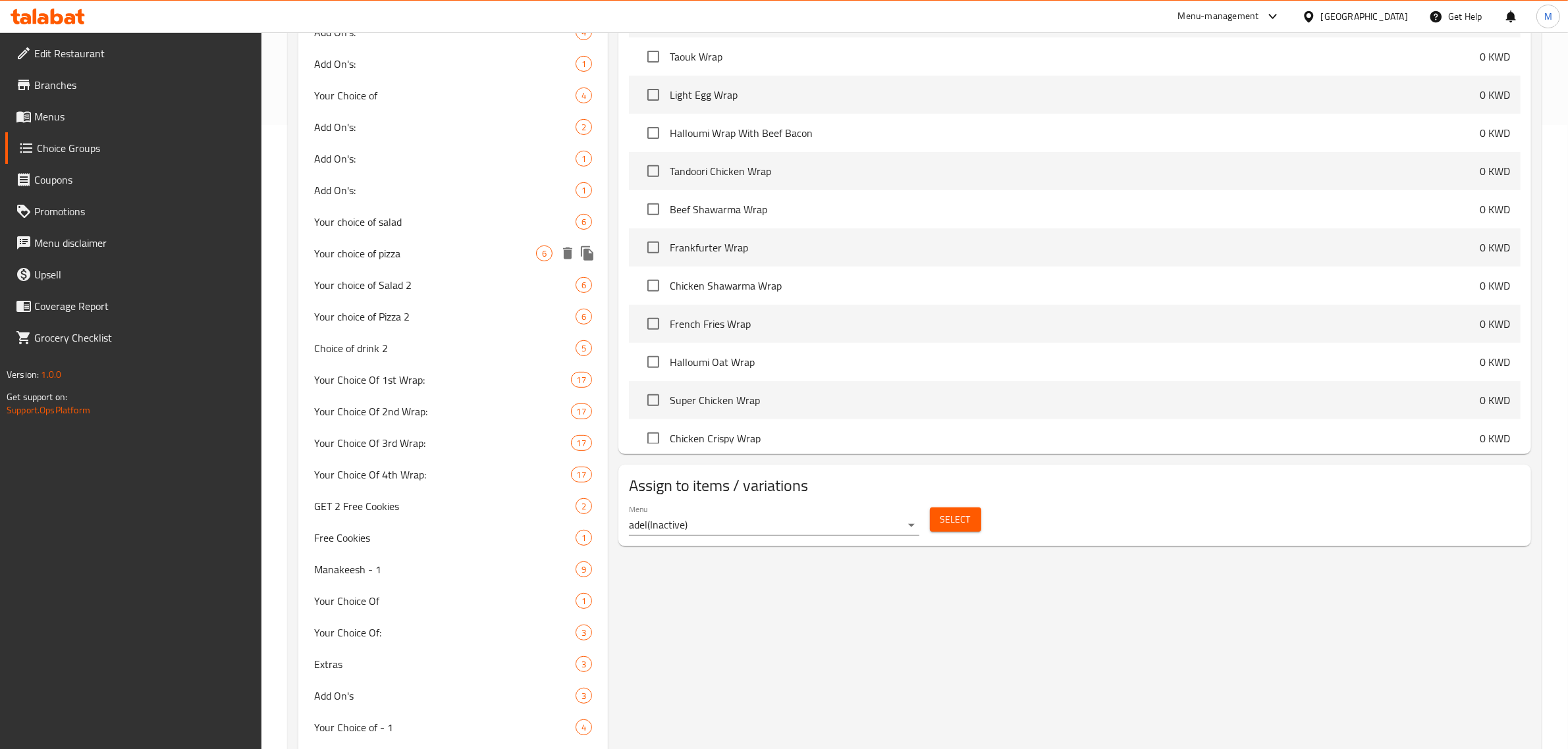
scroll to position [658, 0]
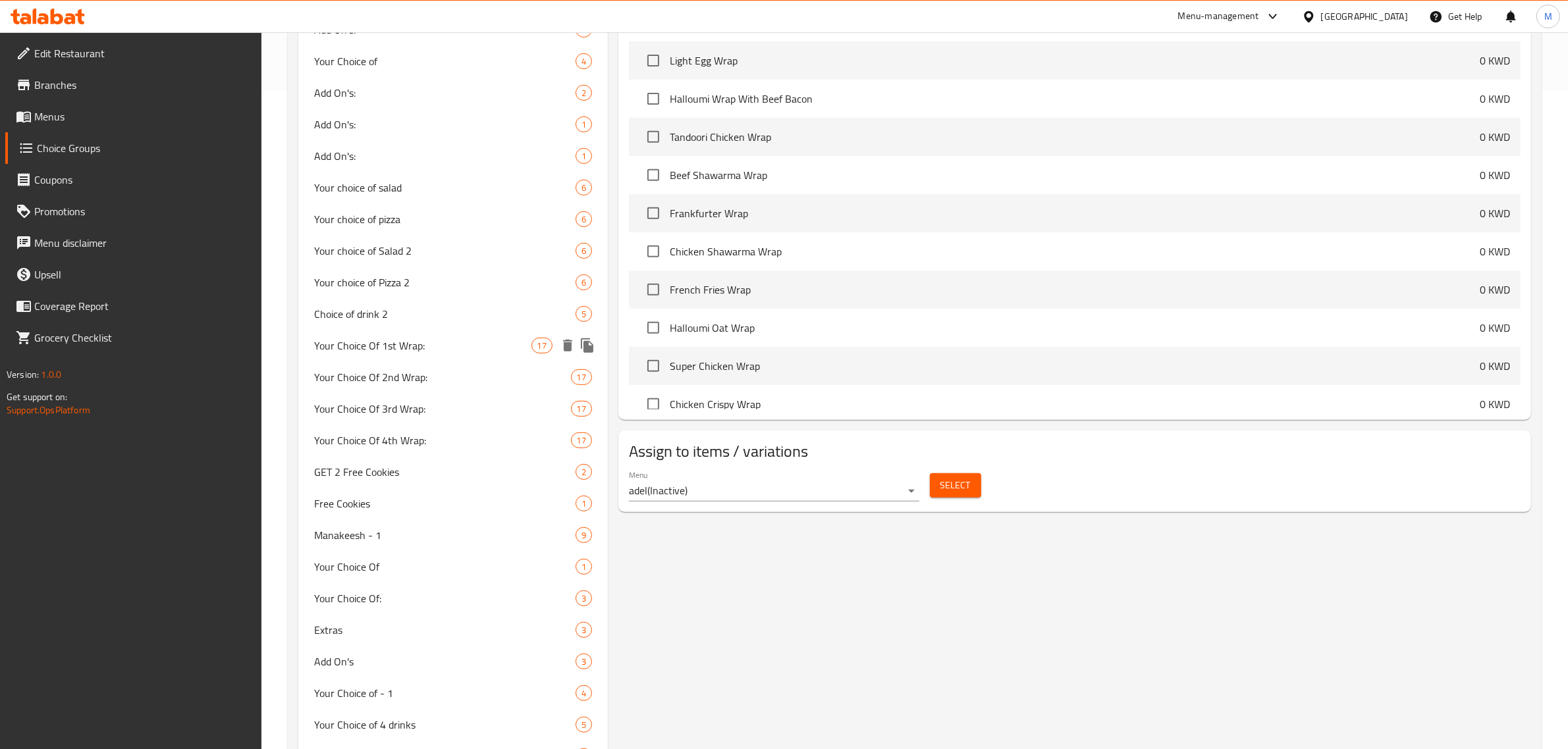
click at [469, 342] on span "Your Choice Of 1st Wrap:" at bounding box center [423, 345] width 217 height 16
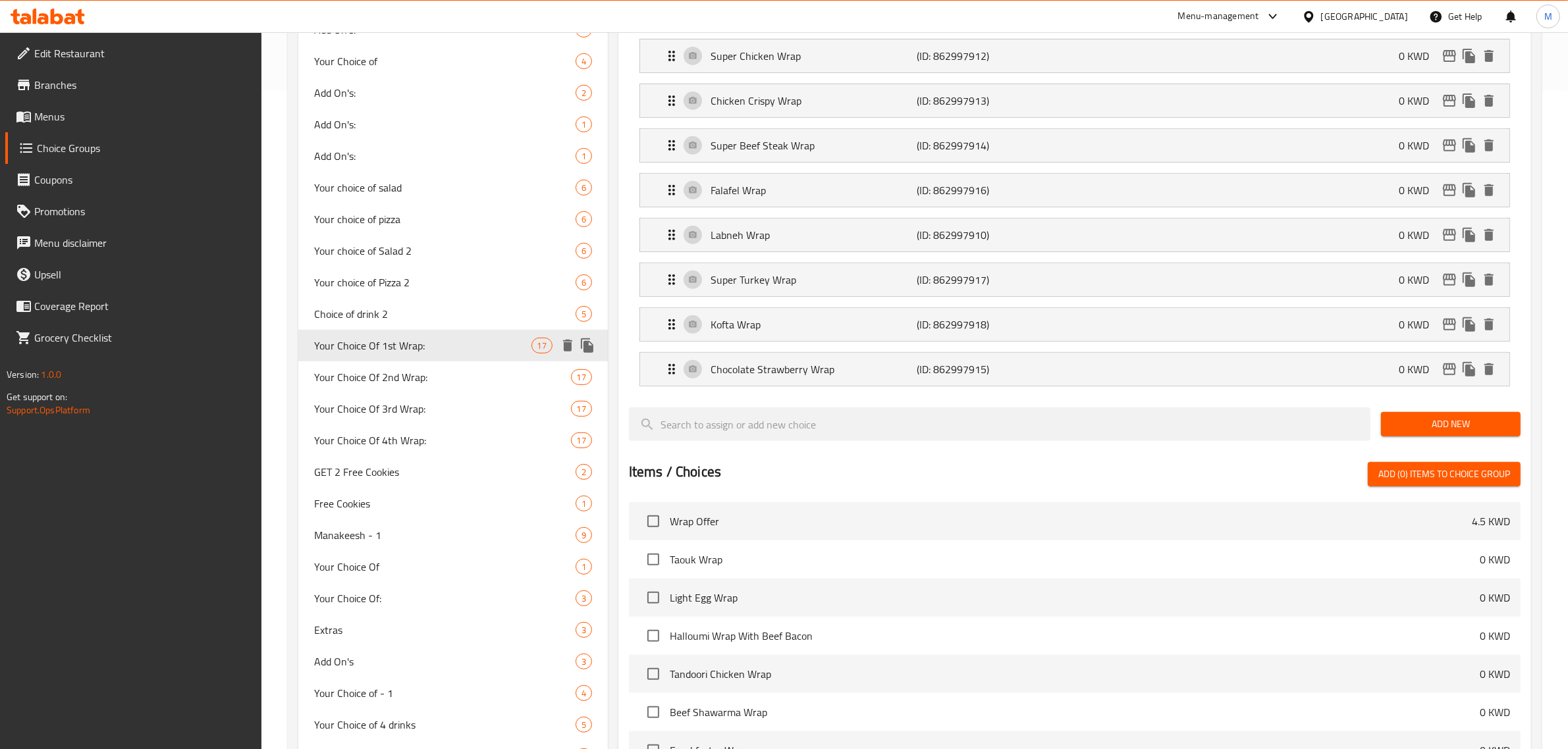
type input "Your Choice Of 1st Wrap:"
type input "اختيارك من الراب الأول:"
type input "1"
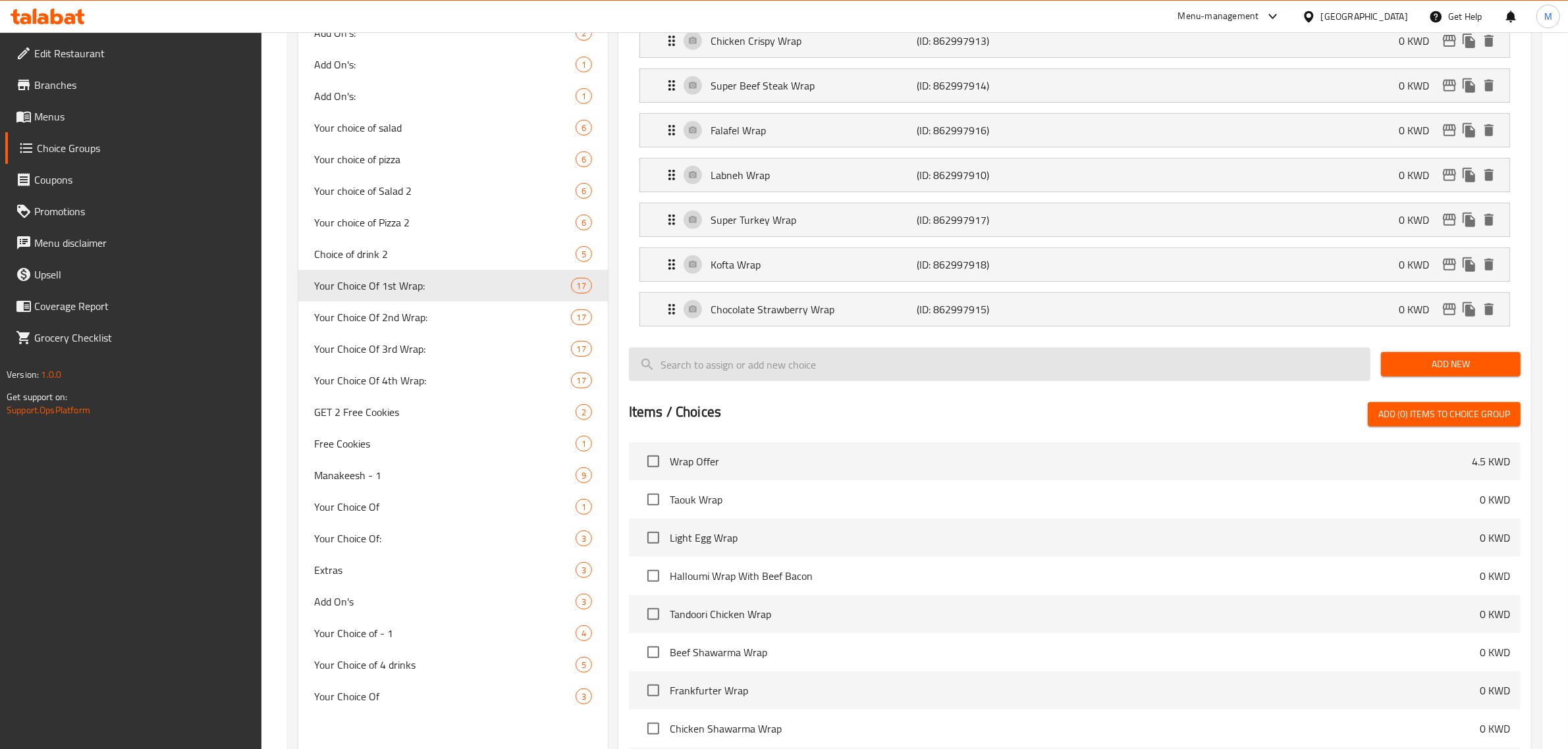
scroll to position [741, 0]
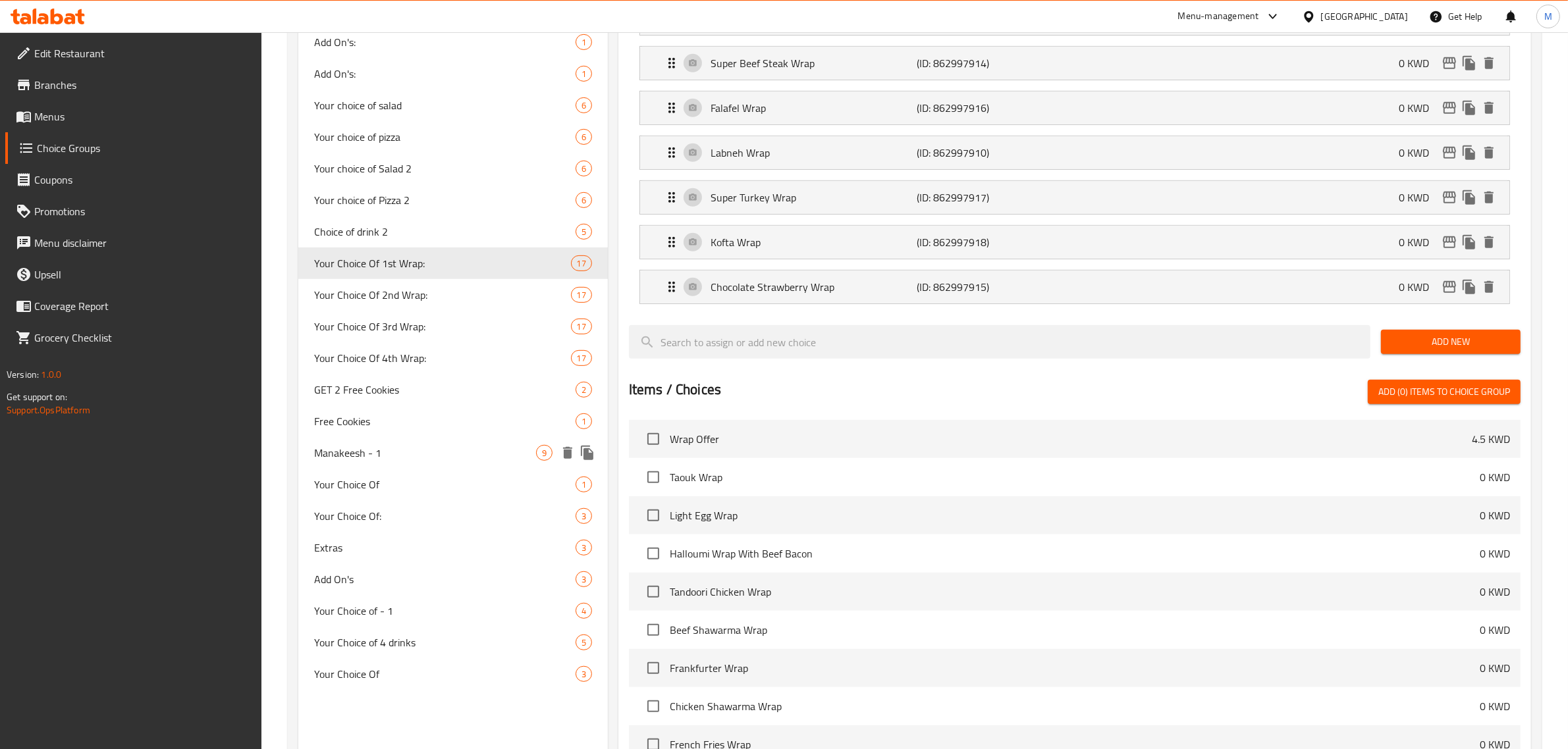
click at [455, 449] on span "Manakeesh - 1" at bounding box center [424, 453] width 222 height 16
type input "Manakeesh - 1"
type input "منقوشة - 1"
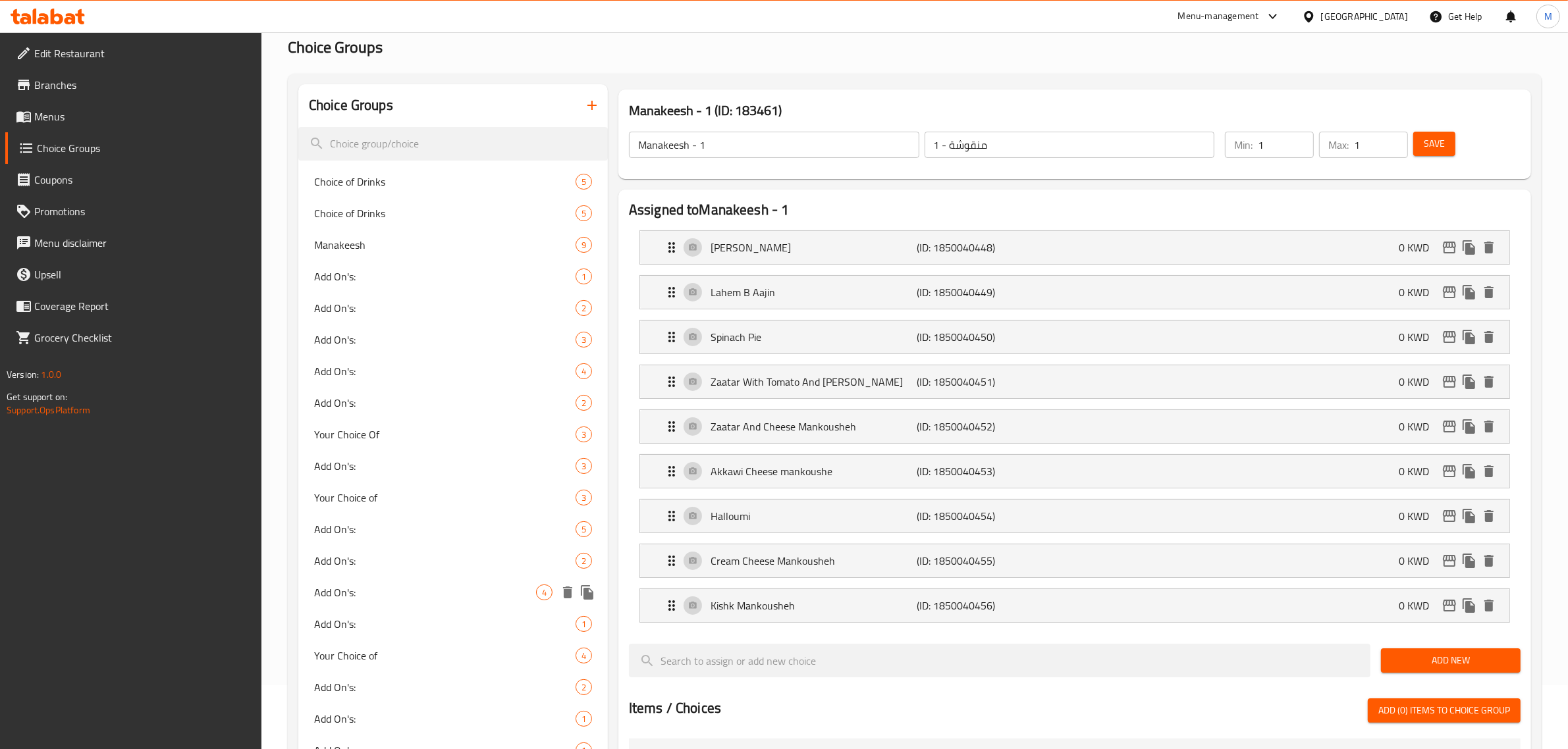
scroll to position [63, 0]
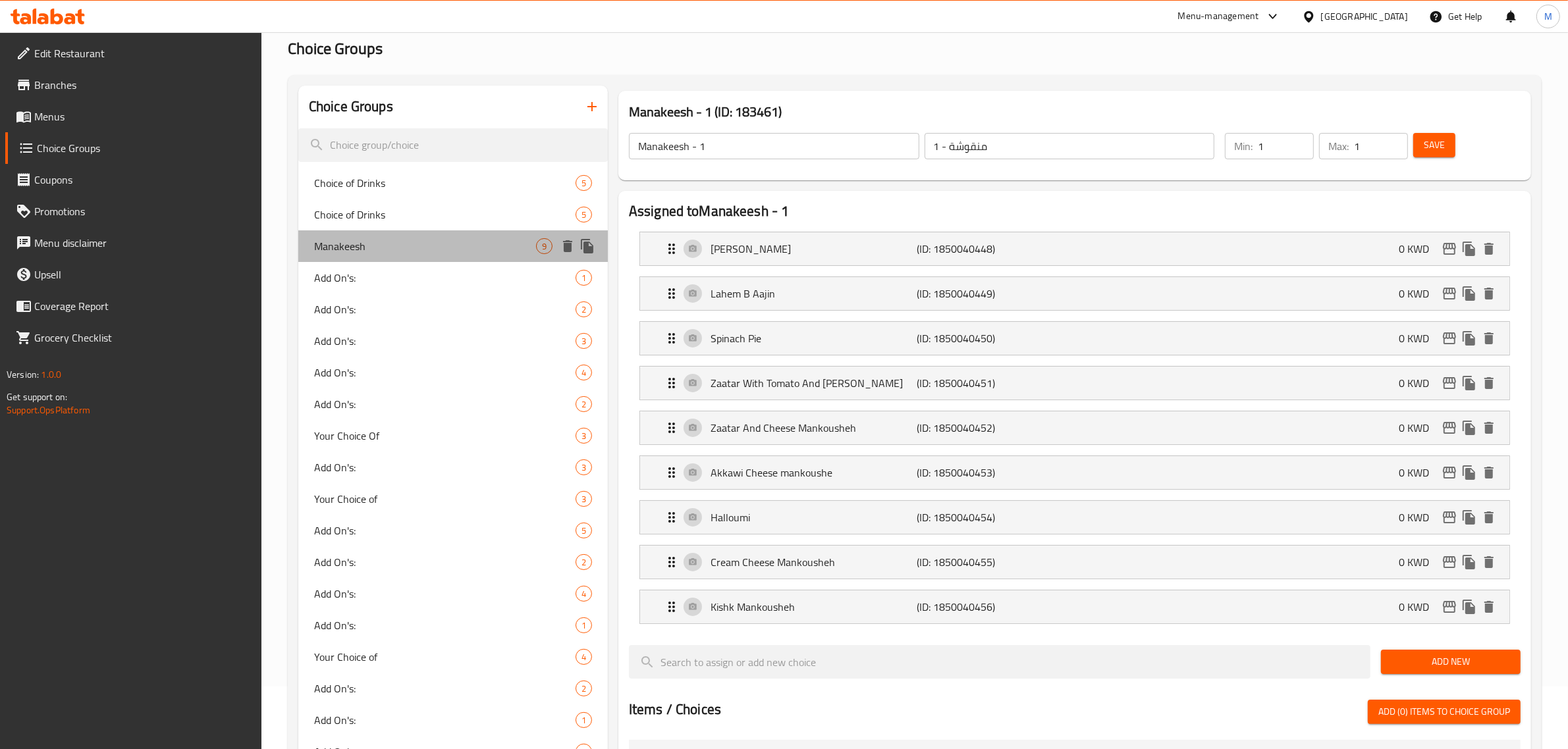
click at [436, 252] on span "Manakeesh" at bounding box center [424, 246] width 222 height 16
type input "Manakeesh"
type input "منقوشة"
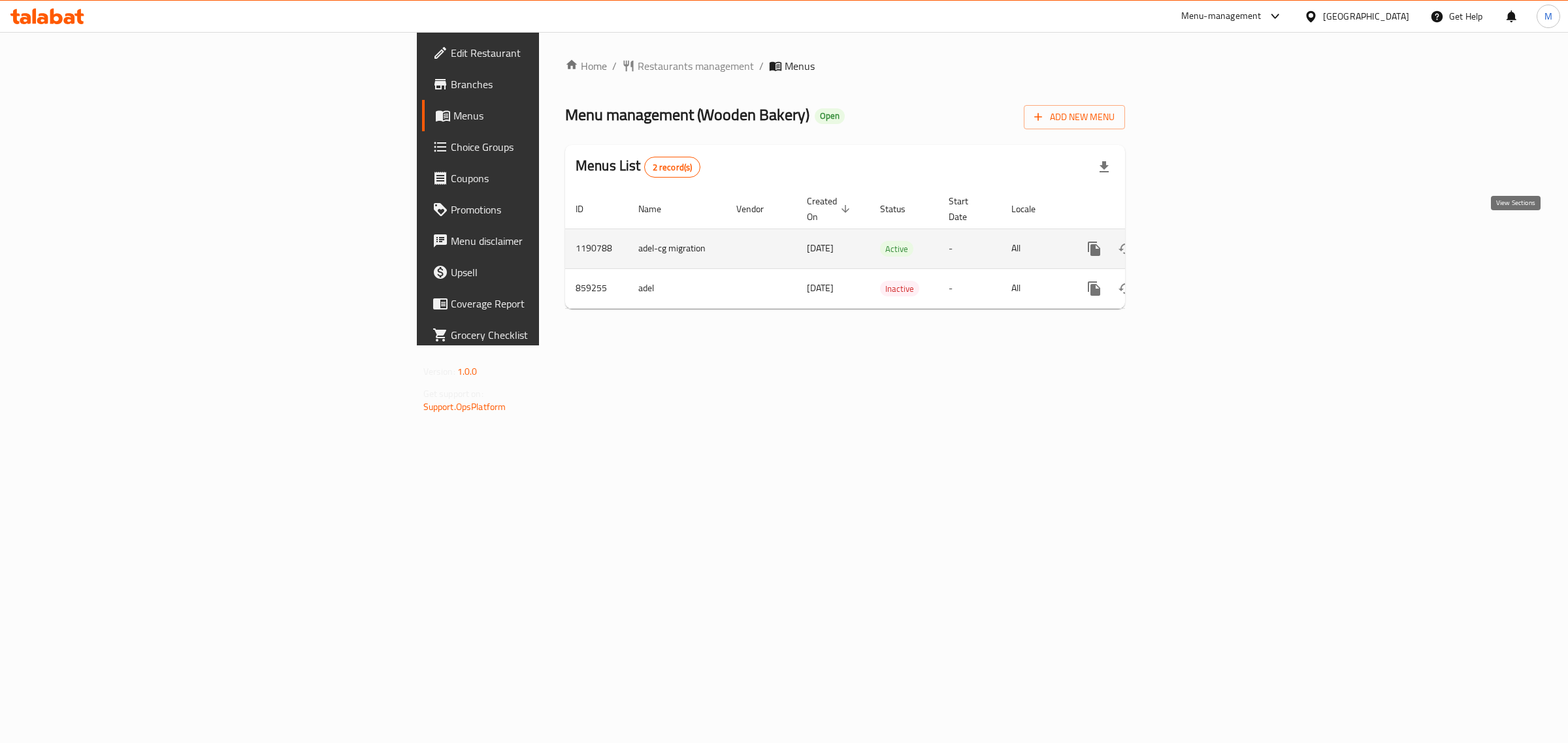
click at [1197, 241] on icon "enhanced table" at bounding box center [1189, 249] width 16 height 16
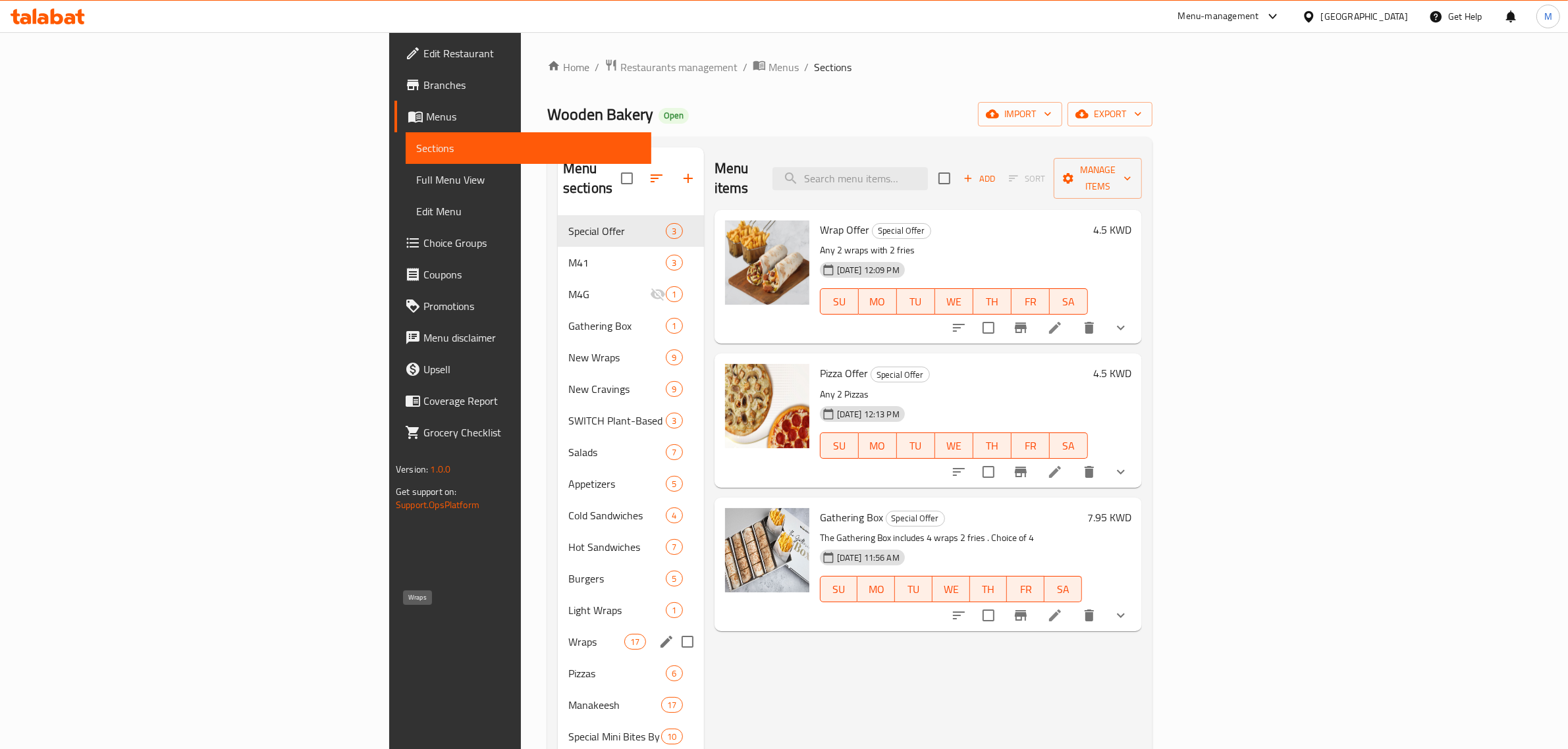
click at [568, 634] on span "Wraps" at bounding box center [597, 641] width 56 height 16
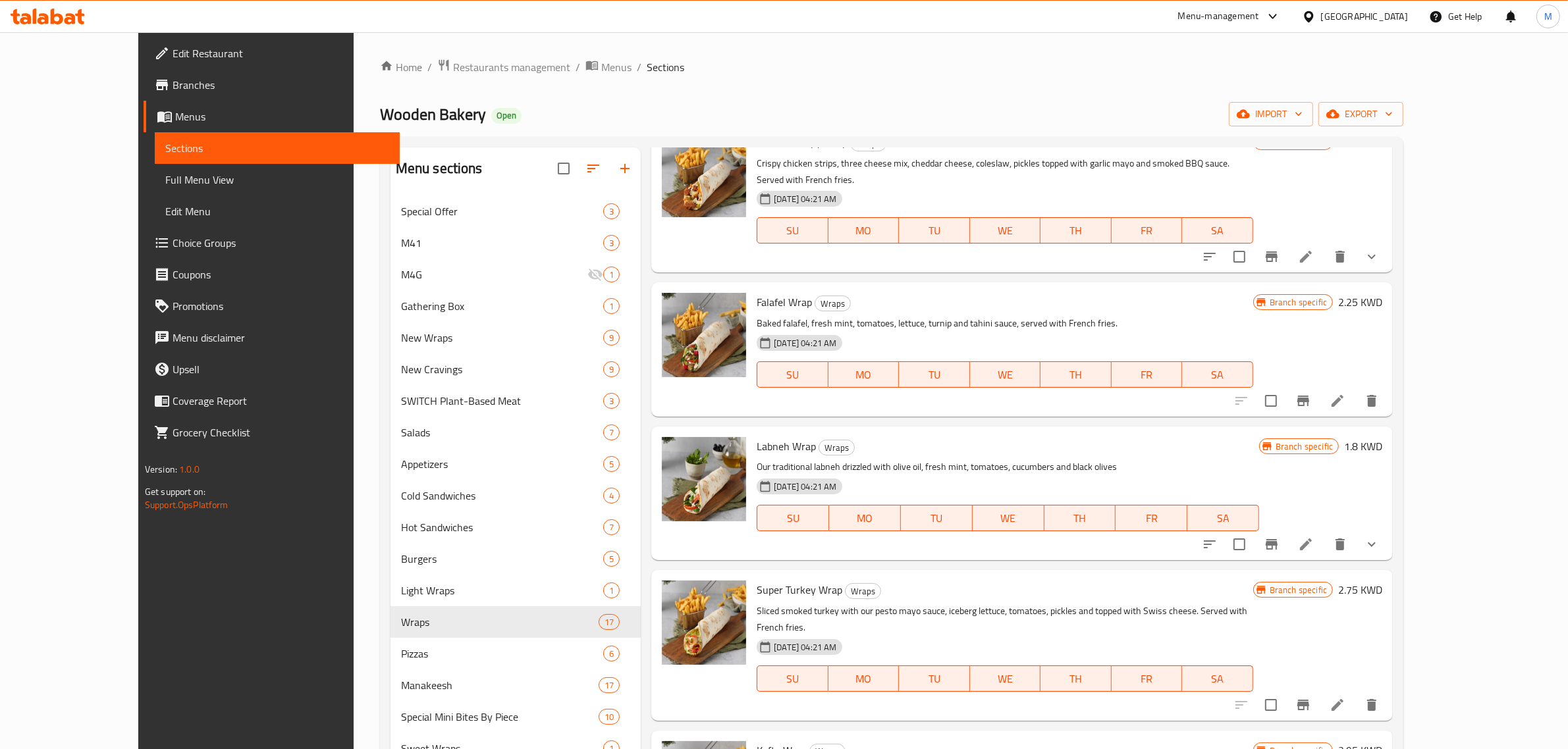
scroll to position [246, 0]
